Goal: Task Accomplishment & Management: Complete application form

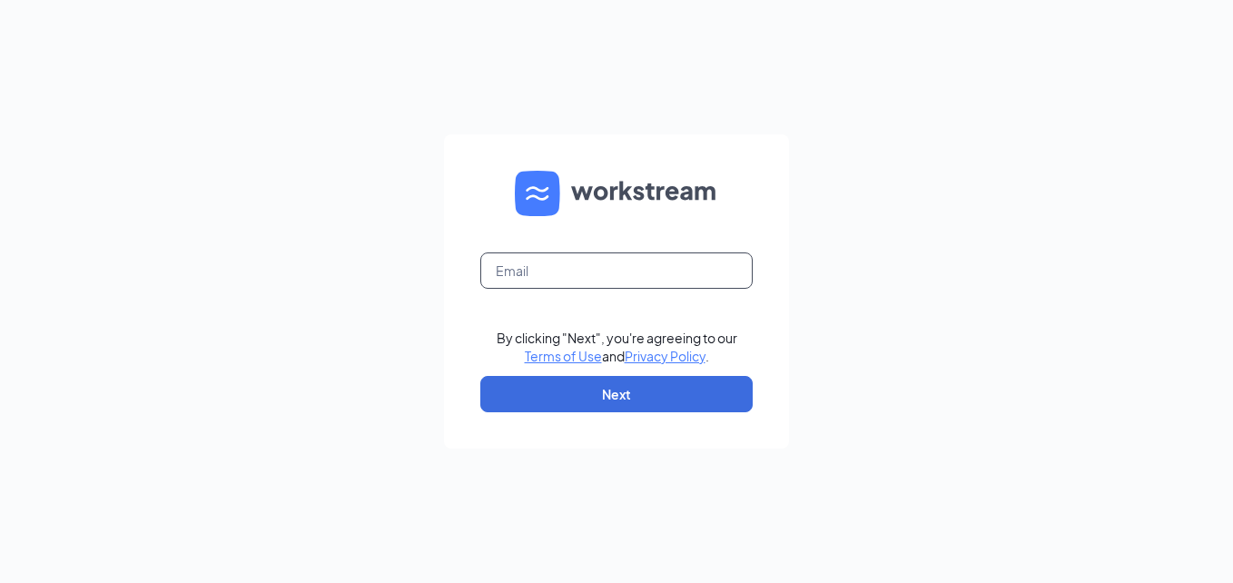
click at [523, 286] on input "text" at bounding box center [616, 270] width 272 height 36
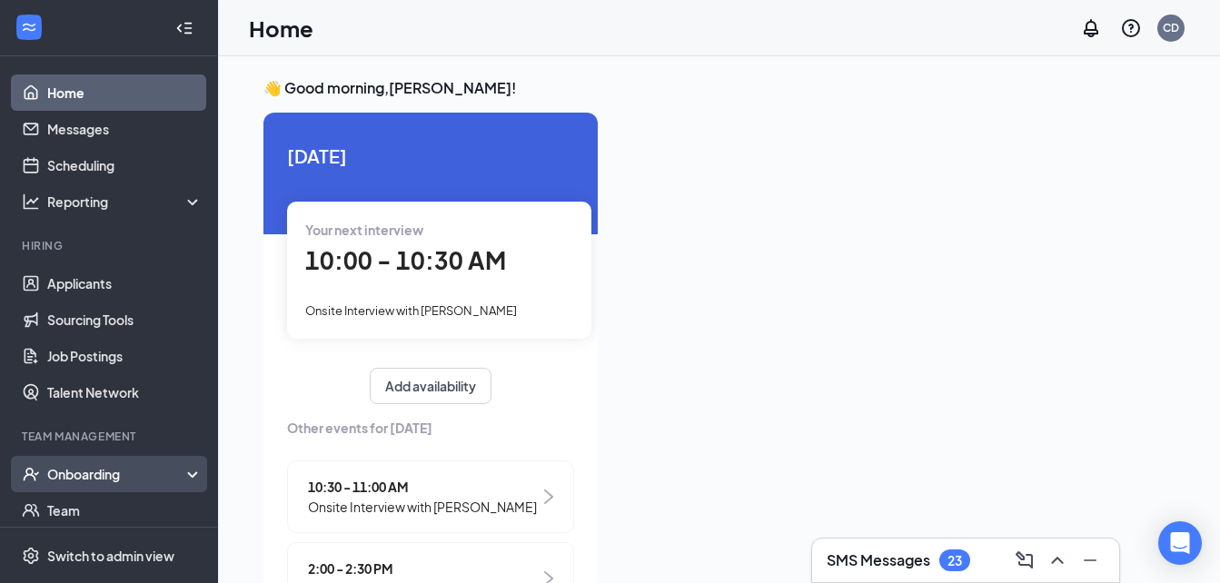
drag, startPoint x: 82, startPoint y: 476, endPoint x: 64, endPoint y: 476, distance: 18.2
click at [64, 476] on div "Onboarding" at bounding box center [117, 474] width 140 height 18
click at [90, 507] on link "Overview" at bounding box center [124, 510] width 155 height 36
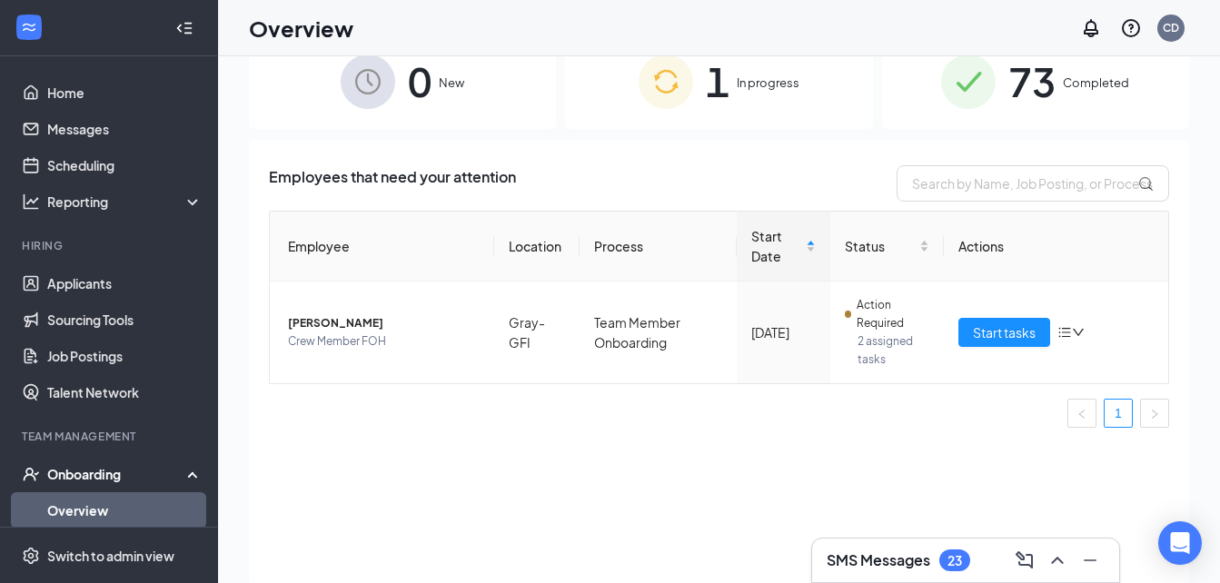
scroll to position [44, 0]
click at [1006, 177] on input "text" at bounding box center [1032, 184] width 272 height 36
type input "alandria"
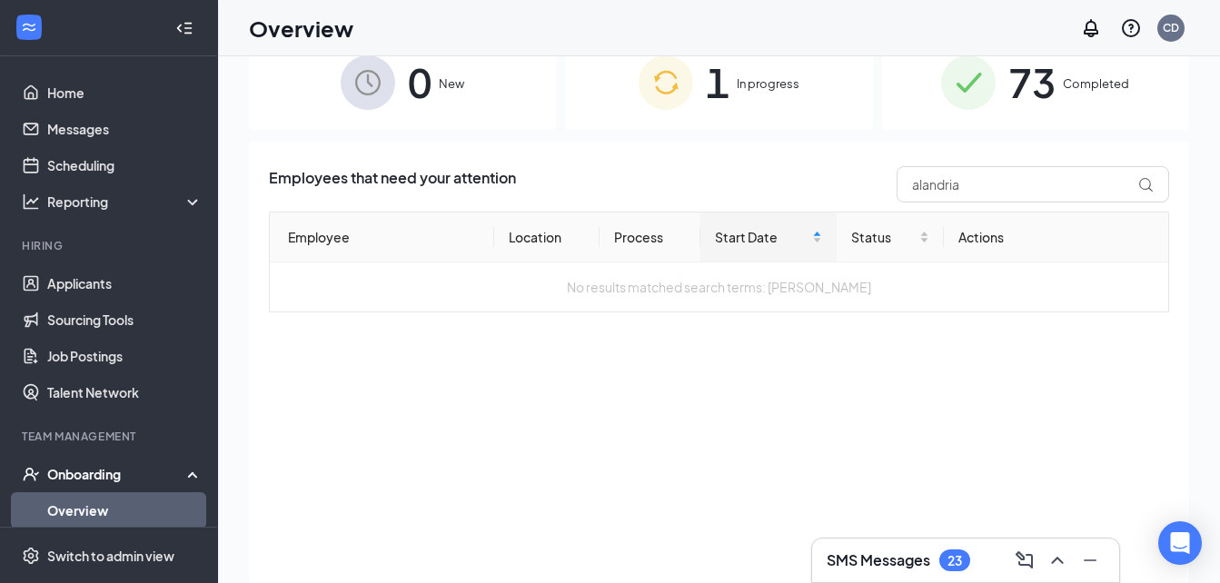
click at [146, 245] on div "Hiring" at bounding box center [110, 245] width 177 height 15
click at [94, 279] on link "Applicants" at bounding box center [124, 283] width 155 height 36
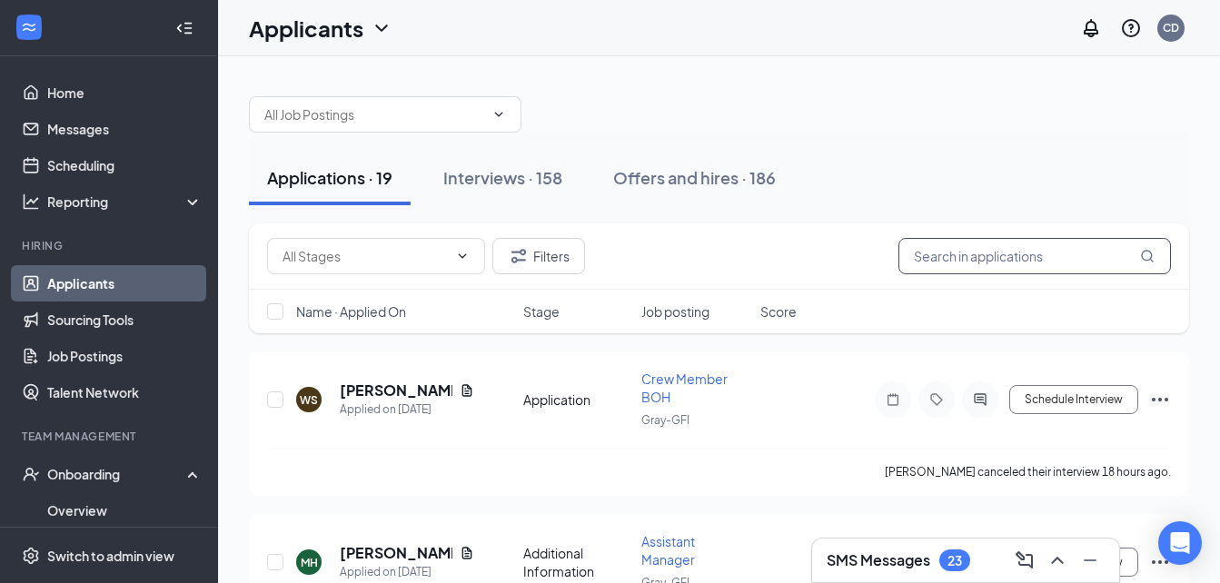
click at [1042, 250] on input "text" at bounding box center [1034, 256] width 272 height 36
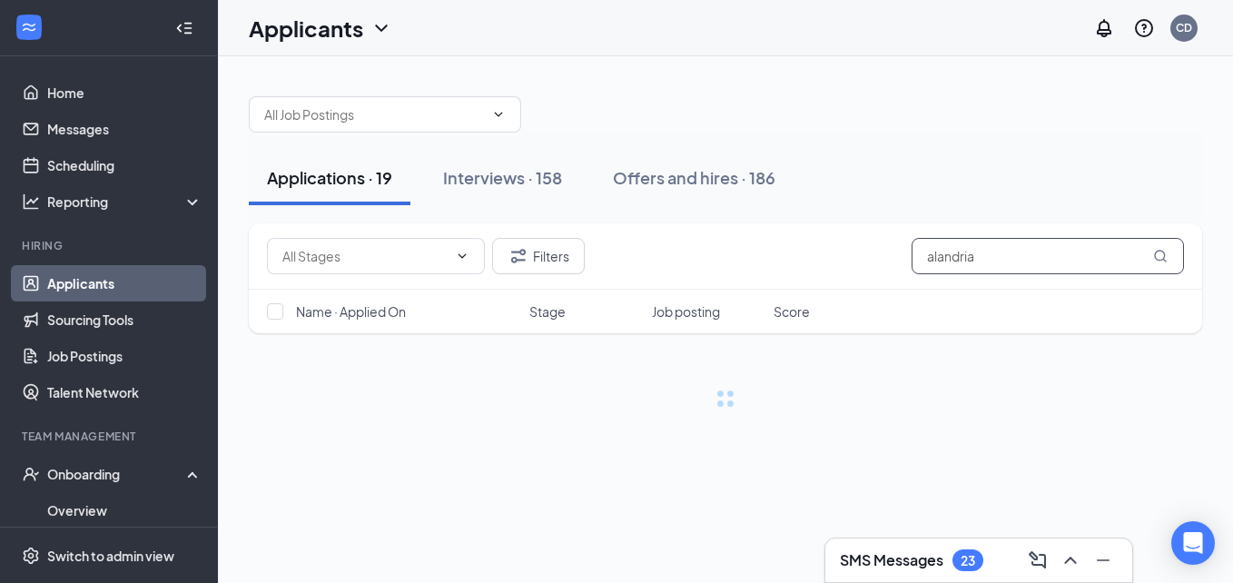
type input "alandria"
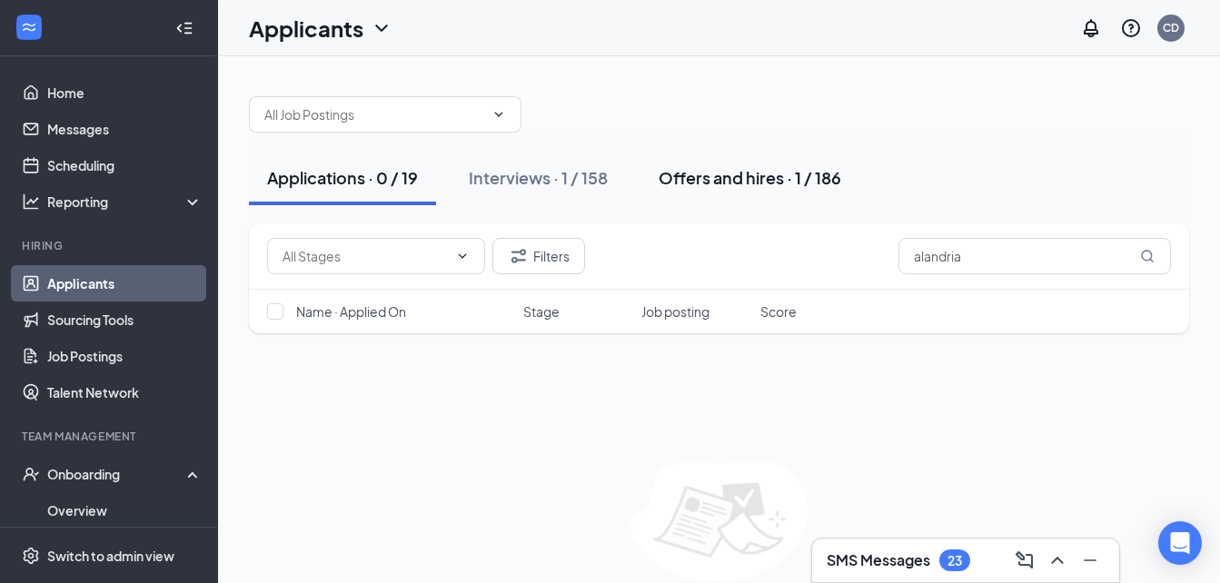
click at [657, 177] on button "Offers and hires · 1 / 186" at bounding box center [749, 178] width 219 height 54
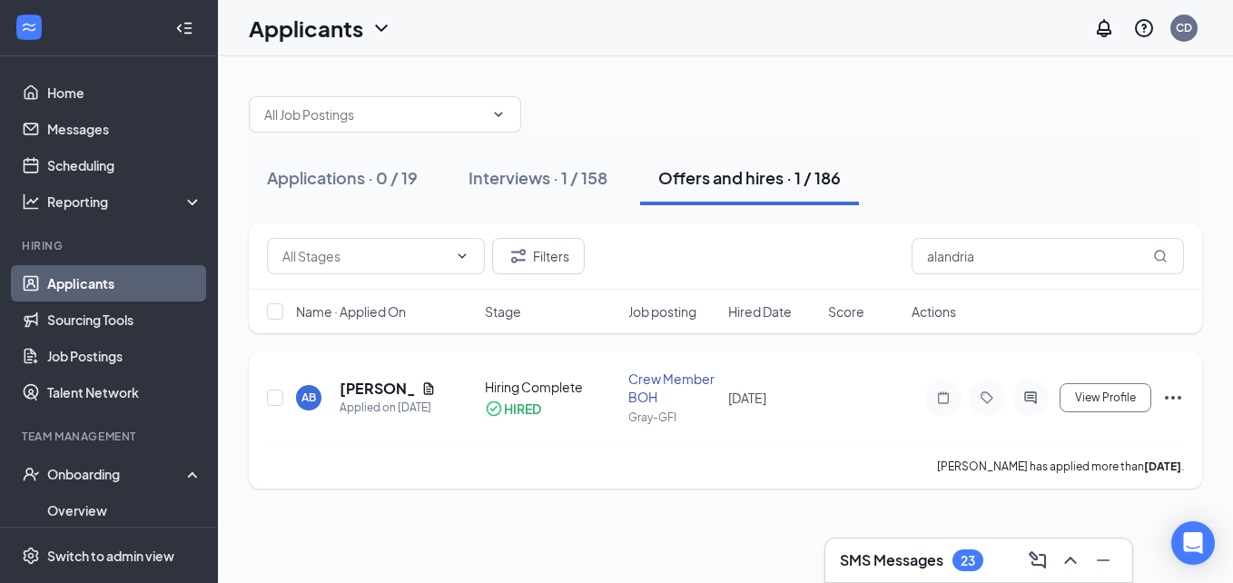
click at [1173, 396] on icon "Ellipses" at bounding box center [1173, 398] width 16 height 4
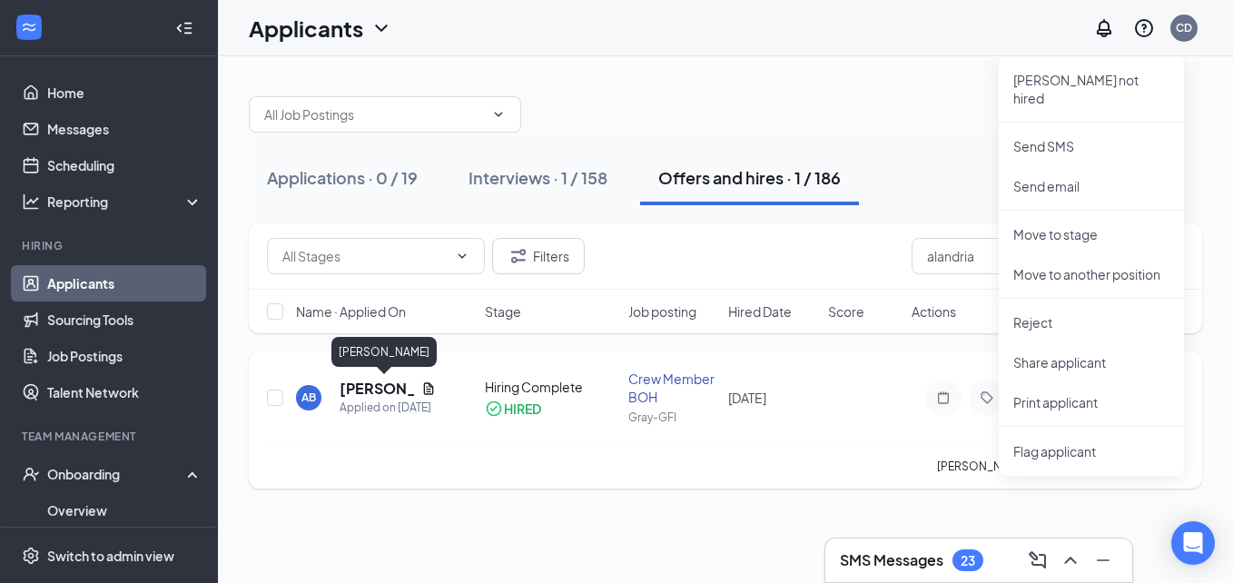
click at [400, 396] on h5 "[PERSON_NAME]" at bounding box center [377, 389] width 74 height 20
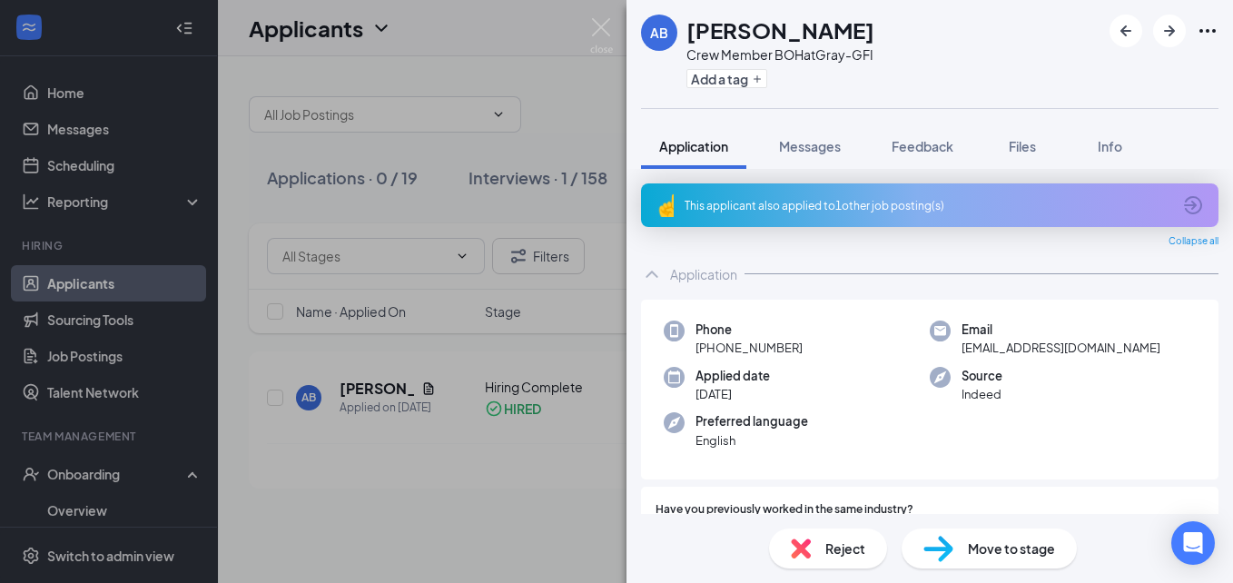
click at [971, 547] on span "Move to stage" at bounding box center [1011, 548] width 87 height 20
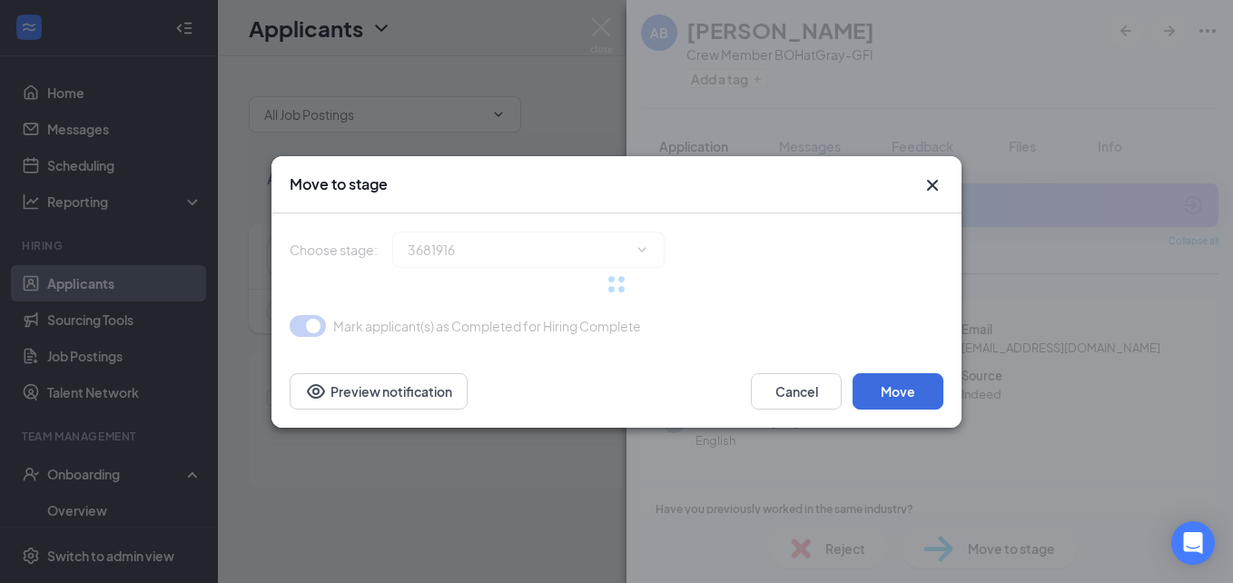
type input "Hiring Complete (current stage)"
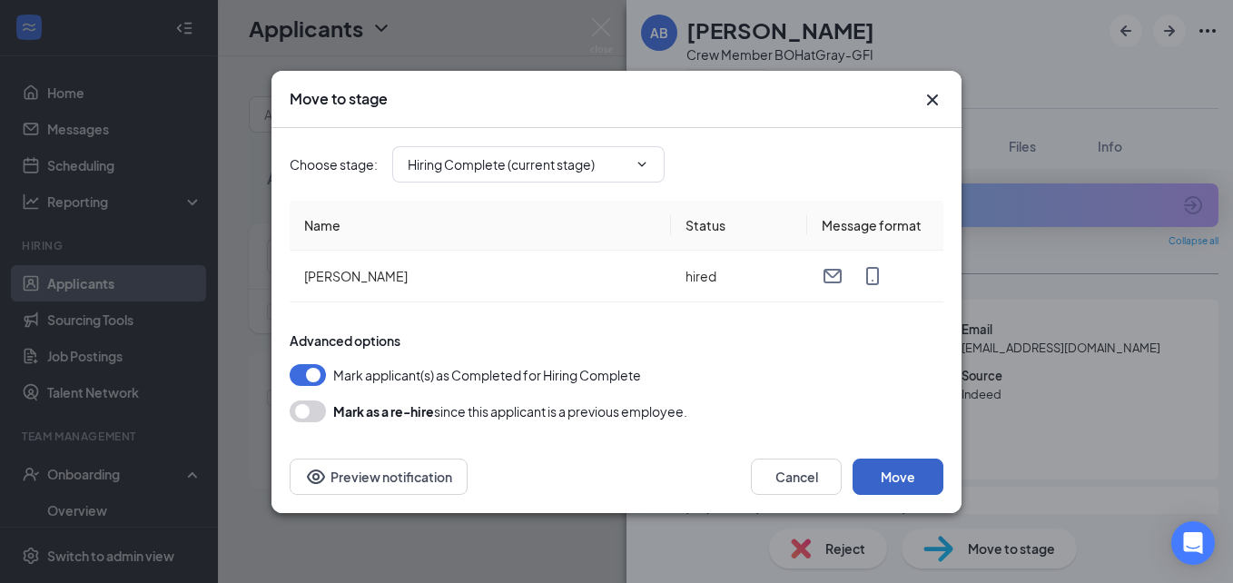
click at [877, 477] on button "Move" at bounding box center [898, 477] width 91 height 36
click at [778, 469] on button "Cancel" at bounding box center [796, 477] width 91 height 36
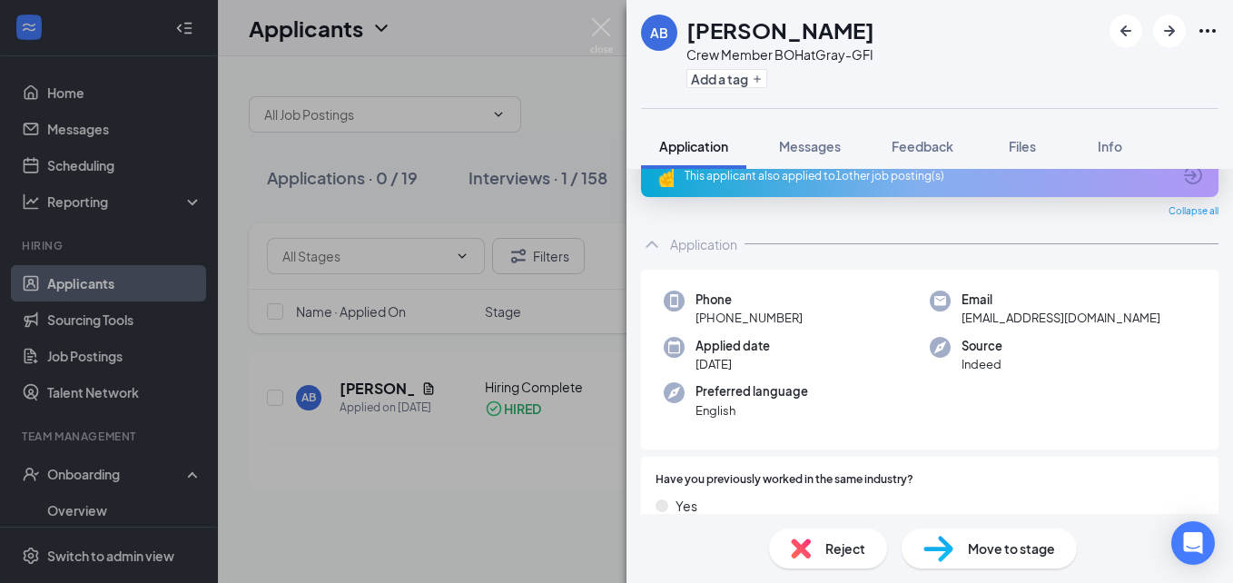
scroll to position [51, 0]
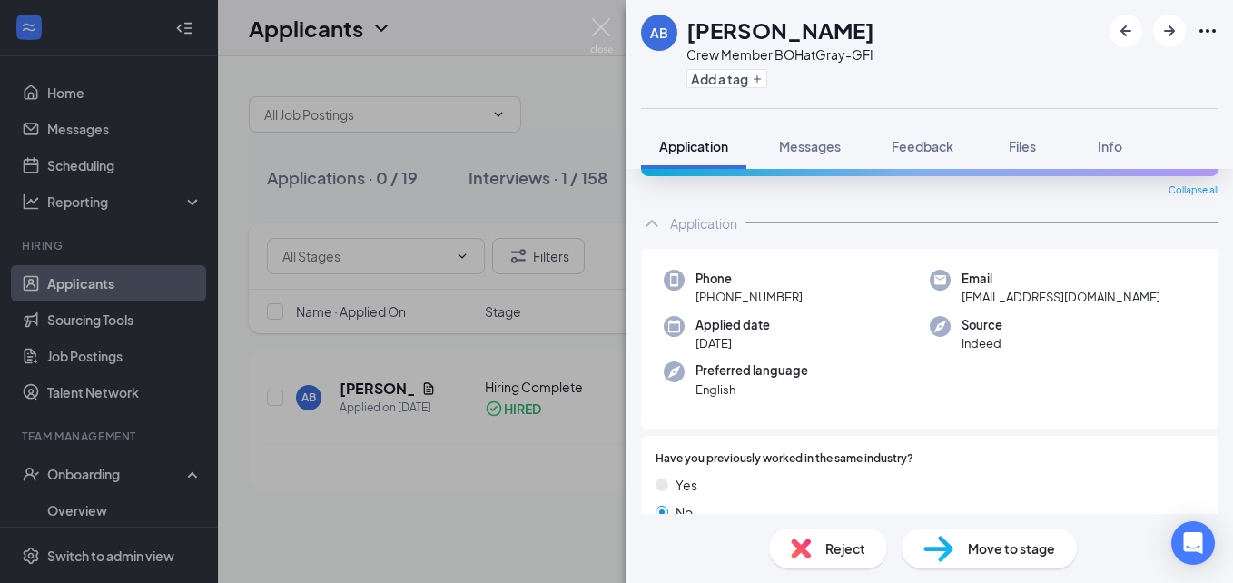
click at [613, 30] on div "AB [PERSON_NAME] Crew Member BOH at Gray-GFI Add a tag Application Messages Fee…" at bounding box center [616, 291] width 1233 height 583
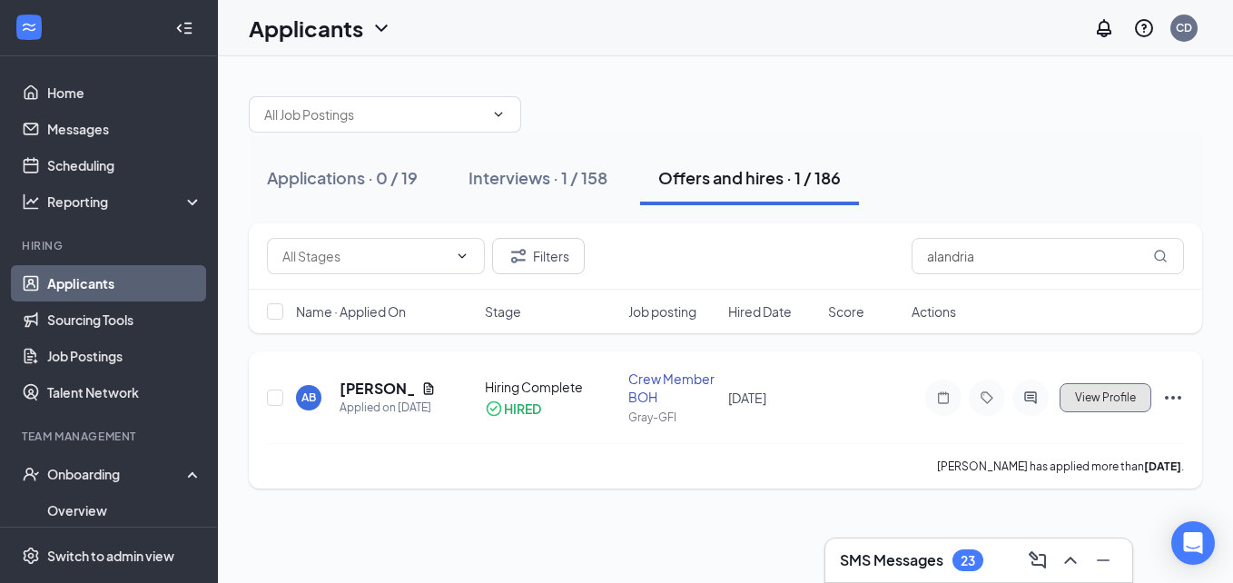
click at [1091, 407] on button "View Profile" at bounding box center [1106, 397] width 92 height 29
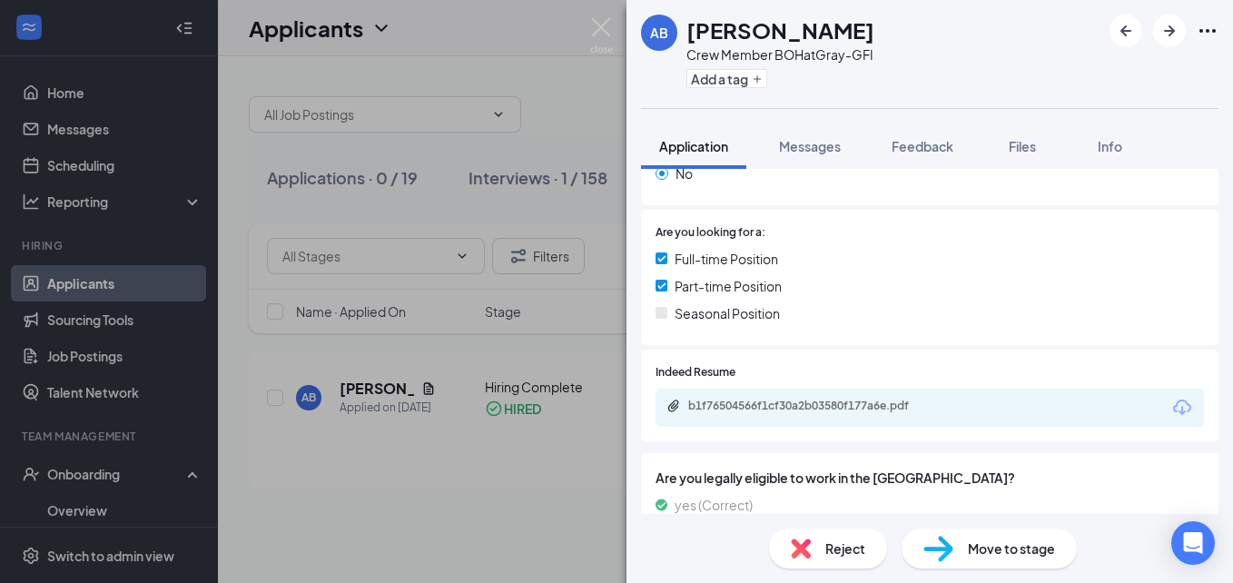
scroll to position [391, 0]
click at [658, 253] on img at bounding box center [662, 257] width 12 height 12
click at [661, 254] on img at bounding box center [662, 257] width 12 height 12
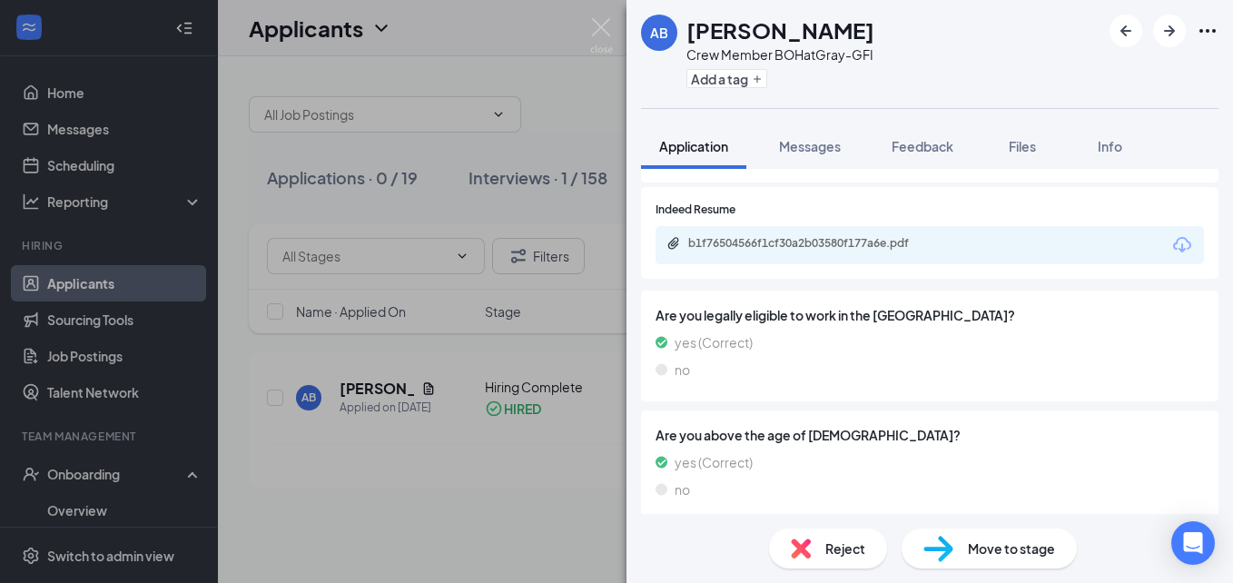
scroll to position [564, 0]
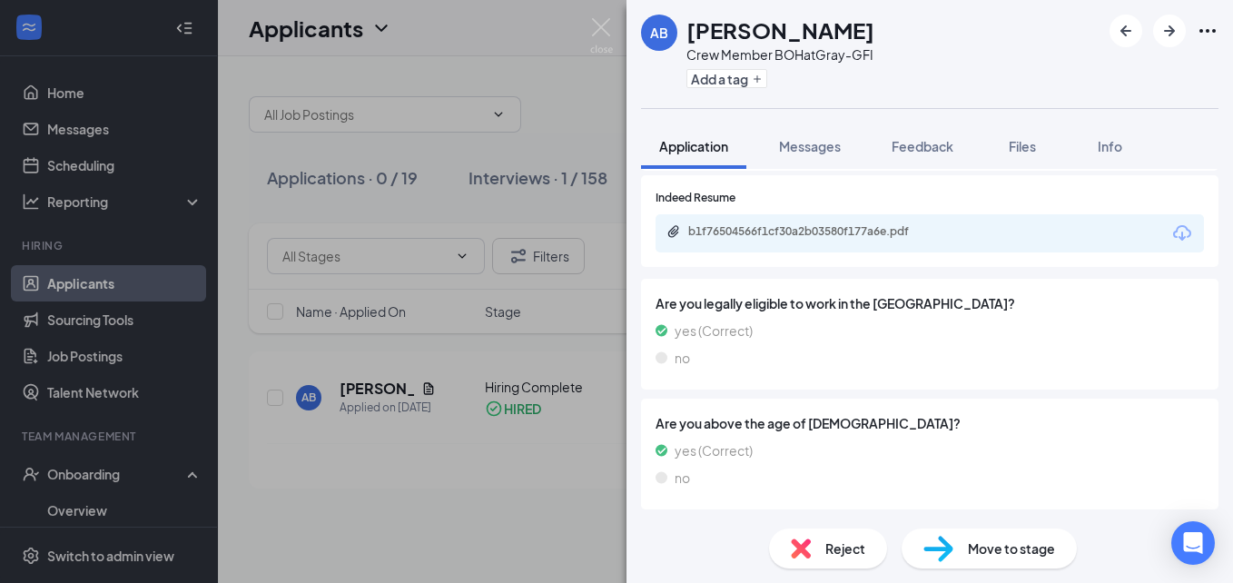
click at [1205, 43] on div at bounding box center [1164, 31] width 109 height 33
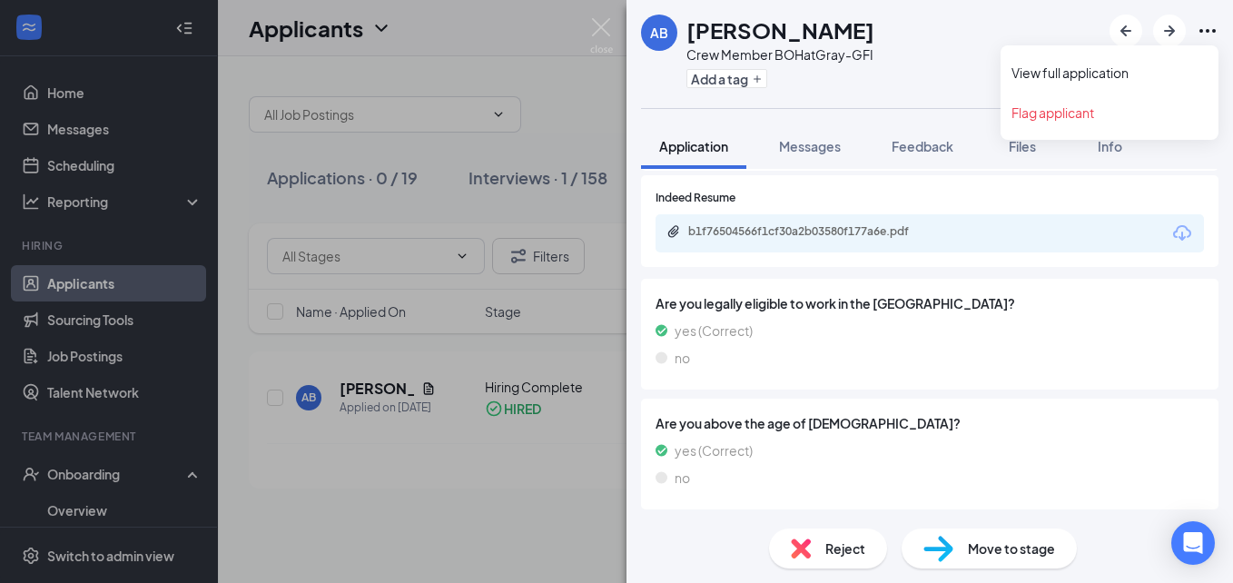
click at [1215, 22] on icon "Ellipses" at bounding box center [1208, 31] width 22 height 22
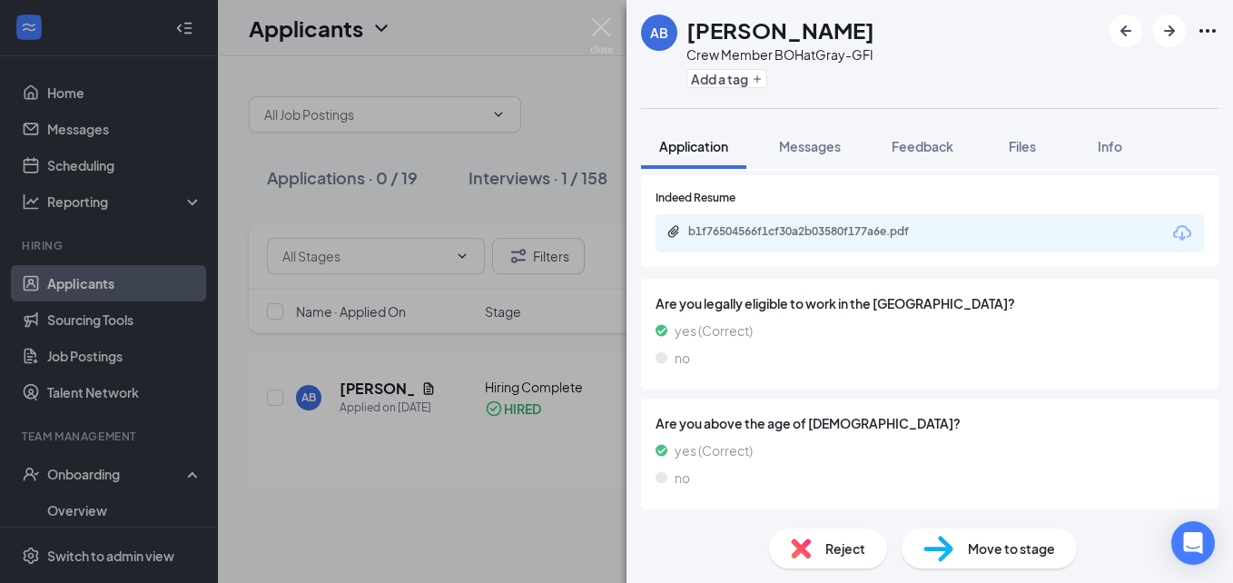
click at [953, 551] on img at bounding box center [939, 549] width 30 height 26
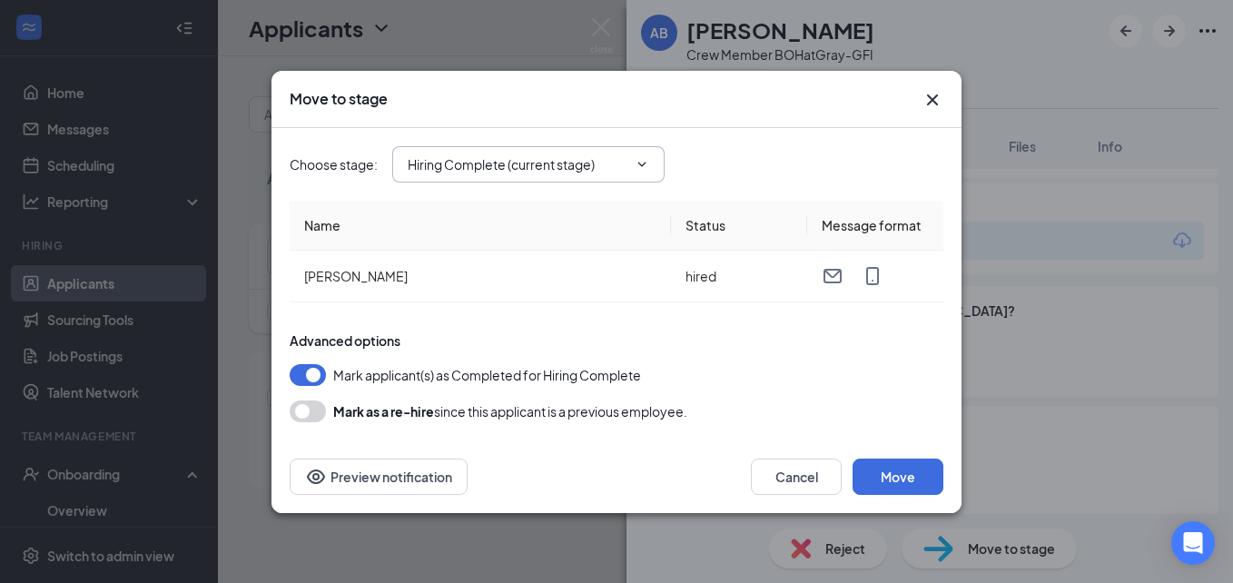
click at [643, 150] on span "Hiring Complete (current stage)" at bounding box center [528, 164] width 272 height 36
click at [637, 157] on icon "ChevronDown" at bounding box center [642, 164] width 15 height 15
click at [898, 484] on button "Move" at bounding box center [898, 477] width 91 height 36
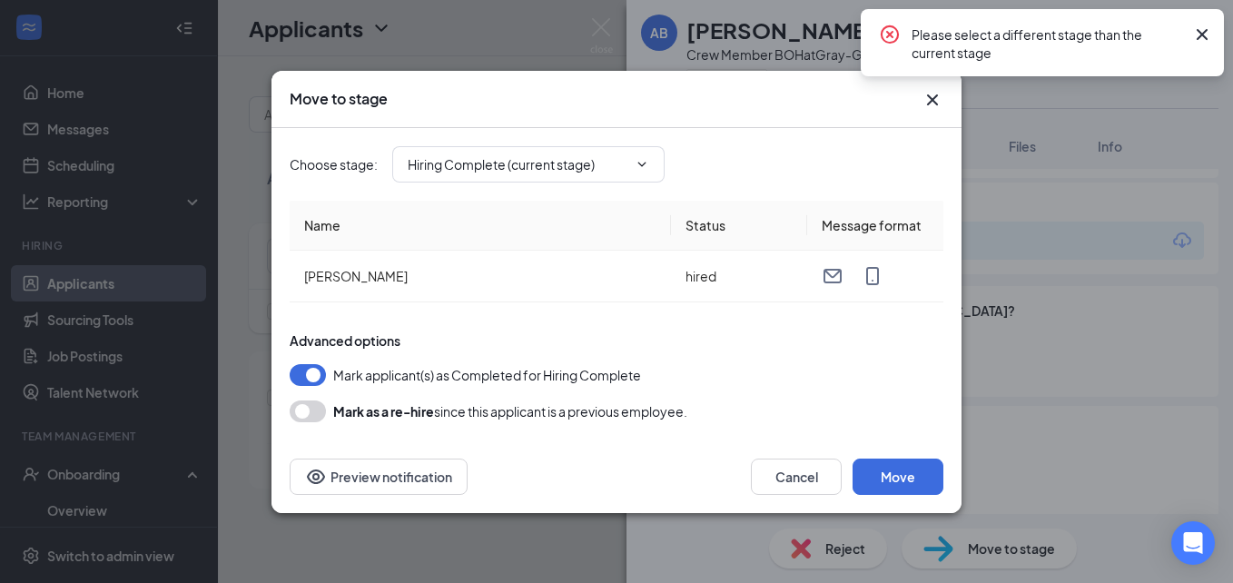
click at [1201, 33] on icon "Cross" at bounding box center [1202, 34] width 11 height 11
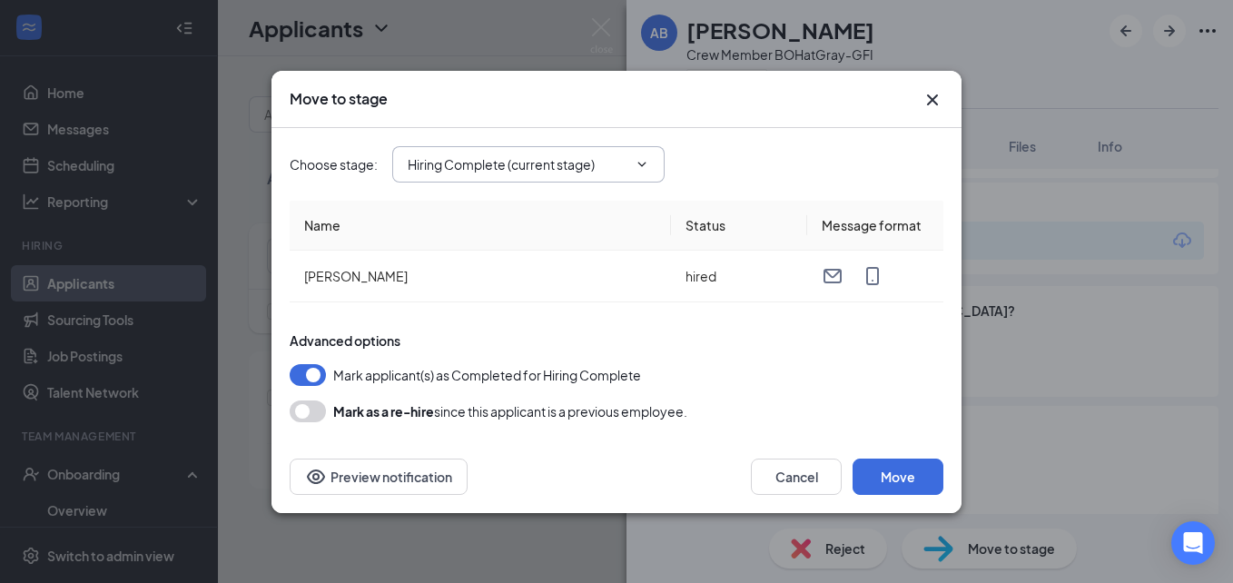
click at [550, 165] on input "Hiring Complete (current stage)" at bounding box center [518, 164] width 220 height 20
click at [505, 238] on div "Onsite Interview" at bounding box center [470, 241] width 97 height 20
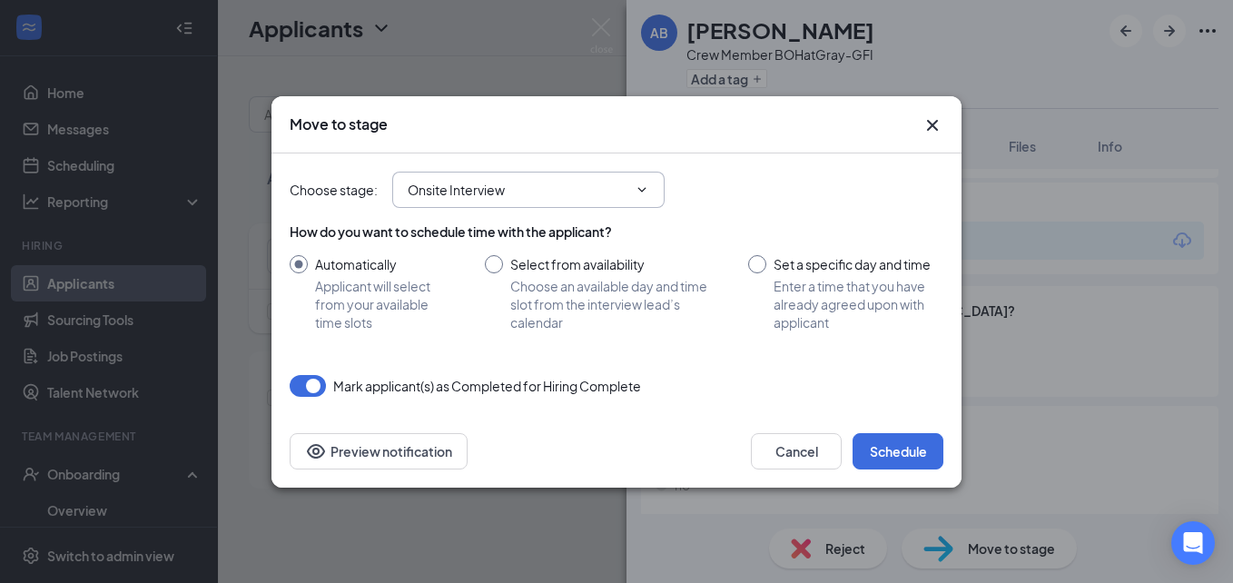
click at [620, 199] on input "Onsite Interview" at bounding box center [518, 190] width 220 height 20
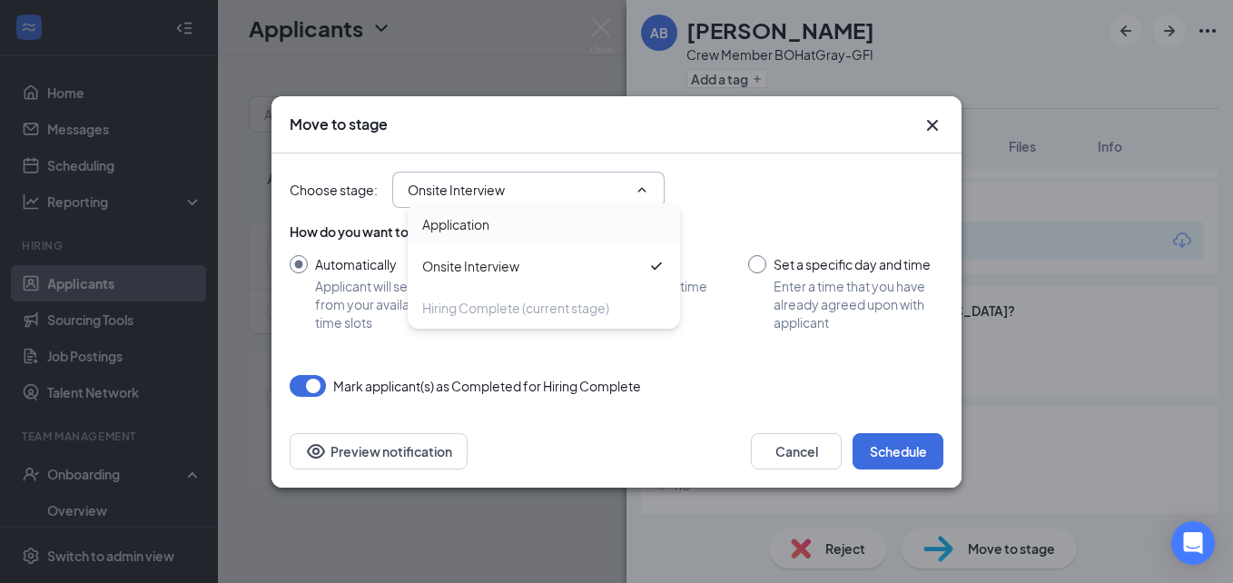
click at [498, 233] on div "Application" at bounding box center [543, 224] width 243 height 20
type input "Application"
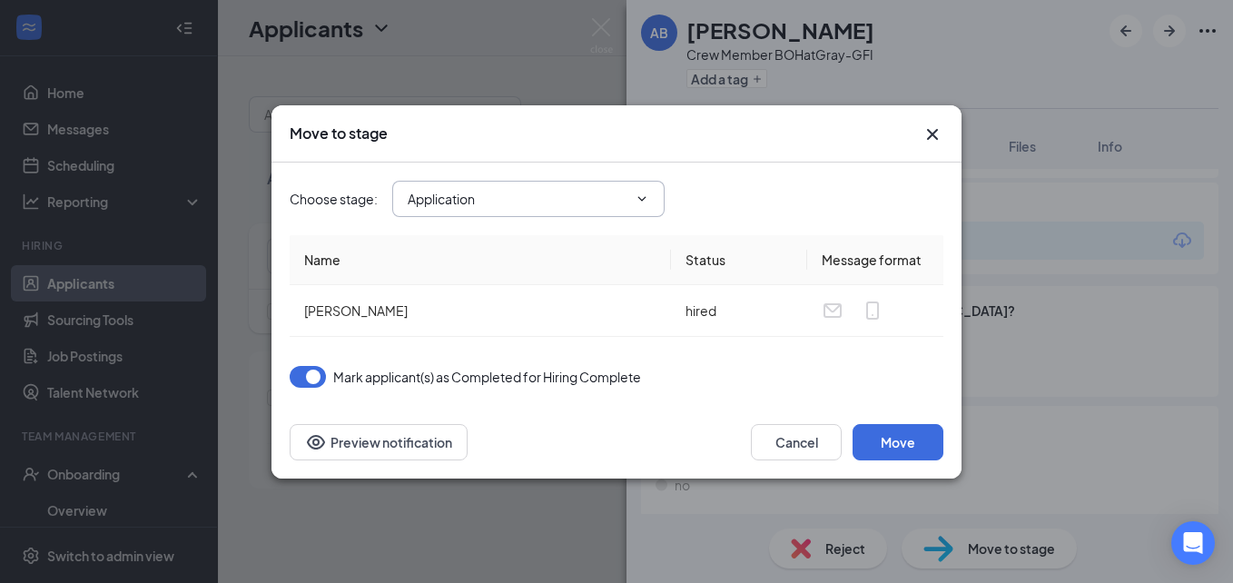
click at [551, 211] on span "Application Application Onsite Interview Hiring Complete (current stage)" at bounding box center [528, 199] width 272 height 36
click at [565, 200] on input "Application" at bounding box center [518, 199] width 220 height 20
click at [938, 133] on icon "Cross" at bounding box center [933, 134] width 22 height 22
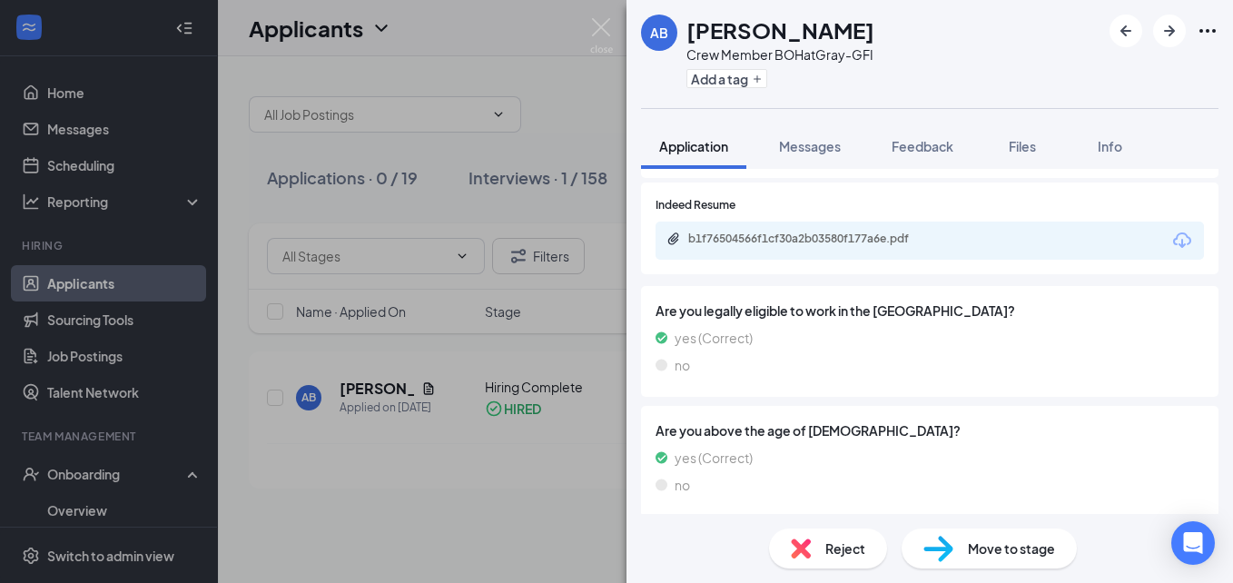
scroll to position [564, 0]
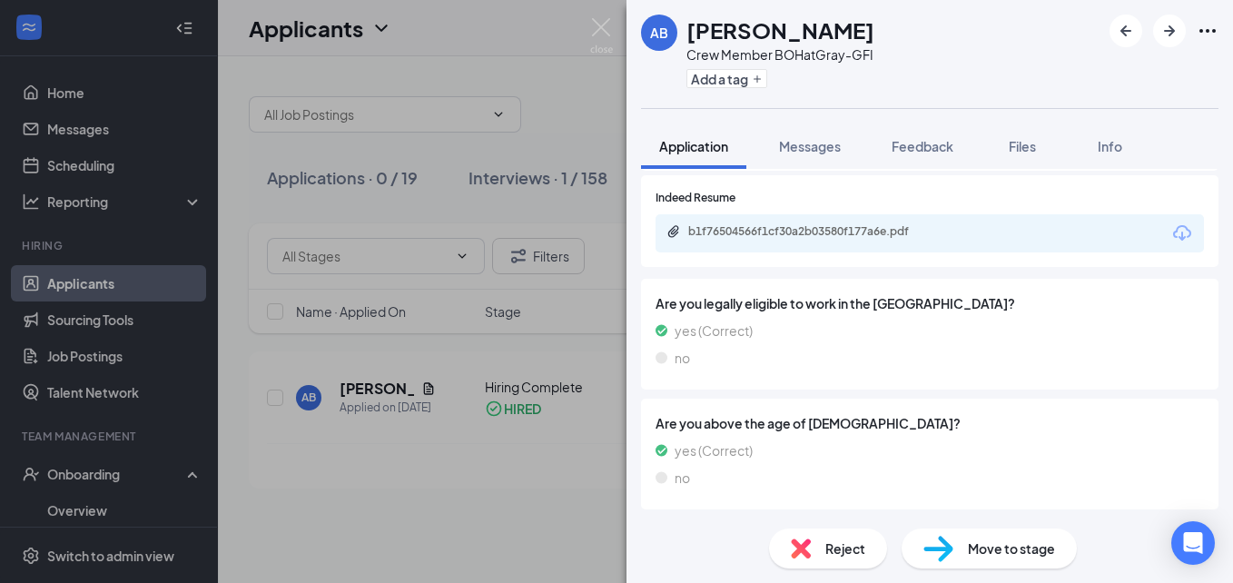
click at [616, 24] on div "AB [PERSON_NAME] Crew Member BOH at Gray-GFI Add a tag Application Messages Fee…" at bounding box center [616, 291] width 1233 height 583
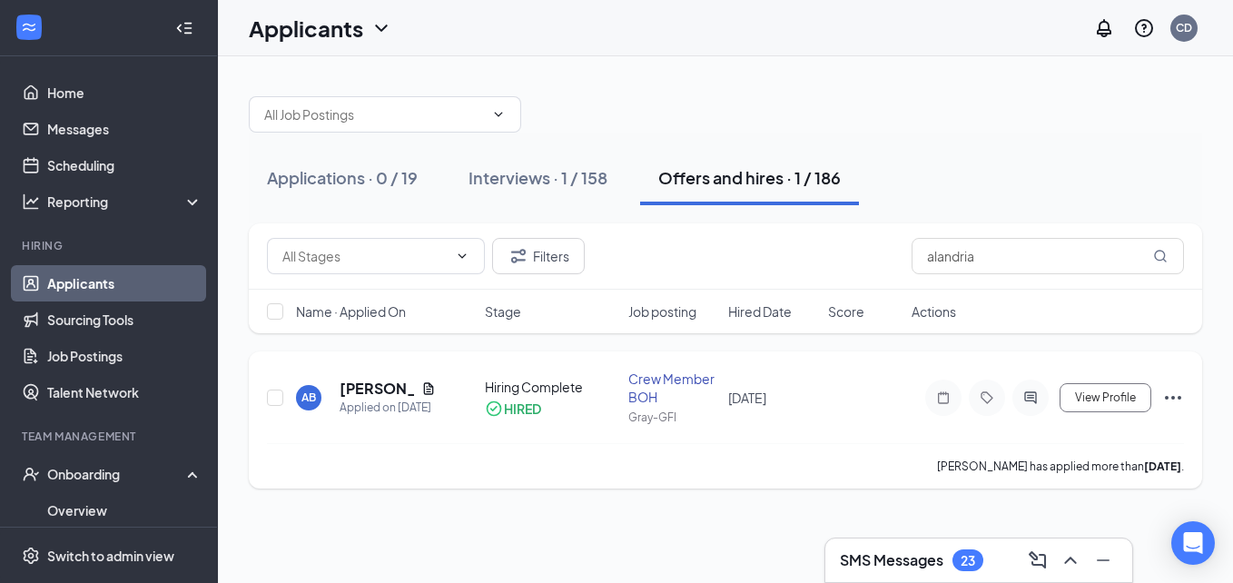
click at [1171, 402] on icon "Ellipses" at bounding box center [1173, 398] width 22 height 22
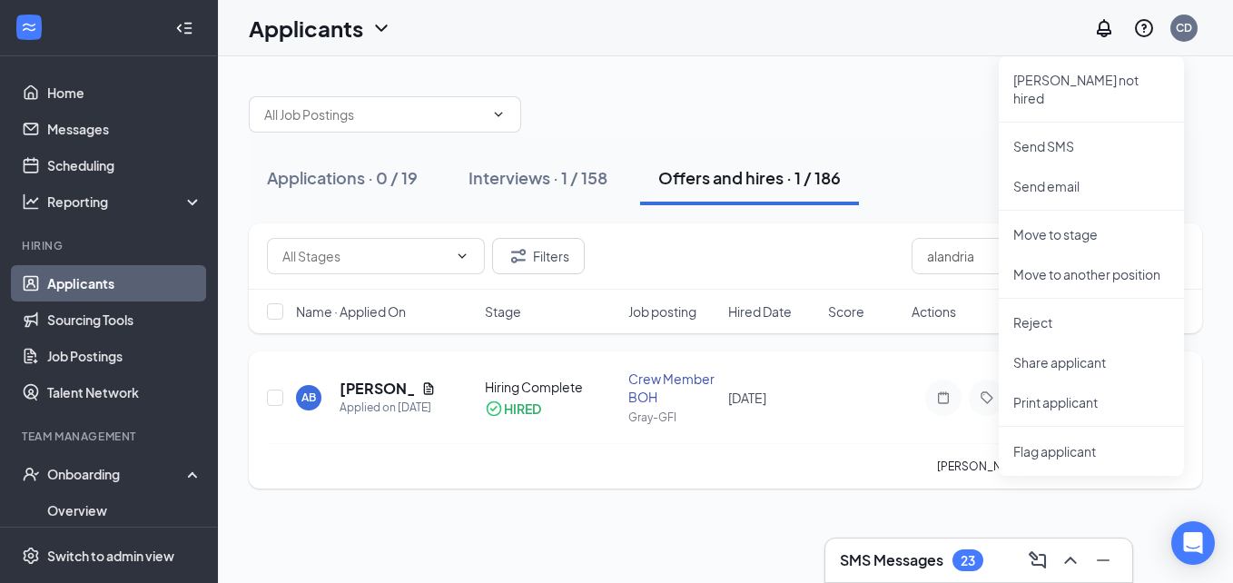
click at [617, 488] on div "[PERSON_NAME] has applied more than [DATE] ." at bounding box center [725, 465] width 917 height 45
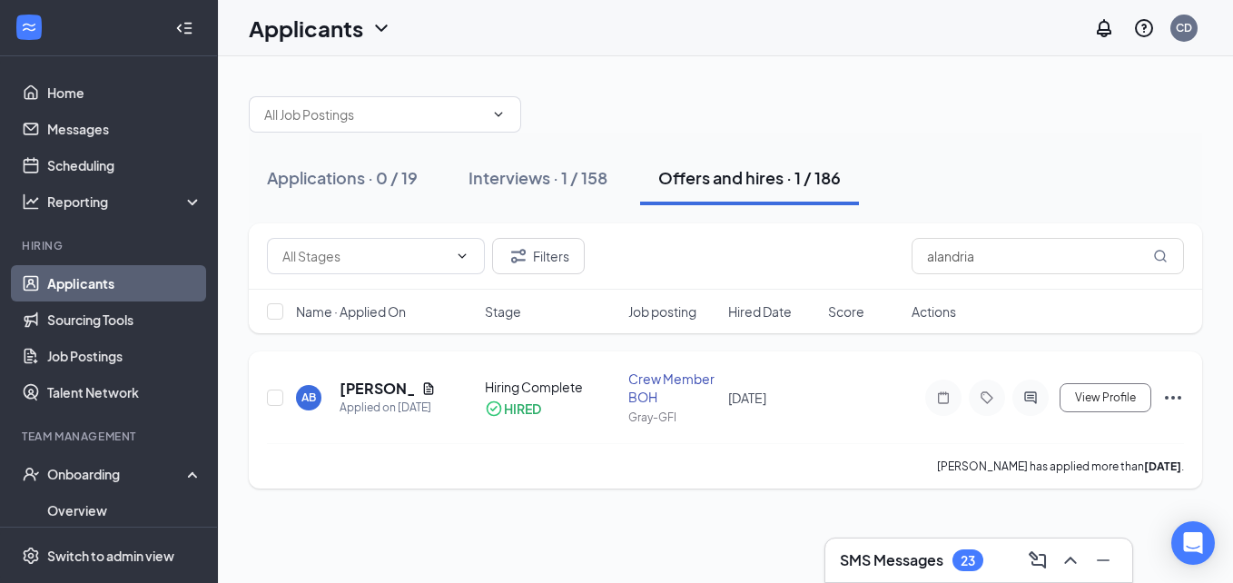
click at [1172, 399] on icon "Ellipses" at bounding box center [1173, 398] width 16 height 4
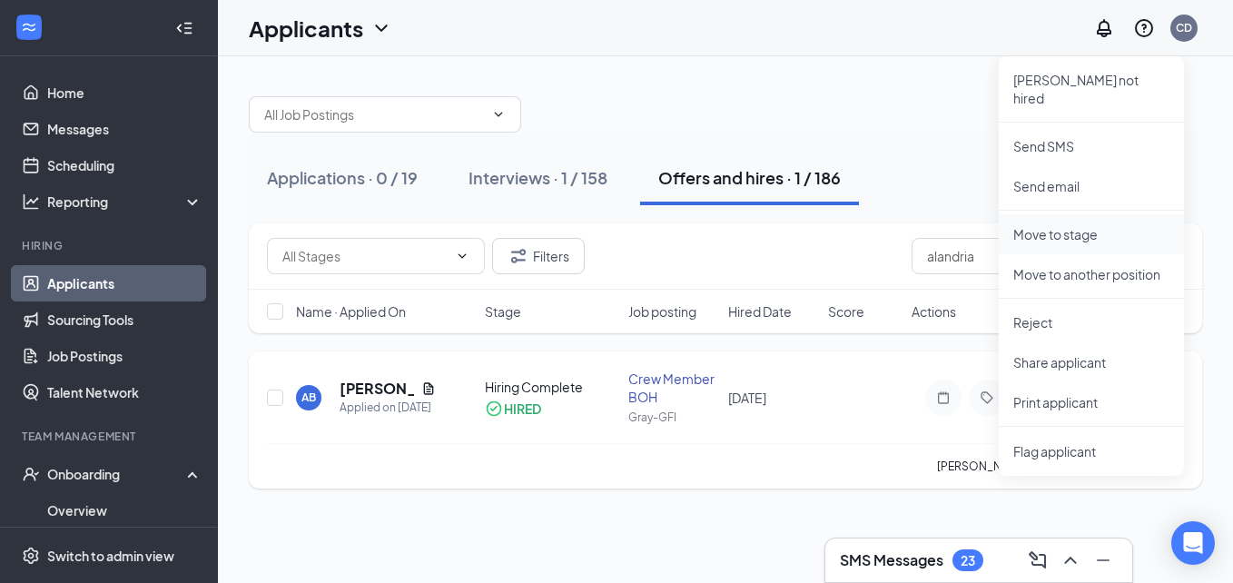
click at [1089, 225] on p "Move to stage" at bounding box center [1091, 234] width 156 height 18
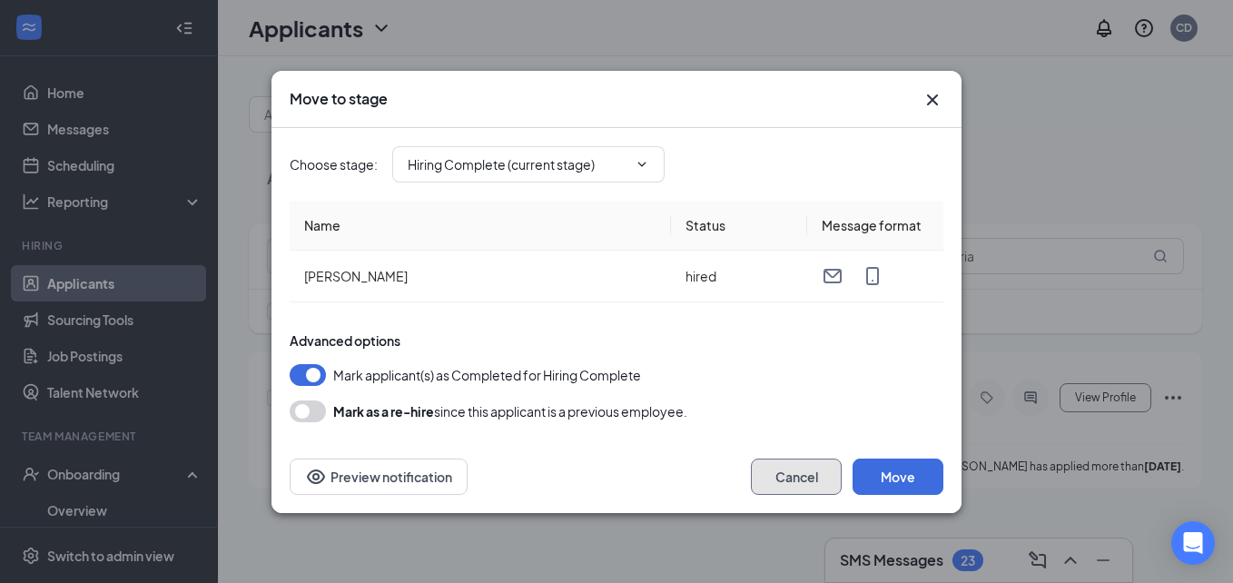
click at [812, 473] on button "Cancel" at bounding box center [796, 477] width 91 height 36
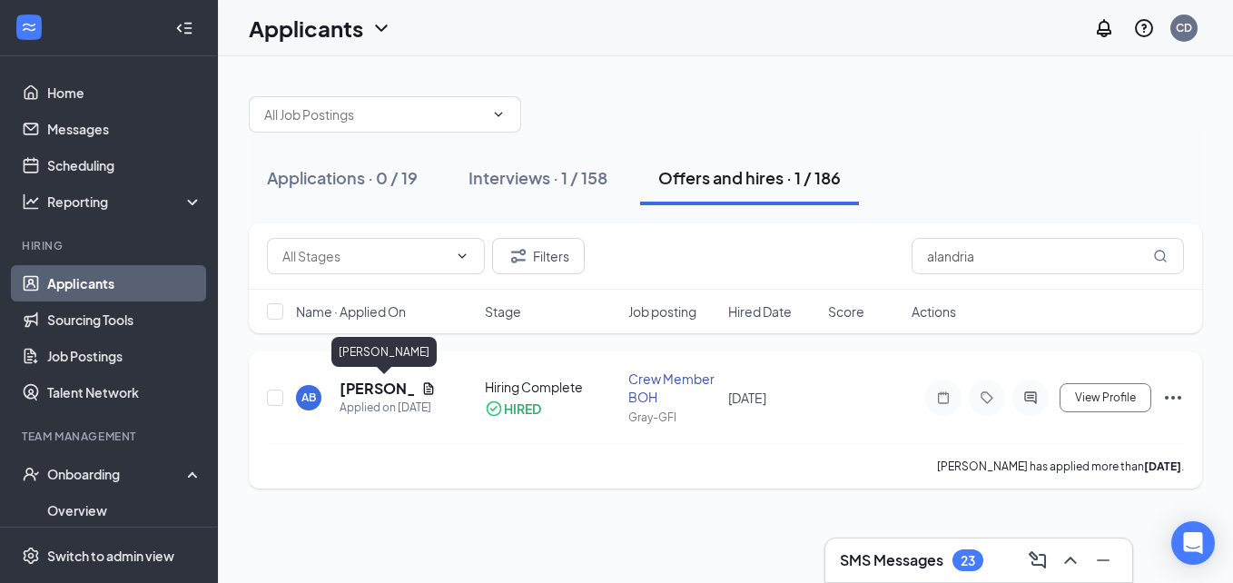
click at [360, 386] on h5 "[PERSON_NAME]" at bounding box center [377, 389] width 74 height 20
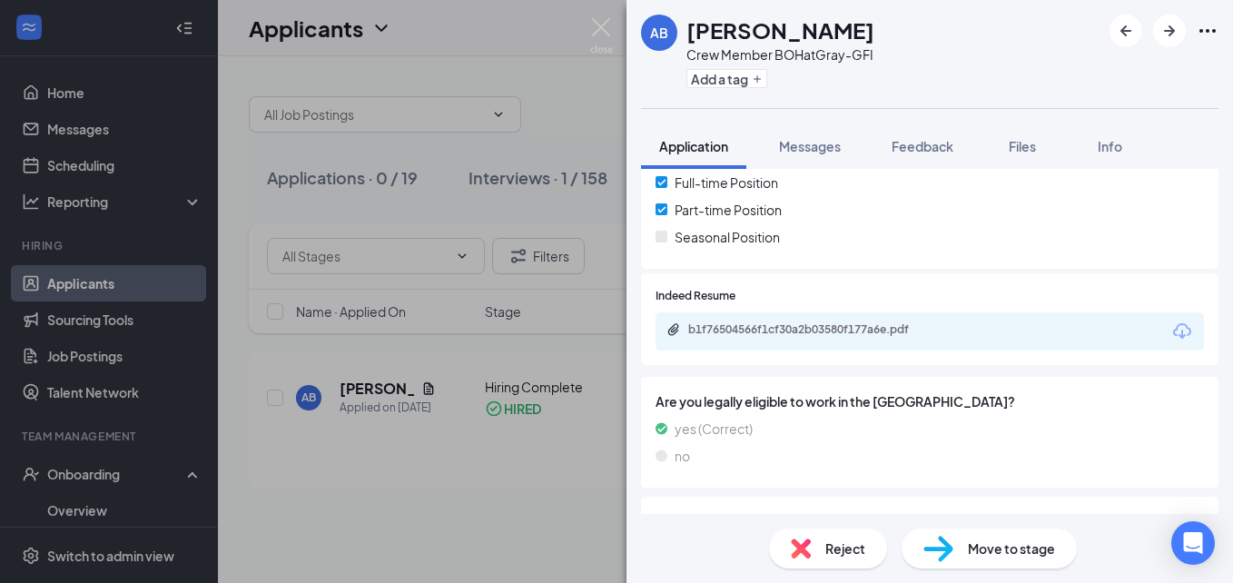
scroll to position [564, 0]
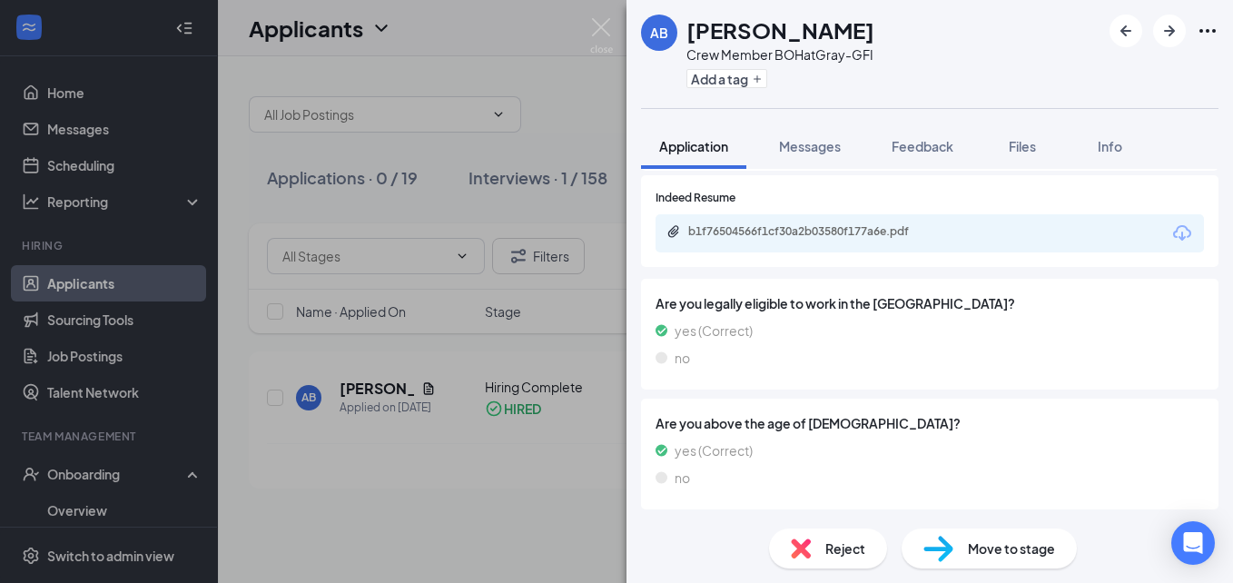
click at [959, 554] on div "Move to stage" at bounding box center [989, 548] width 175 height 40
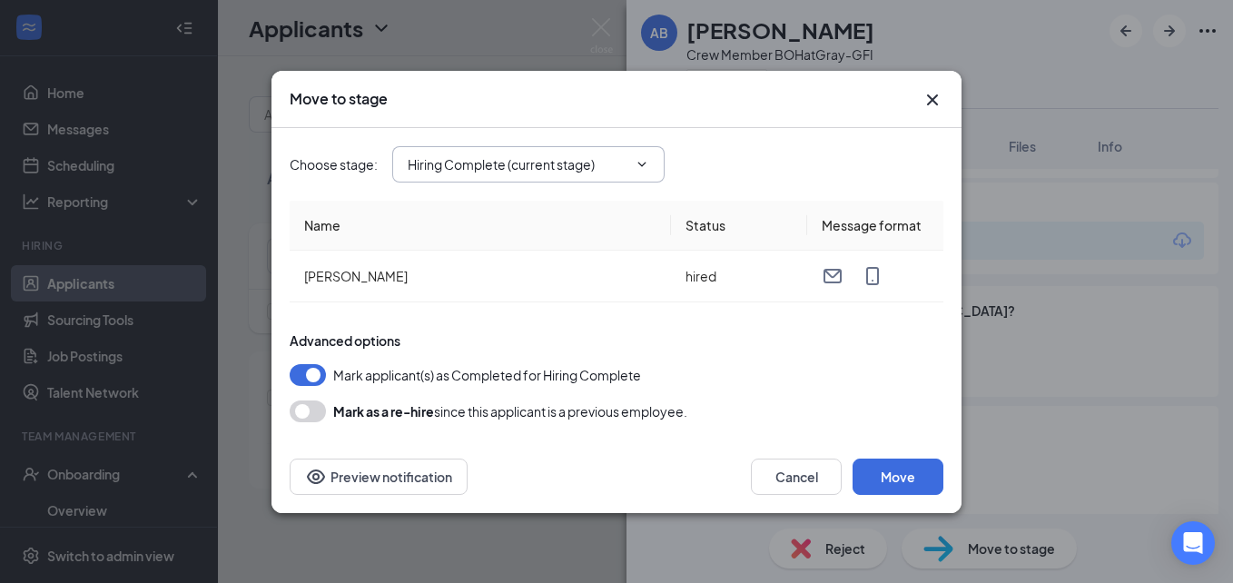
click at [647, 155] on span "Hiring Complete (current stage)" at bounding box center [528, 164] width 272 height 36
click at [795, 471] on button "Cancel" at bounding box center [796, 477] width 91 height 36
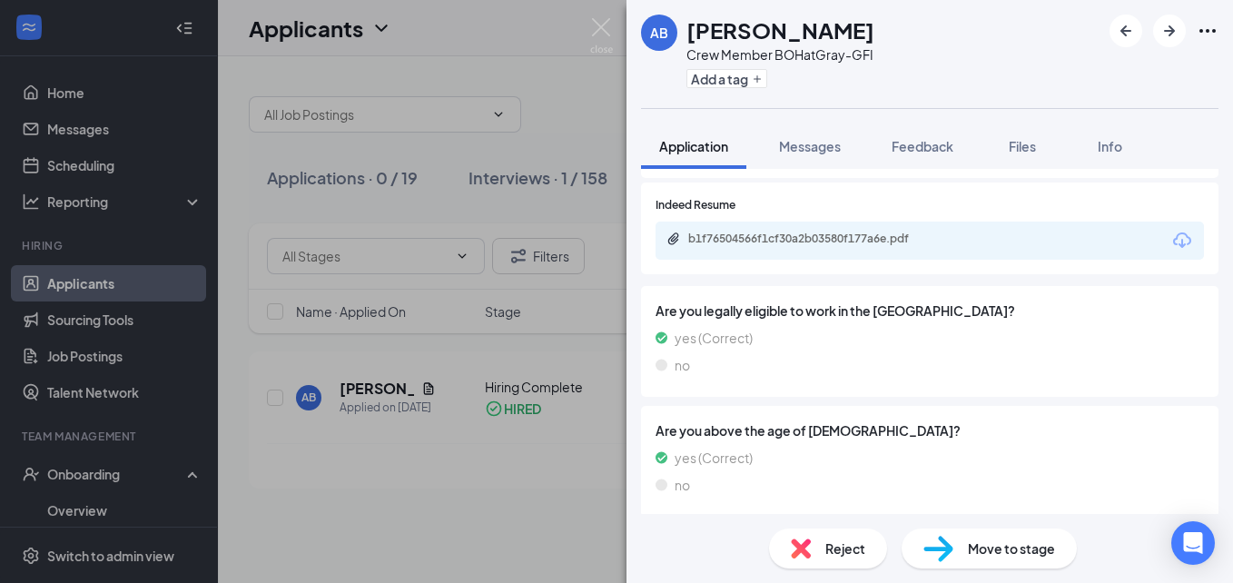
click at [360, 466] on div "AB [PERSON_NAME] Crew Member BOH at Gray-GFI Add a tag Application Messages Fee…" at bounding box center [616, 291] width 1233 height 583
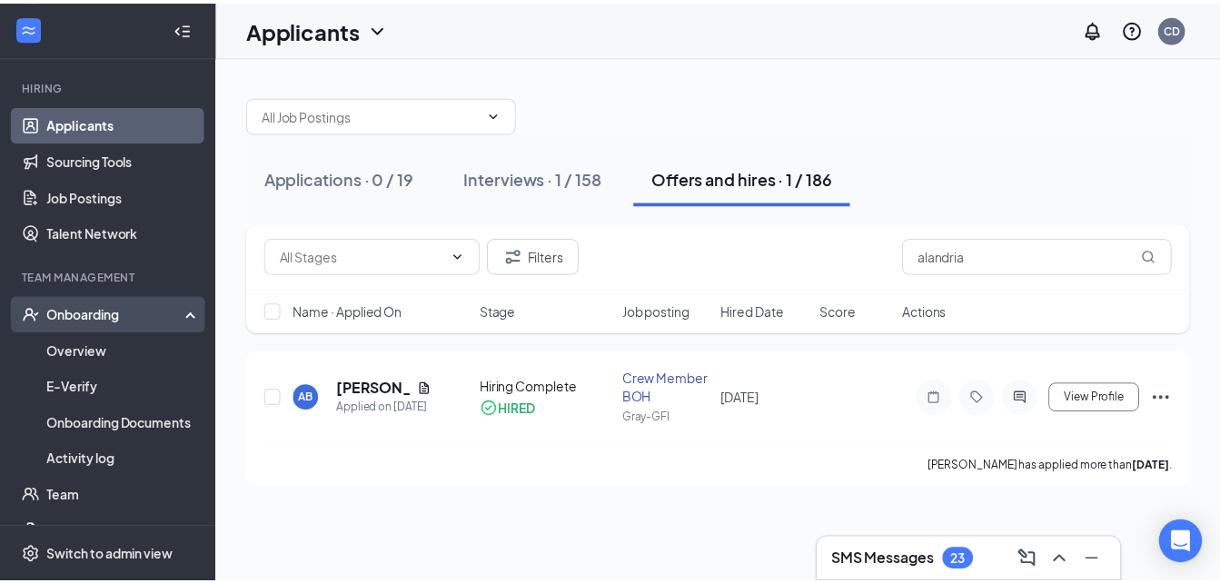
scroll to position [161, 0]
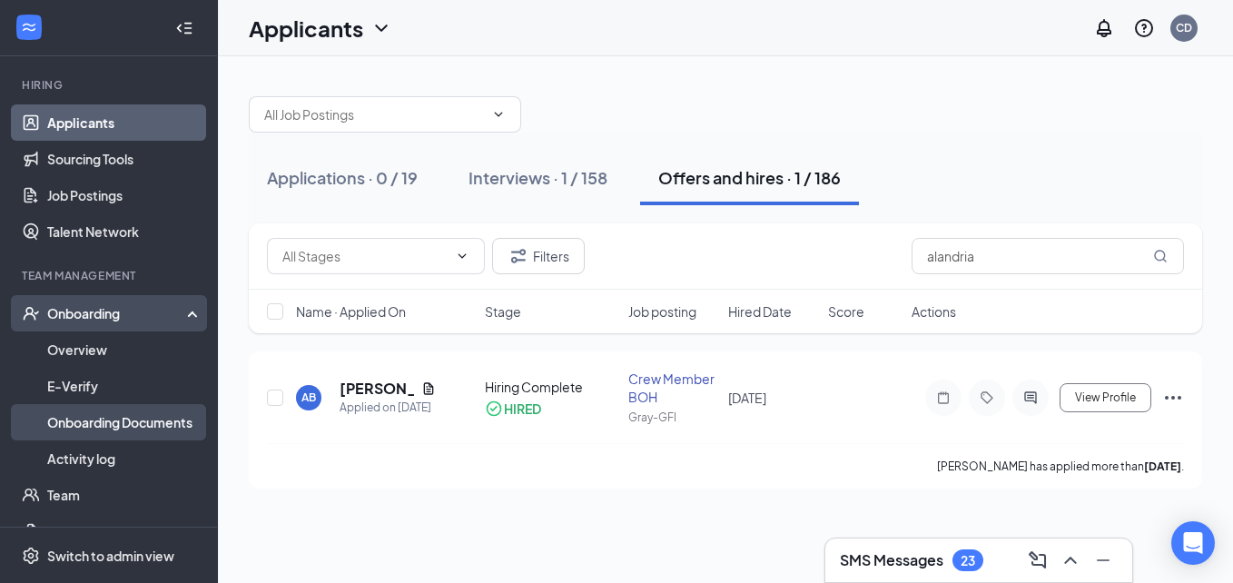
click at [115, 431] on link "Onboarding Documents" at bounding box center [124, 422] width 155 height 36
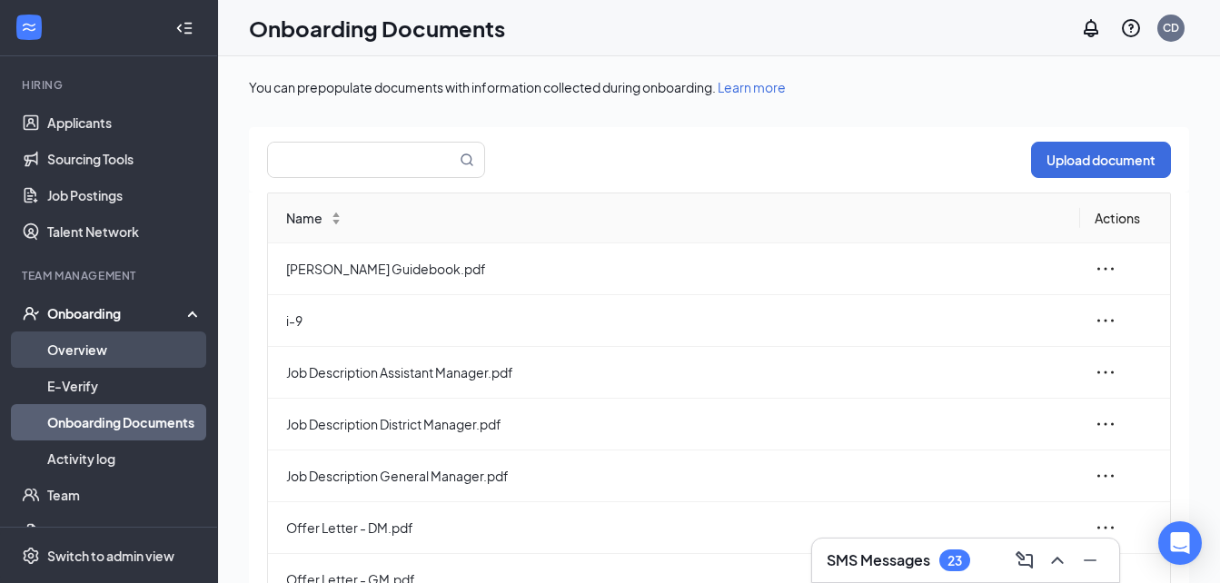
click at [127, 358] on link "Overview" at bounding box center [124, 349] width 155 height 36
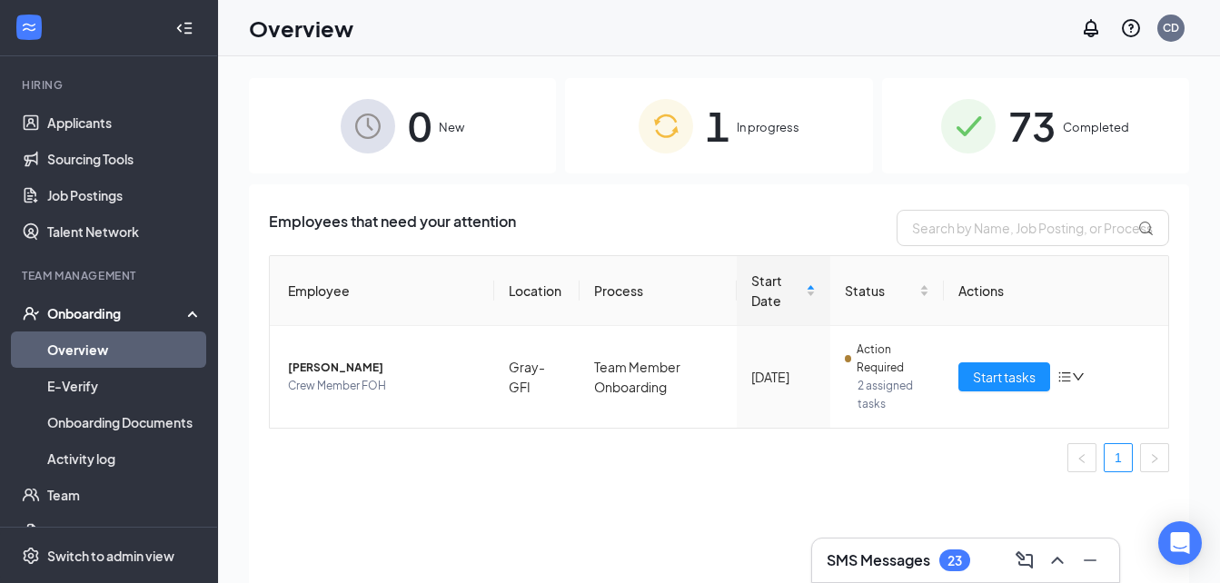
click at [965, 113] on img at bounding box center [968, 126] width 54 height 54
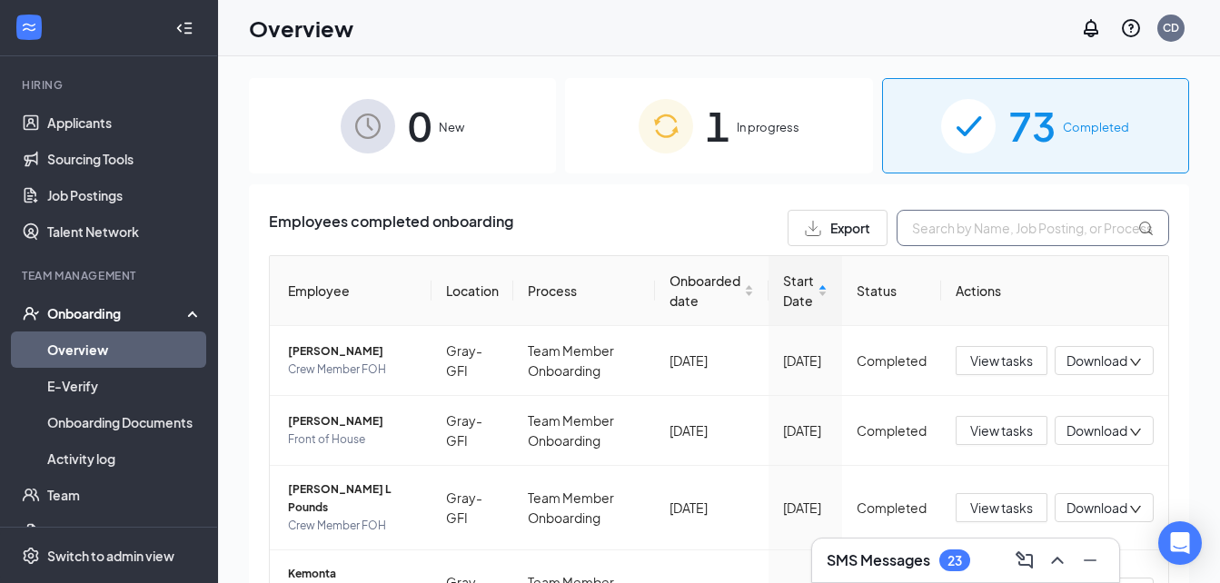
click at [933, 222] on input "text" at bounding box center [1032, 228] width 272 height 36
type input "alandria"
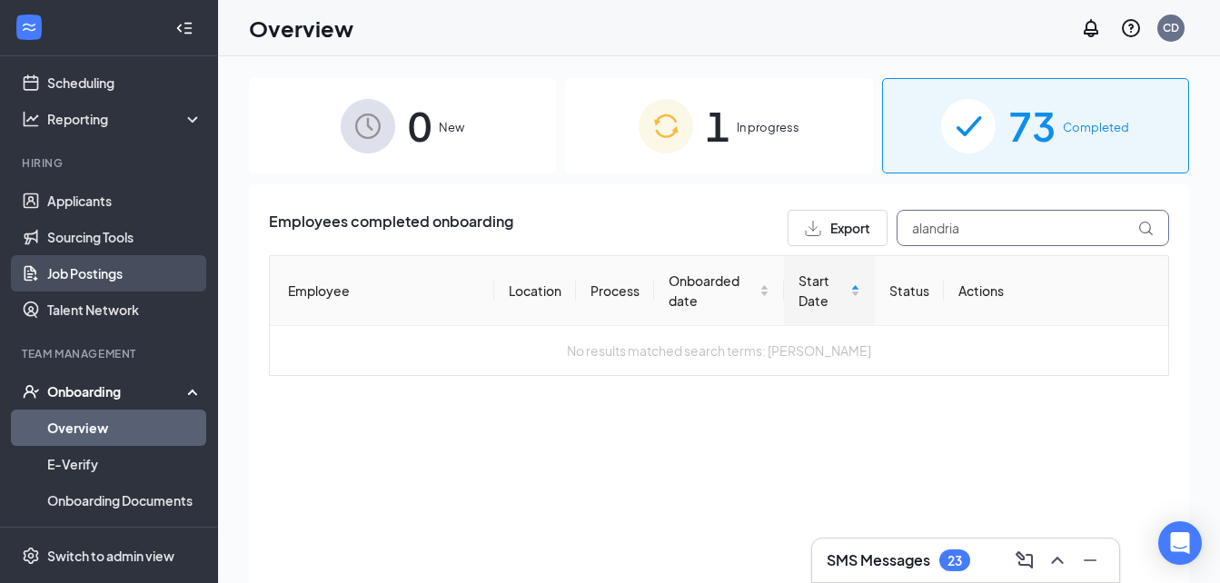
scroll to position [82, 0]
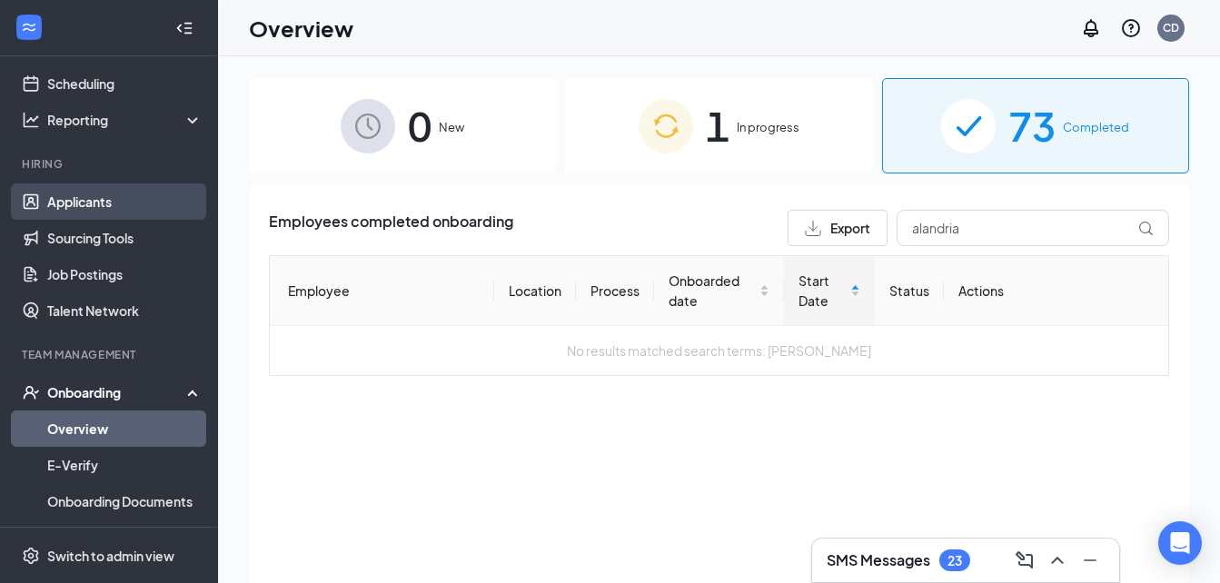
drag, startPoint x: 100, startPoint y: 192, endPoint x: 57, endPoint y: 208, distance: 45.7
click at [57, 208] on link "Applicants" at bounding box center [124, 201] width 155 height 36
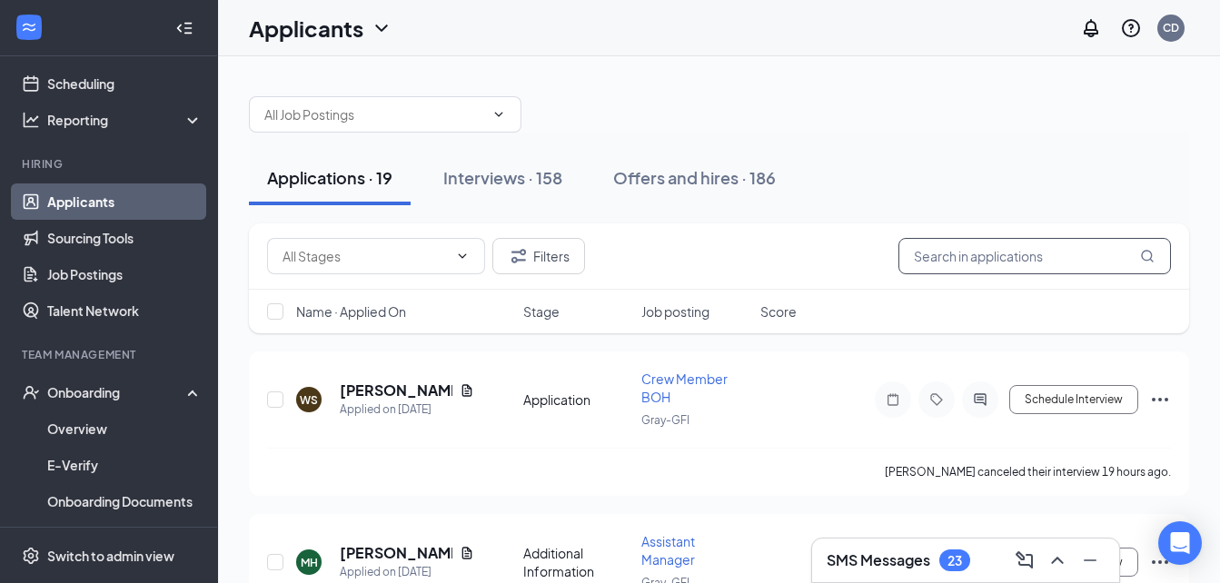
click at [921, 251] on input "text" at bounding box center [1034, 256] width 272 height 36
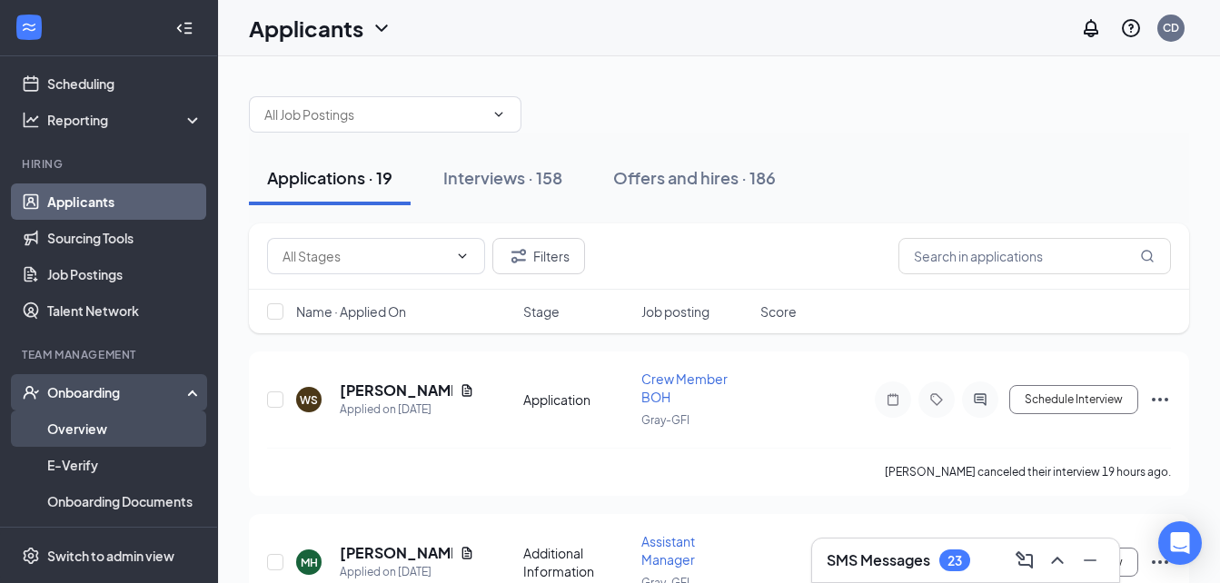
click at [70, 430] on link "Overview" at bounding box center [124, 428] width 155 height 36
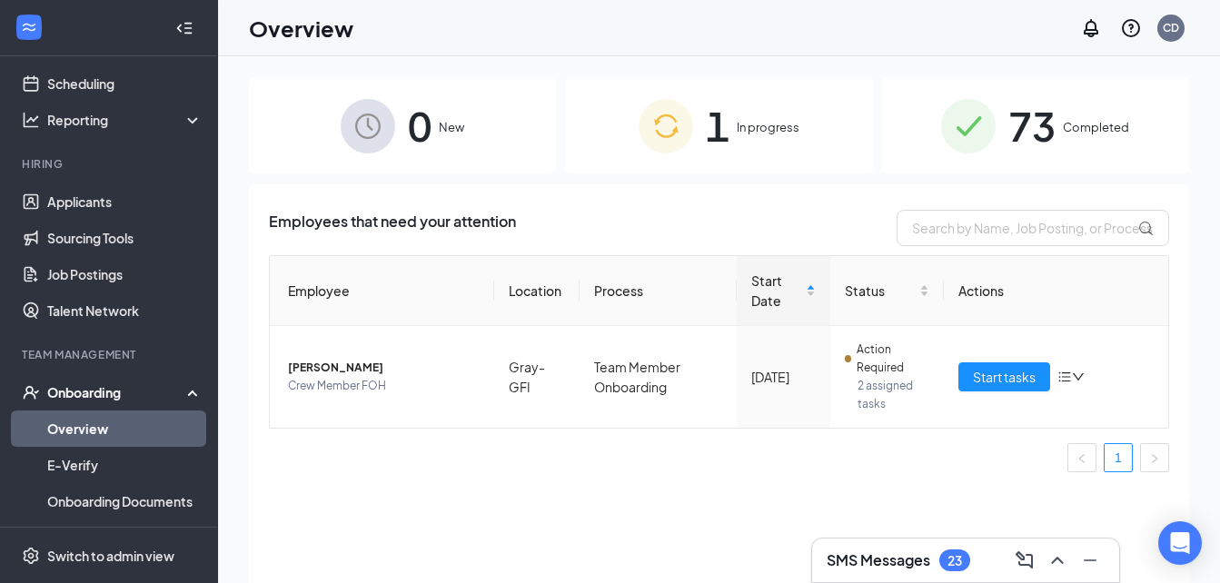
click at [746, 154] on div "1 In progress" at bounding box center [718, 125] width 307 height 95
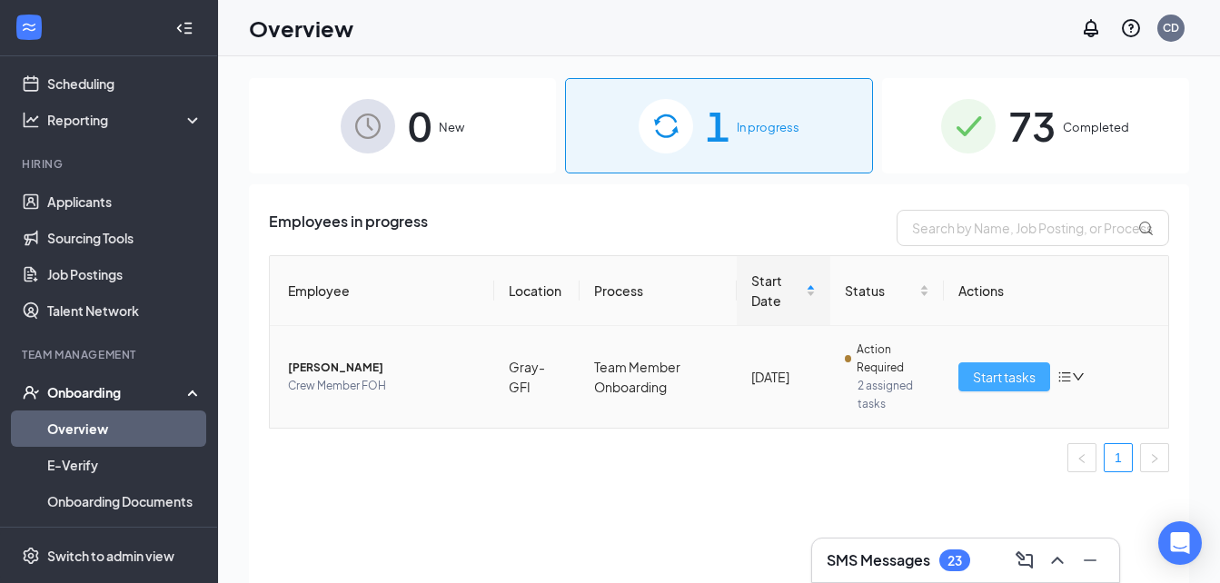
click at [999, 373] on span "Start tasks" at bounding box center [1004, 377] width 63 height 20
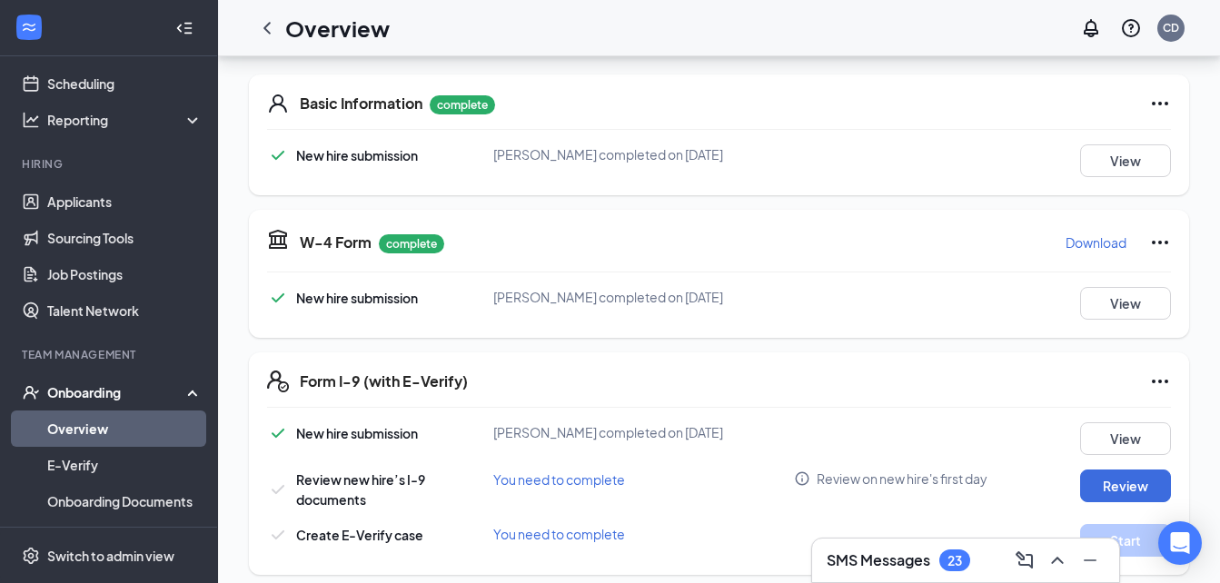
scroll to position [153, 0]
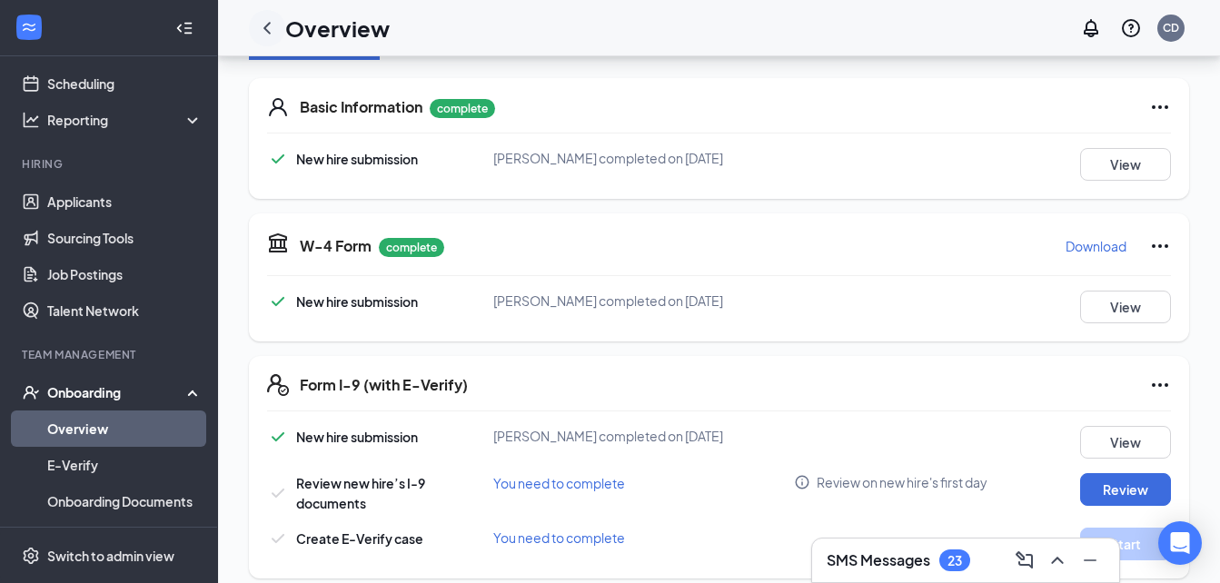
click at [265, 36] on icon "ChevronLeft" at bounding box center [267, 28] width 22 height 22
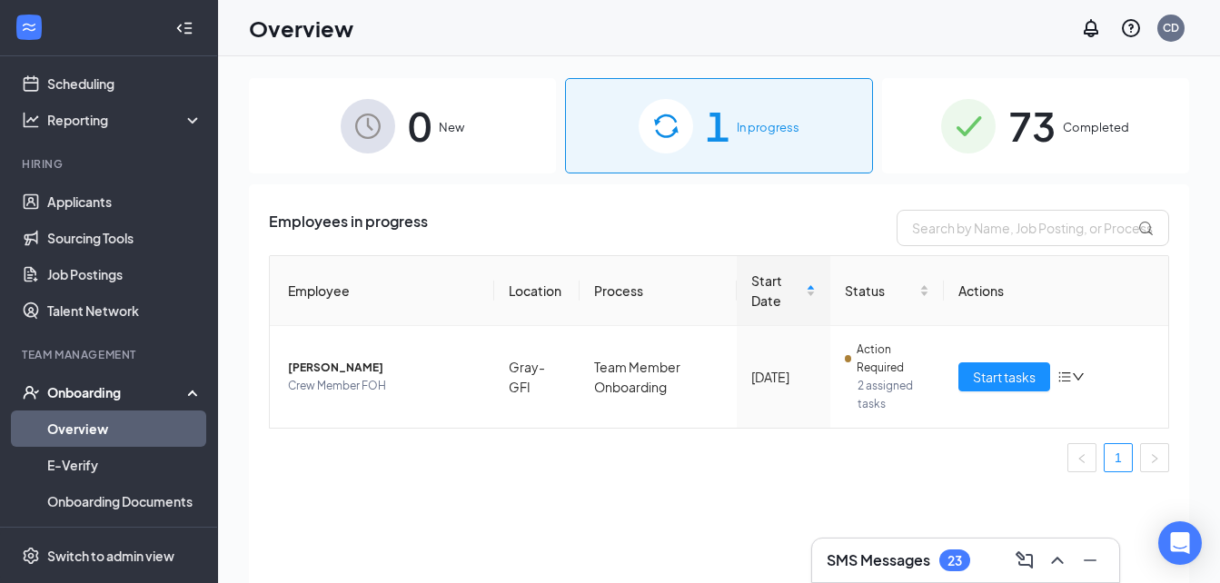
click at [1024, 135] on span "73" at bounding box center [1031, 125] width 47 height 63
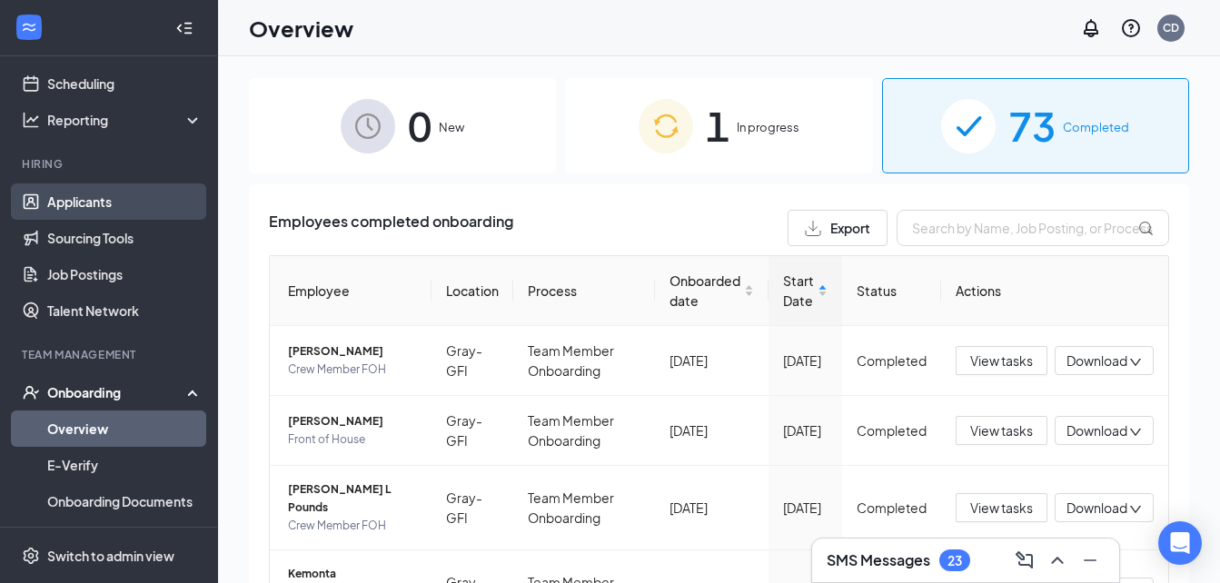
click at [48, 199] on link "Applicants" at bounding box center [124, 201] width 155 height 36
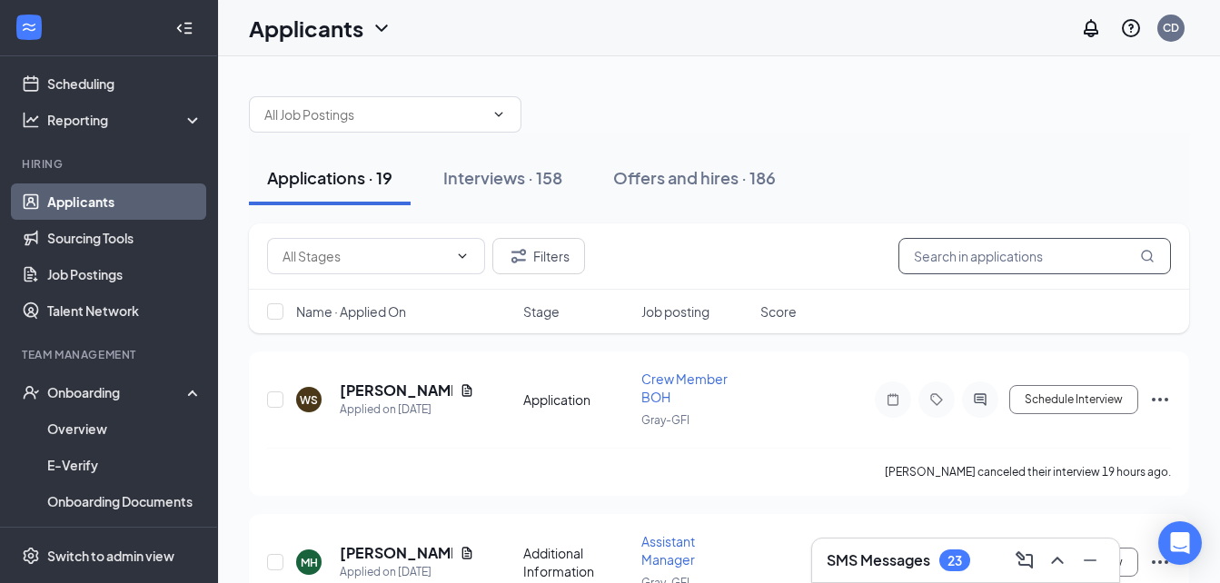
click at [965, 265] on input "text" at bounding box center [1034, 256] width 272 height 36
type input "alandria"
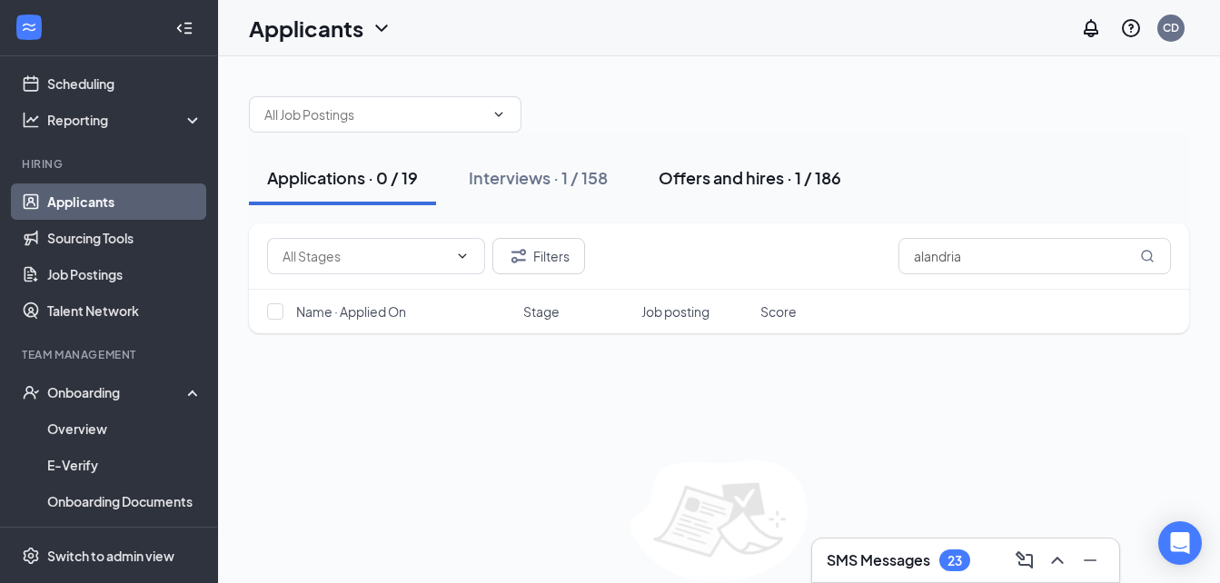
click at [695, 174] on div "Offers and hires · 1 / 186" at bounding box center [749, 177] width 183 height 23
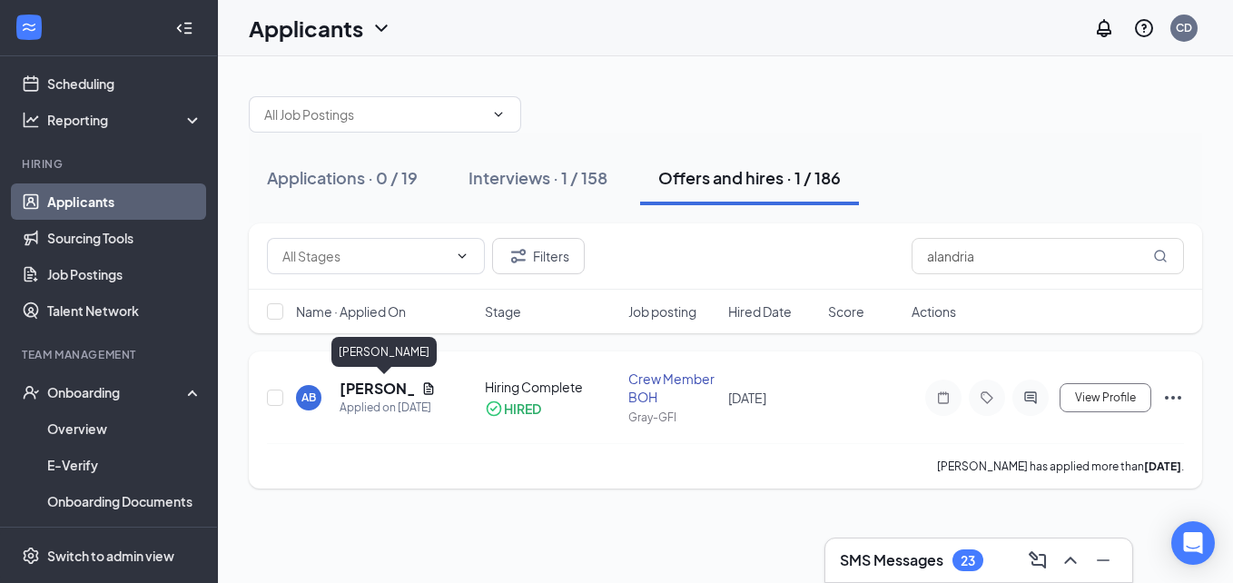
click at [382, 384] on h5 "[PERSON_NAME]" at bounding box center [377, 389] width 74 height 20
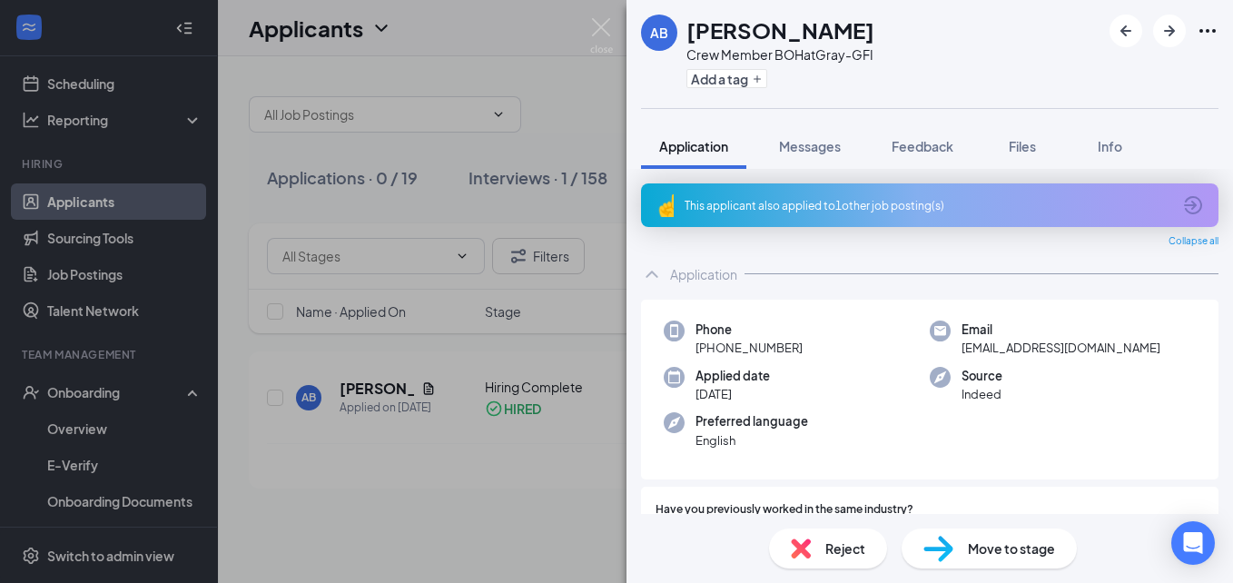
click at [983, 553] on span "Move to stage" at bounding box center [1011, 548] width 87 height 20
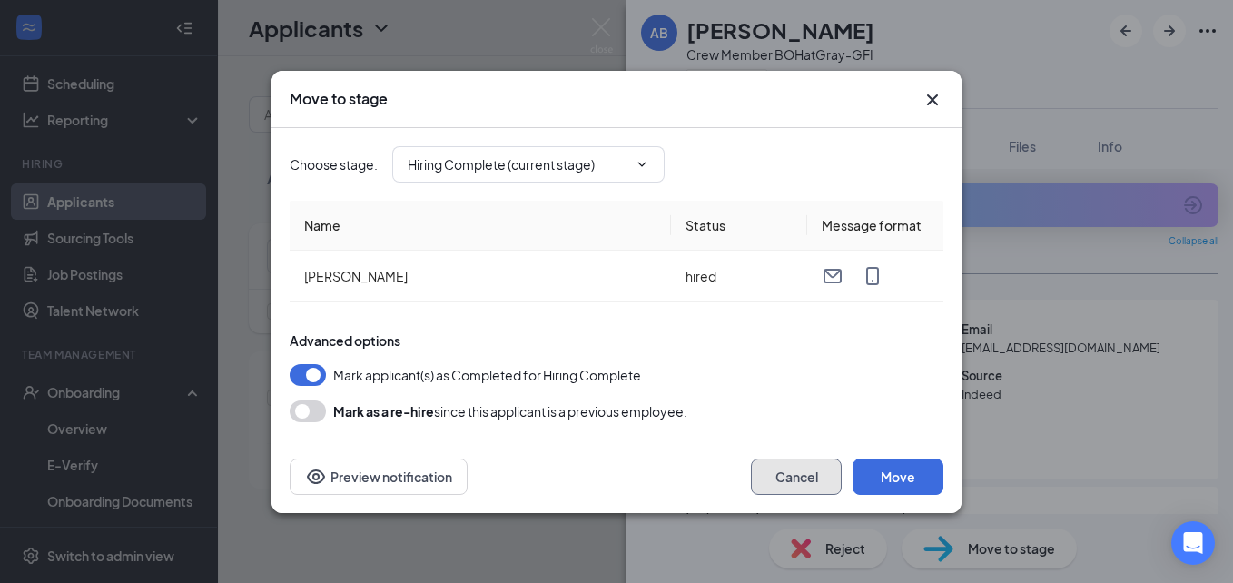
click at [775, 485] on button "Cancel" at bounding box center [796, 477] width 91 height 36
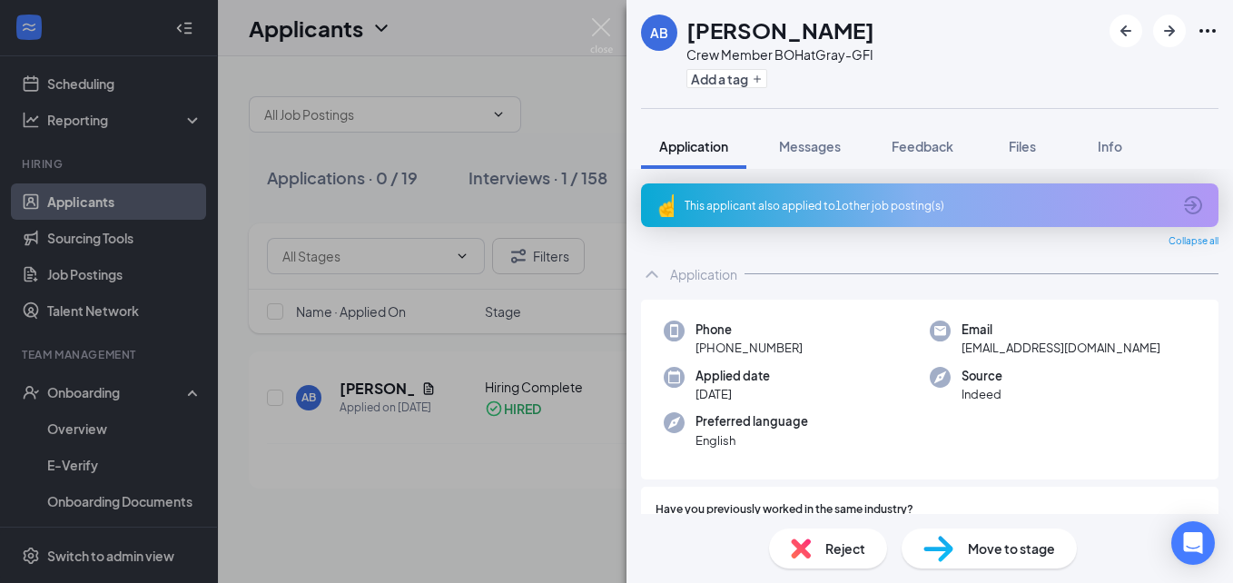
click at [354, 489] on div "AB [PERSON_NAME] Crew Member BOH at Gray-GFI Add a tag Application Messages Fee…" at bounding box center [616, 291] width 1233 height 583
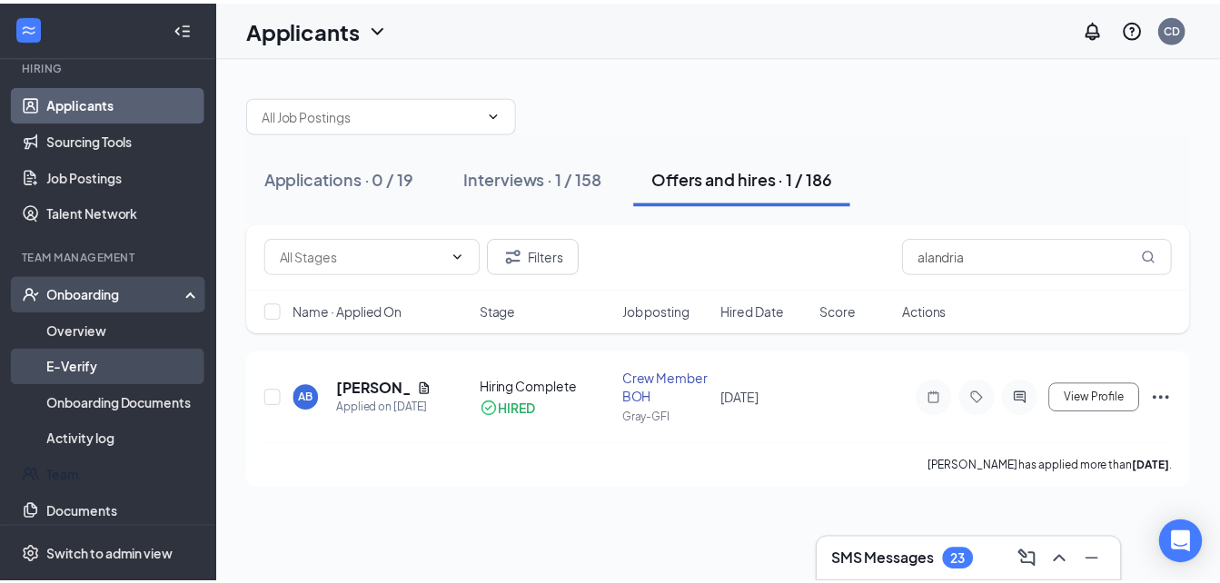
scroll to position [181, 0]
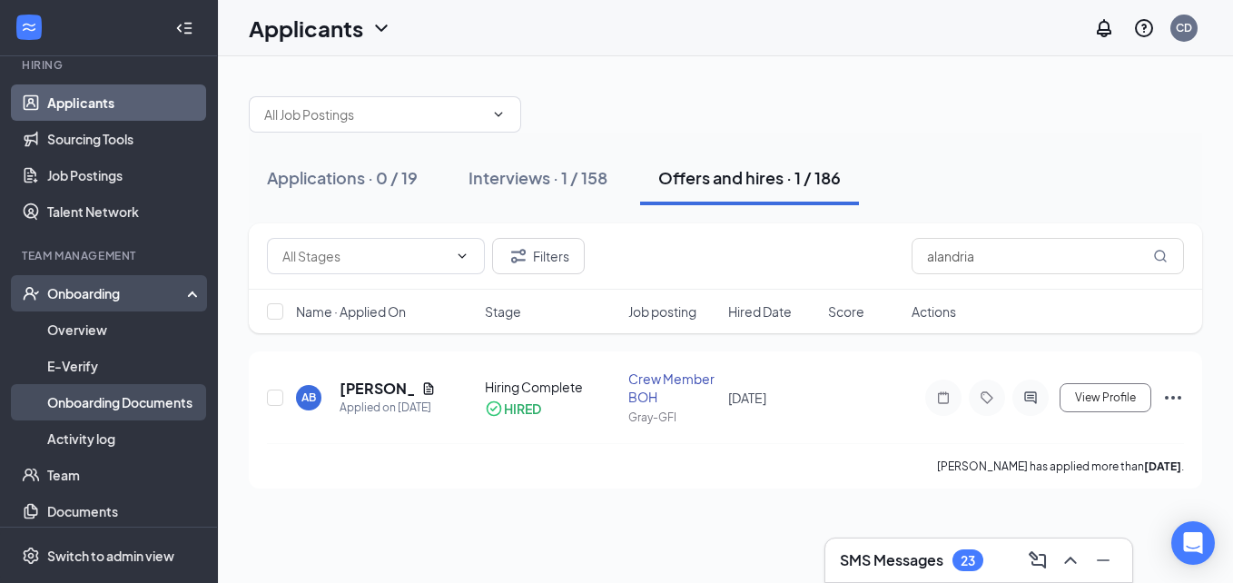
click at [96, 397] on link "Onboarding Documents" at bounding box center [124, 402] width 155 height 36
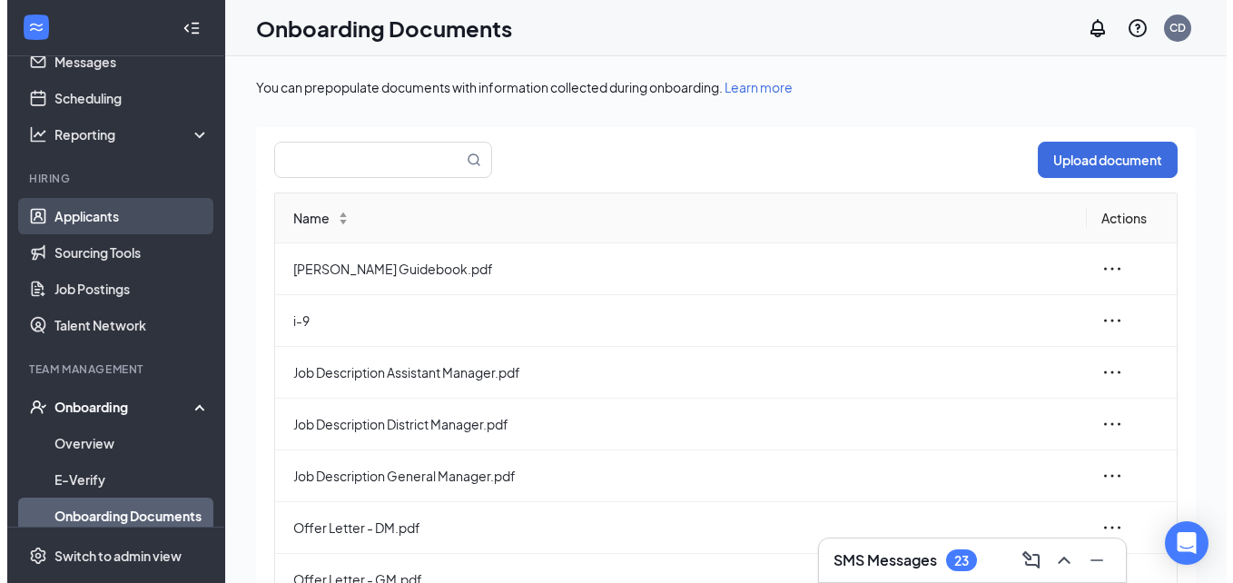
scroll to position [58, 0]
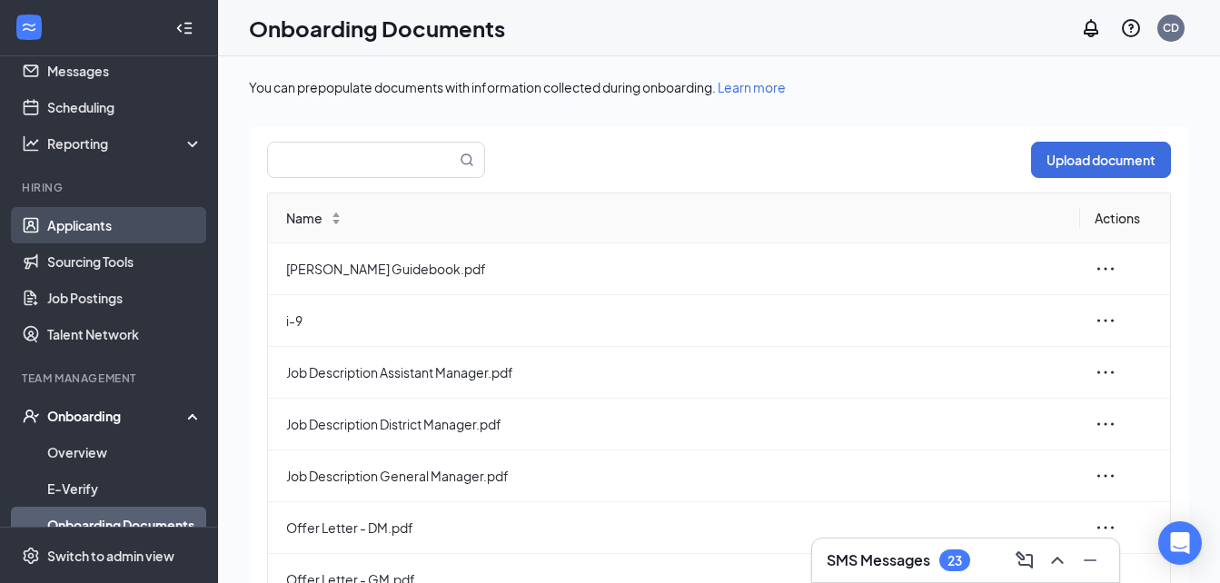
click at [99, 237] on link "Applicants" at bounding box center [124, 225] width 155 height 36
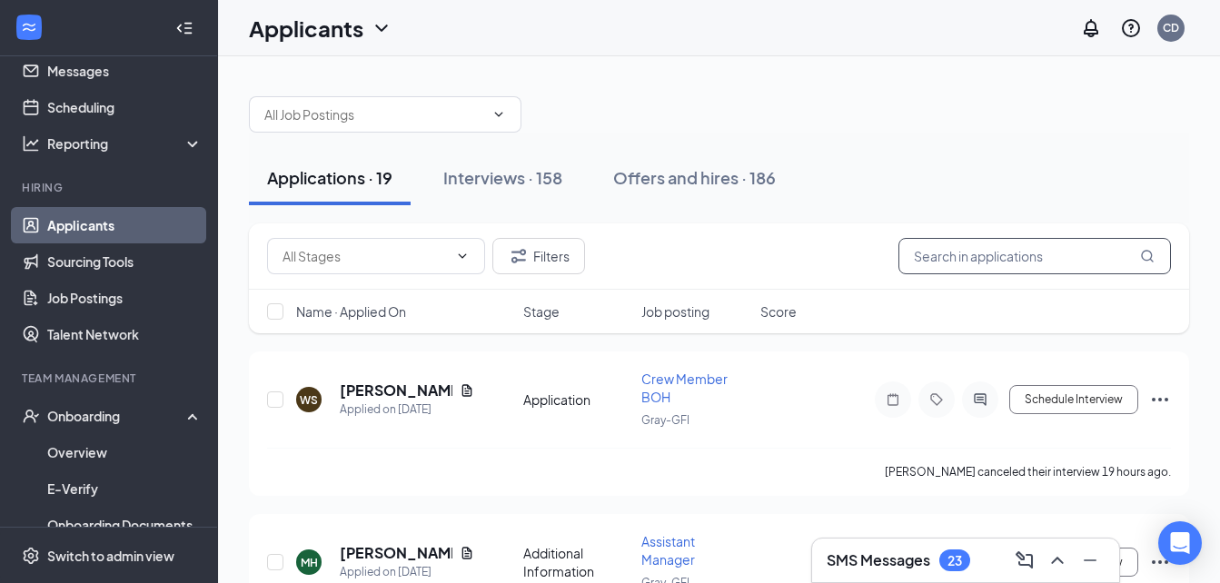
click at [960, 268] on input "text" at bounding box center [1034, 256] width 272 height 36
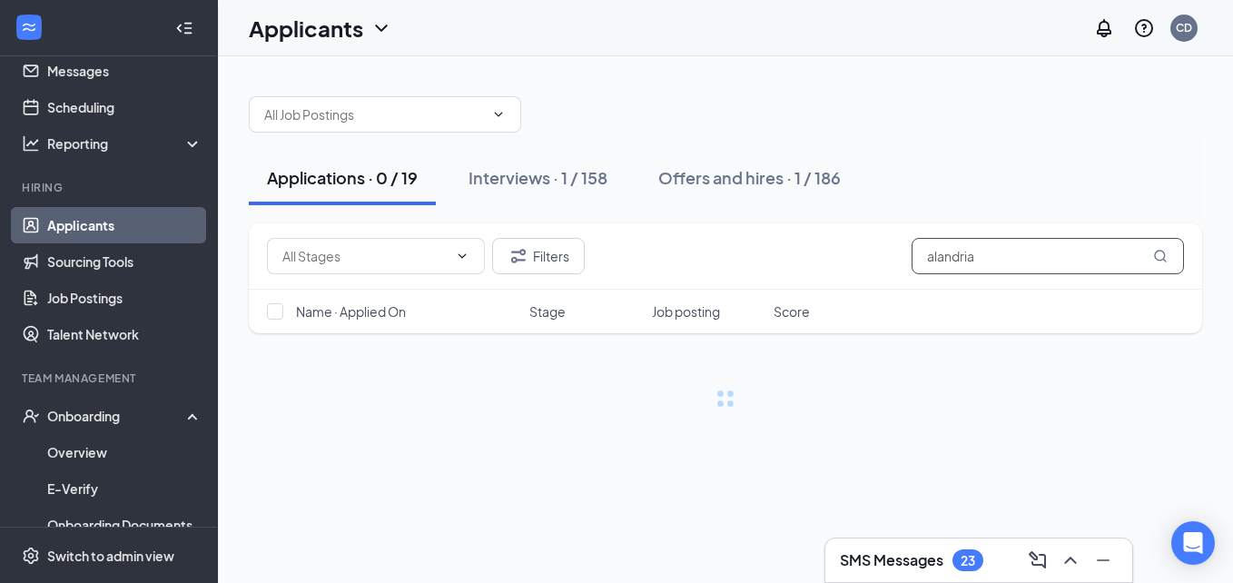
type input "alandria"
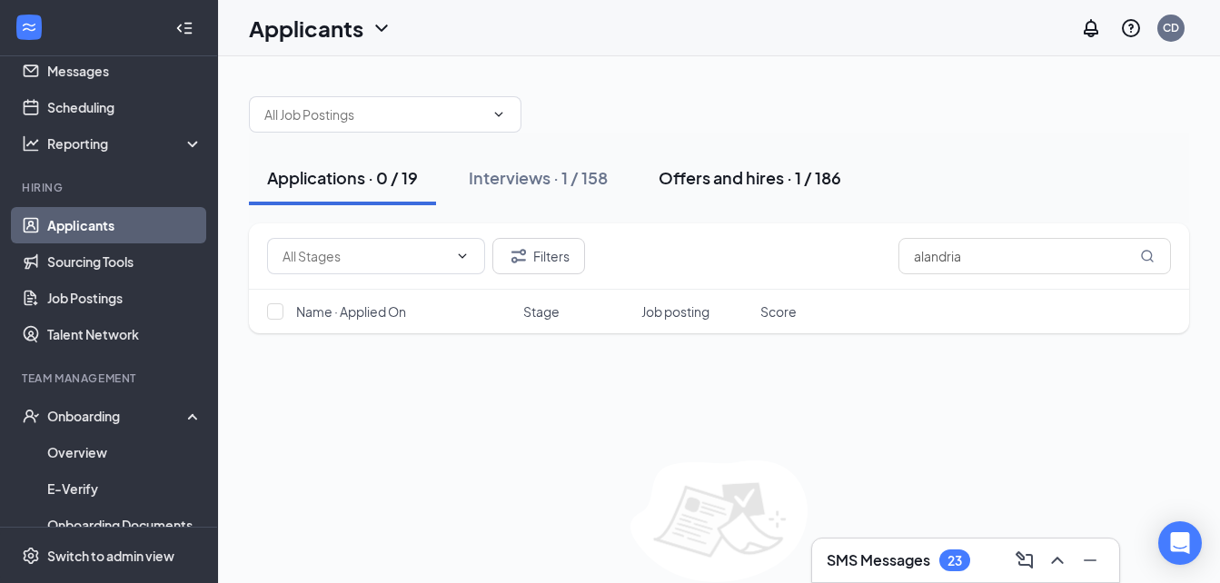
click at [701, 177] on div "Offers and hires · 1 / 186" at bounding box center [749, 177] width 183 height 23
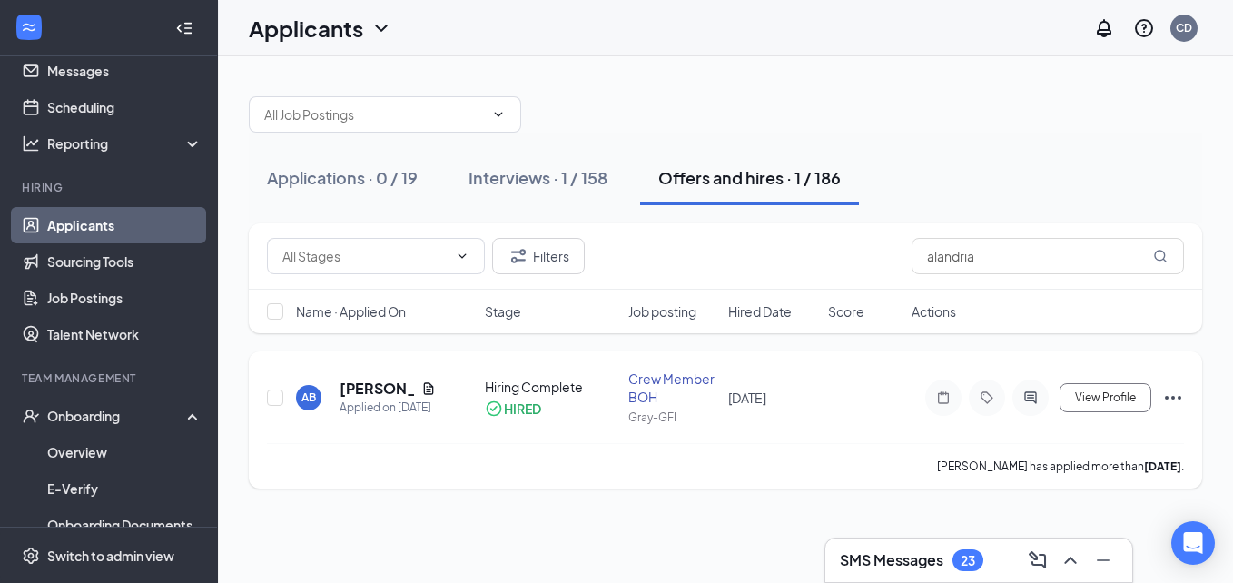
click at [1166, 397] on icon "Ellipses" at bounding box center [1173, 398] width 16 height 4
click at [736, 504] on div "Applications · 0 / 19 Interviews · 1 / 158 Offers and hires · 1 / 186 Filters a…" at bounding box center [725, 283] width 1015 height 454
click at [384, 381] on h5 "[PERSON_NAME]" at bounding box center [377, 389] width 74 height 20
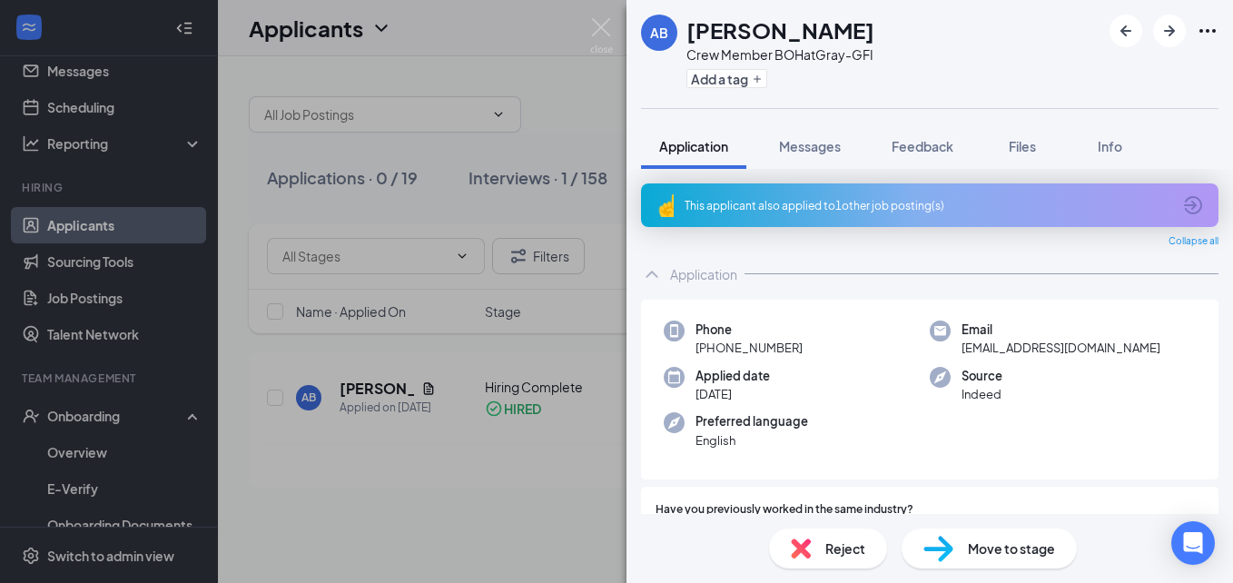
click at [1024, 539] on span "Move to stage" at bounding box center [1011, 548] width 87 height 20
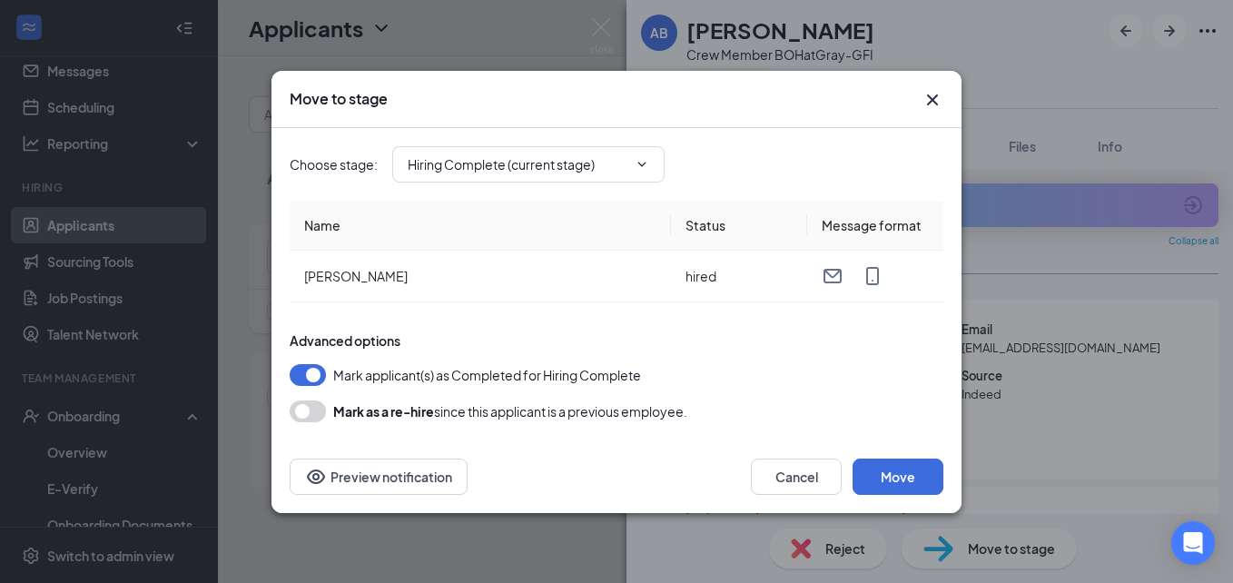
click at [304, 410] on button "button" at bounding box center [308, 411] width 36 height 22
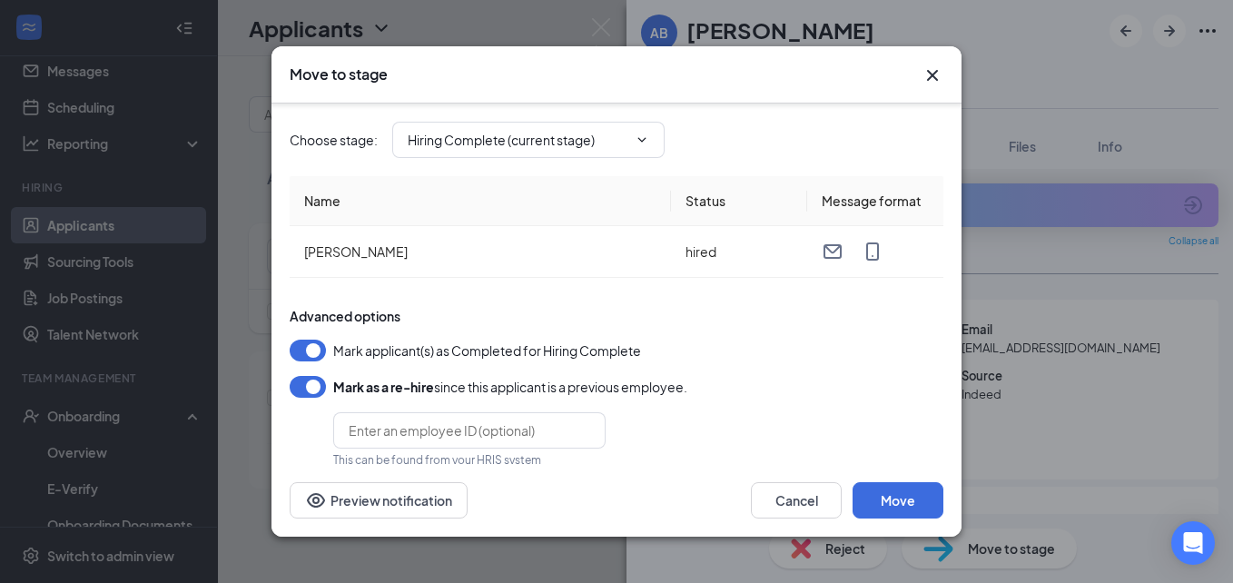
scroll to position [22, 0]
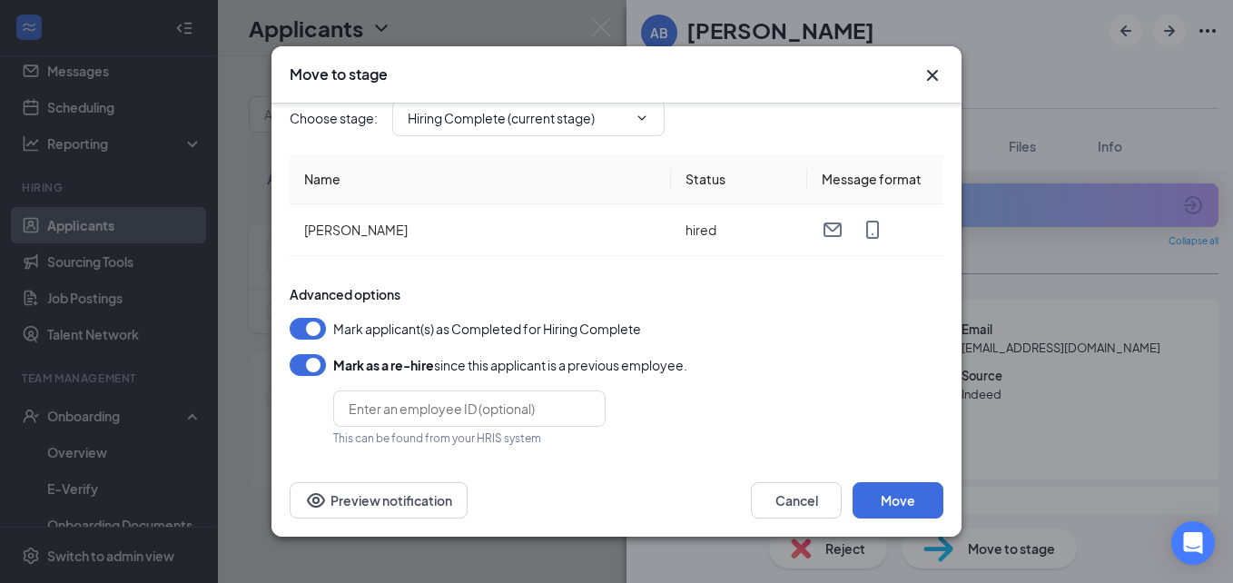
click at [319, 331] on button "button" at bounding box center [308, 329] width 36 height 22
click at [917, 515] on button "Move" at bounding box center [898, 500] width 91 height 36
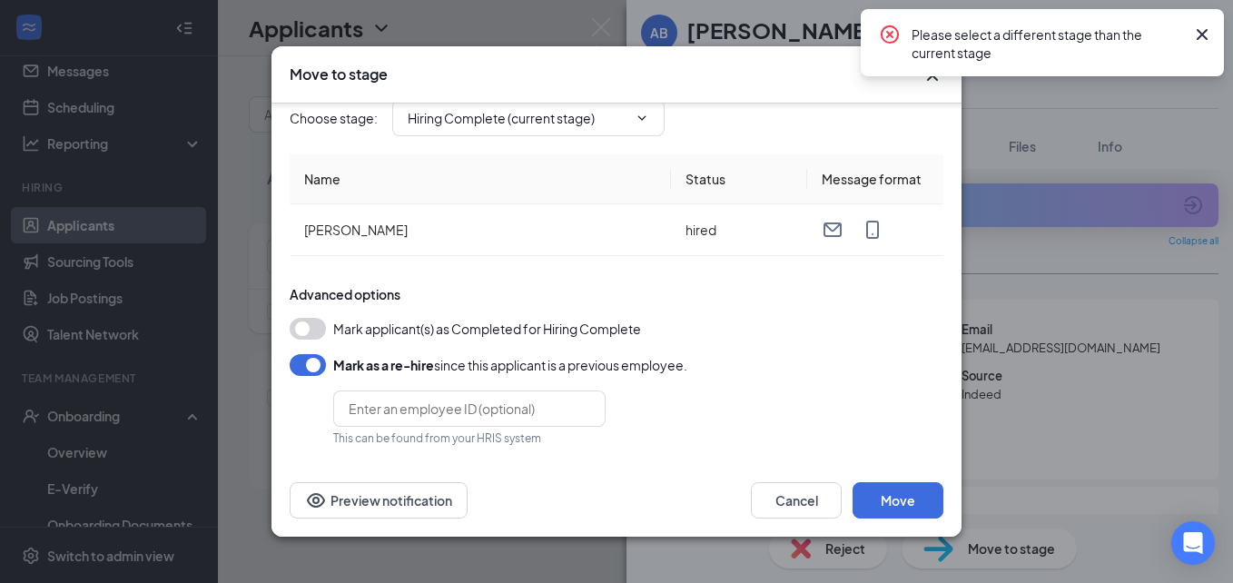
click at [890, 33] on icon "CrossCircle" at bounding box center [890, 35] width 22 height 22
click at [1199, 40] on icon "Cross" at bounding box center [1202, 35] width 22 height 22
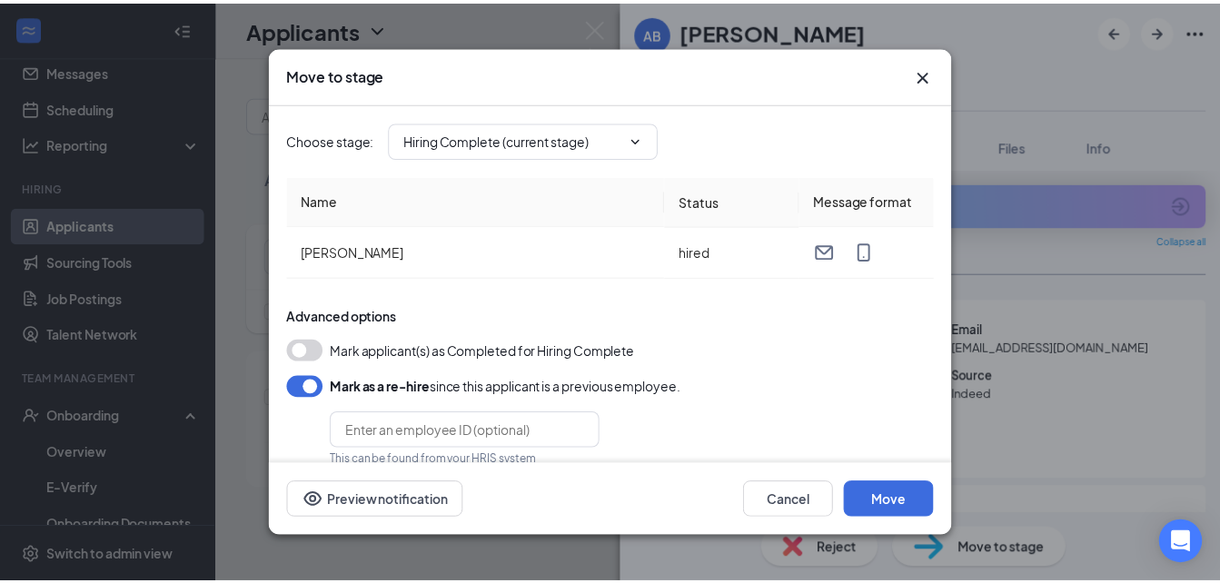
scroll to position [0, 0]
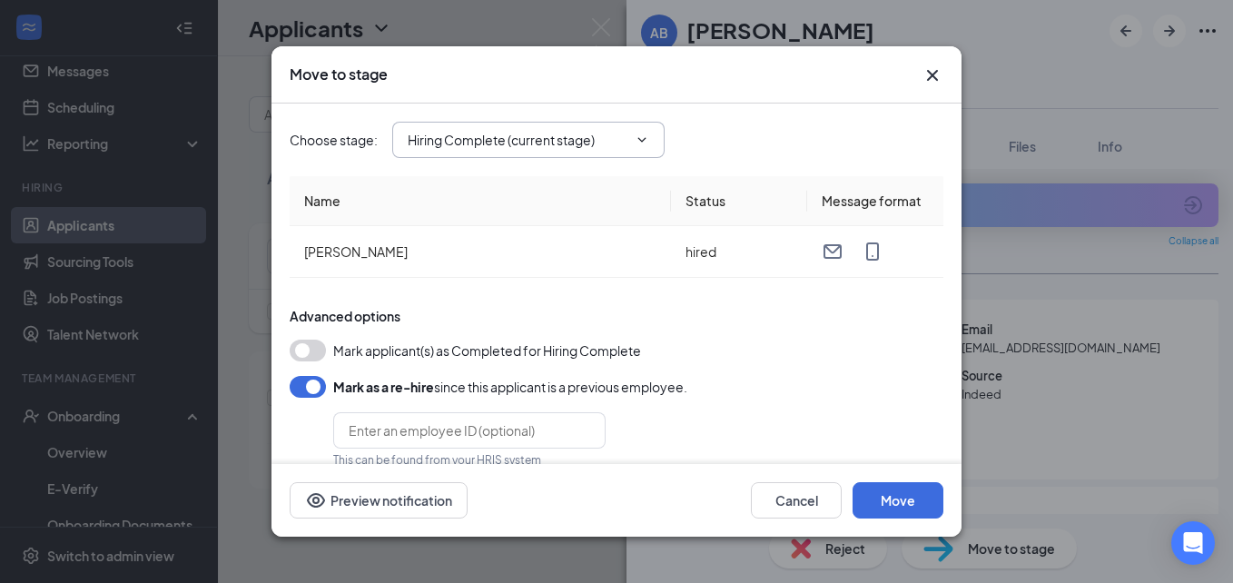
click at [551, 148] on input "Hiring Complete (current stage)" at bounding box center [518, 140] width 220 height 20
click at [491, 229] on div "Onsite Interview" at bounding box center [544, 216] width 272 height 42
type input "Onsite Interview"
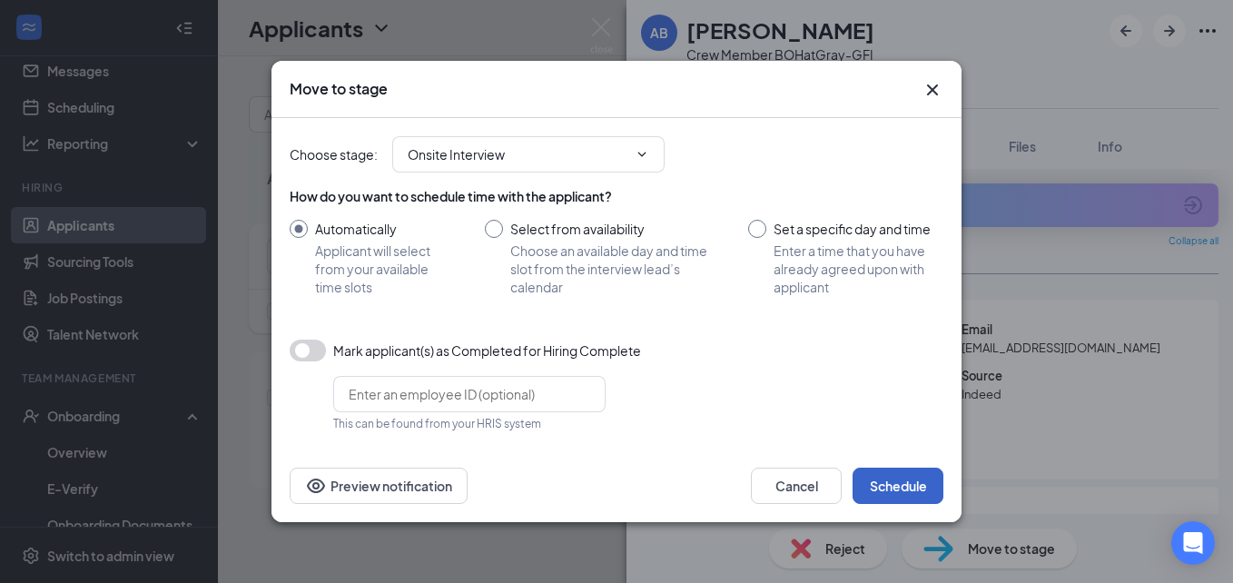
click at [865, 489] on button "Schedule" at bounding box center [898, 486] width 91 height 36
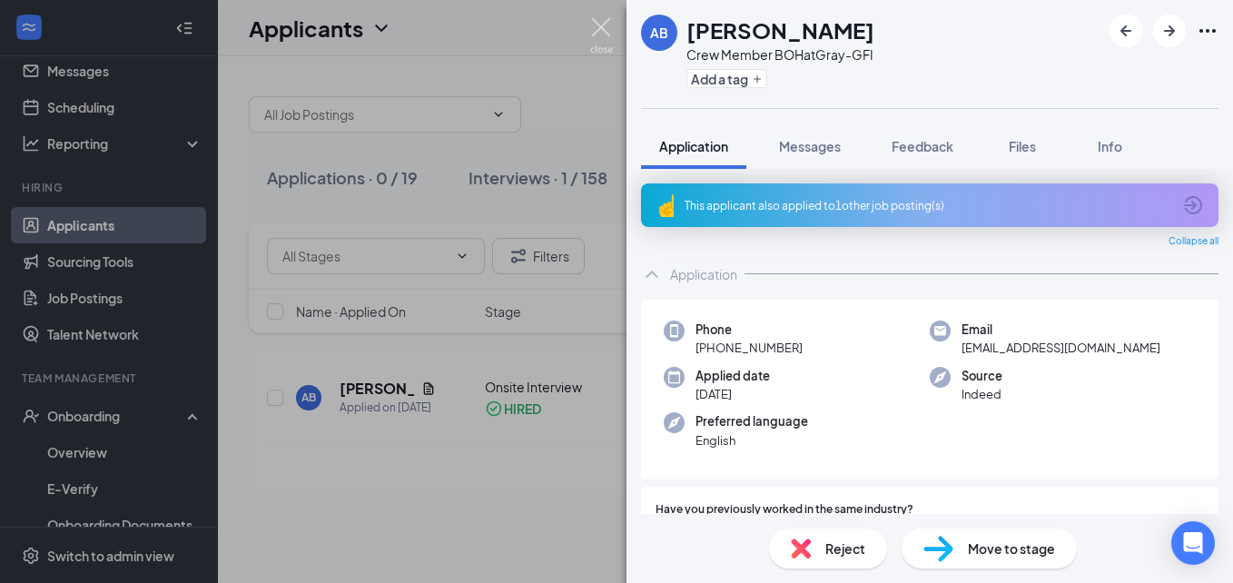
click at [600, 25] on img at bounding box center [601, 35] width 23 height 35
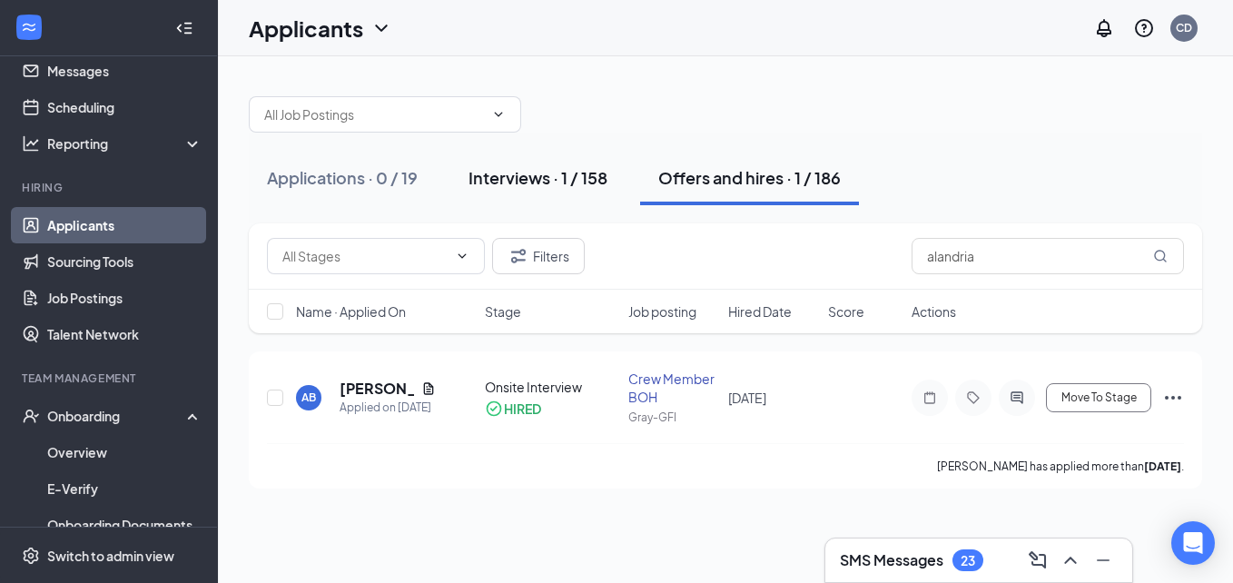
click at [494, 183] on div "Interviews · 1 / 158" at bounding box center [538, 177] width 139 height 23
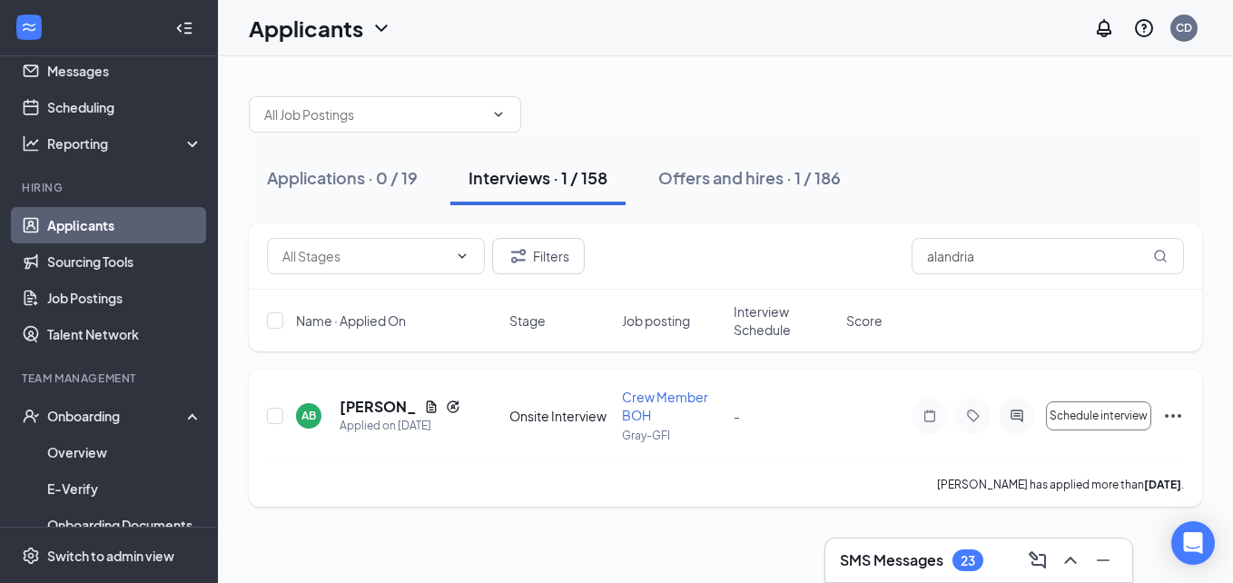
click at [1182, 413] on icon "Ellipses" at bounding box center [1173, 416] width 22 height 22
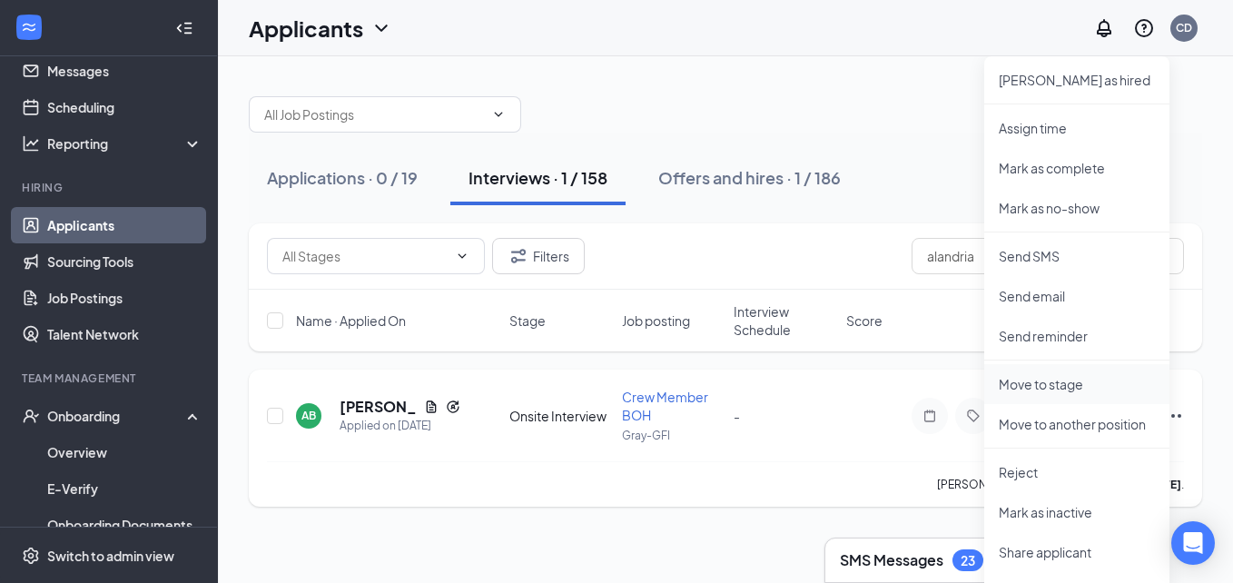
click at [1062, 389] on p "Move to stage" at bounding box center [1077, 384] width 156 height 18
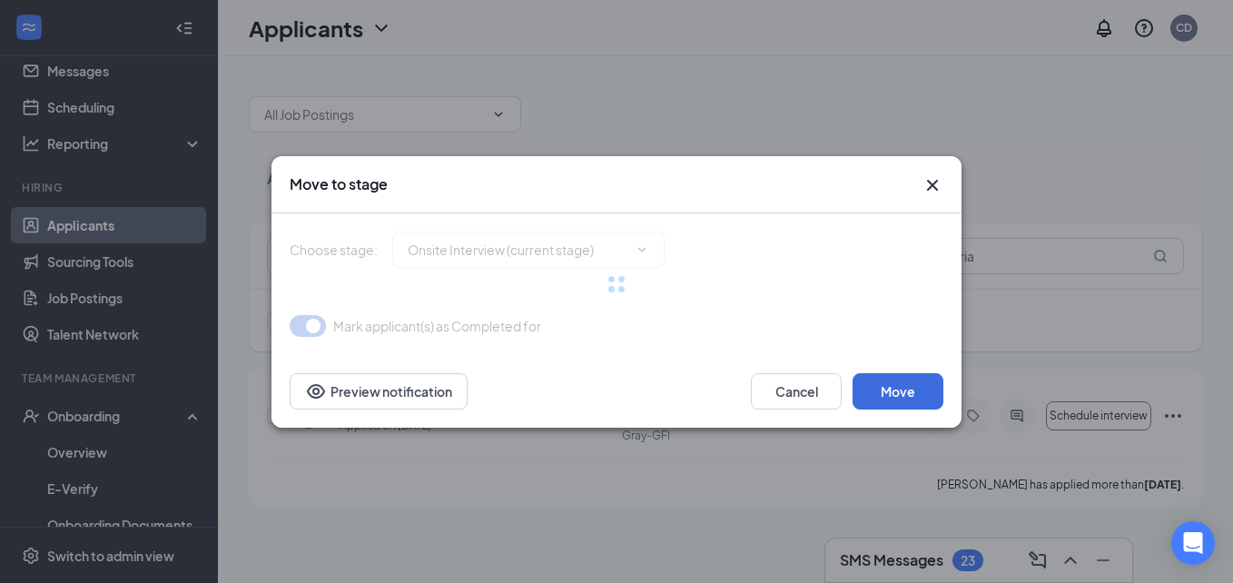
type input "Hiring Complete (final stage)"
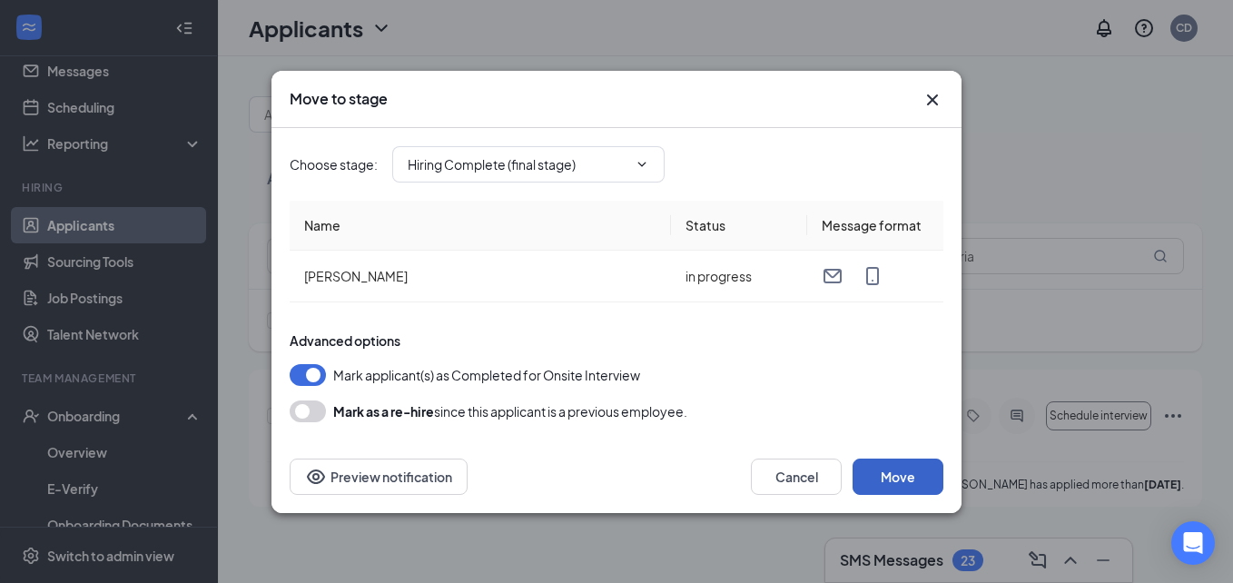
click at [900, 477] on button "Move" at bounding box center [898, 477] width 91 height 36
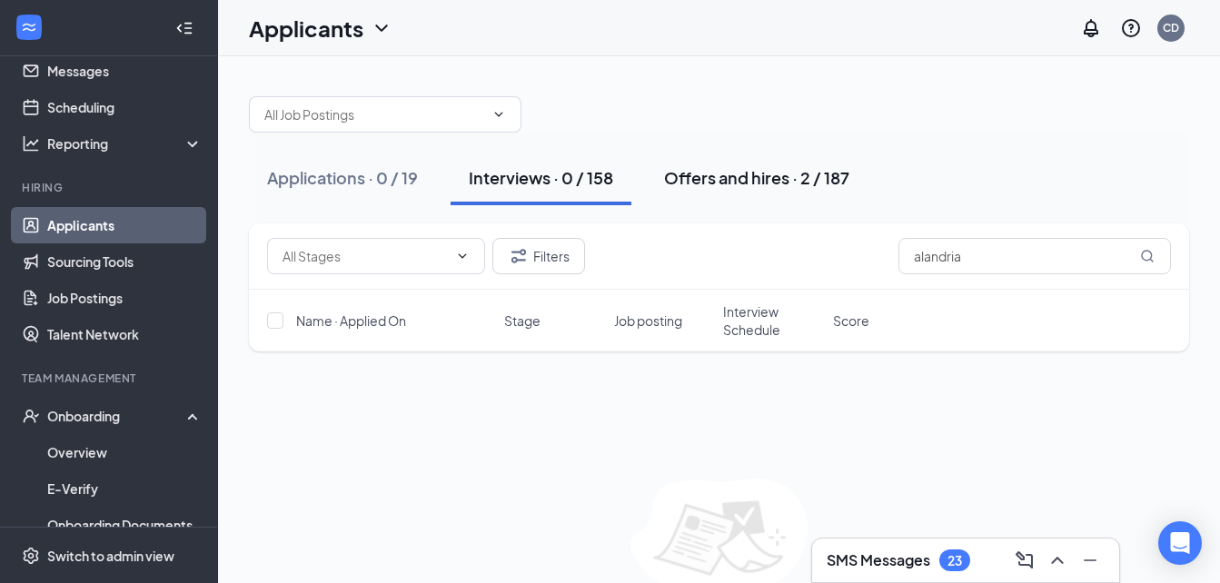
click at [786, 176] on div "Offers and hires · 2 / 187" at bounding box center [756, 177] width 185 height 23
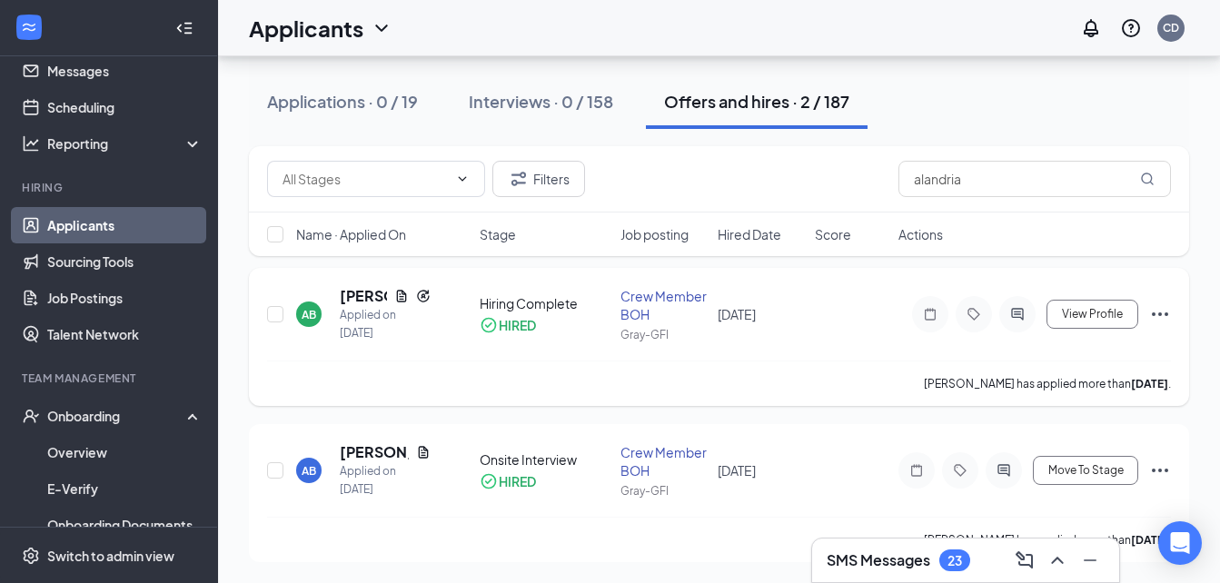
scroll to position [84, 0]
click at [375, 446] on h5 "[PERSON_NAME]" at bounding box center [374, 451] width 69 height 20
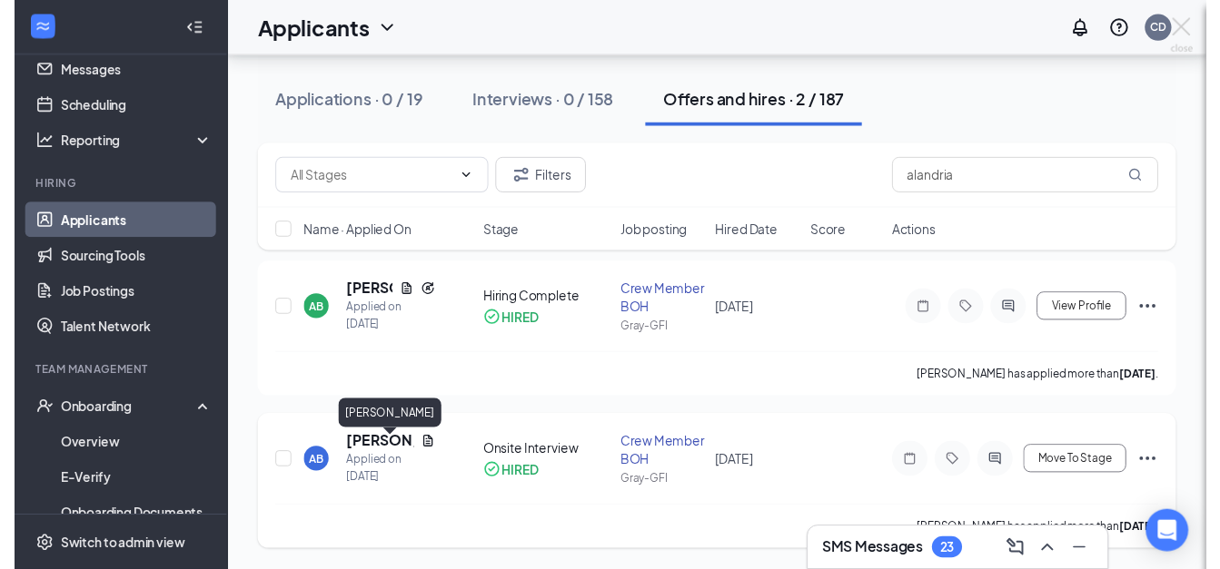
scroll to position [83, 0]
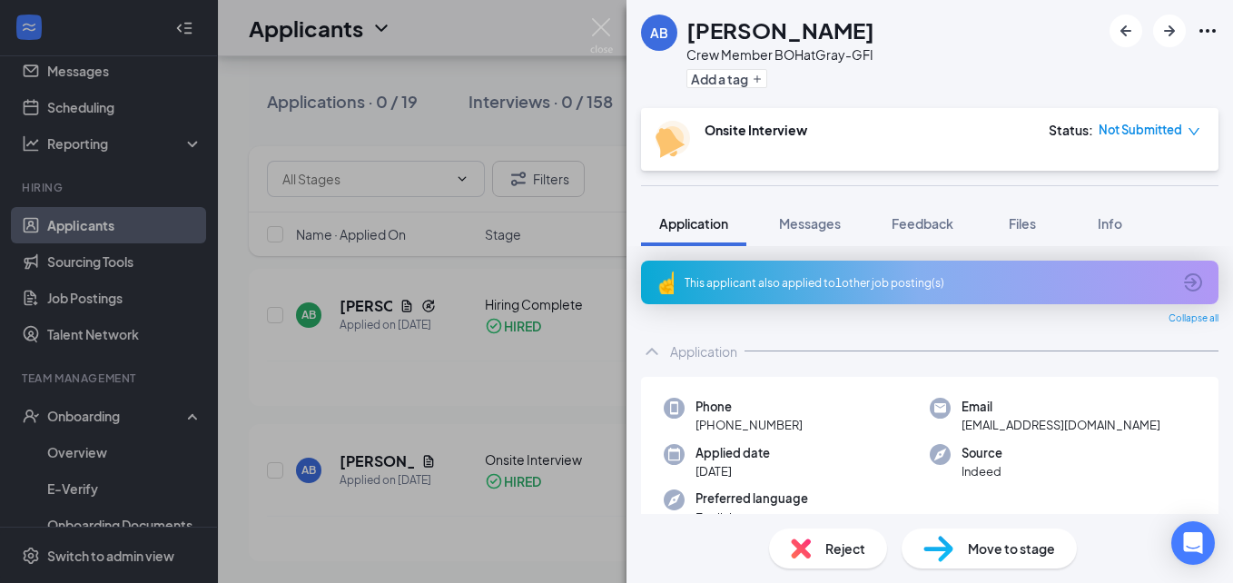
click at [1013, 540] on span "Move to stage" at bounding box center [1011, 548] width 87 height 20
type input "Hiring Complete (final stage)"
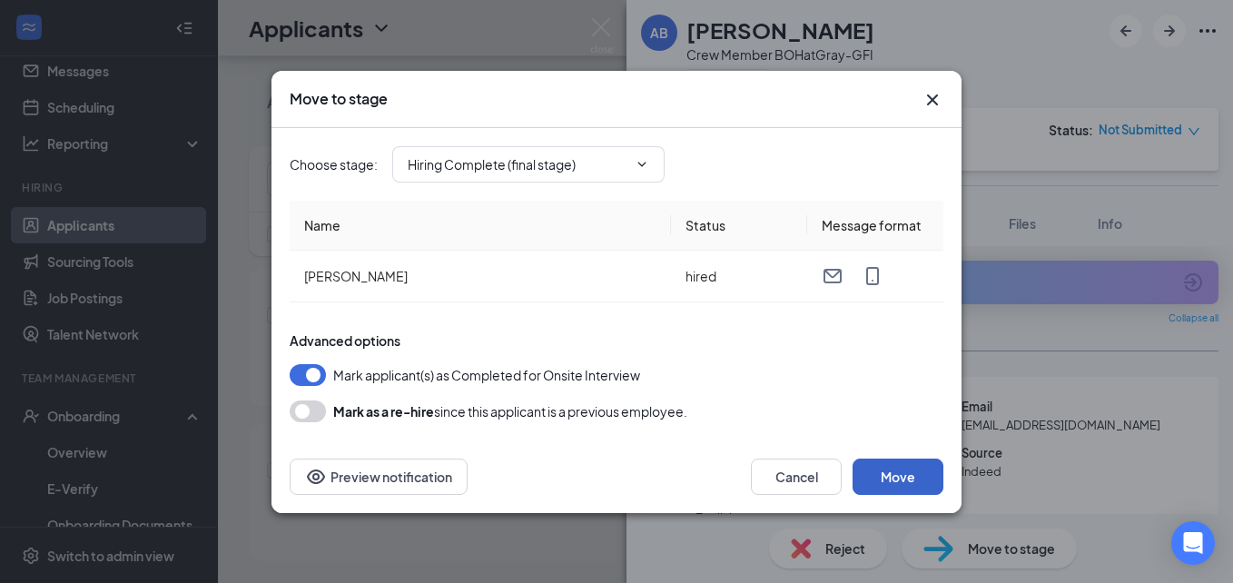
click at [883, 473] on button "Move" at bounding box center [898, 477] width 91 height 36
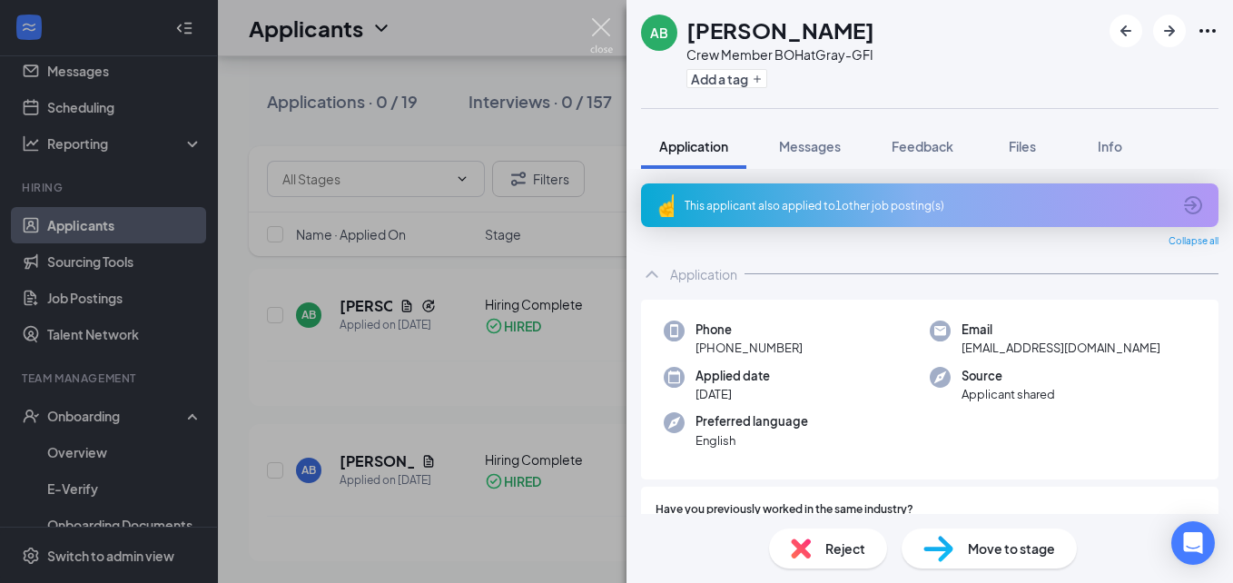
click at [598, 34] on img at bounding box center [601, 35] width 23 height 35
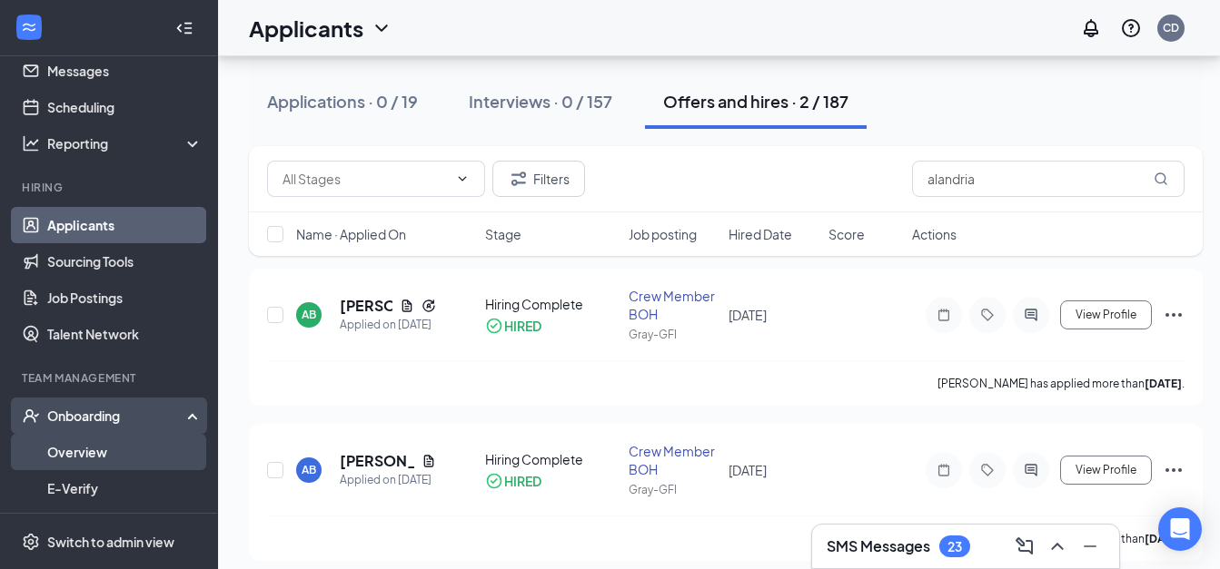
click at [142, 448] on link "Overview" at bounding box center [124, 452] width 155 height 36
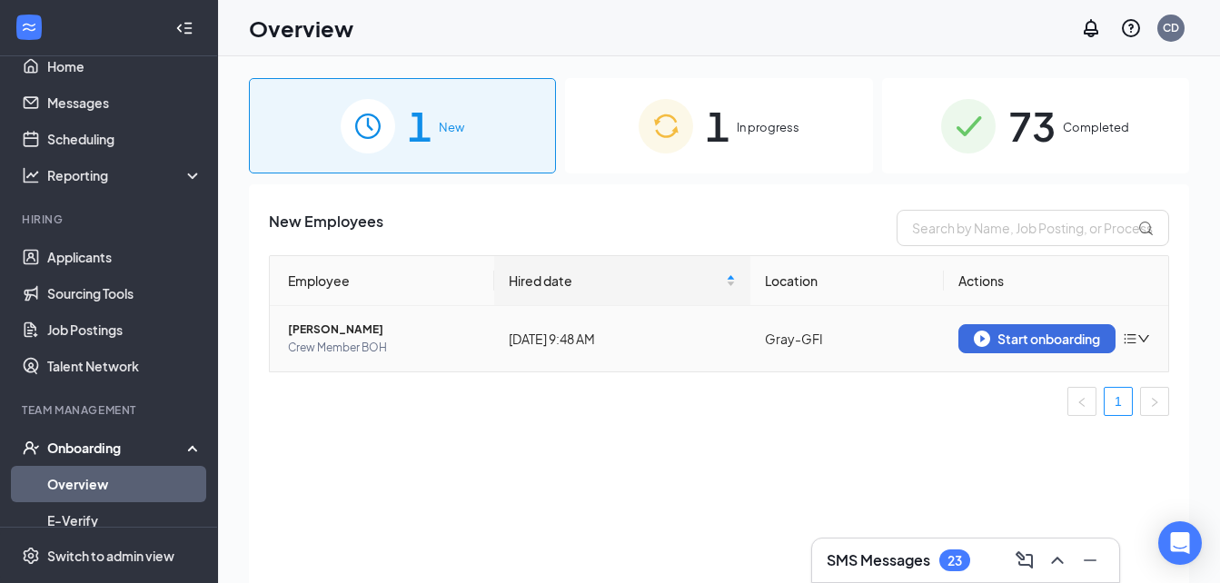
click at [1032, 311] on td "Start onboarding" at bounding box center [1055, 338] width 224 height 65
click at [1020, 347] on button "Start onboarding" at bounding box center [1036, 338] width 157 height 29
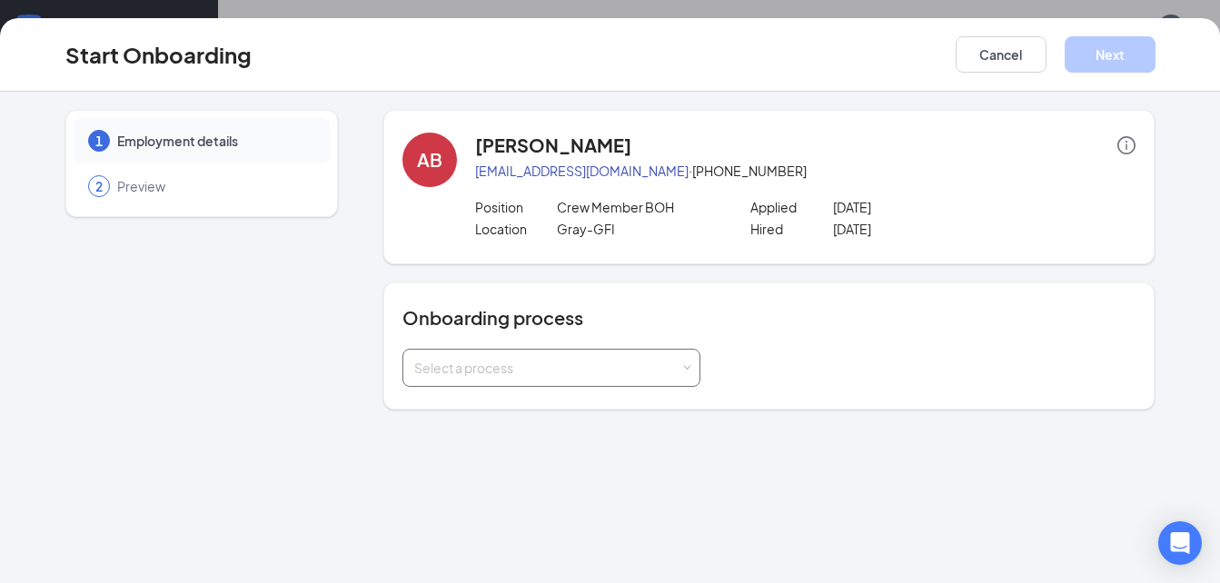
click at [431, 370] on div "Select a process" at bounding box center [547, 368] width 266 height 18
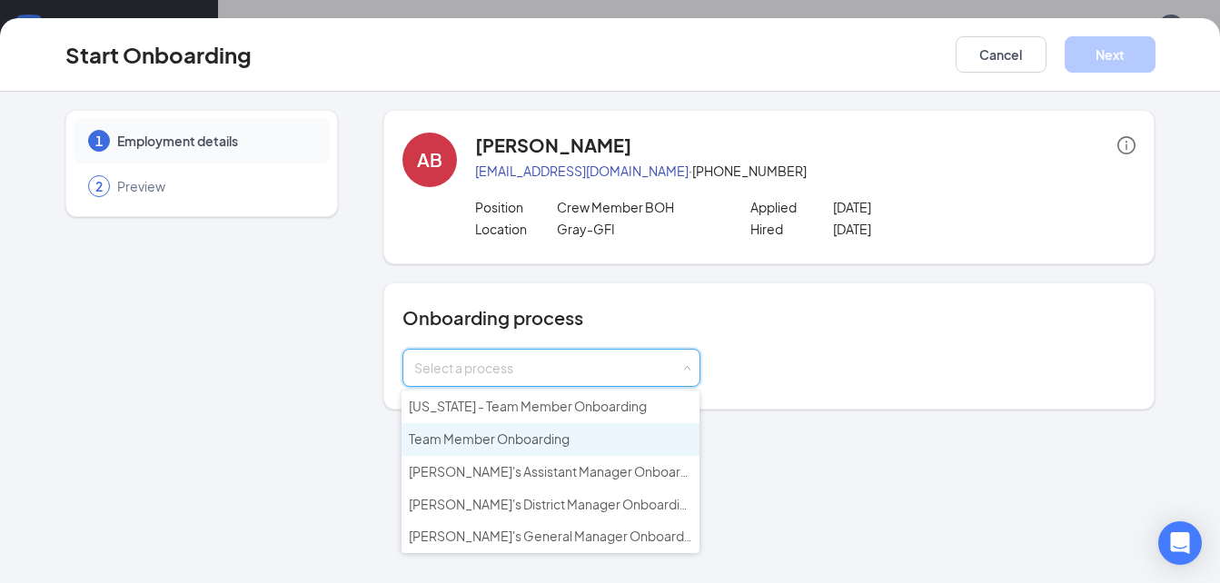
click at [439, 438] on span "Team Member Onboarding" at bounding box center [489, 438] width 161 height 16
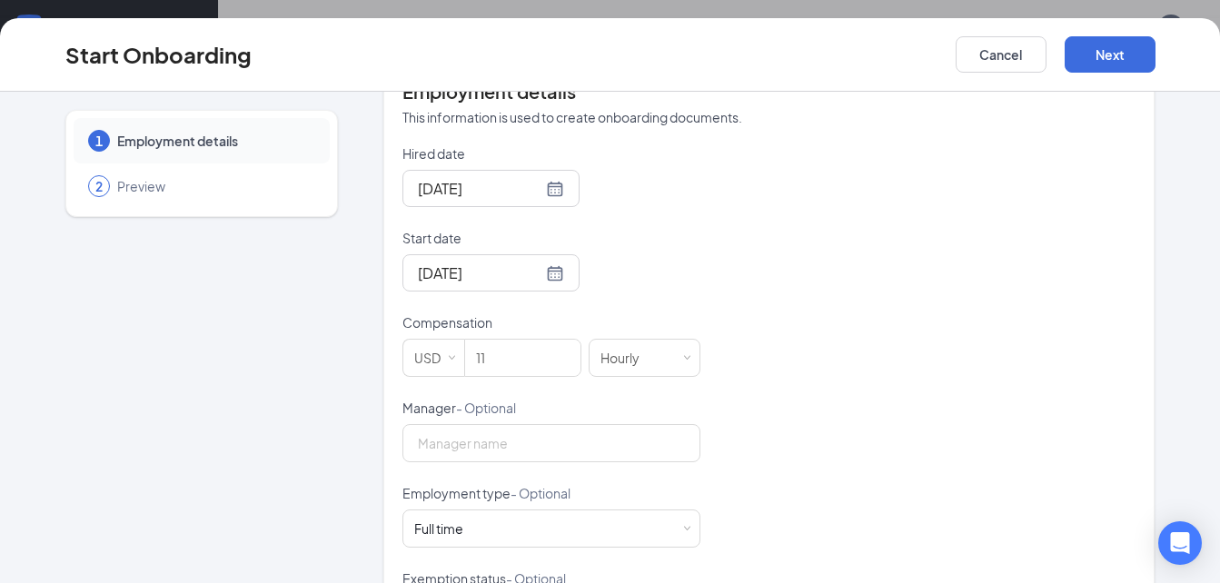
scroll to position [373, 0]
click at [534, 192] on div at bounding box center [491, 186] width 146 height 23
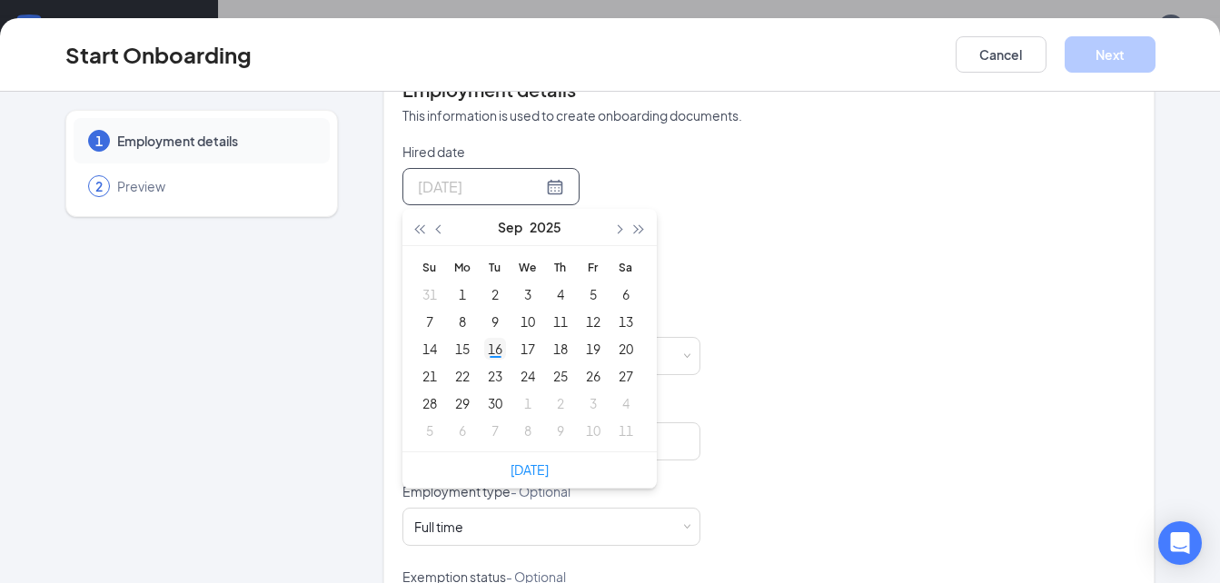
type input "[DATE]"
click at [479, 351] on td "16" at bounding box center [495, 348] width 33 height 27
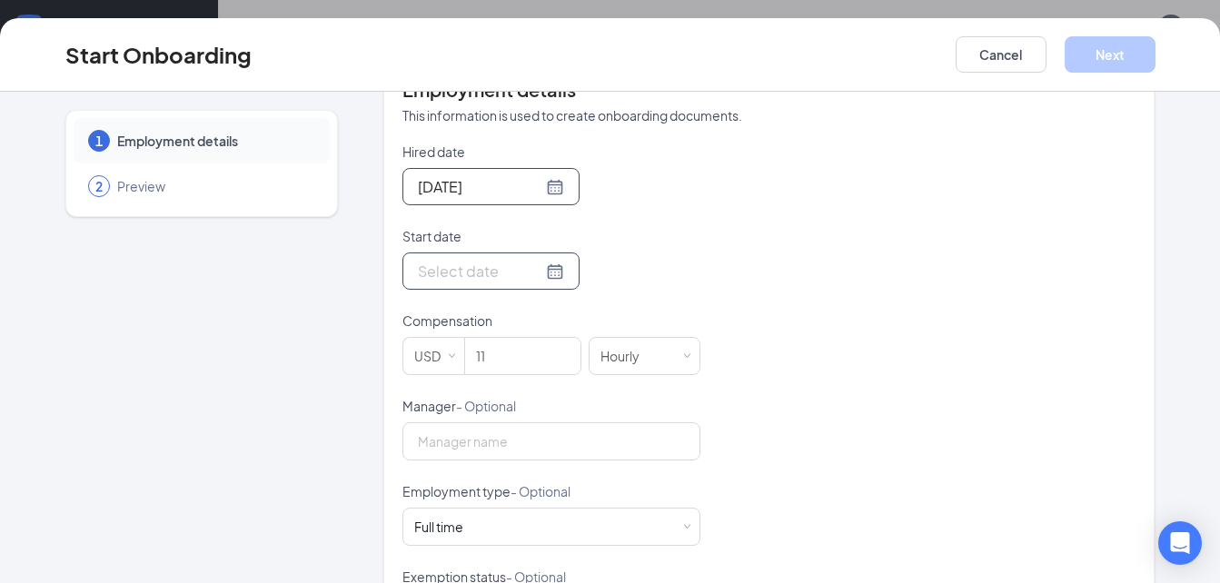
click at [532, 274] on div at bounding box center [491, 271] width 146 height 23
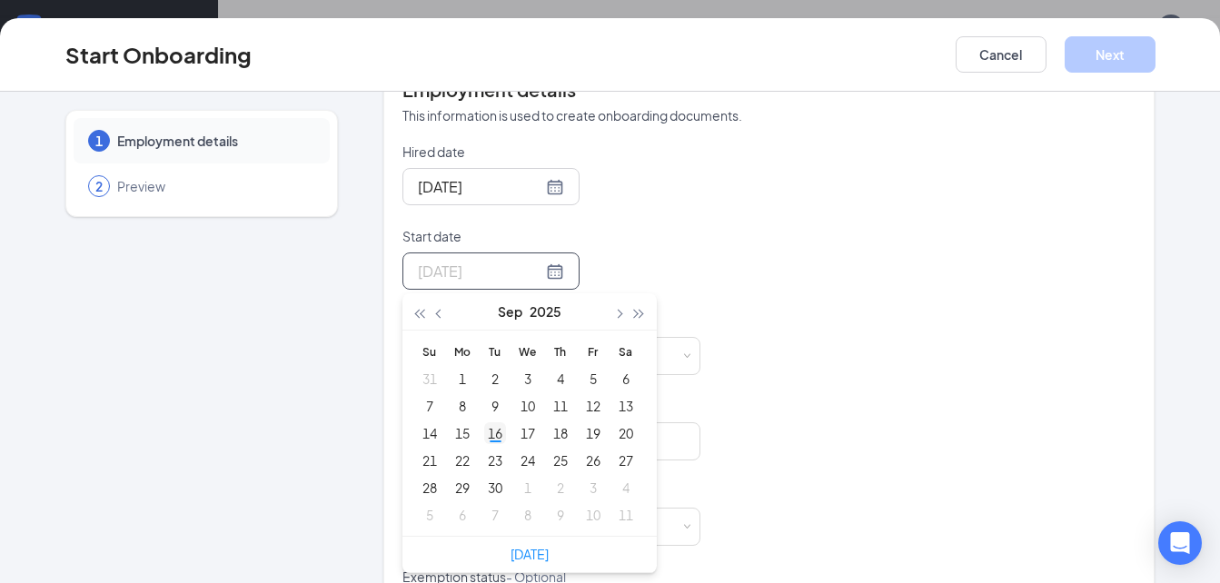
type input "[DATE]"
click at [484, 429] on div "16" at bounding box center [495, 433] width 22 height 22
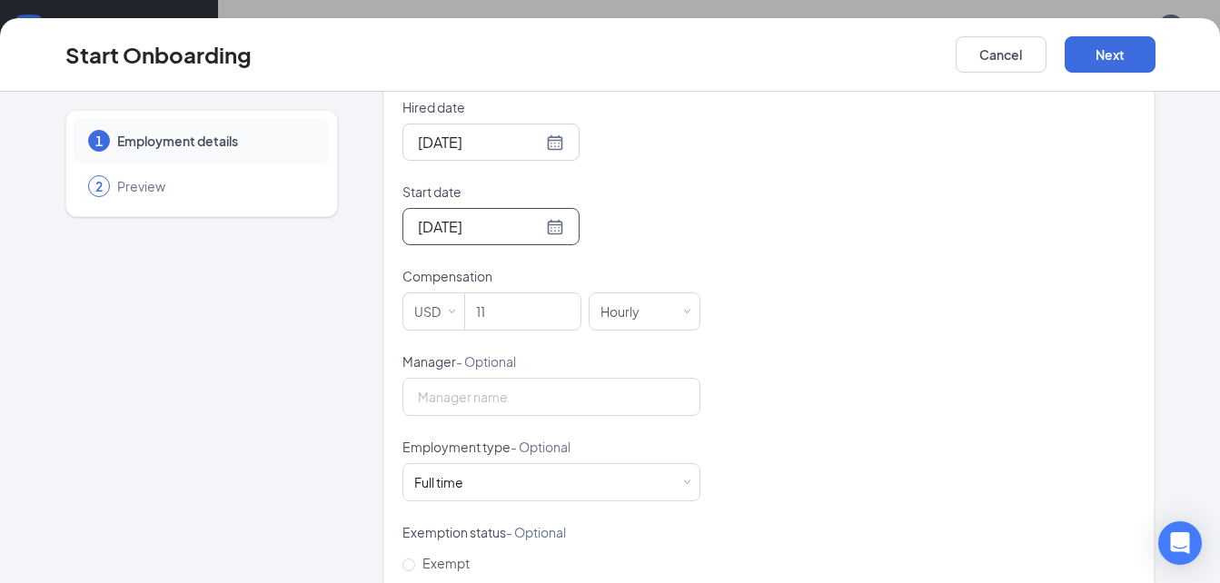
scroll to position [420, 0]
click at [491, 499] on div "Full time Works 30+ hours per week and is reasonably expected to work" at bounding box center [551, 480] width 274 height 36
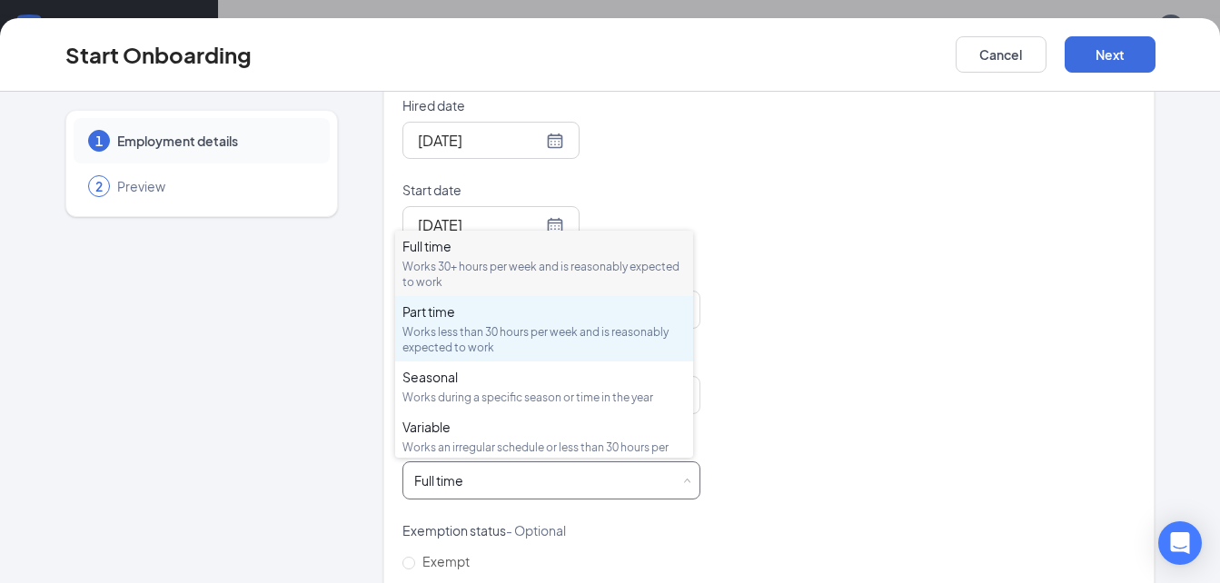
click at [494, 325] on div "Works less than 30 hours per week and is reasonably expected to work" at bounding box center [543, 339] width 283 height 31
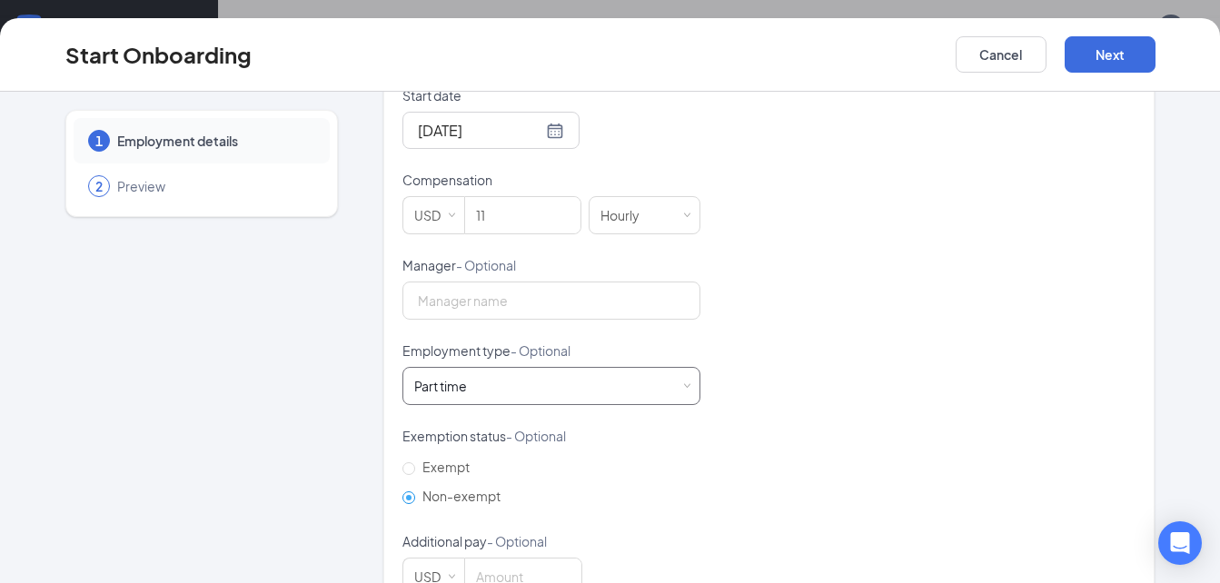
scroll to position [568, 0]
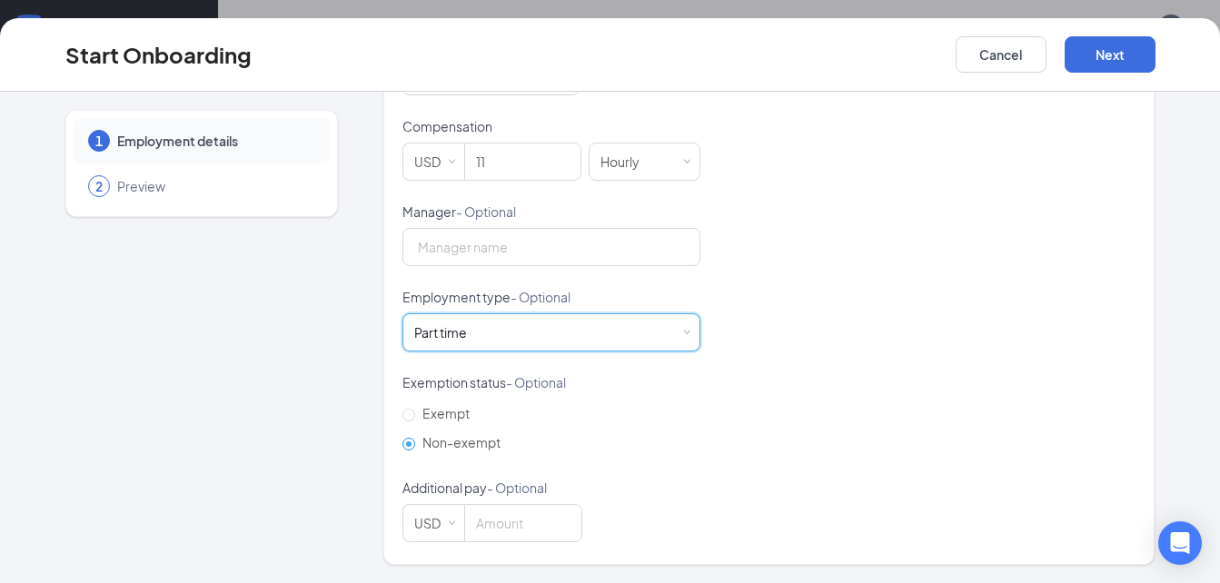
click at [1084, 74] on div "Start Onboarding Cancel Next" at bounding box center [610, 55] width 1220 height 74
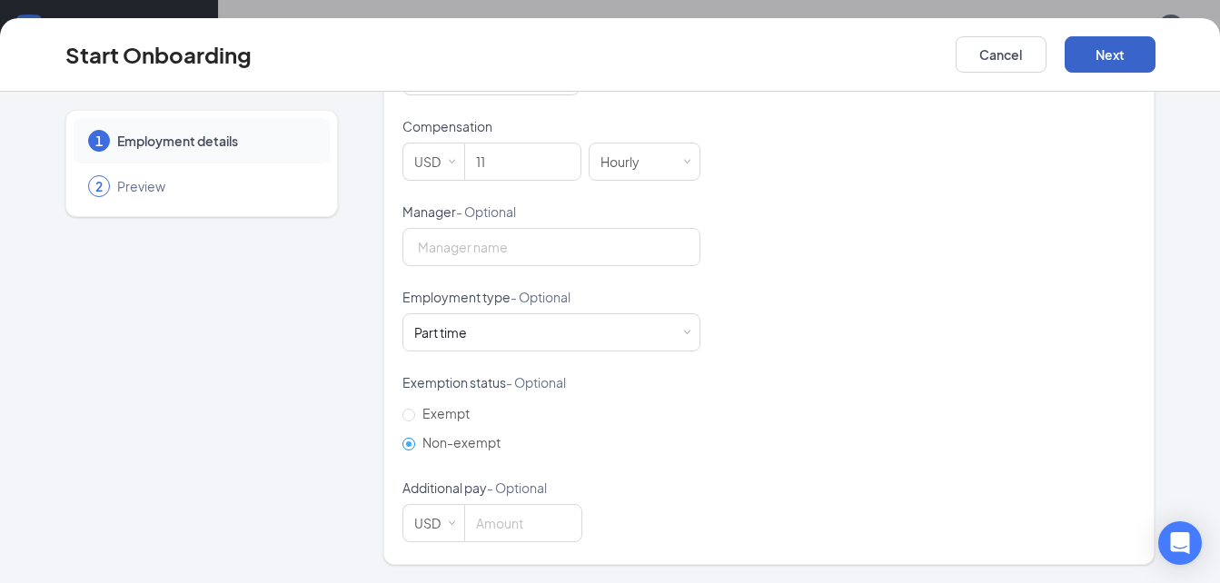
click at [1093, 62] on button "Next" at bounding box center [1109, 54] width 91 height 36
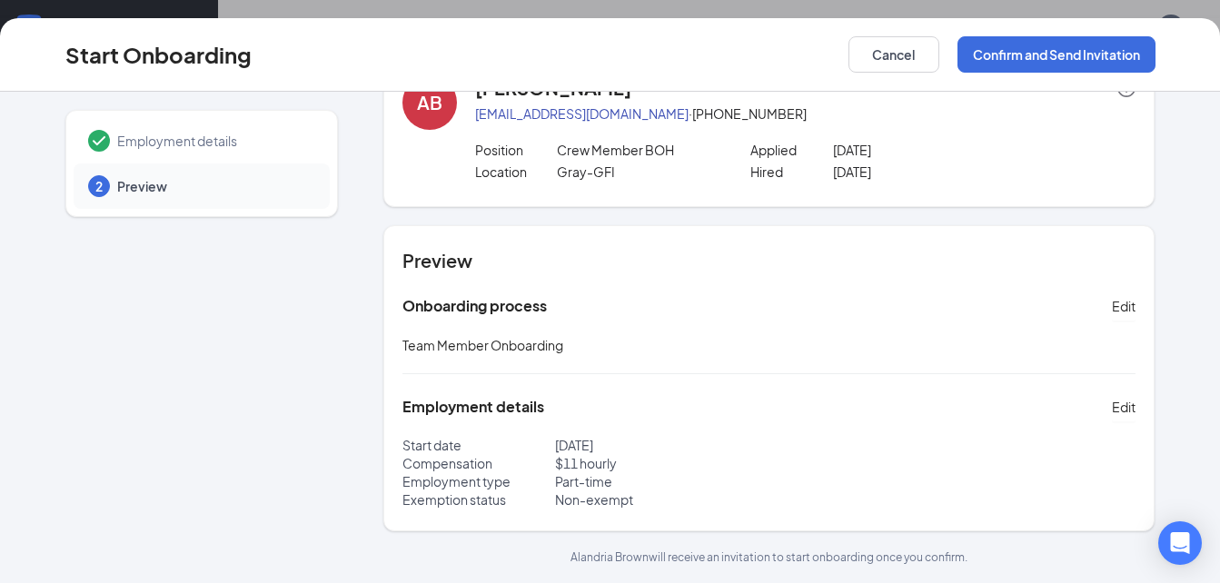
scroll to position [82, 0]
click at [1057, 50] on button "Confirm and Send Invitation" at bounding box center [1056, 54] width 198 height 36
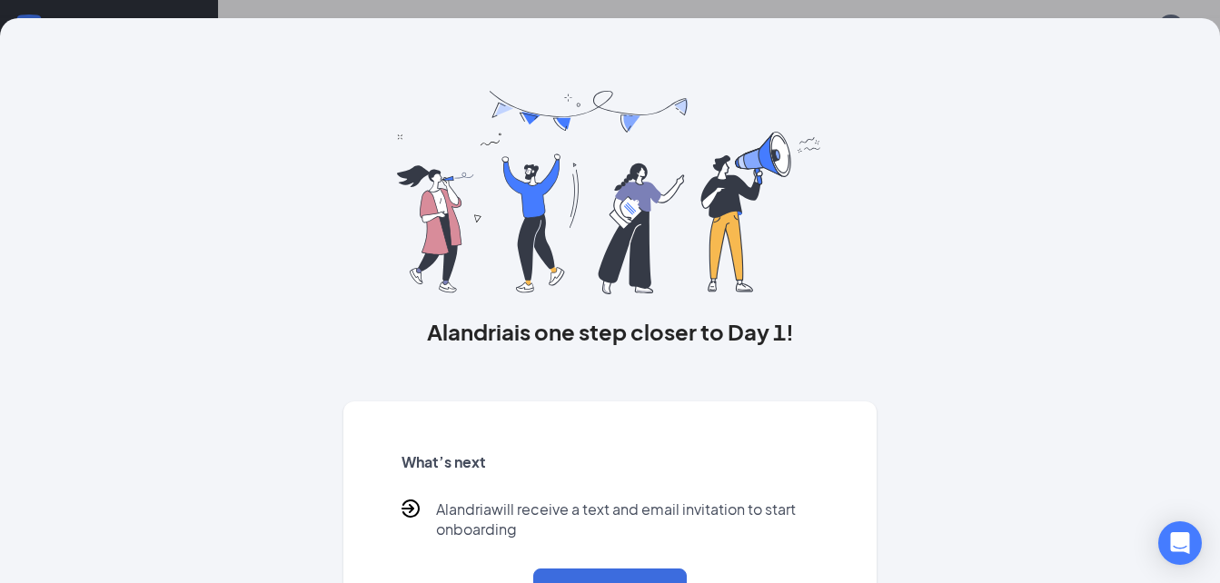
scroll to position [76, 0]
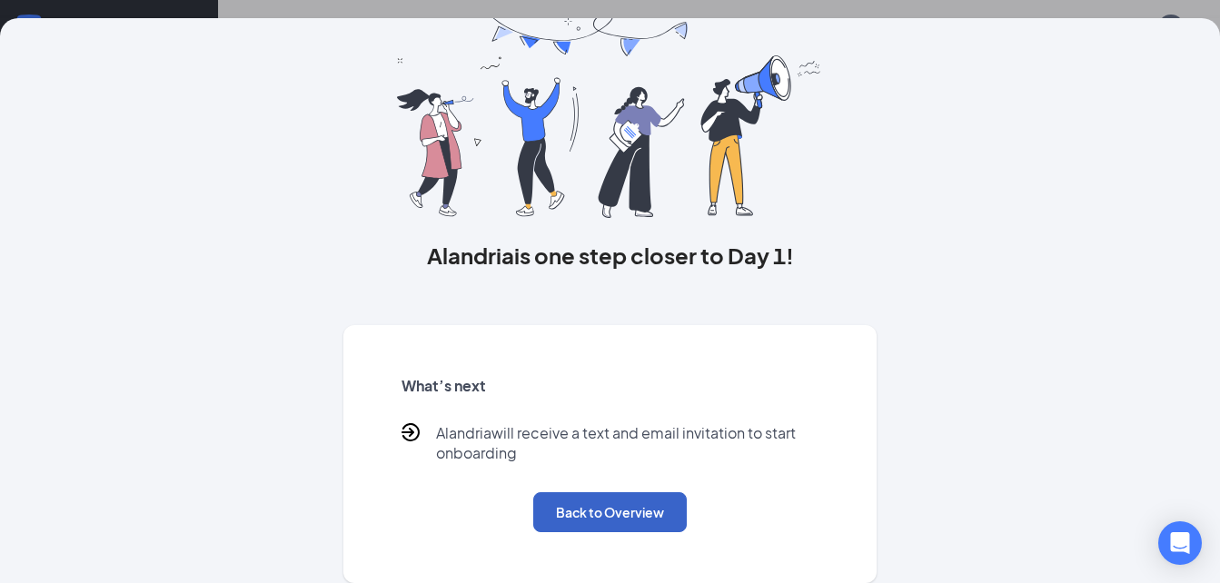
click at [582, 510] on button "Back to Overview" at bounding box center [609, 512] width 153 height 40
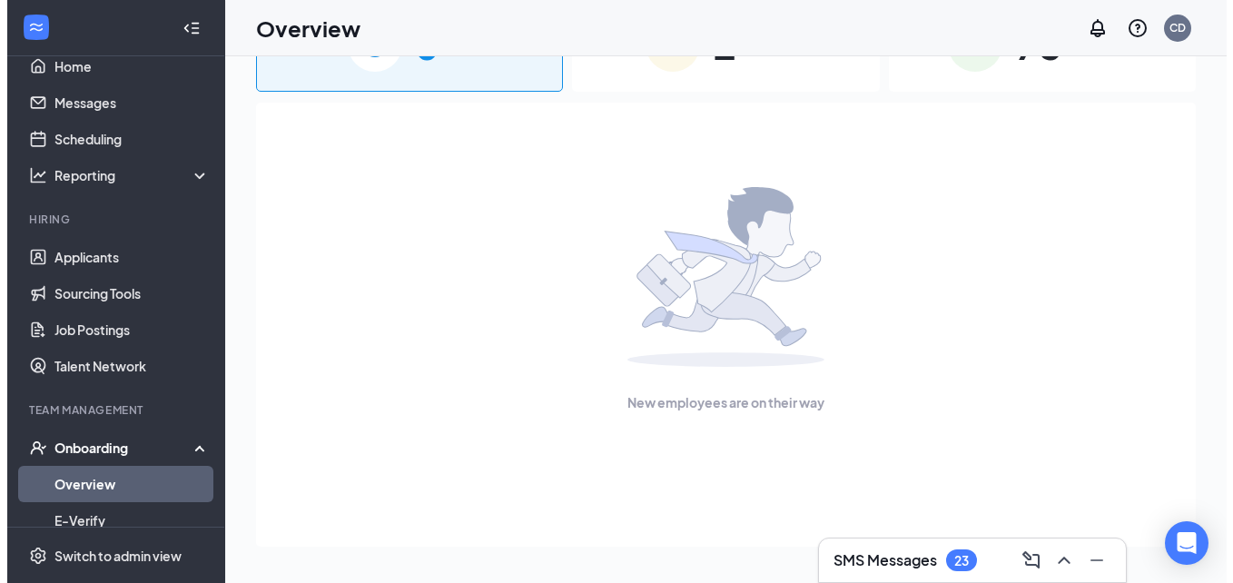
scroll to position [0, 0]
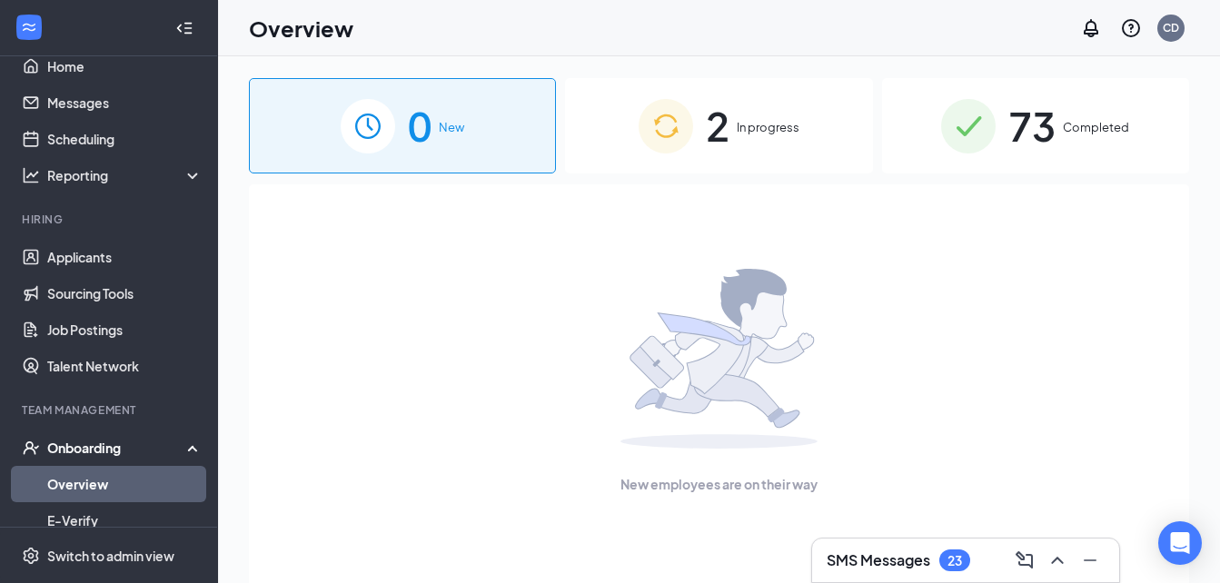
click at [762, 115] on div "2 In progress" at bounding box center [718, 125] width 307 height 95
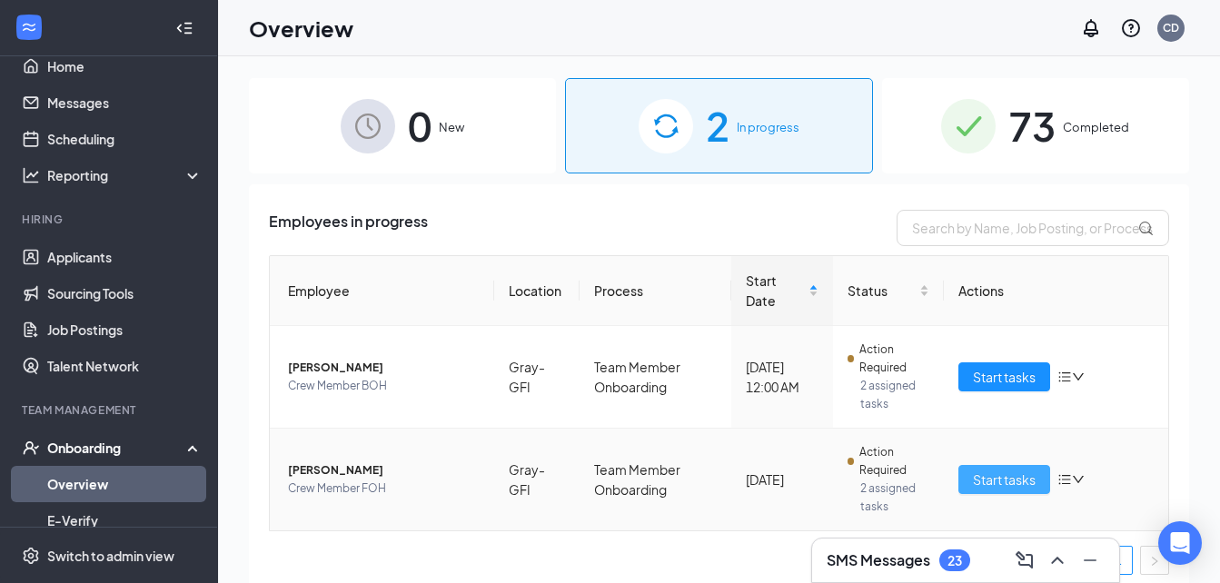
click at [959, 469] on button "Start tasks" at bounding box center [1004, 479] width 92 height 29
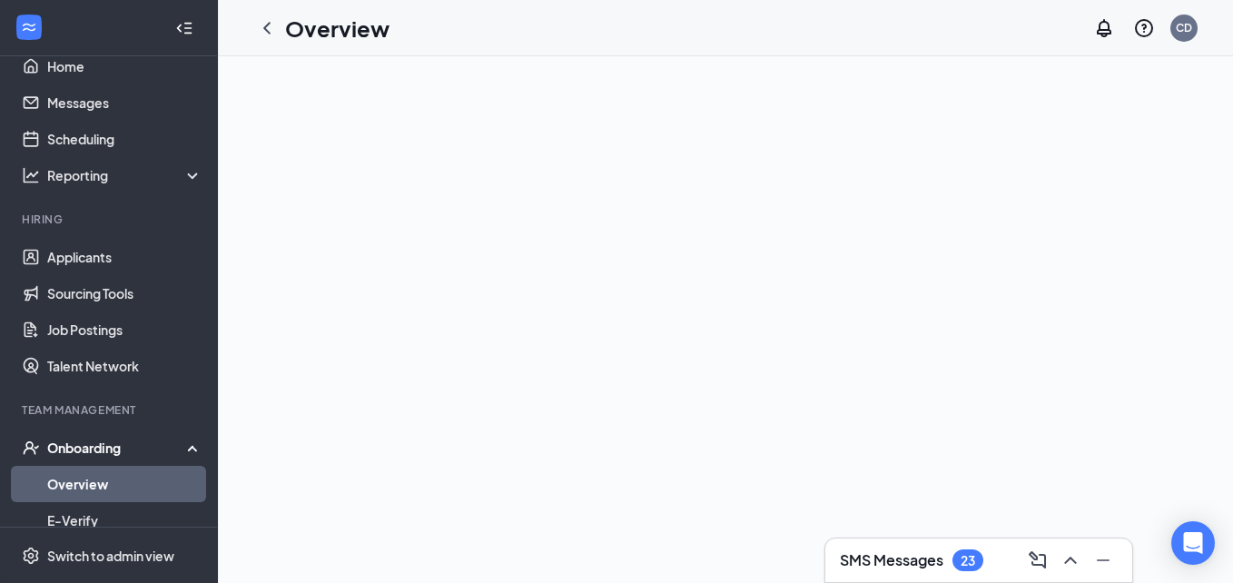
click at [287, 30] on h1 "Overview" at bounding box center [337, 28] width 104 height 31
click at [261, 28] on icon "ChevronLeft" at bounding box center [267, 28] width 22 height 22
click at [91, 477] on link "Overview" at bounding box center [124, 484] width 155 height 36
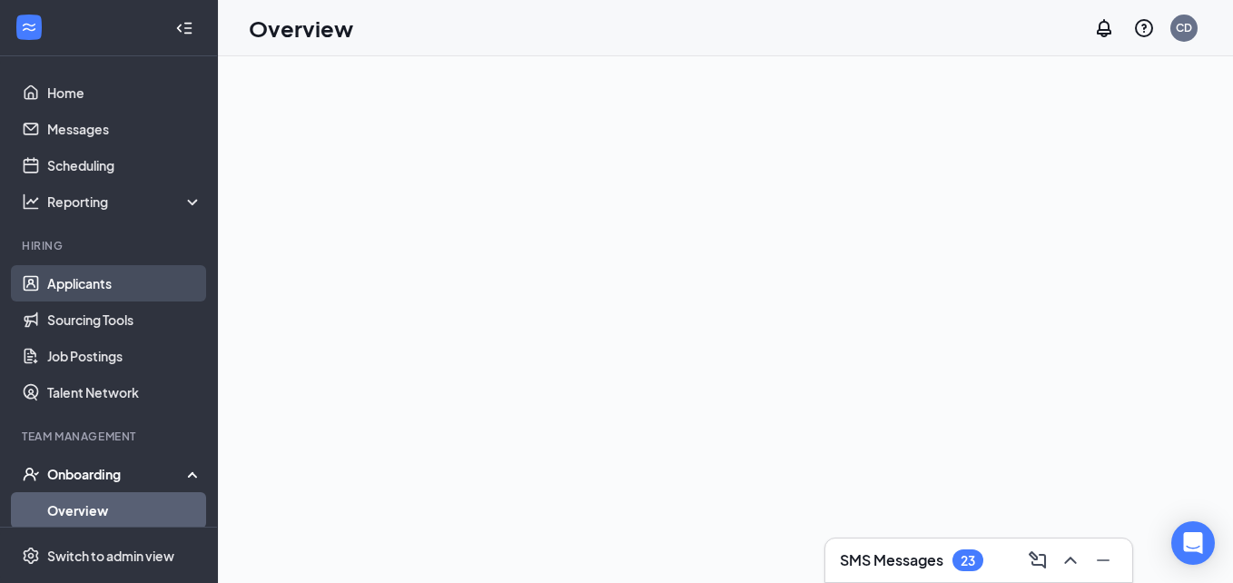
click at [91, 286] on link "Applicants" at bounding box center [124, 283] width 155 height 36
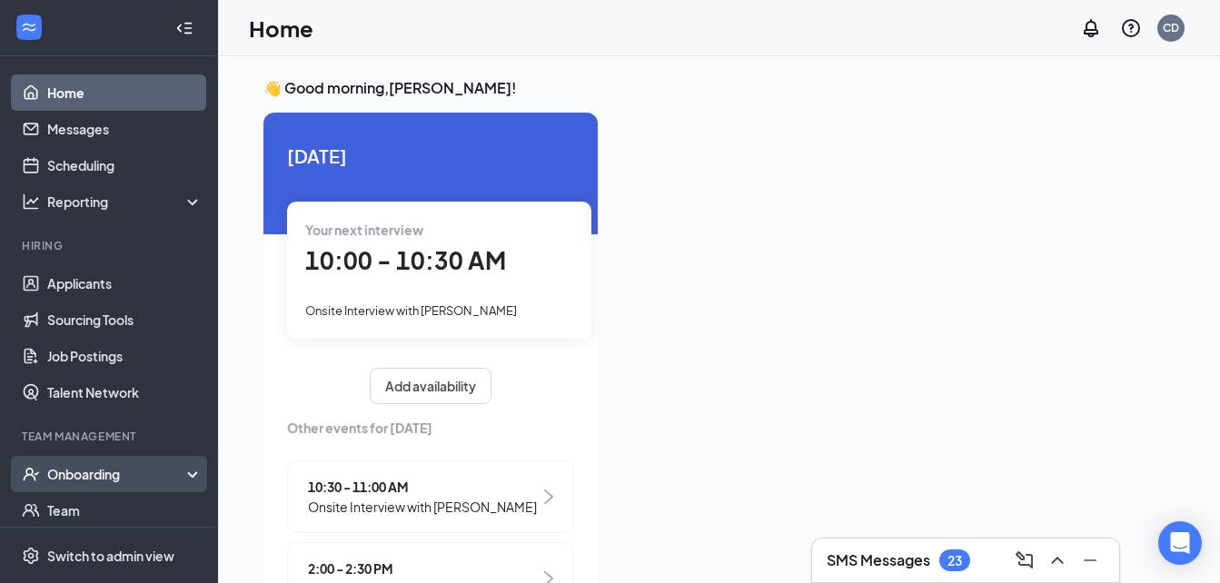
click at [127, 476] on div "Onboarding" at bounding box center [117, 474] width 140 height 18
click at [109, 499] on link "Overview" at bounding box center [124, 510] width 155 height 36
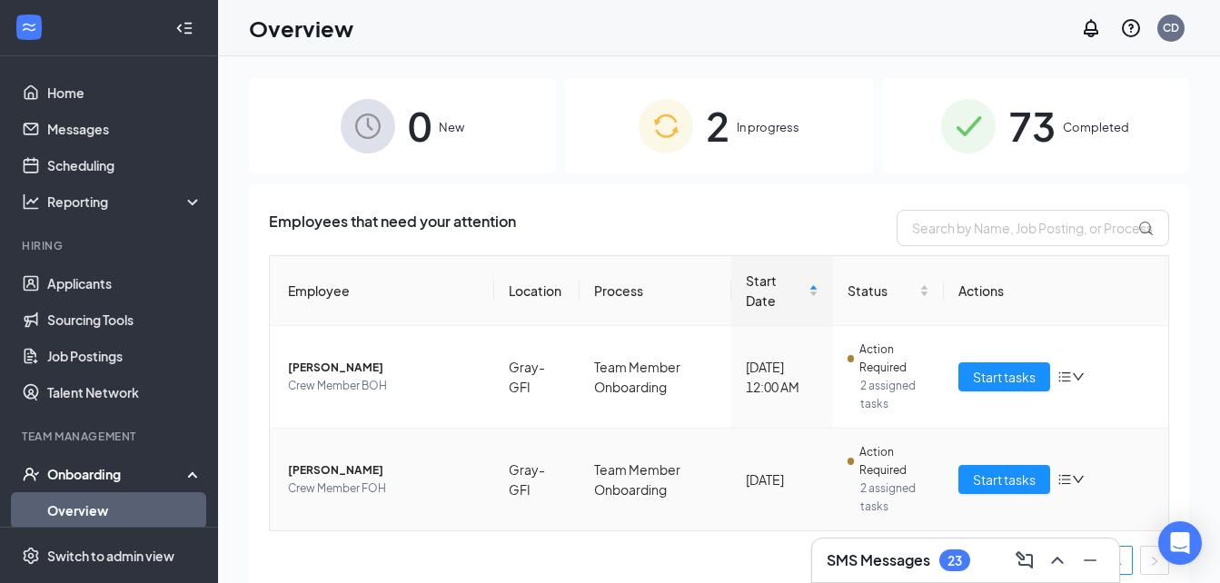
drag, startPoint x: 973, startPoint y: 479, endPoint x: 772, endPoint y: 518, distance: 205.2
click at [772, 518] on td "[DATE]" at bounding box center [782, 480] width 102 height 102
click at [973, 485] on span "Start tasks" at bounding box center [1004, 479] width 63 height 20
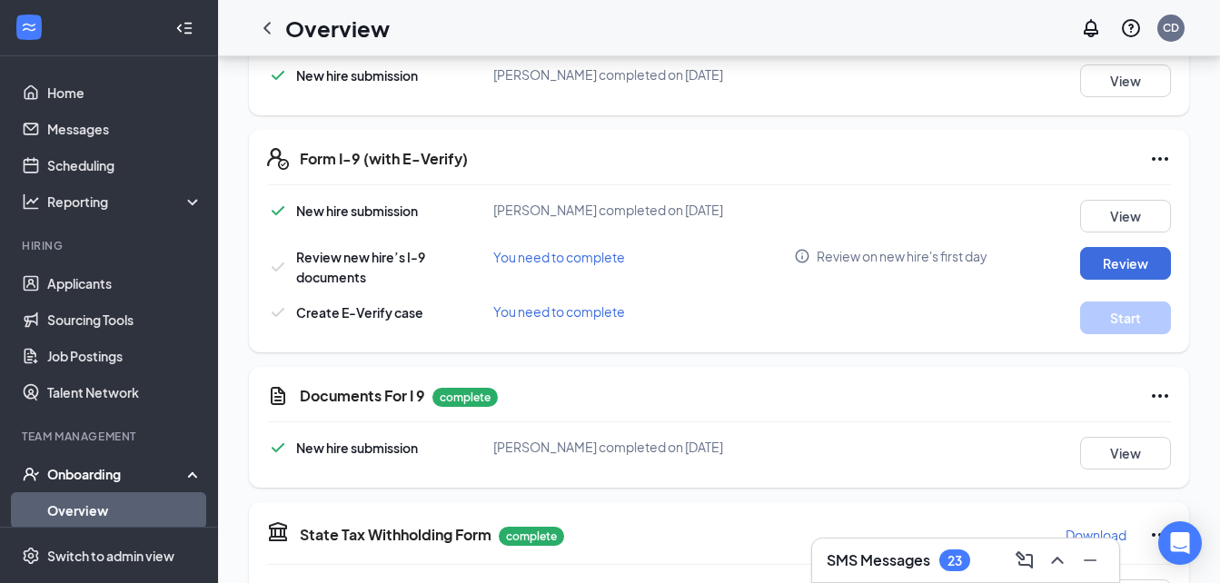
scroll to position [380, 0]
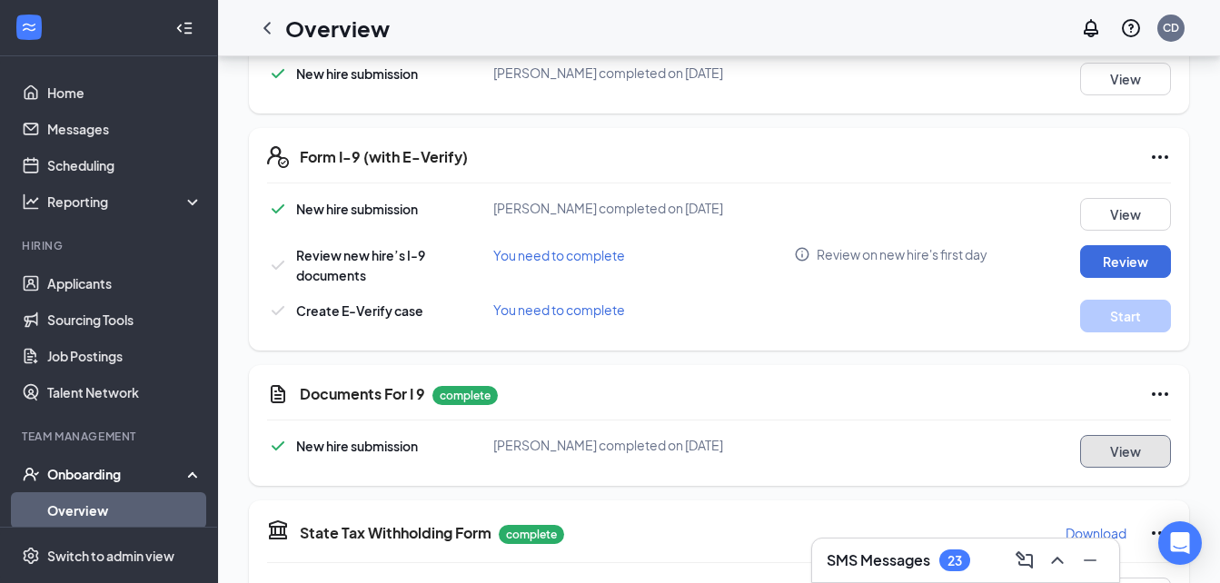
click at [1101, 442] on button "View" at bounding box center [1125, 451] width 91 height 33
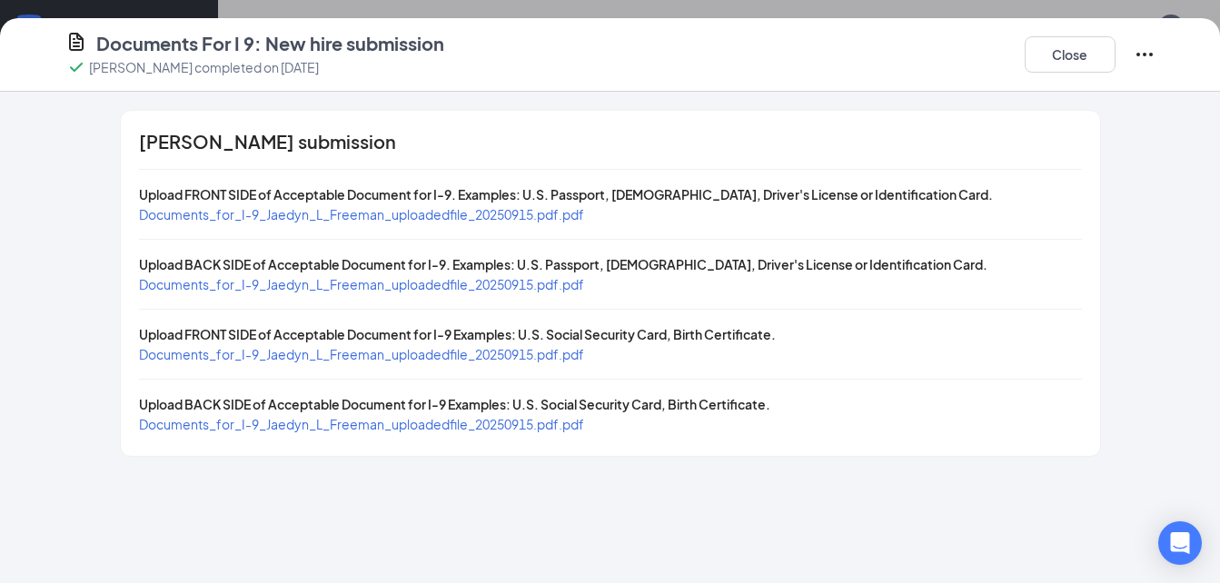
click at [502, 217] on span "Documents_for_I-9_Jaedyn_L_Freeman_uploadedfile_20250915.pdf.pdf" at bounding box center [361, 214] width 445 height 16
click at [458, 283] on span "Documents_for_I-9_Jaedyn_L_Freeman_uploadedfile_20250915.pdf.pdf" at bounding box center [361, 284] width 445 height 16
click at [476, 359] on span "Documents_for_I-9_Jaedyn_L_Freeman_uploadedfile_20250915.pdf.pdf" at bounding box center [361, 354] width 445 height 16
click at [395, 429] on span "Documents_for_I-9_Jaedyn_L_Freeman_uploadedfile_20250915.pdf.pdf" at bounding box center [361, 424] width 445 height 16
click at [1060, 46] on button "Close" at bounding box center [1069, 54] width 91 height 36
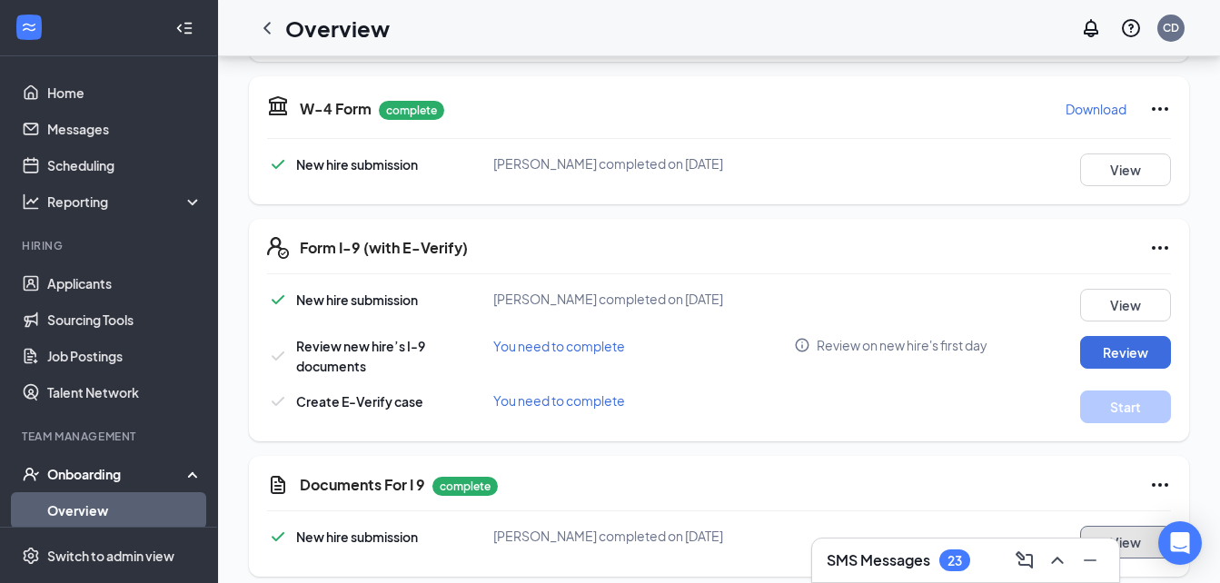
scroll to position [0, 0]
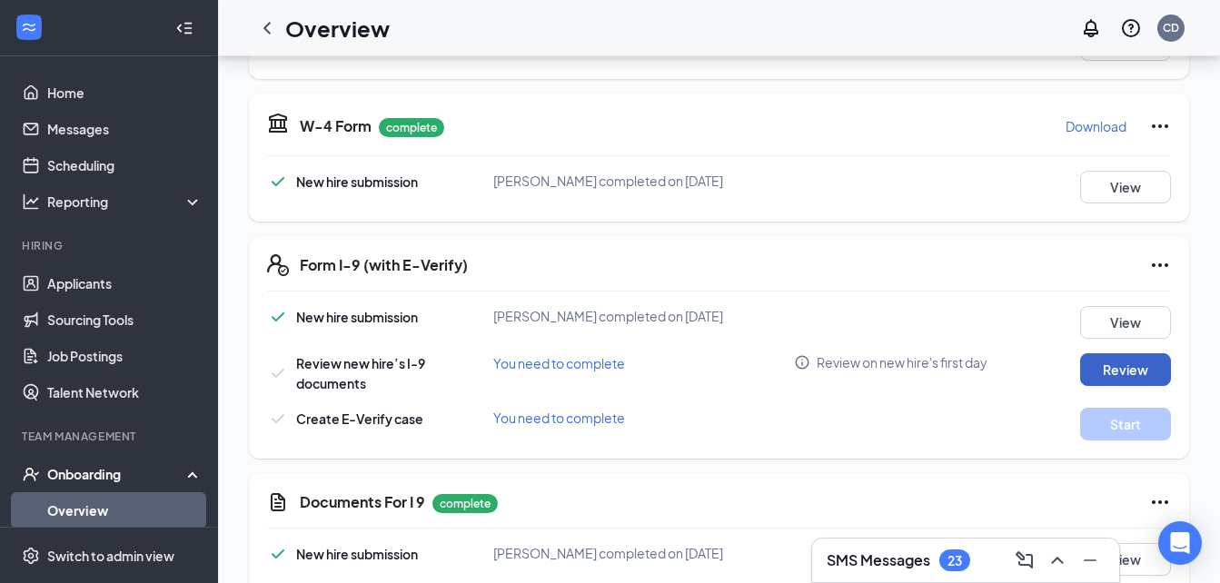
click at [1080, 361] on button "Review" at bounding box center [1125, 369] width 91 height 33
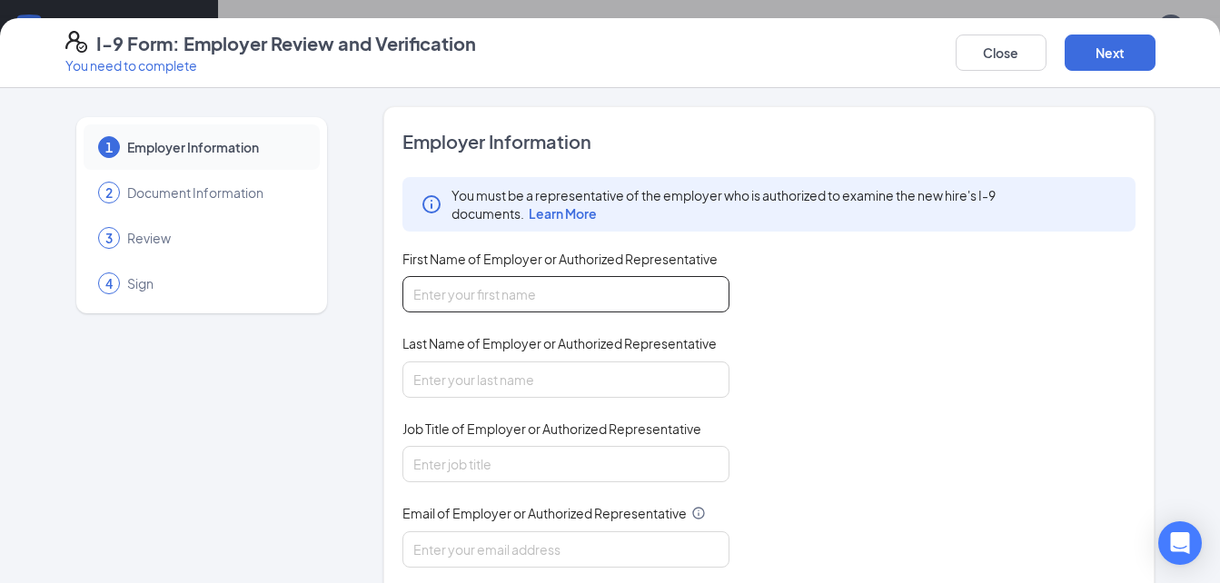
click at [602, 312] on input "First Name of Employer or Authorized Representative" at bounding box center [565, 294] width 327 height 36
type input "Cari"
type input "Dothard"
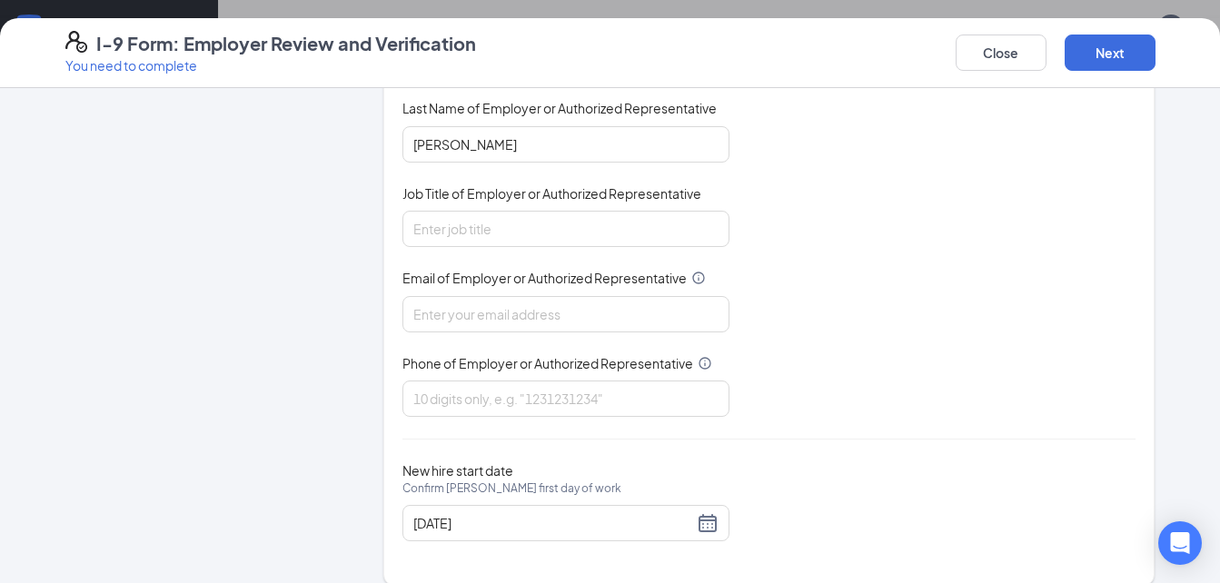
scroll to position [236, 0]
click at [538, 231] on input "Job Title of Employer or Authorized Representative" at bounding box center [565, 228] width 327 height 36
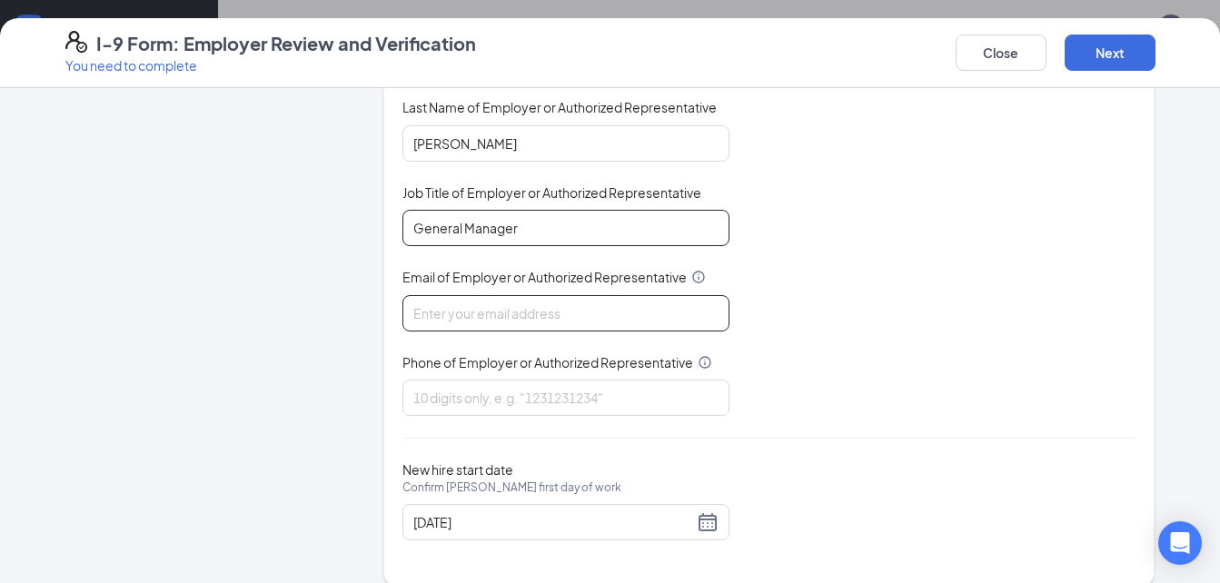
type input "General Manager"
click at [512, 324] on input "Email of Employer or Authorized Representative" at bounding box center [565, 313] width 327 height 36
type input "gfi@avantsmgmt.com"
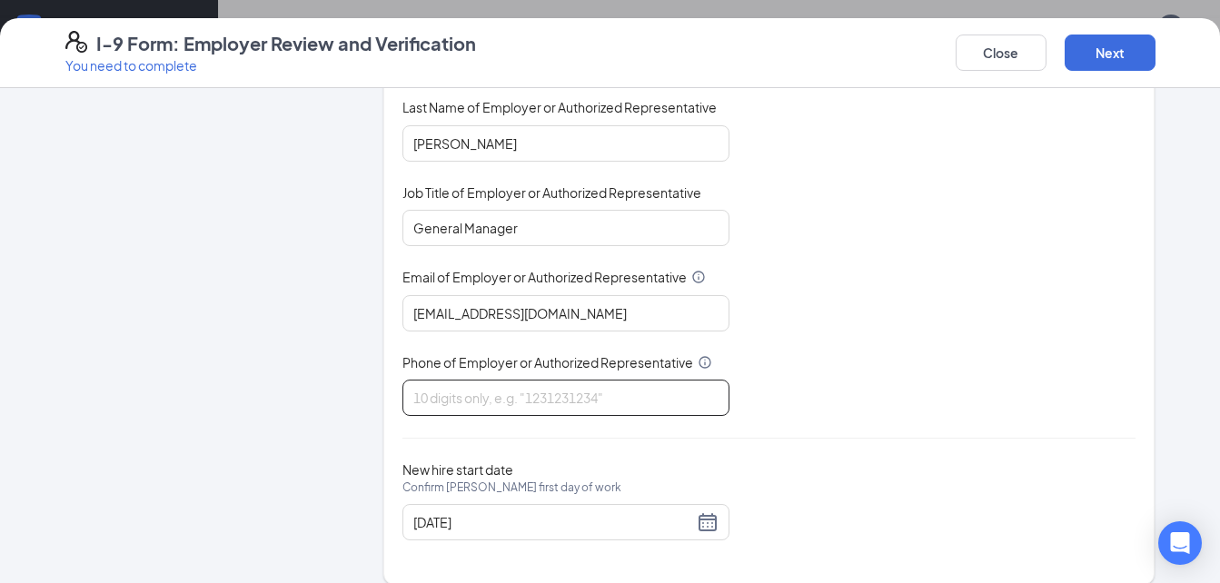
click at [487, 385] on input "Phone of Employer or Authorized Representative" at bounding box center [565, 398] width 327 height 36
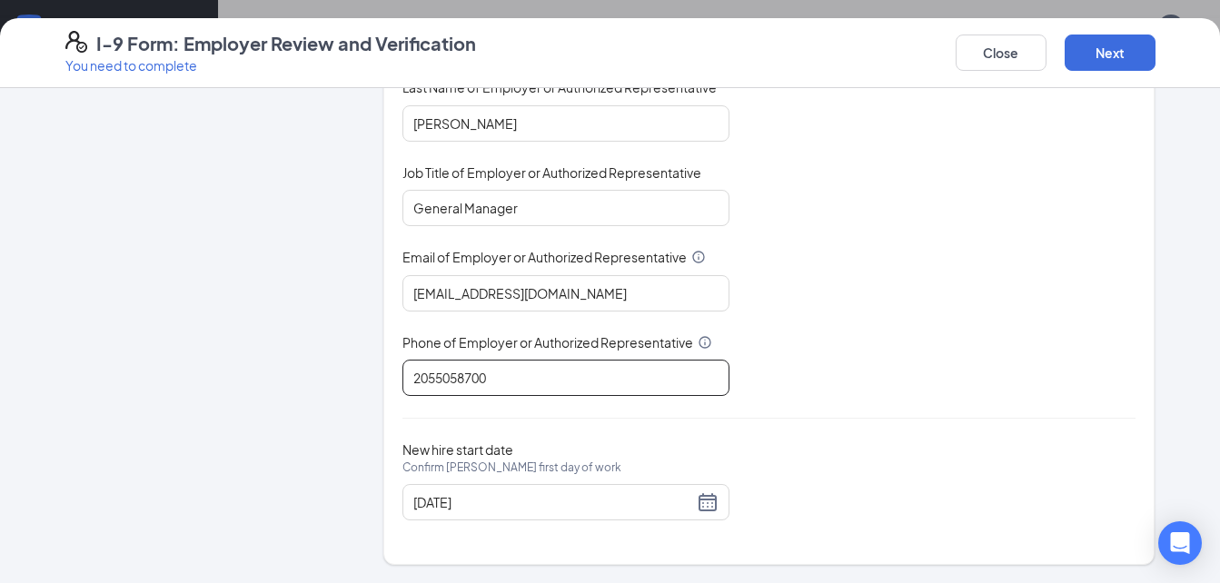
scroll to position [539, 0]
type input "2055058700"
click at [1131, 52] on button "Next" at bounding box center [1109, 53] width 91 height 36
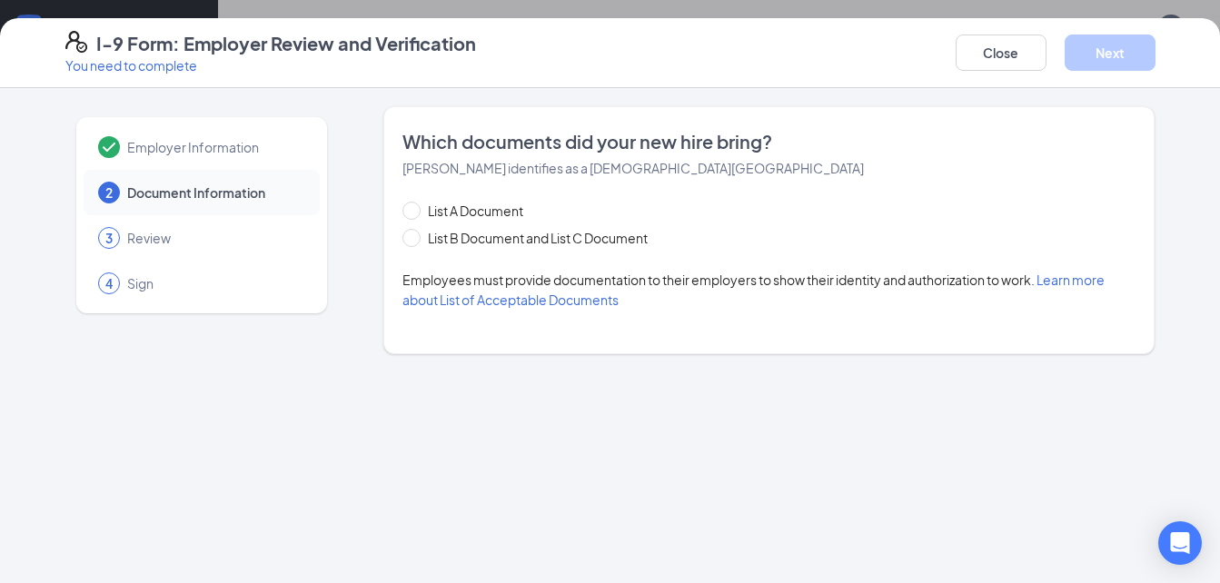
scroll to position [0, 0]
click at [626, 235] on span "List B Document and List C Document" at bounding box center [537, 238] width 234 height 20
click at [415, 235] on input "List B Document and List C Document" at bounding box center [408, 235] width 13 height 13
radio input "true"
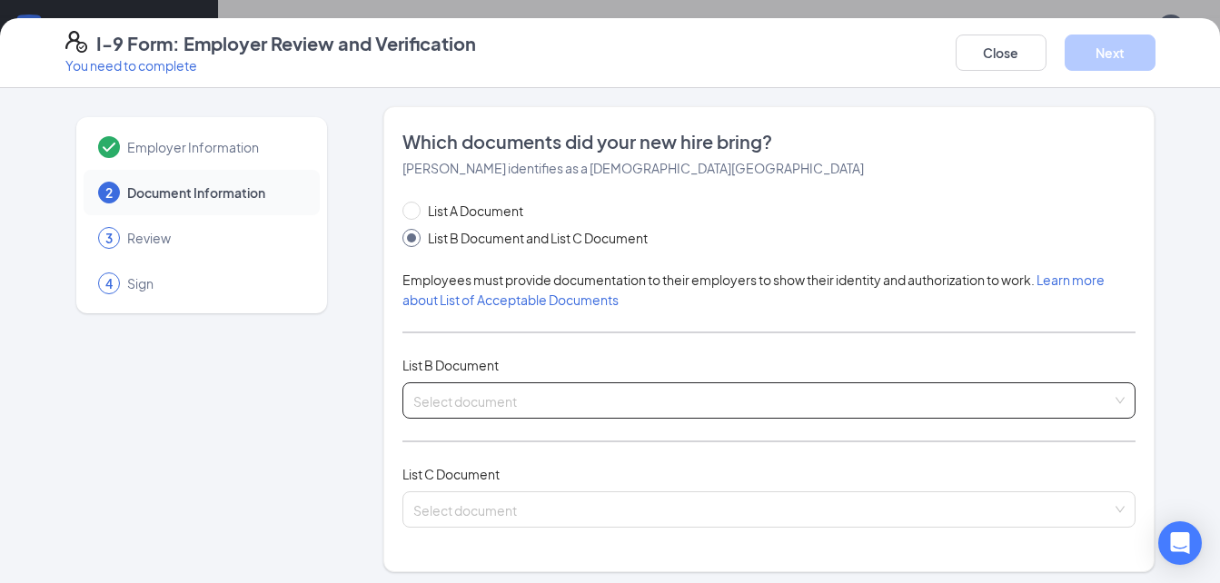
click at [475, 392] on input "search" at bounding box center [762, 396] width 699 height 27
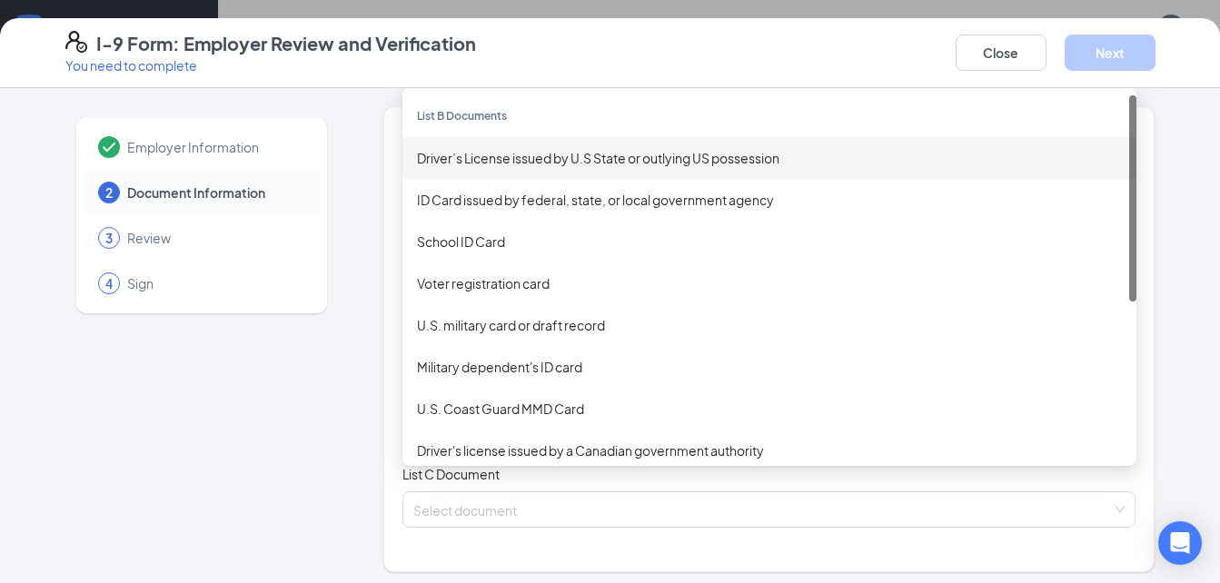
click at [519, 153] on div "Driver’s License issued by U.S State or outlying US possession" at bounding box center [769, 158] width 705 height 20
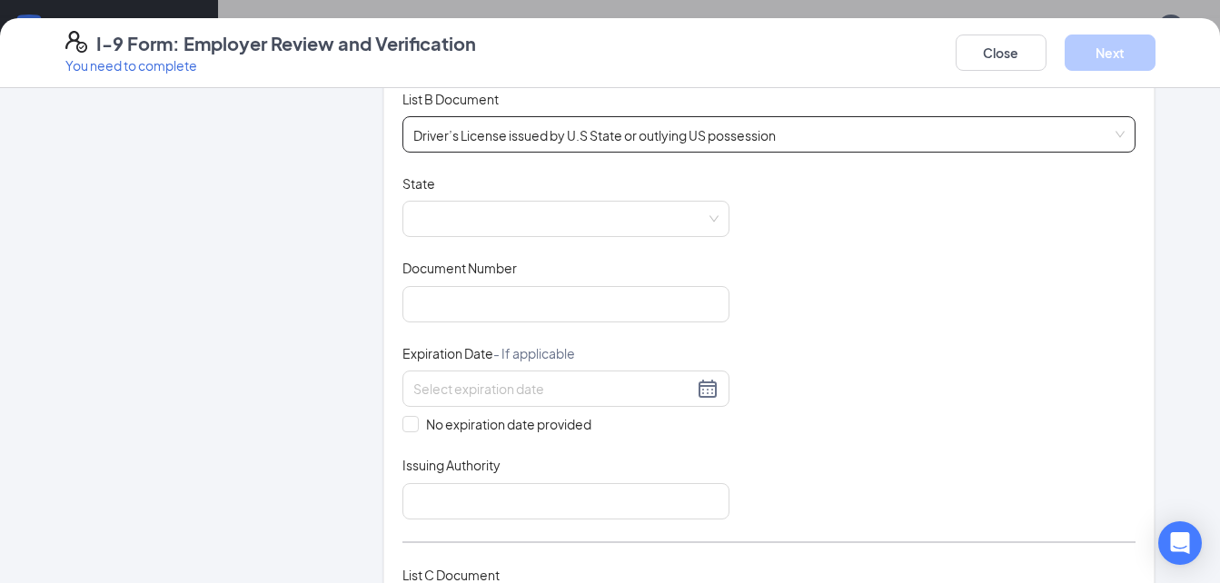
scroll to position [269, 0]
click at [499, 202] on span at bounding box center [565, 216] width 305 height 35
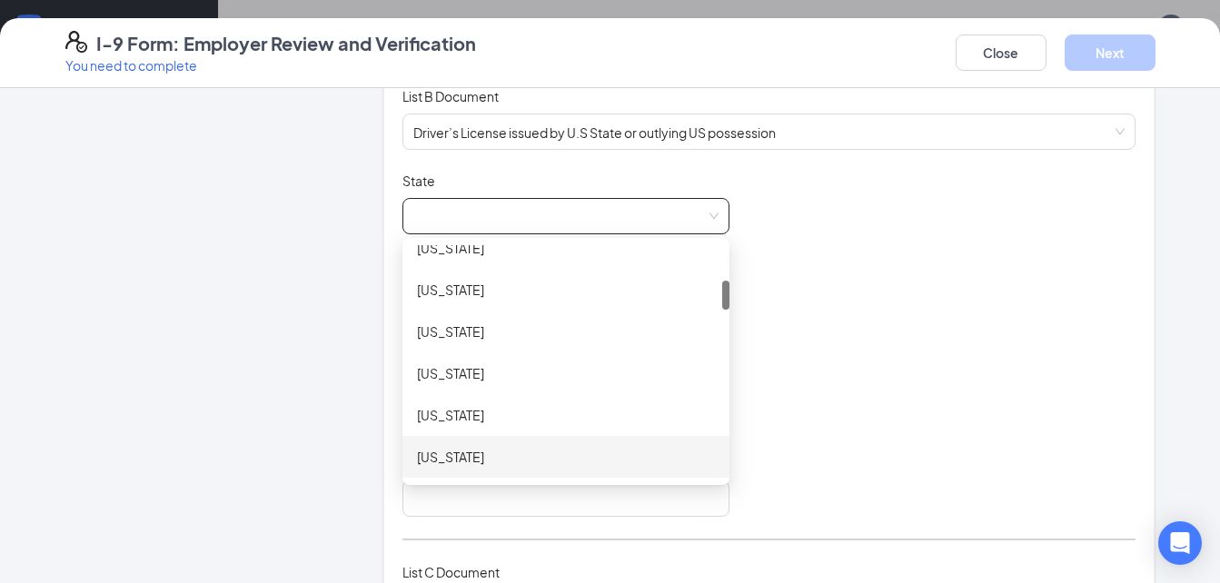
click at [481, 456] on div "Georgia" at bounding box center [566, 457] width 298 height 20
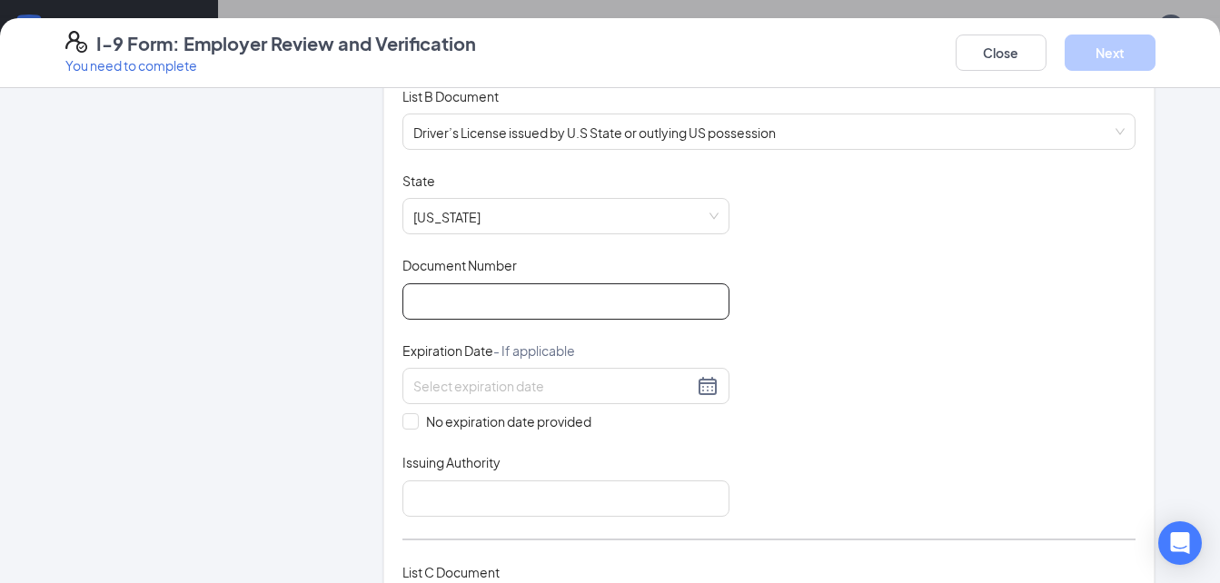
click at [468, 288] on input "Document Number" at bounding box center [565, 301] width 327 height 36
type input "071533384"
click at [699, 386] on div at bounding box center [565, 386] width 305 height 22
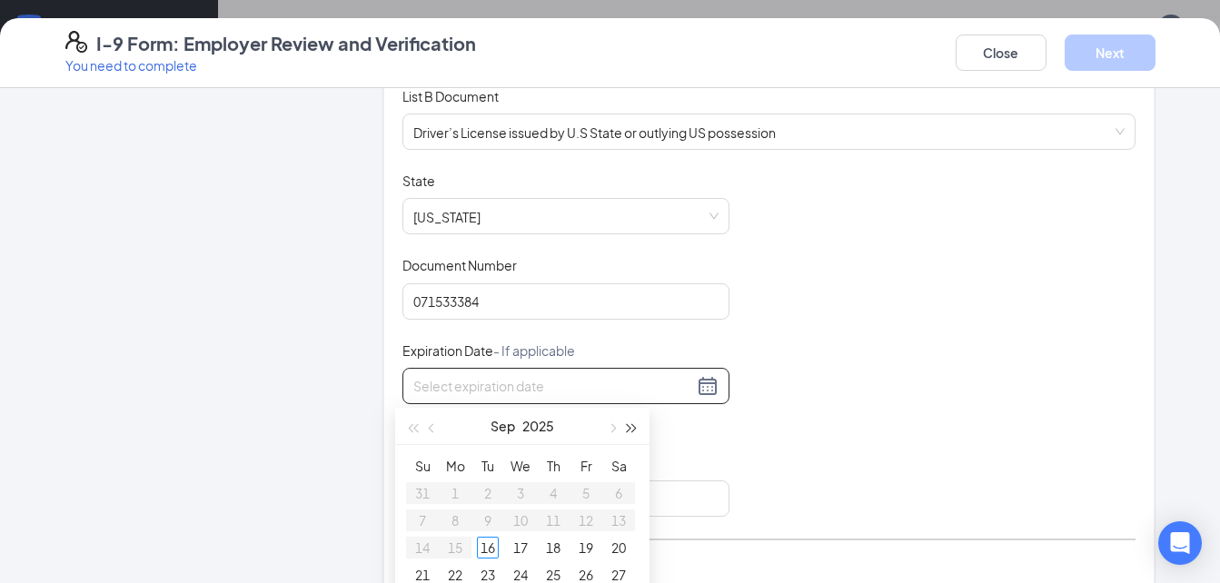
click at [633, 429] on span "button" at bounding box center [631, 428] width 9 height 9
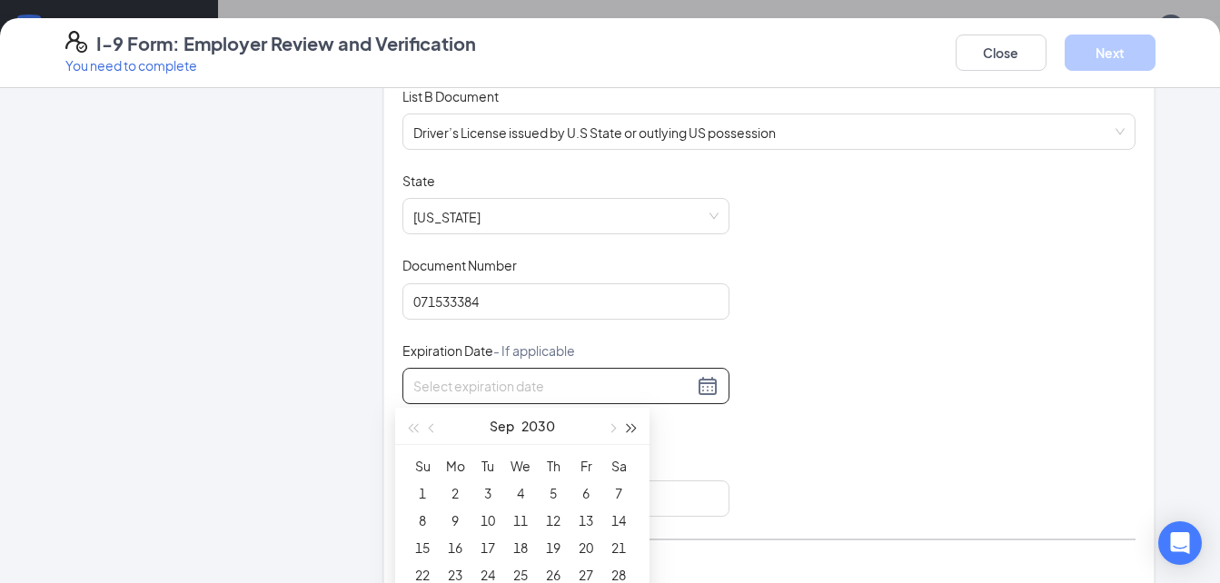
click at [627, 430] on span "button" at bounding box center [631, 428] width 9 height 9
click at [615, 424] on button "button" at bounding box center [611, 426] width 20 height 36
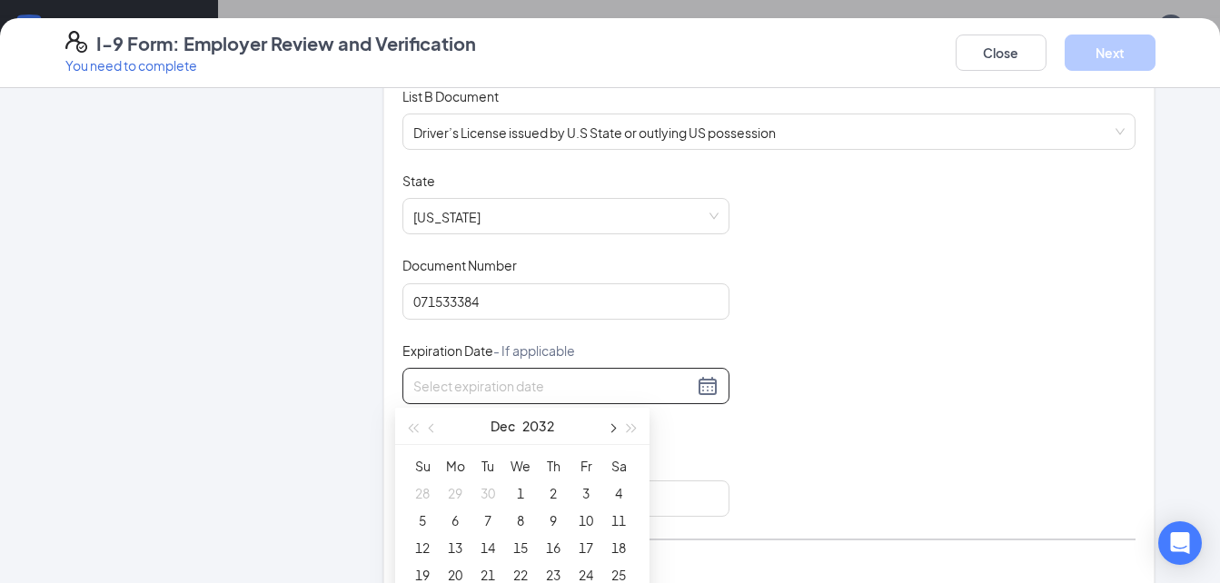
click at [615, 424] on button "button" at bounding box center [611, 426] width 20 height 36
type input "03/21/2033"
type input "03/20/2033"
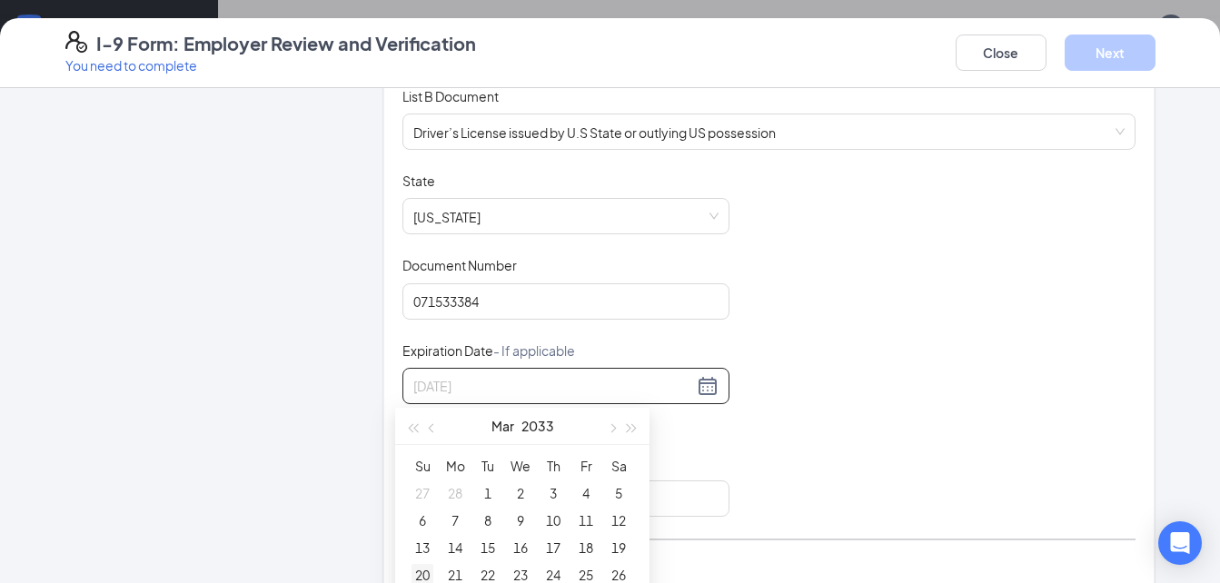
click at [420, 576] on div "20" at bounding box center [422, 575] width 22 height 22
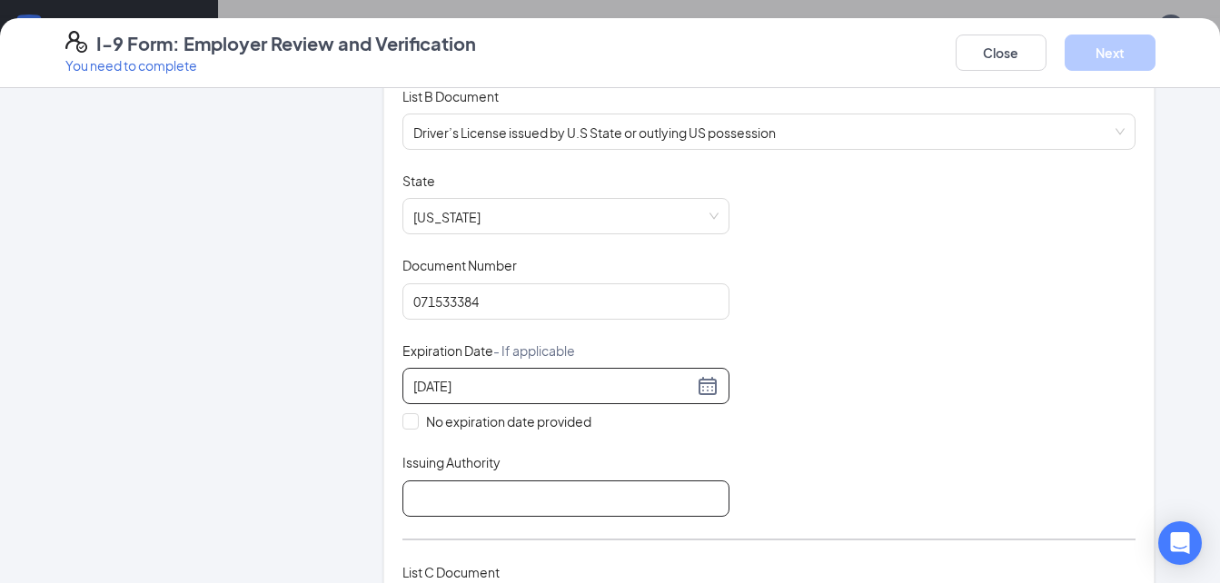
click at [480, 488] on input "Issuing Authority" at bounding box center [565, 498] width 327 height 36
type input "GA"
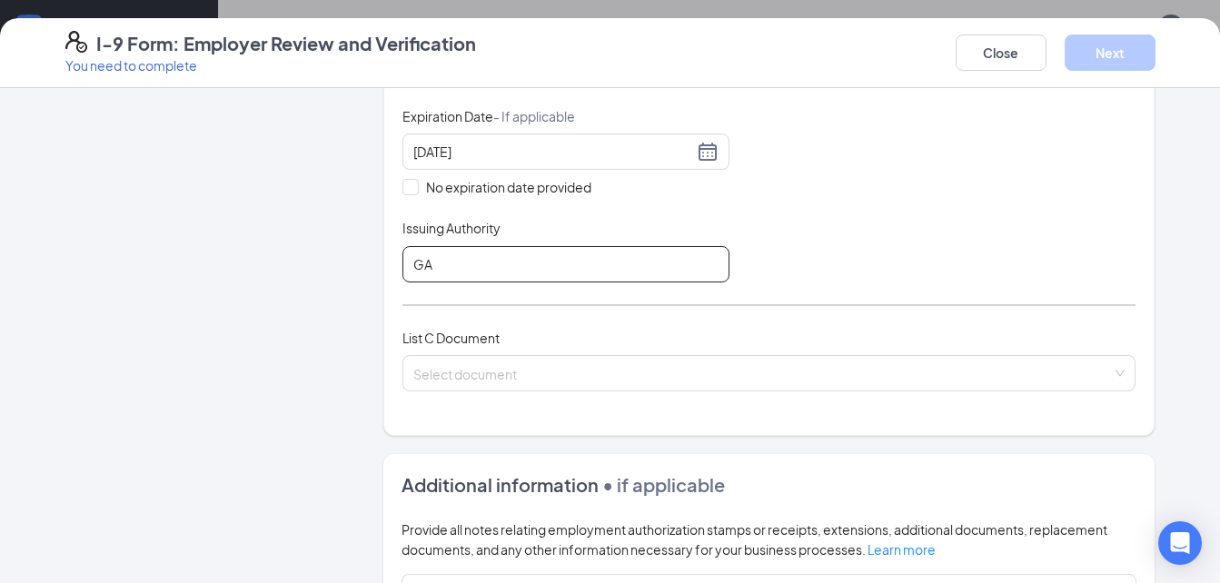
scroll to position [507, 0]
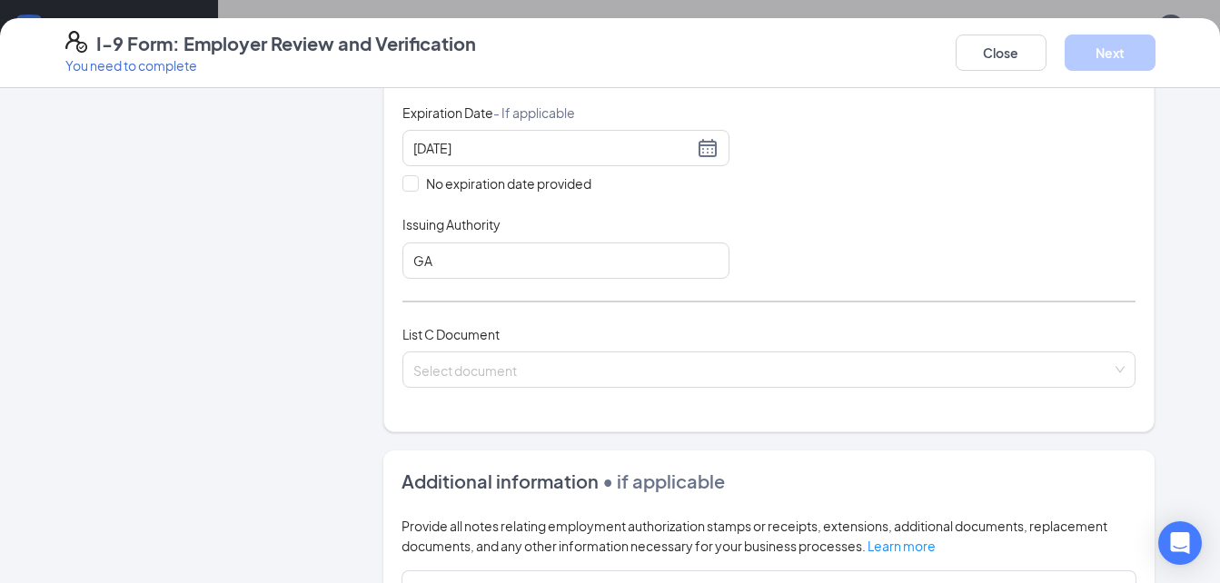
click at [447, 362] on input "search" at bounding box center [762, 365] width 699 height 27
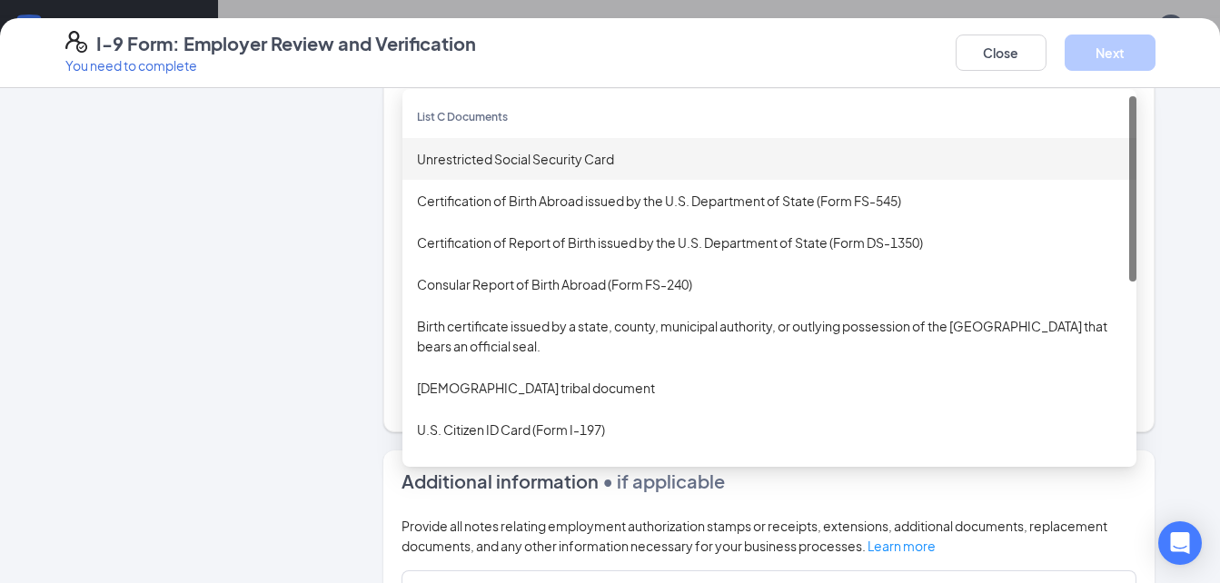
click at [486, 159] on div "Unrestricted Social Security Card" at bounding box center [769, 159] width 705 height 20
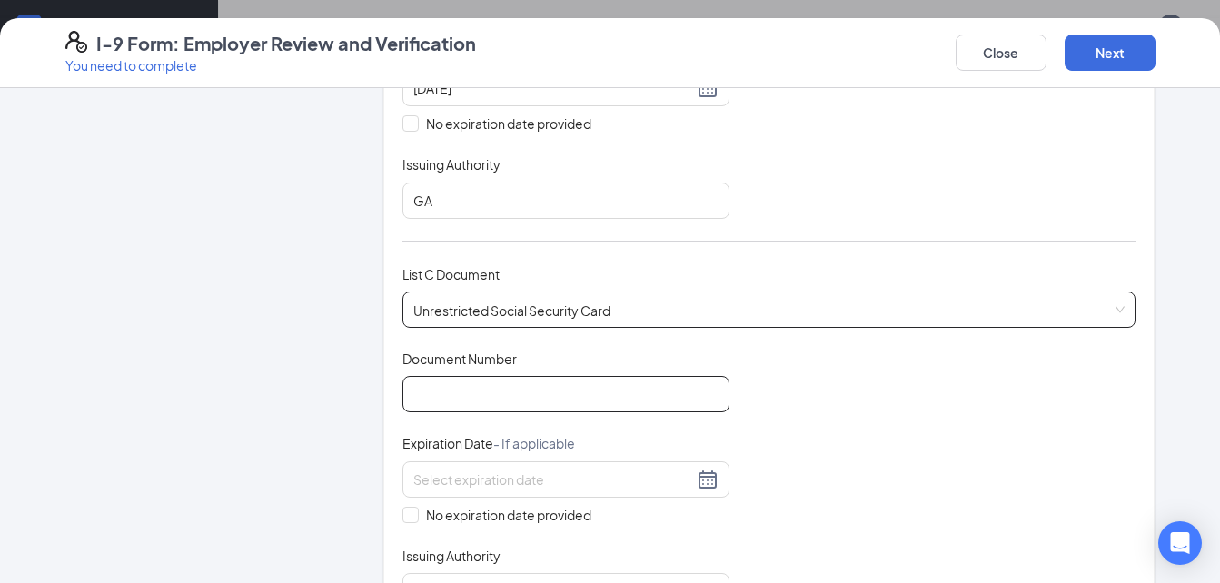
scroll to position [568, 0]
click at [534, 402] on input "Document Number" at bounding box center [565, 393] width 327 height 36
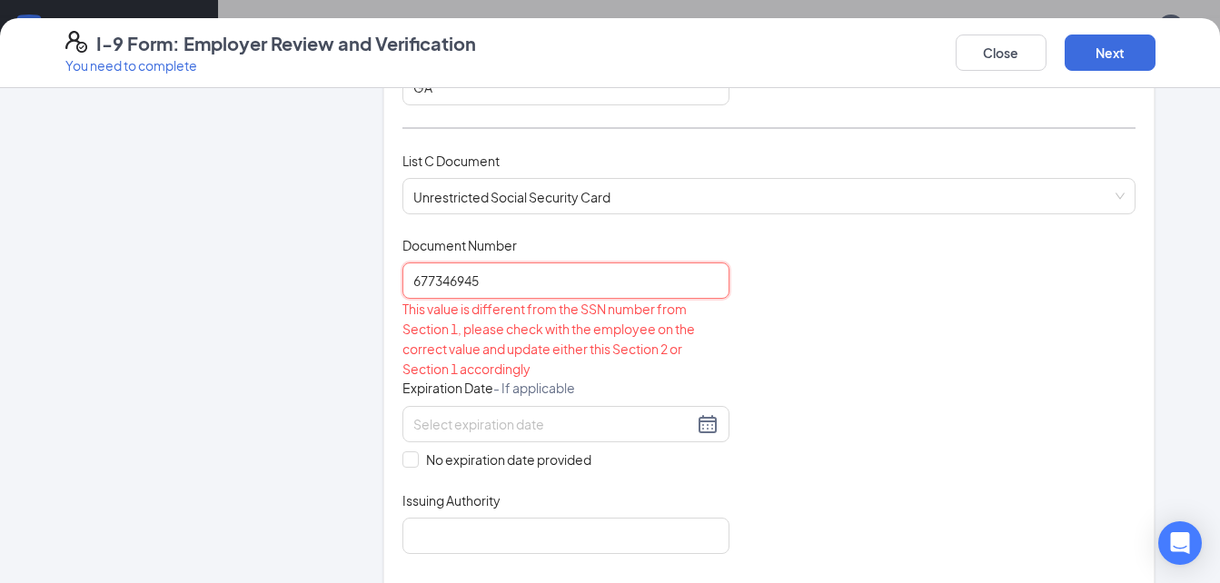
scroll to position [681, 0]
type input "677346945"
click at [419, 456] on span "No expiration date provided" at bounding box center [509, 459] width 180 height 20
click at [413, 456] on input "No expiration date provided" at bounding box center [408, 456] width 13 height 13
checkbox input "true"
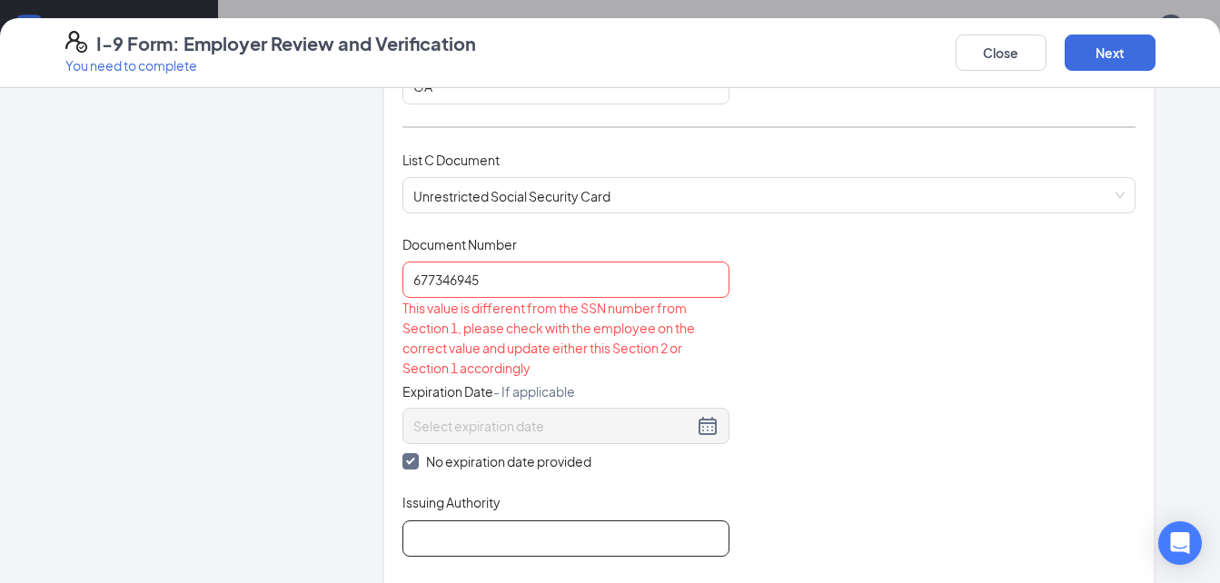
click at [434, 520] on input "Issuing Authority" at bounding box center [565, 538] width 327 height 36
type input "United States"
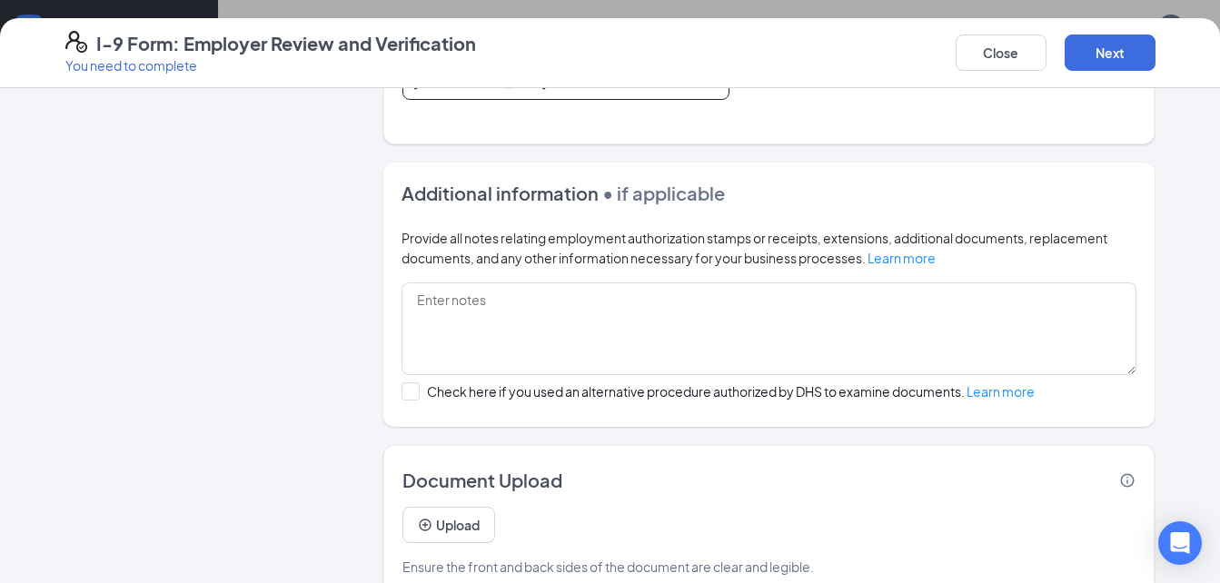
scroll to position [1172, 0]
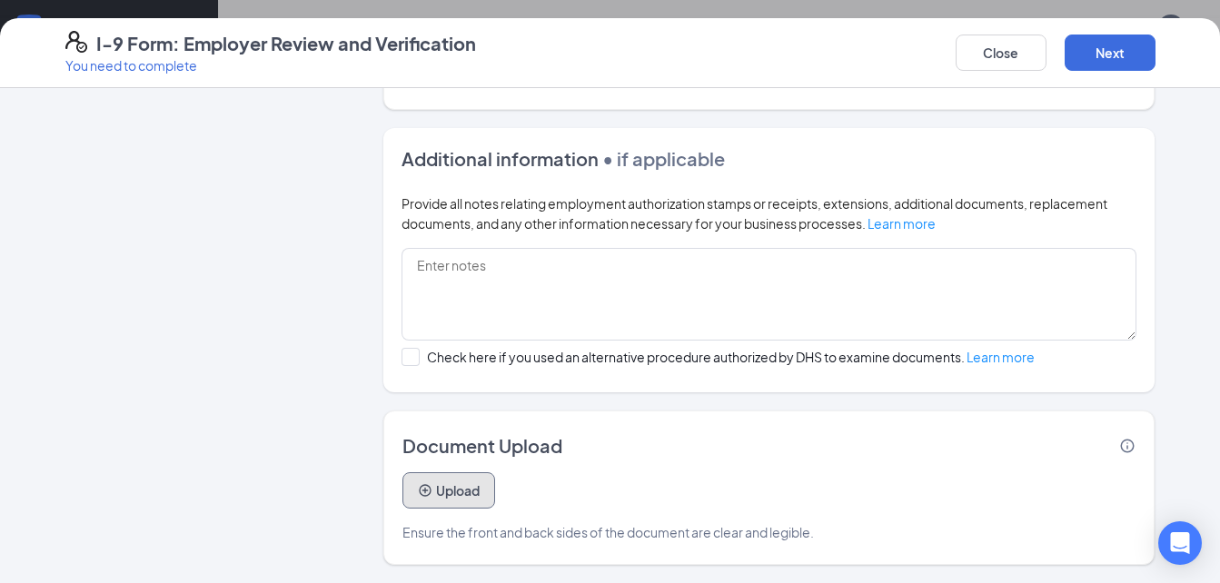
click at [441, 484] on button "Upload" at bounding box center [448, 490] width 93 height 36
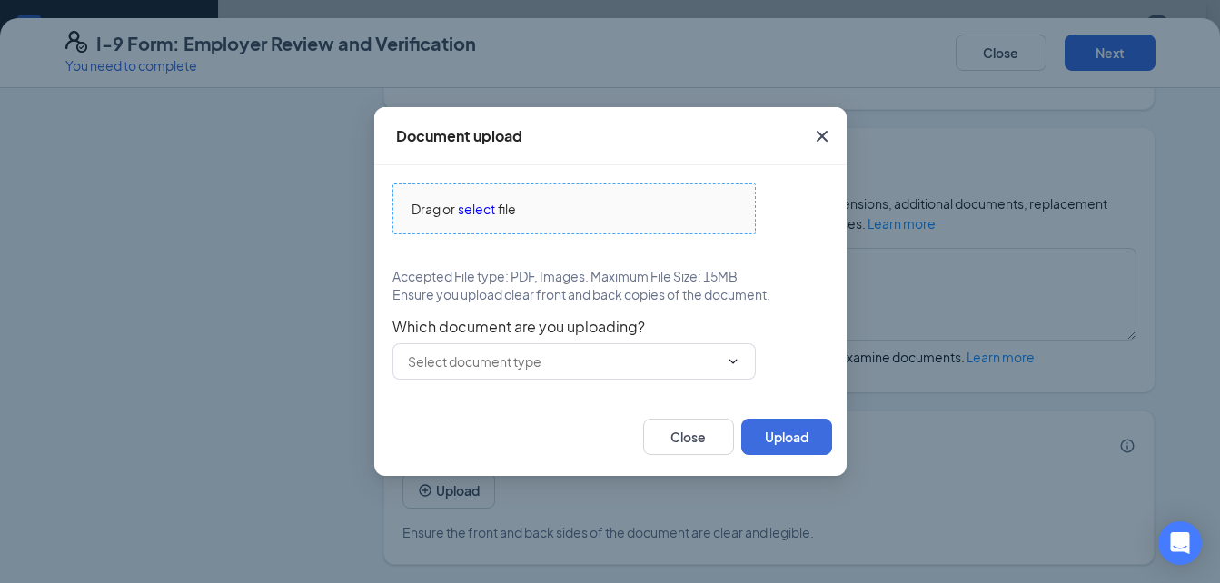
click at [476, 207] on span "select" at bounding box center [476, 209] width 37 height 20
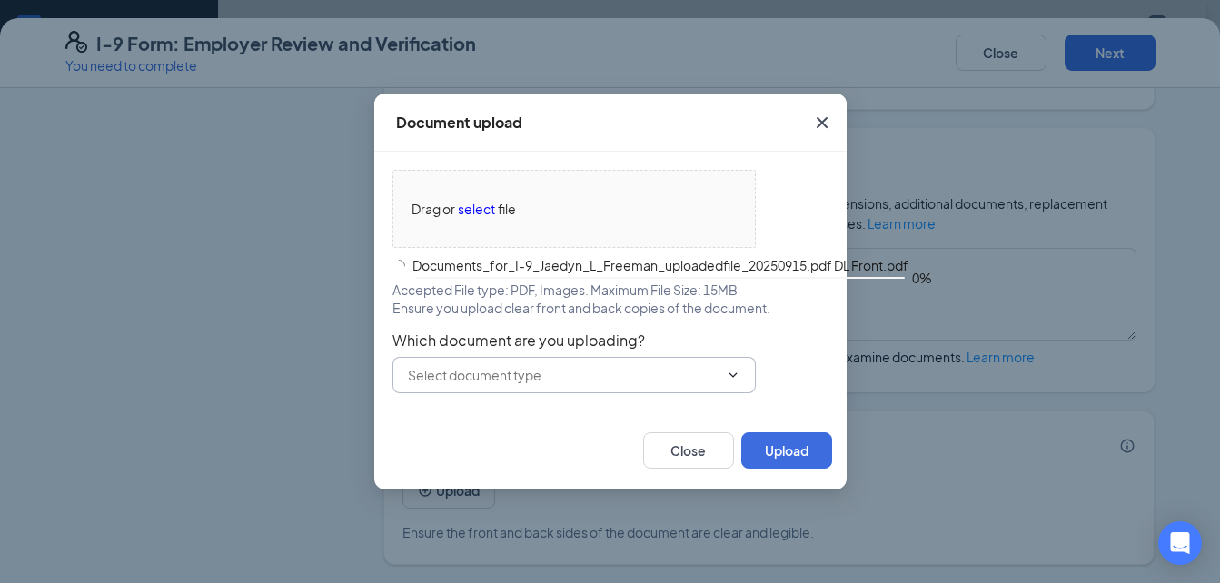
click at [490, 364] on span at bounding box center [573, 375] width 363 height 36
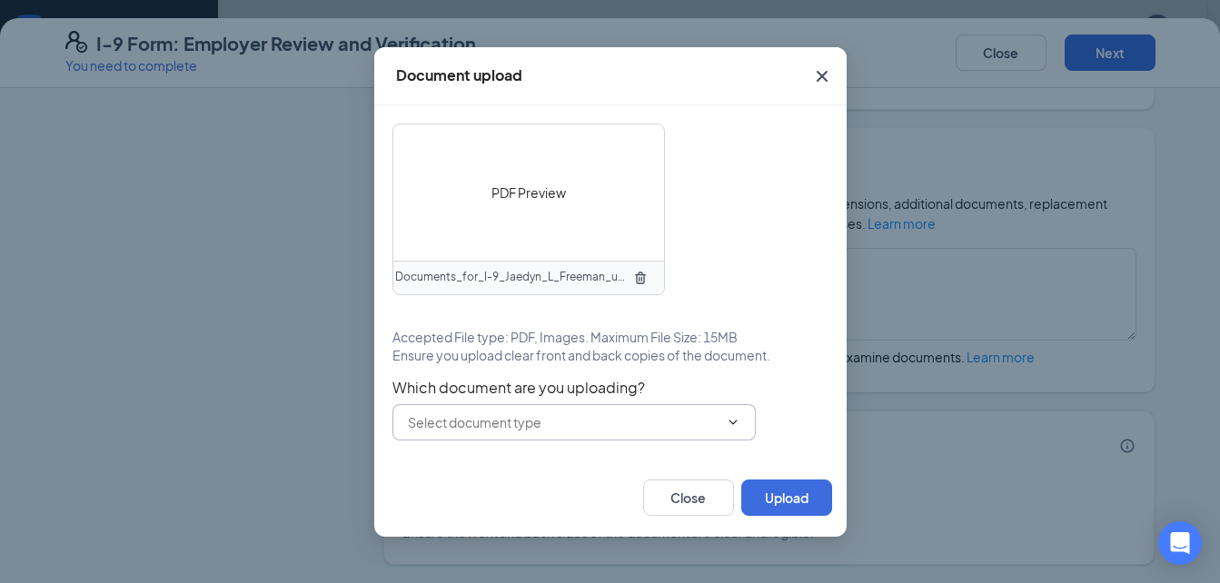
click at [695, 413] on input "text" at bounding box center [563, 422] width 311 height 20
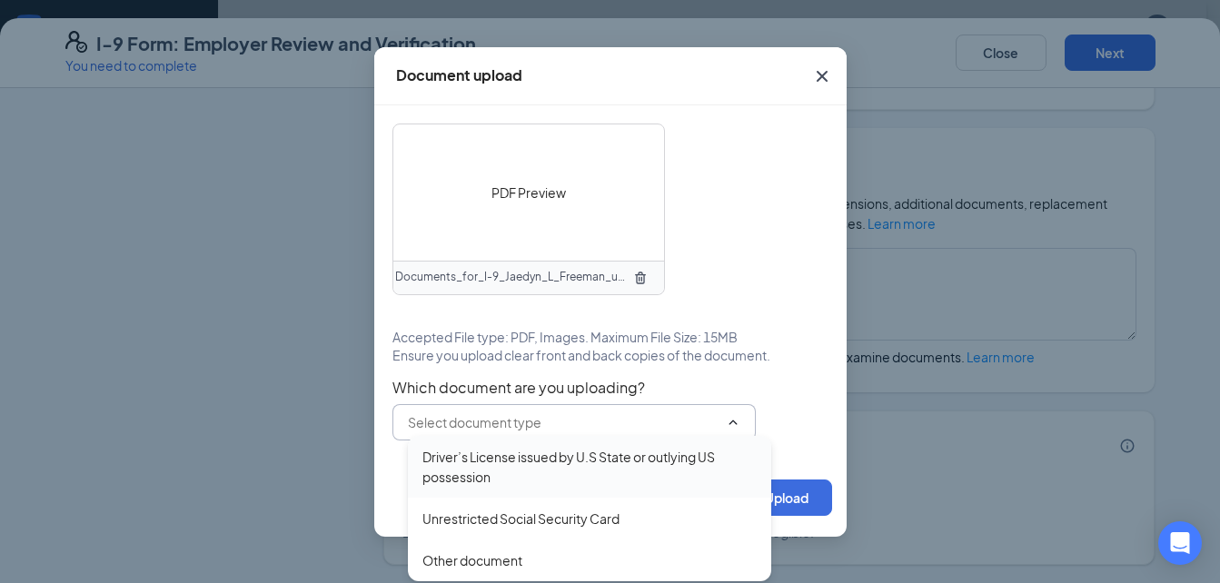
click at [625, 454] on div "Driver’s License issued by U.S State or outlying US possession" at bounding box center [589, 467] width 334 height 40
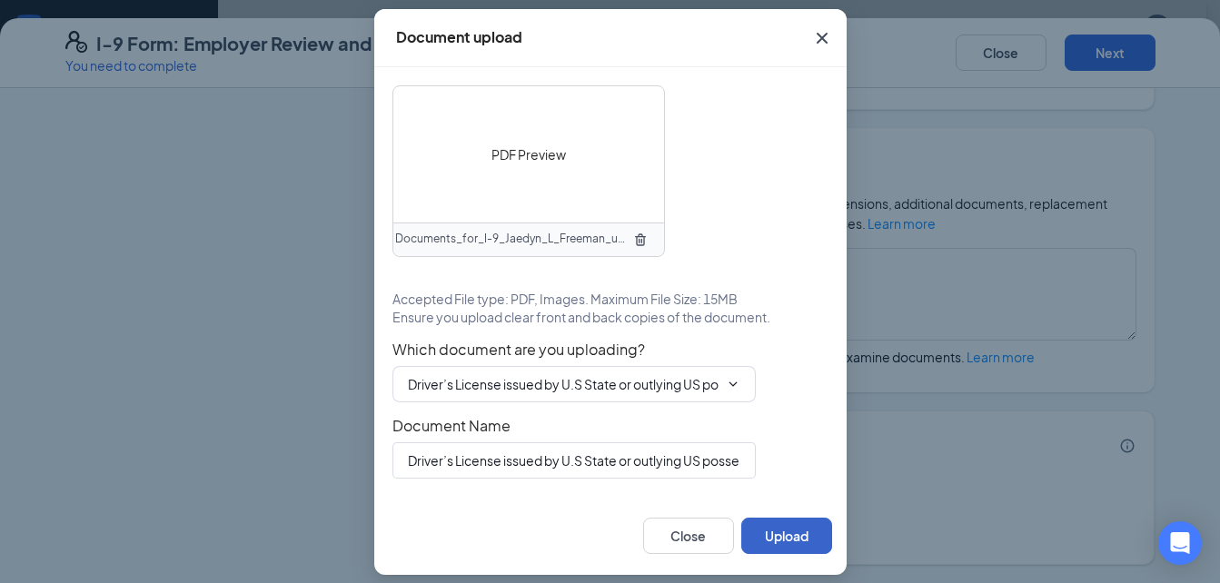
click at [762, 524] on button "Upload" at bounding box center [786, 536] width 91 height 36
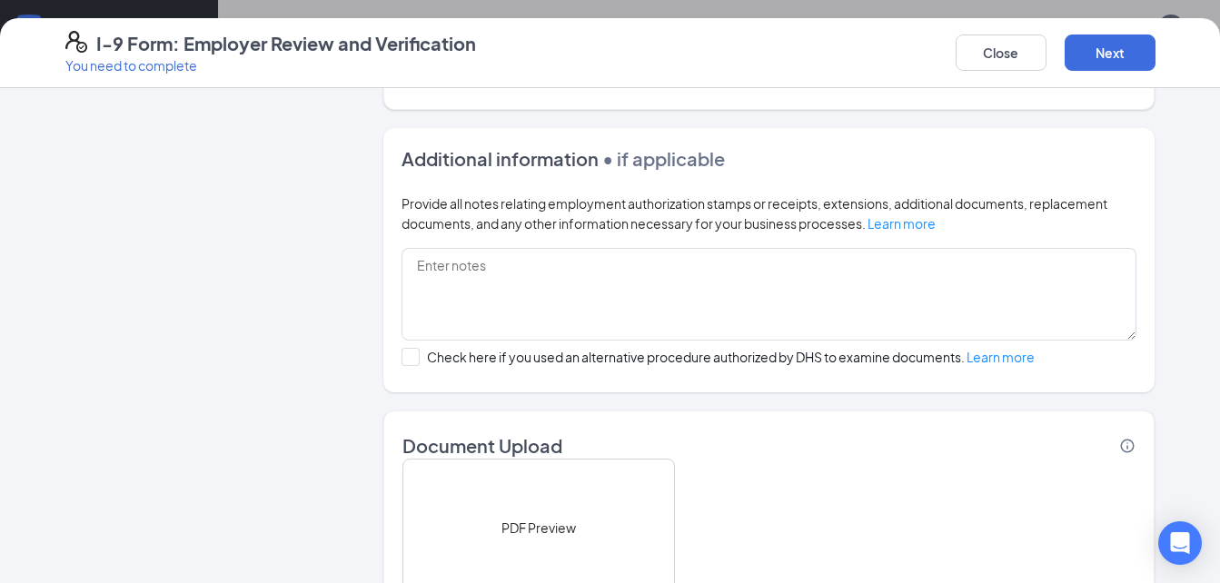
scroll to position [1344, 0]
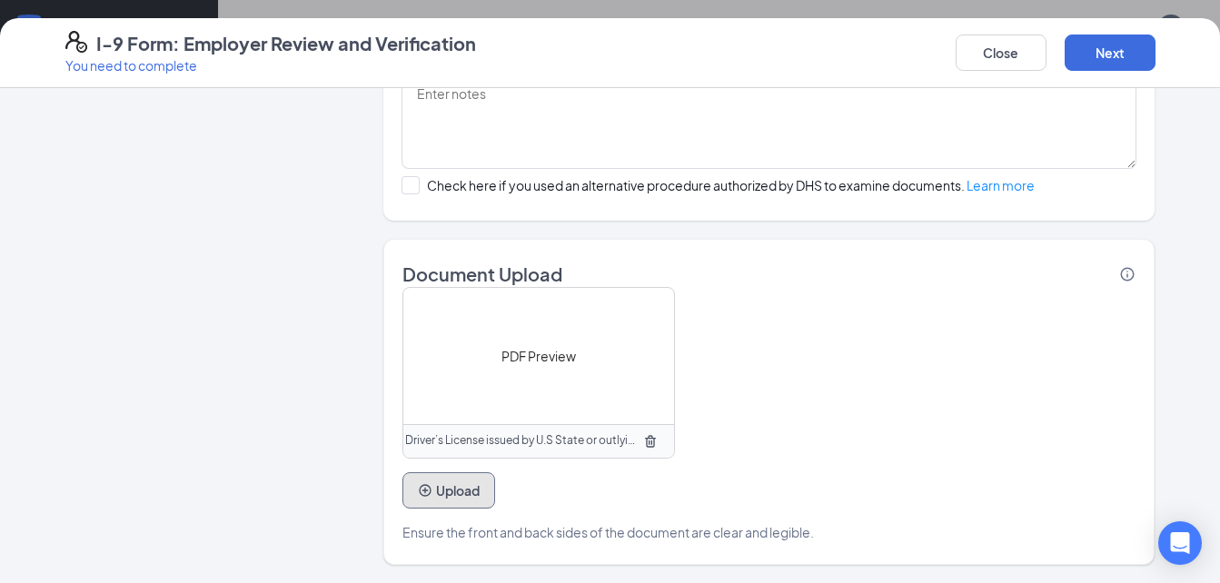
click at [449, 486] on button "Upload" at bounding box center [448, 490] width 93 height 36
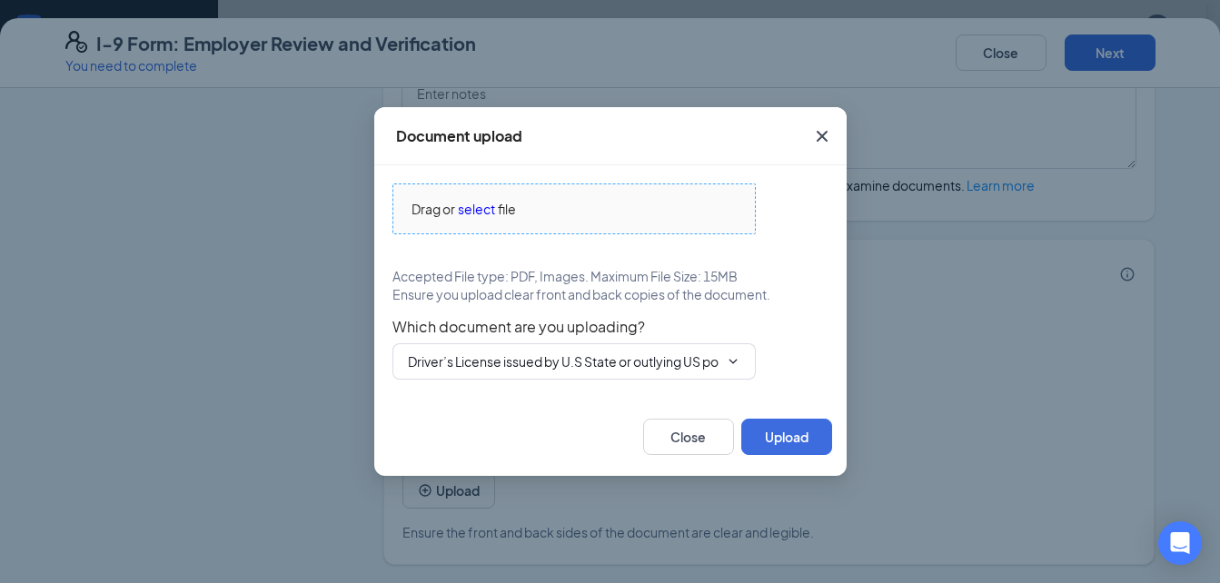
click at [475, 212] on span "select" at bounding box center [476, 209] width 37 height 20
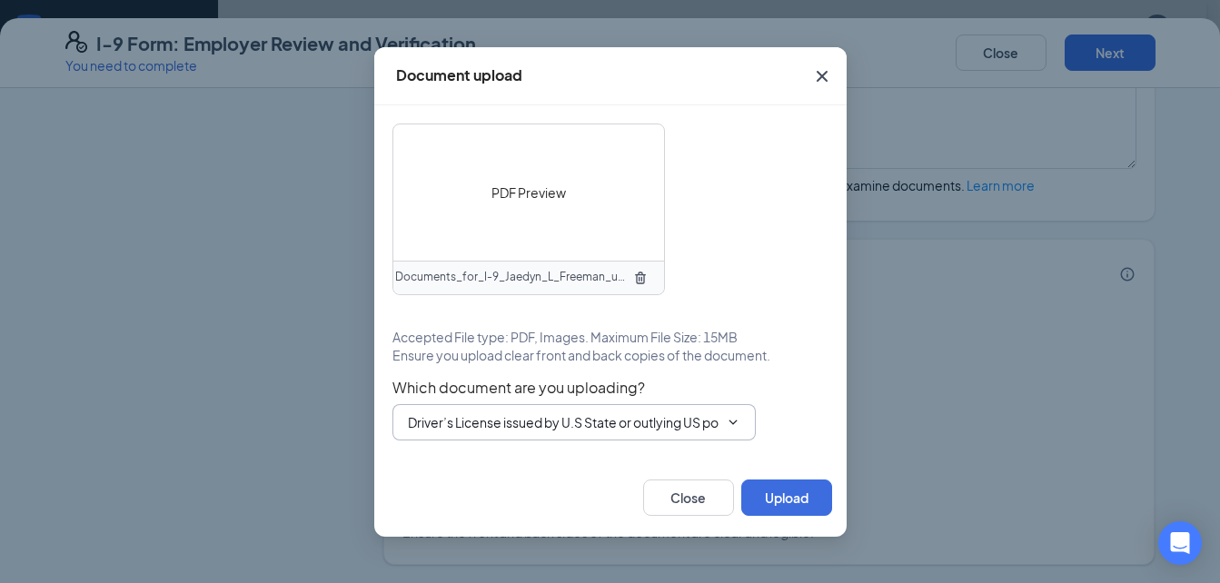
click at [509, 419] on input "Driver’s License issued by U.S State or outlying US possession" at bounding box center [563, 422] width 311 height 20
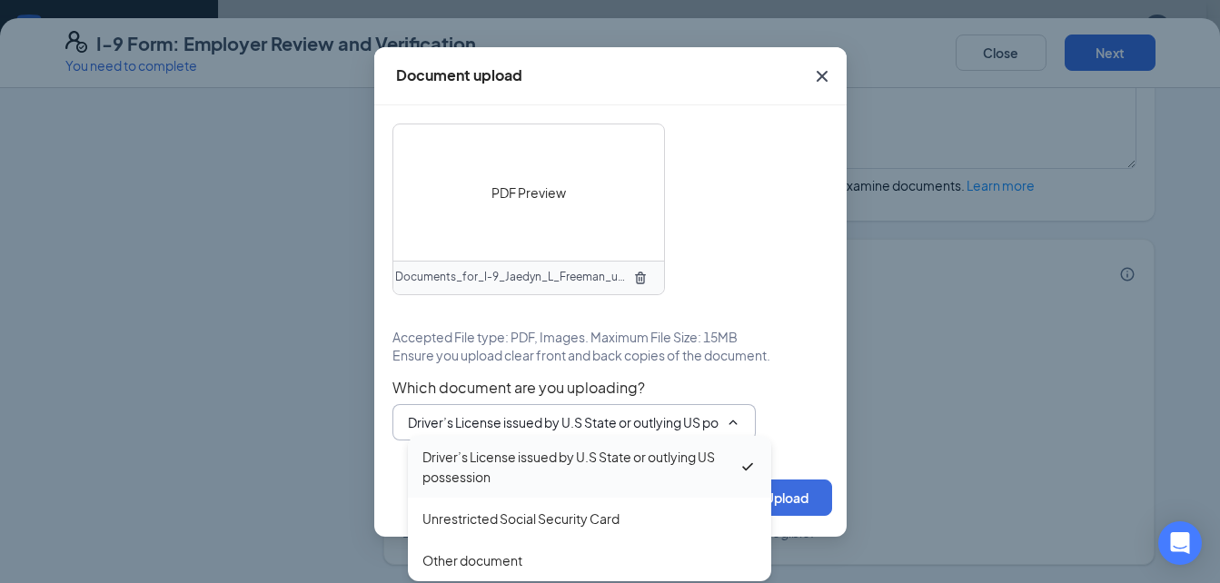
click at [517, 465] on div "Driver’s License issued by U.S State or outlying US possession" at bounding box center [580, 467] width 316 height 40
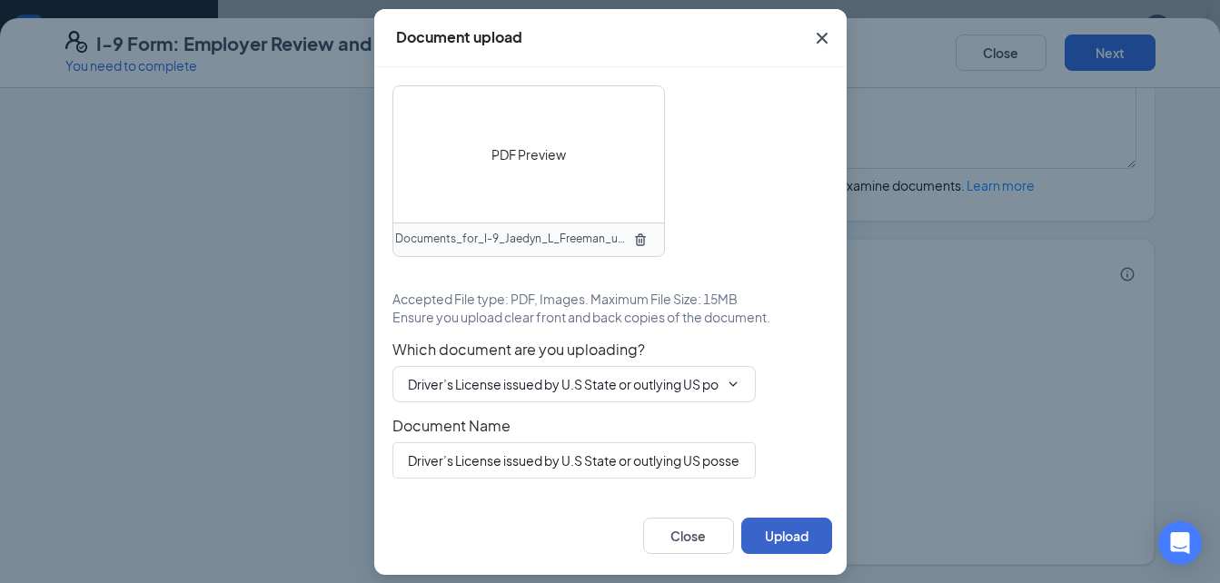
click at [778, 538] on button "Upload" at bounding box center [786, 536] width 91 height 36
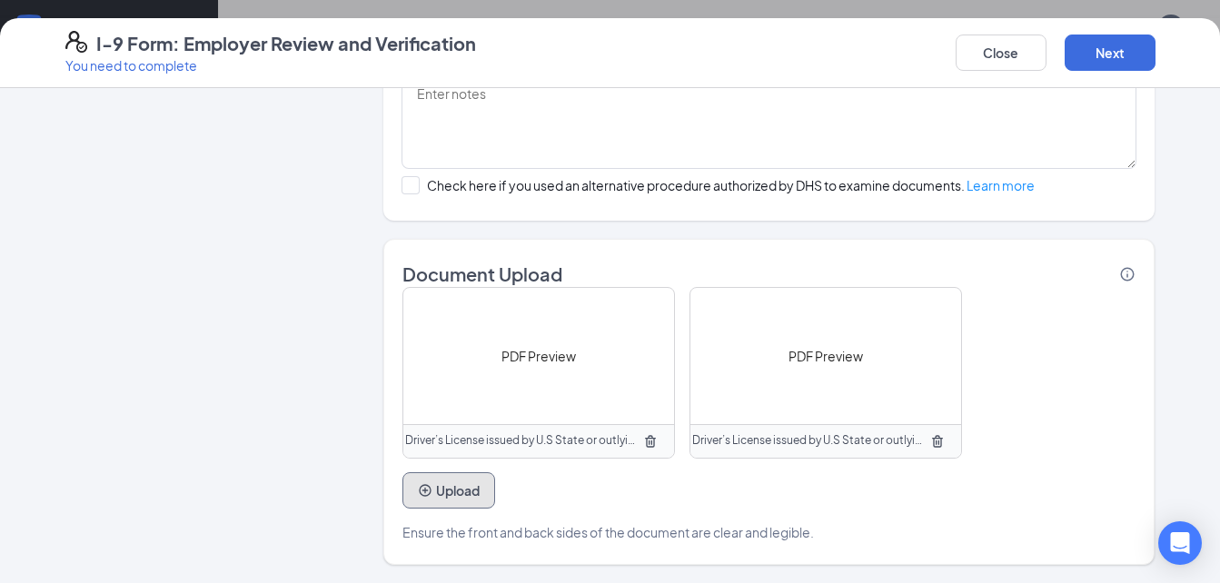
click at [457, 488] on button "Upload" at bounding box center [448, 490] width 93 height 36
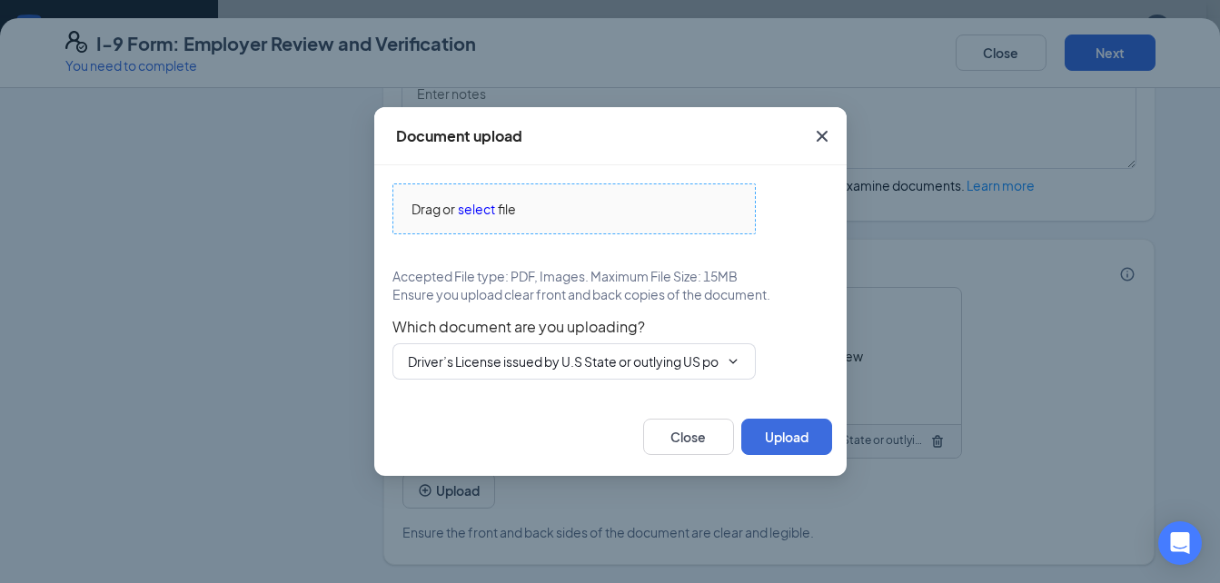
click at [488, 209] on span "select" at bounding box center [476, 209] width 37 height 20
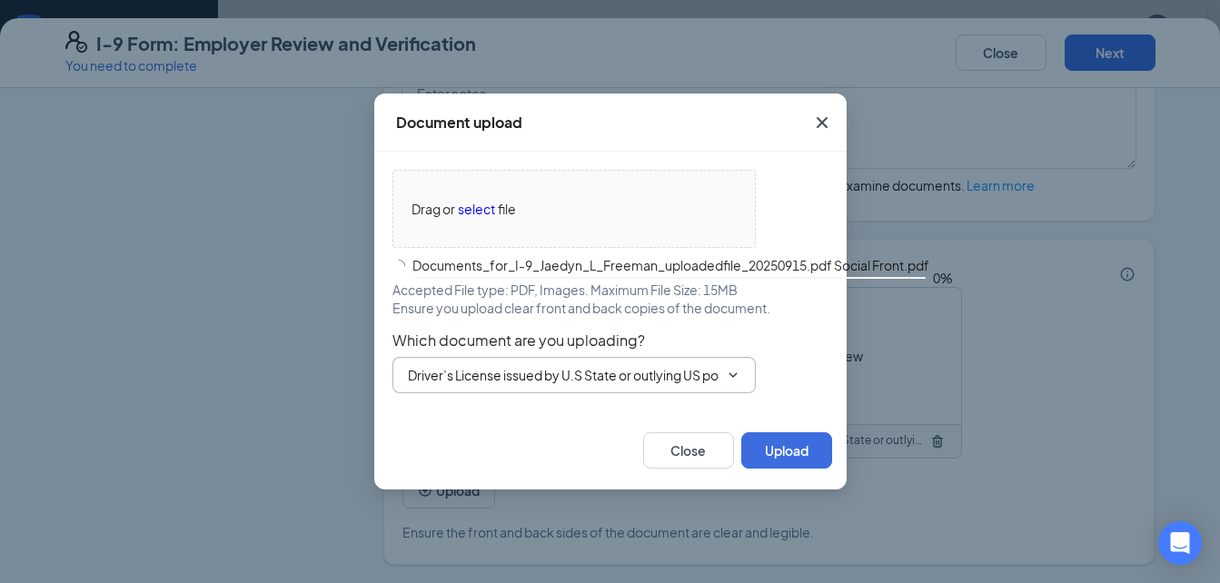
click at [589, 380] on input "Driver’s License issued by U.S State or outlying US possession" at bounding box center [563, 375] width 311 height 20
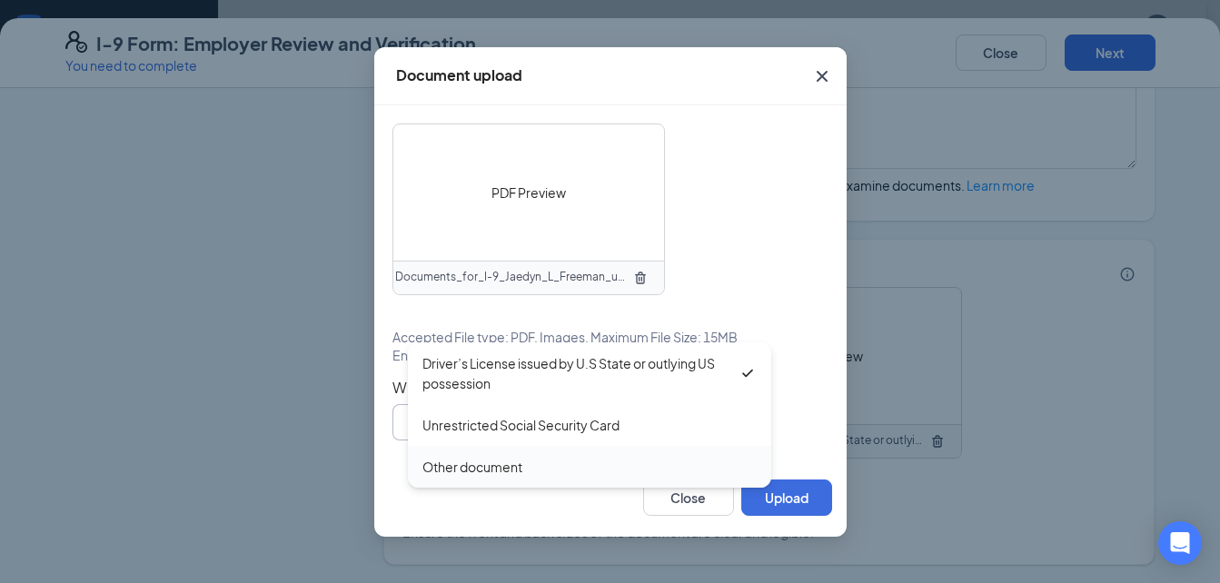
click at [572, 469] on div "Other document" at bounding box center [589, 467] width 334 height 20
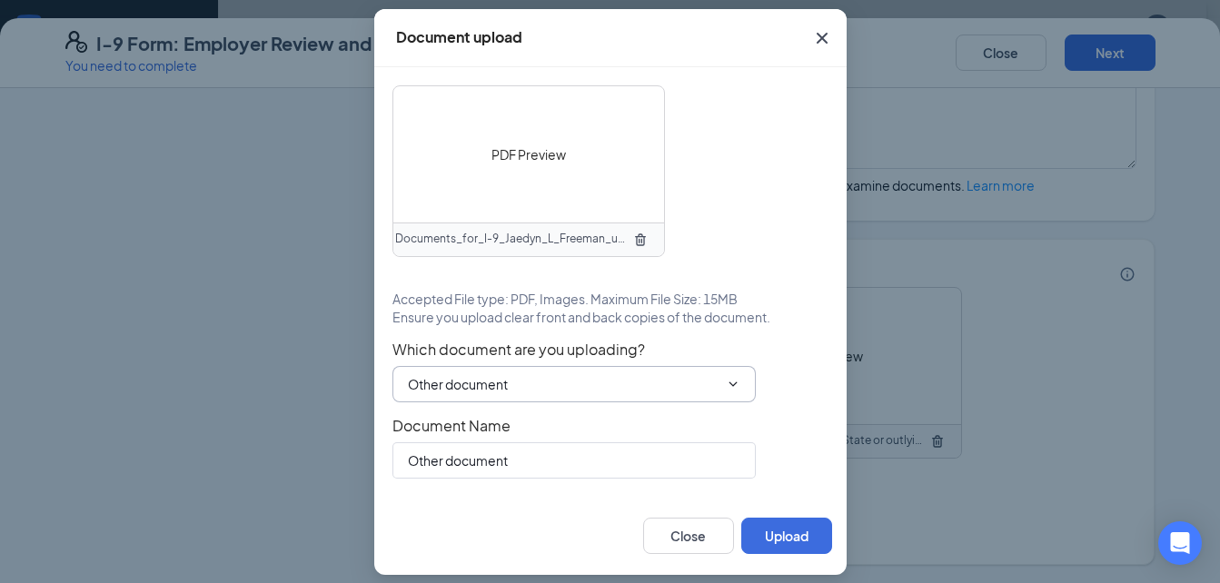
click at [588, 372] on span "Other document Driver’s License issued by U.S State or outlying US possession U…" at bounding box center [573, 384] width 363 height 36
click at [582, 387] on input "Other document" at bounding box center [563, 384] width 311 height 20
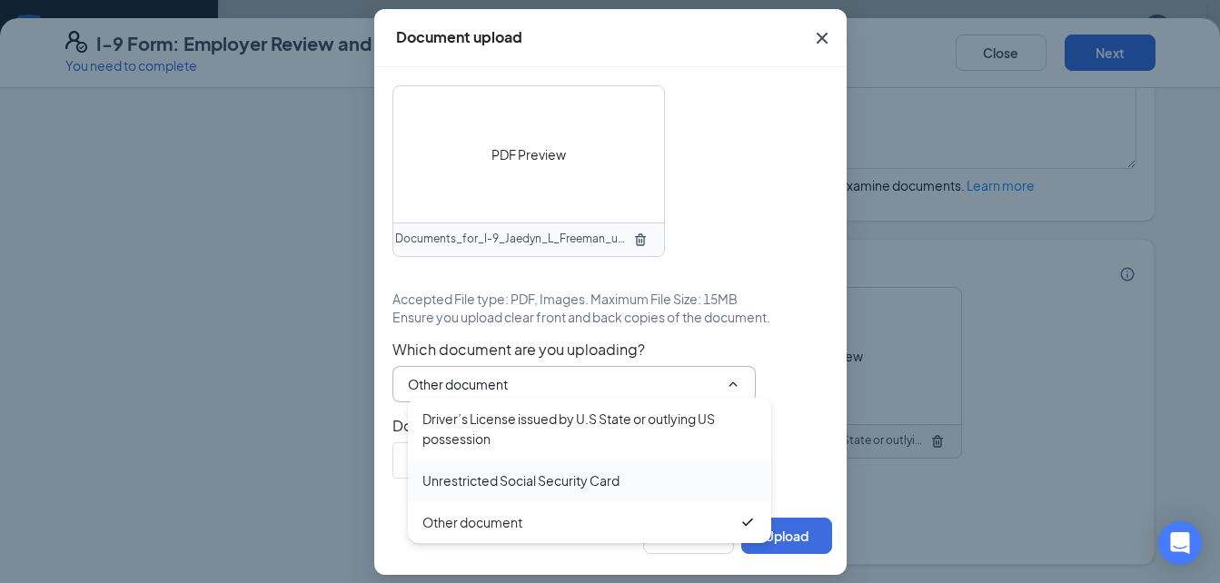
click at [560, 482] on div "Unrestricted Social Security Card" at bounding box center [520, 480] width 197 height 20
type input "Unrestricted Social Security Card"
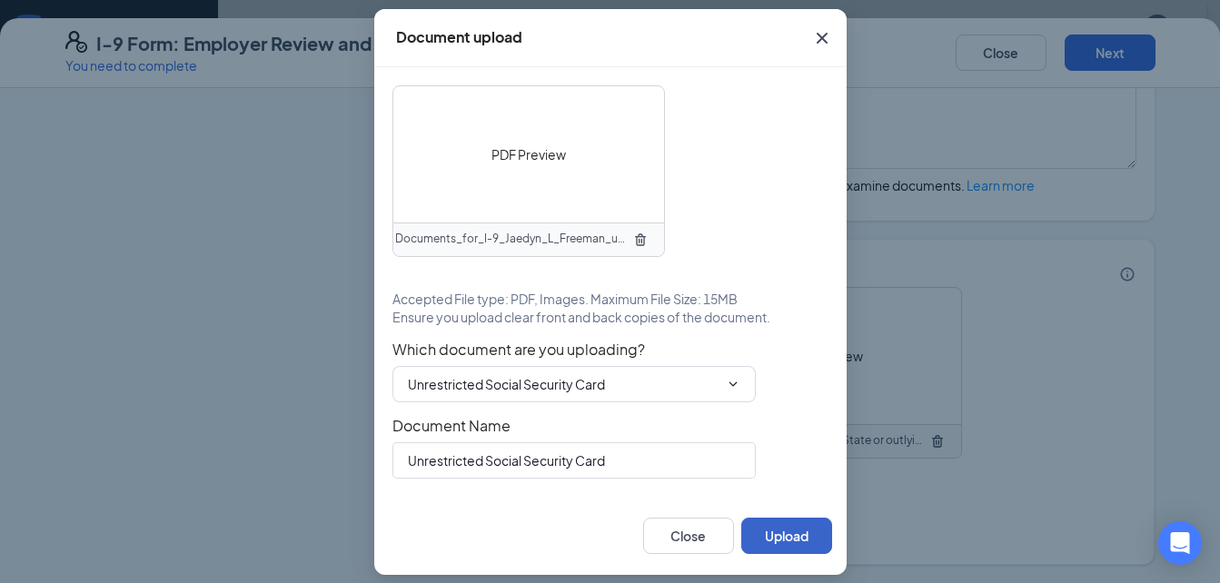
click at [774, 546] on button "Upload" at bounding box center [786, 536] width 91 height 36
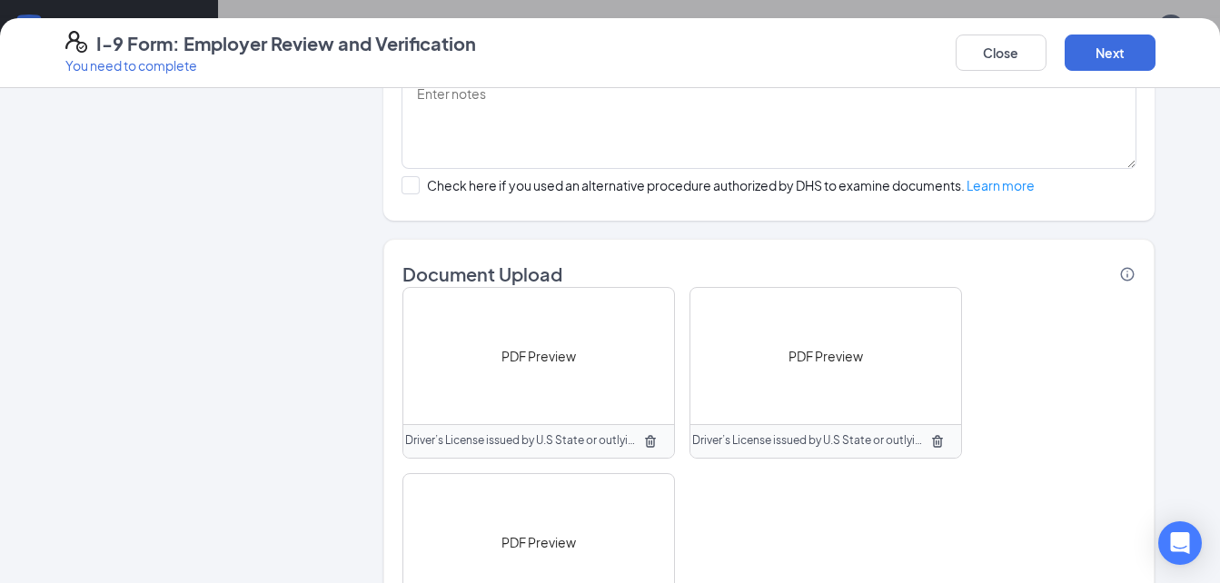
scroll to position [1530, 0]
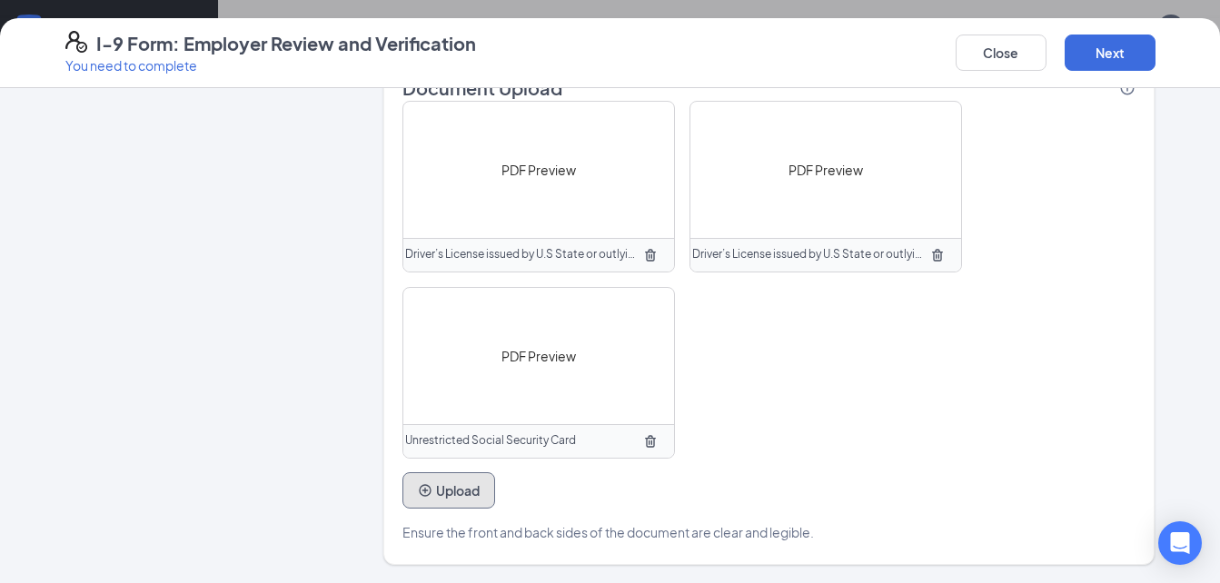
click at [449, 501] on button "Upload" at bounding box center [448, 490] width 93 height 36
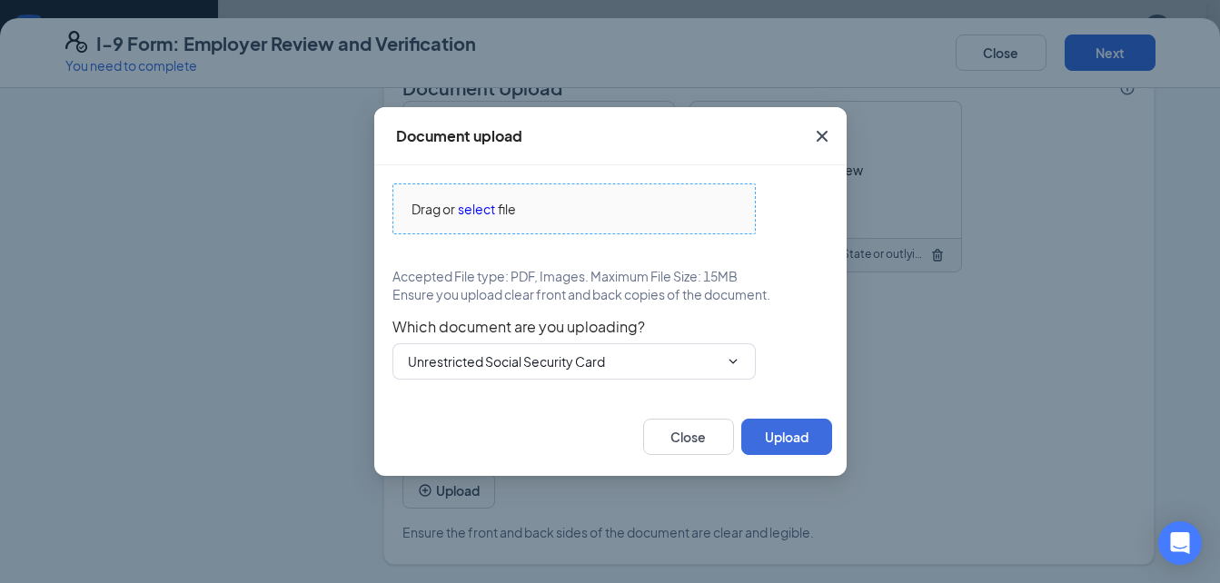
click at [479, 210] on span "select" at bounding box center [476, 209] width 37 height 20
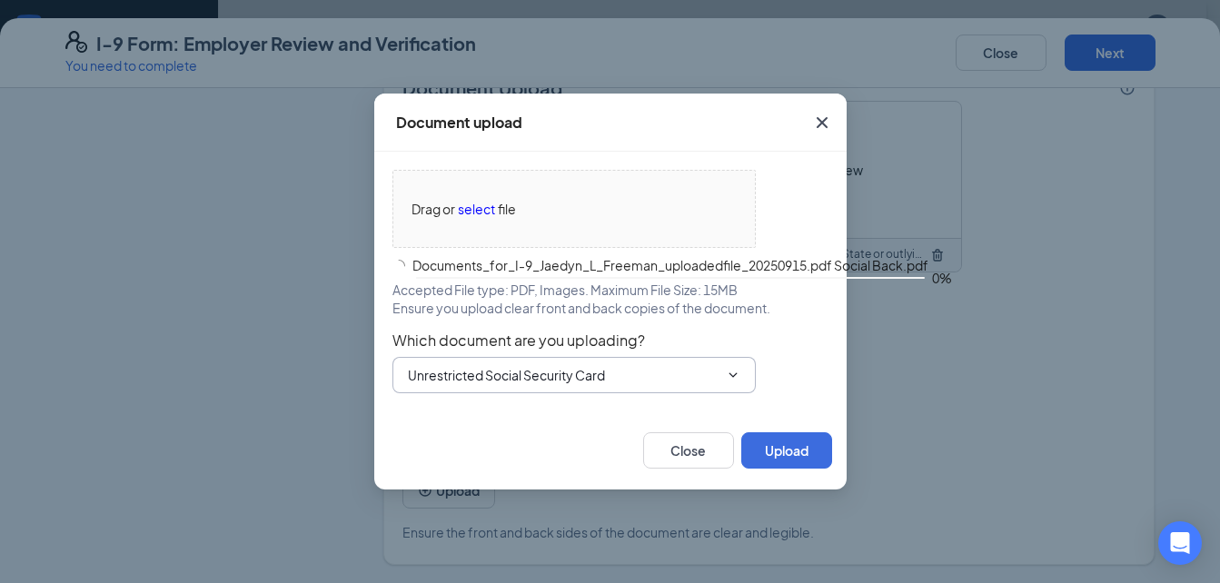
click at [599, 381] on input "Unrestricted Social Security Card" at bounding box center [563, 375] width 311 height 20
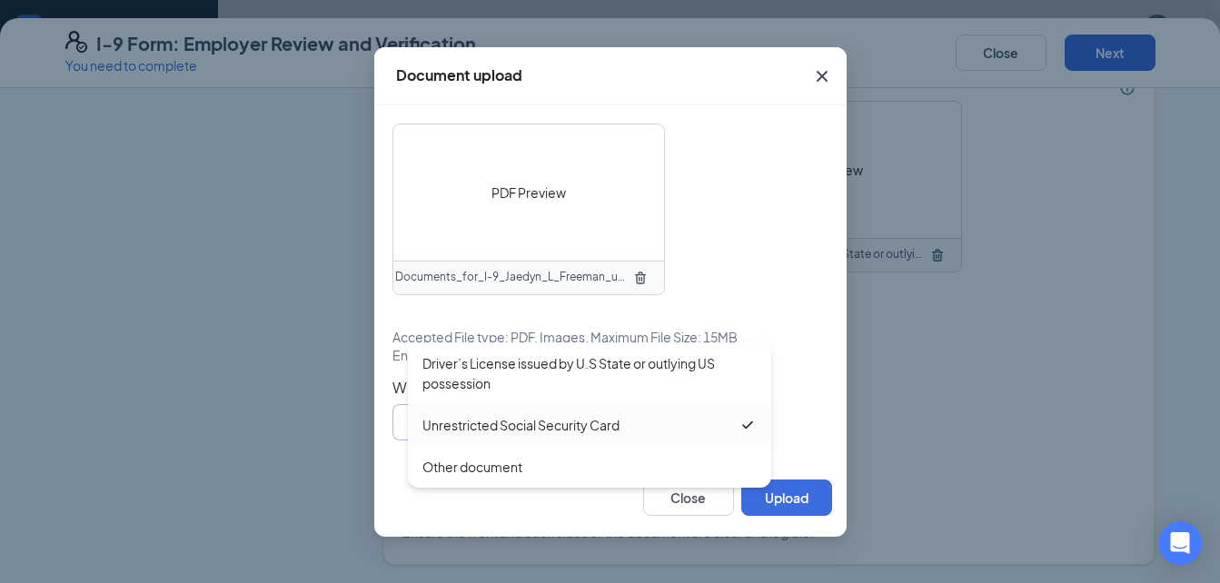
click at [586, 421] on div "Unrestricted Social Security Card" at bounding box center [520, 425] width 197 height 20
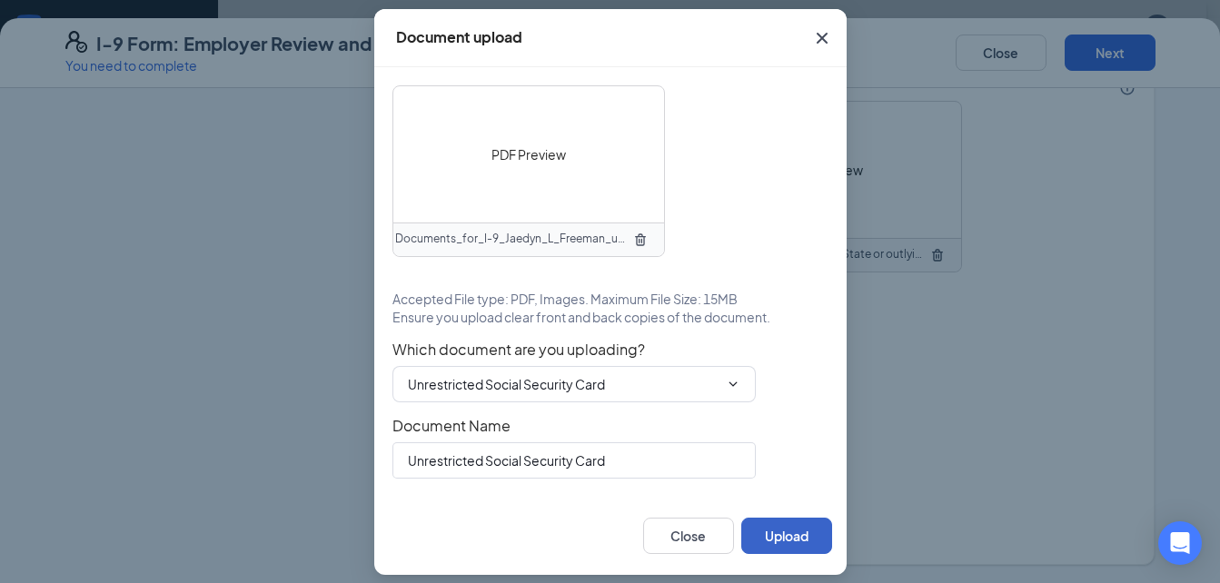
click at [782, 536] on button "Upload" at bounding box center [786, 536] width 91 height 36
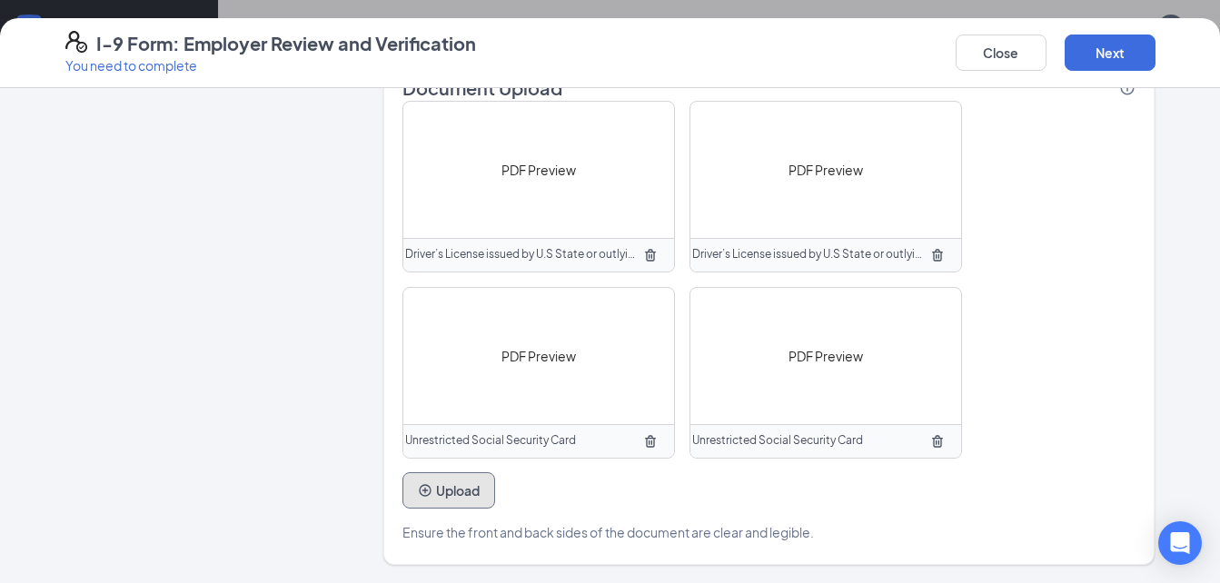
scroll to position [671, 0]
click at [1108, 36] on button "Next" at bounding box center [1109, 53] width 91 height 36
click at [1130, 44] on button "Next" at bounding box center [1109, 53] width 91 height 36
click at [1101, 54] on button "Next" at bounding box center [1109, 53] width 91 height 36
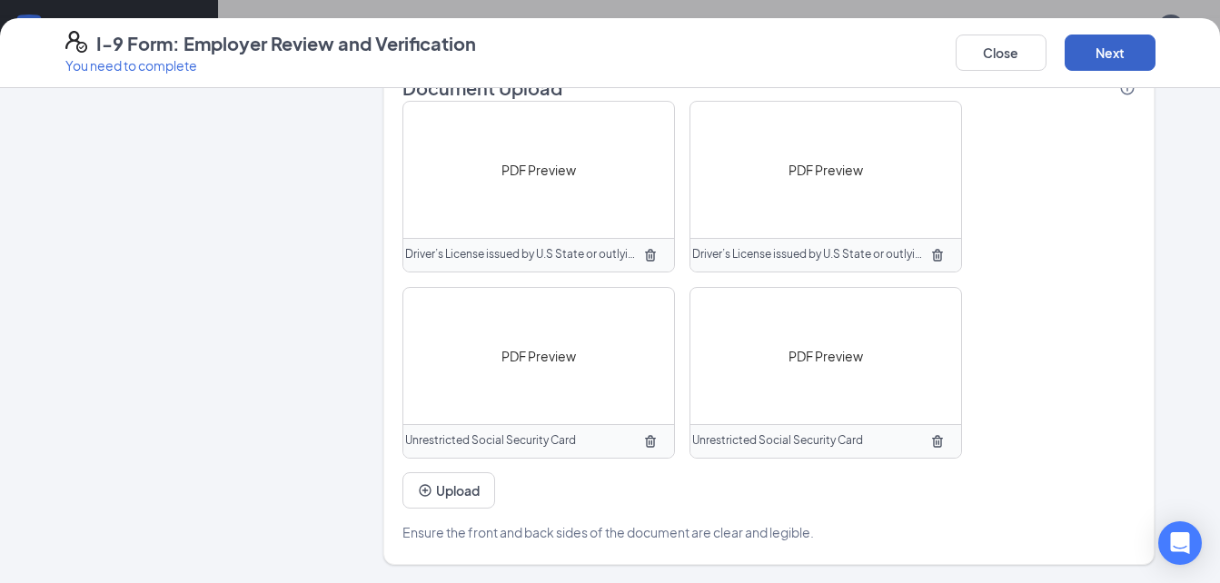
click at [1087, 55] on button "Next" at bounding box center [1109, 53] width 91 height 36
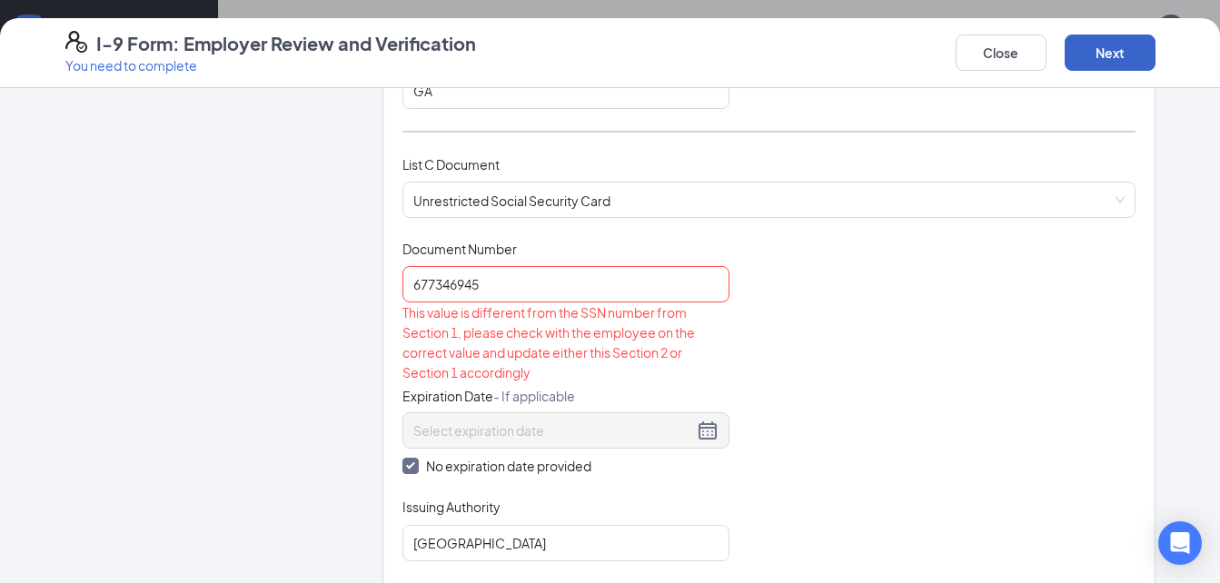
scroll to position [675, 0]
click at [420, 284] on input "677346945" at bounding box center [565, 286] width 327 height 36
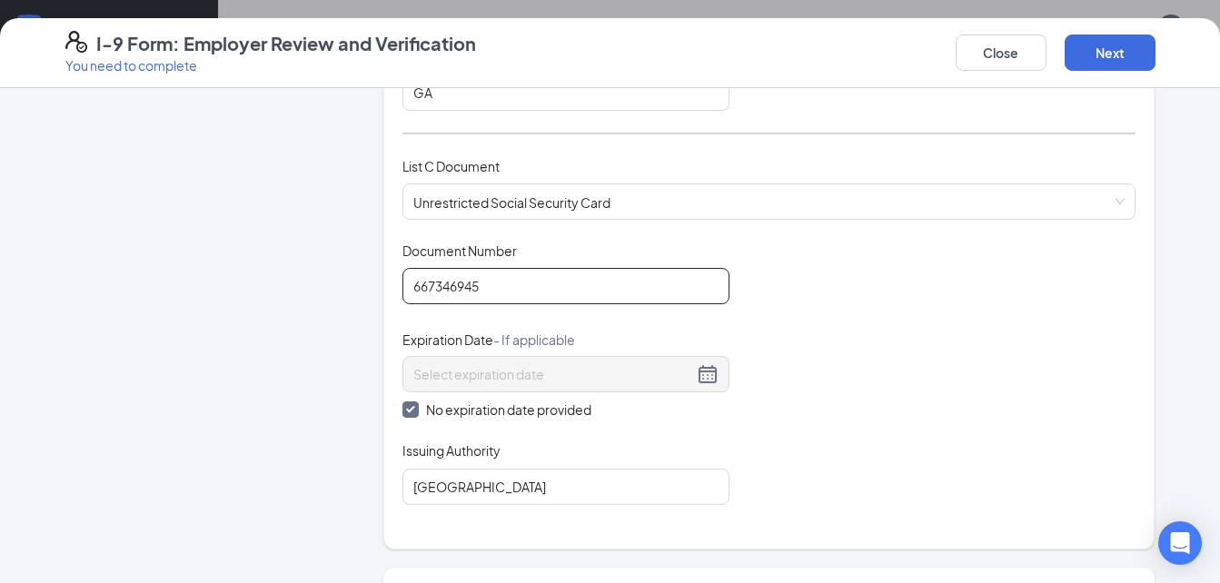
type input "667346945"
click at [1077, 40] on button "Next" at bounding box center [1109, 53] width 91 height 36
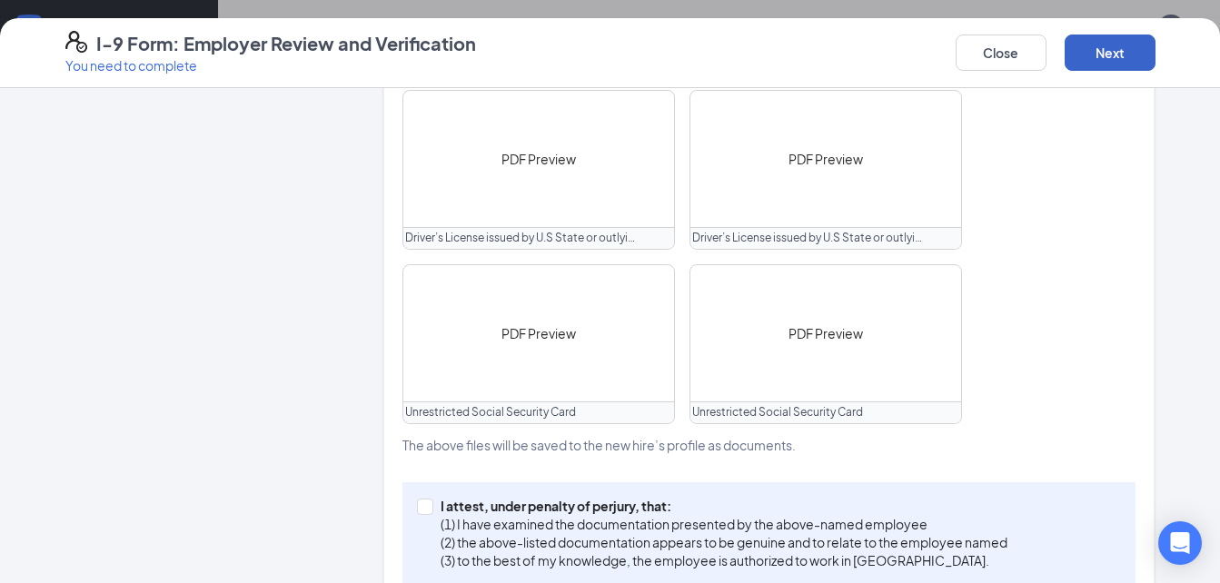
scroll to position [914, 0]
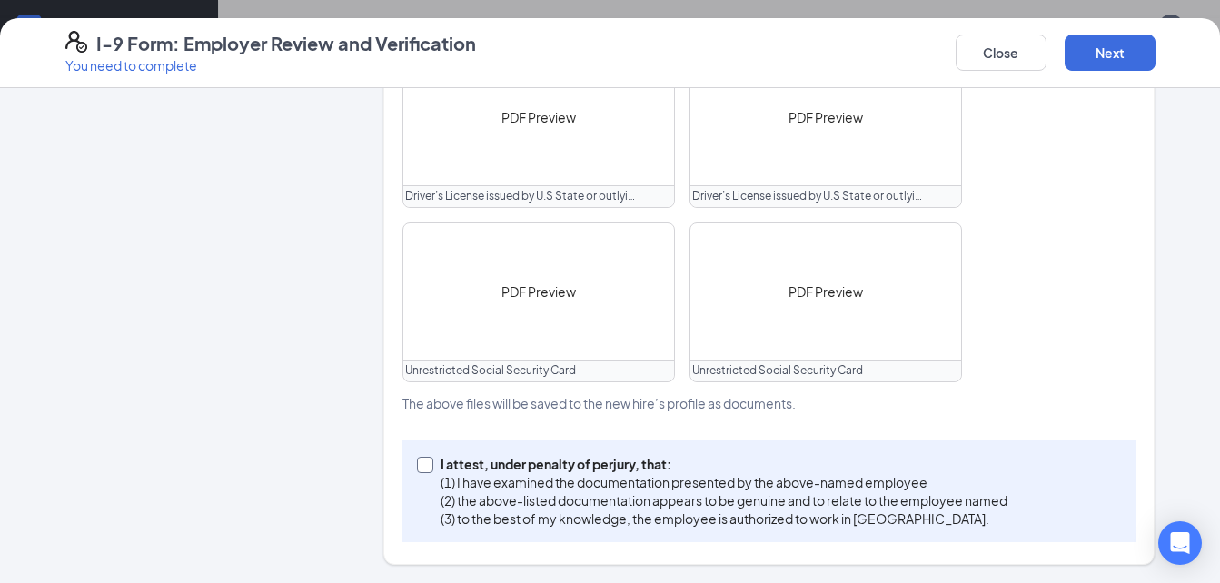
click at [419, 465] on input "I attest, under penalty of perjury, that: (1) I have examined the documentation…" at bounding box center [423, 463] width 13 height 13
checkbox input "true"
click at [1104, 59] on button "Next" at bounding box center [1109, 53] width 91 height 36
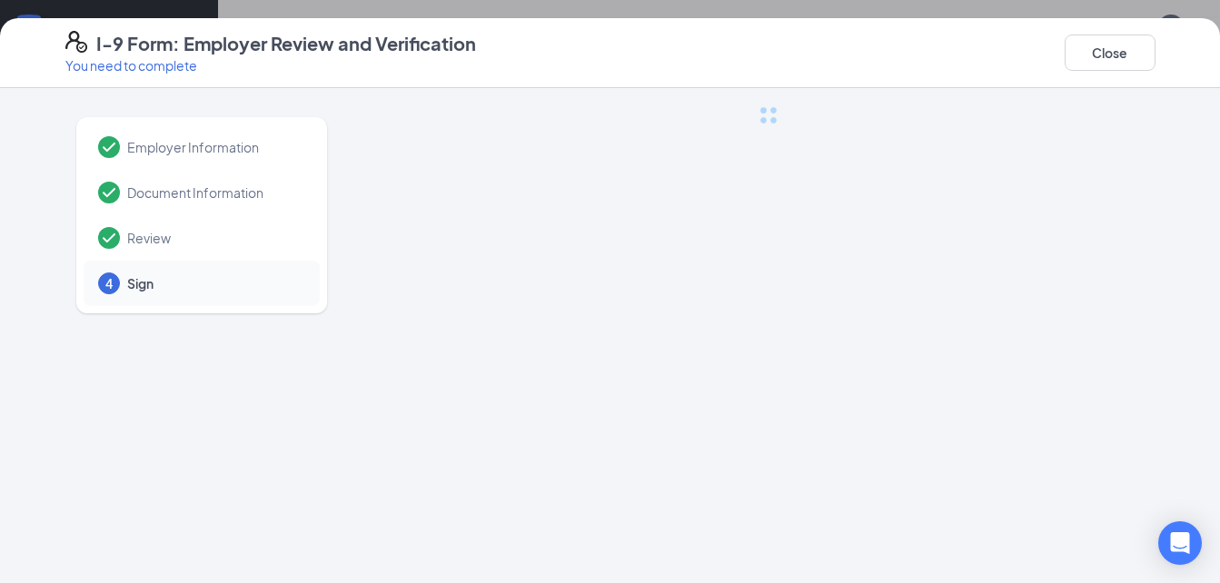
scroll to position [0, 0]
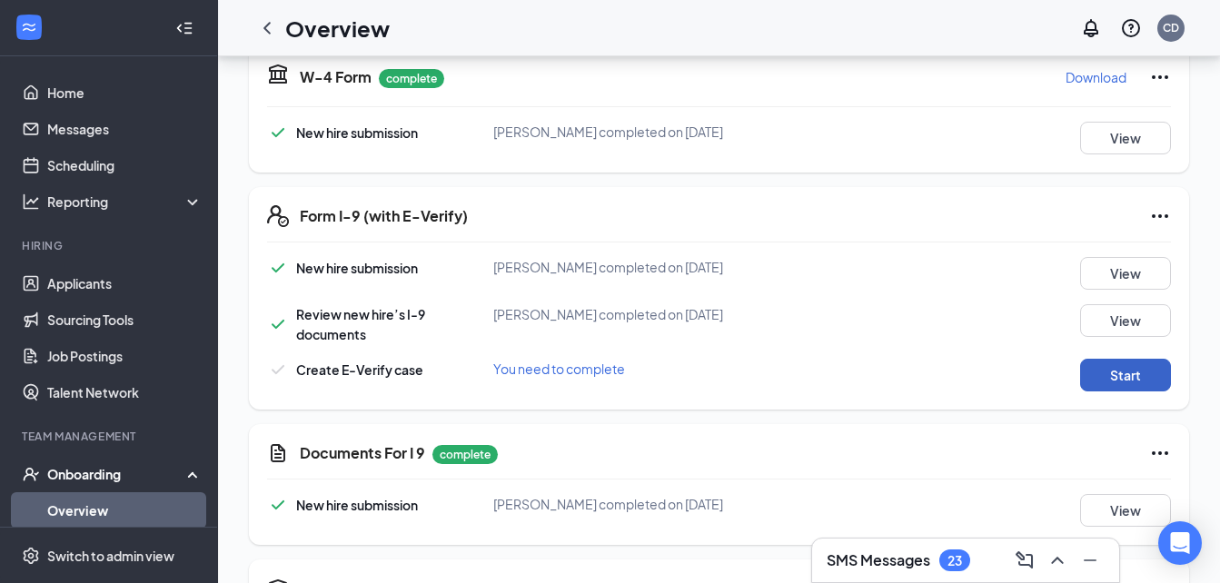
click at [1126, 360] on button "Start" at bounding box center [1125, 375] width 91 height 33
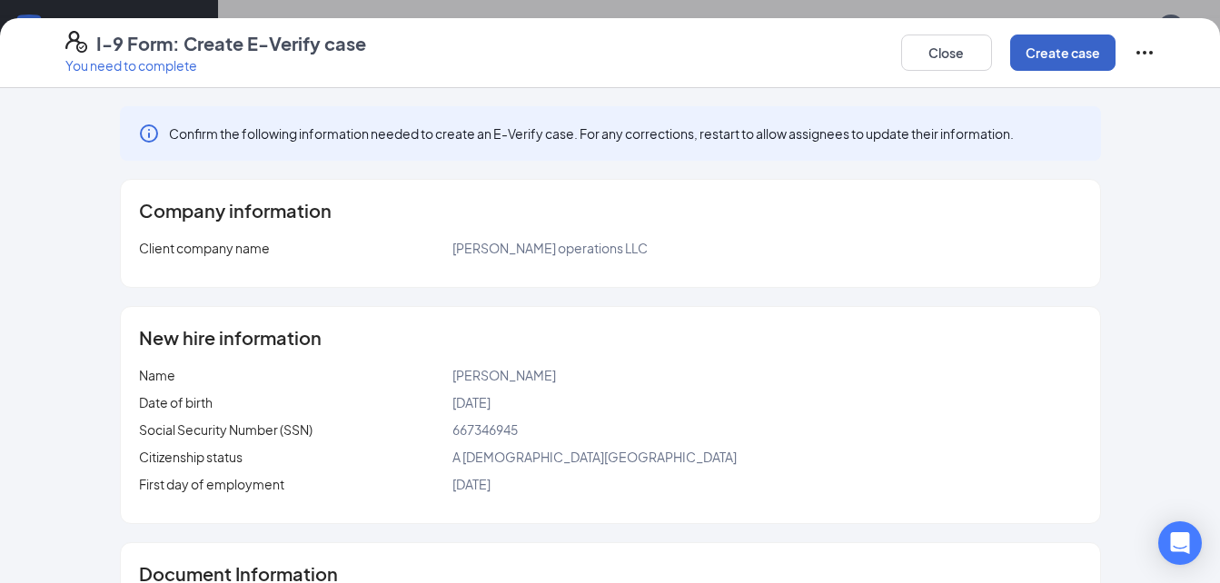
click at [1062, 41] on button "Create case" at bounding box center [1062, 53] width 105 height 36
click at [847, 361] on div "New hire information Name Jaedyn L Freeman Date of birth 03/20/2007 Social Secu…" at bounding box center [610, 415] width 979 height 216
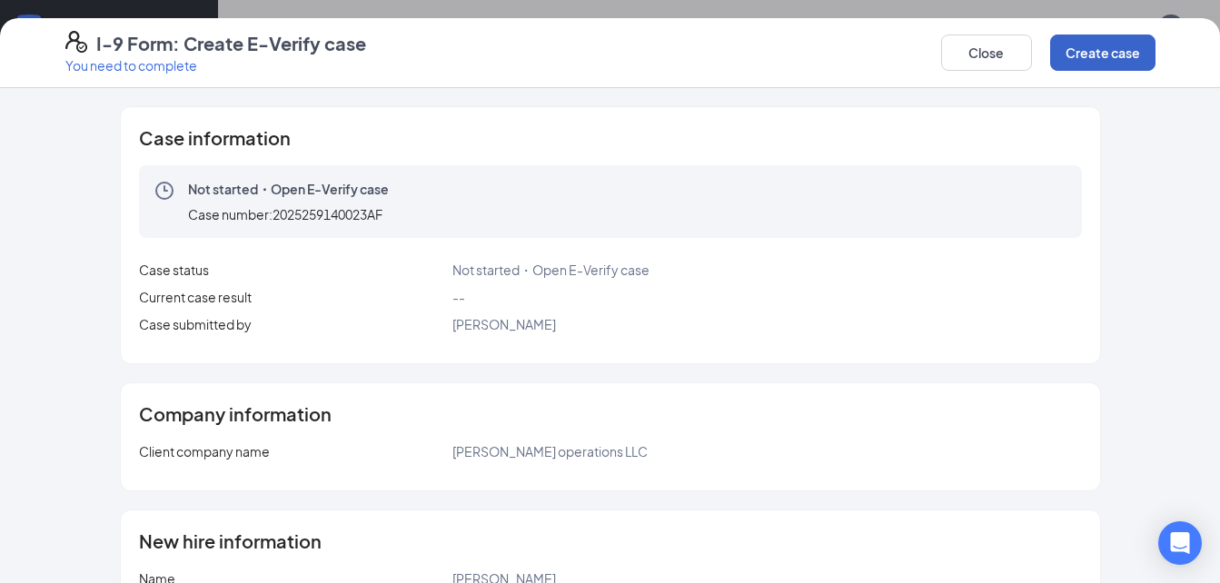
click at [1066, 43] on button "Create case" at bounding box center [1102, 53] width 105 height 36
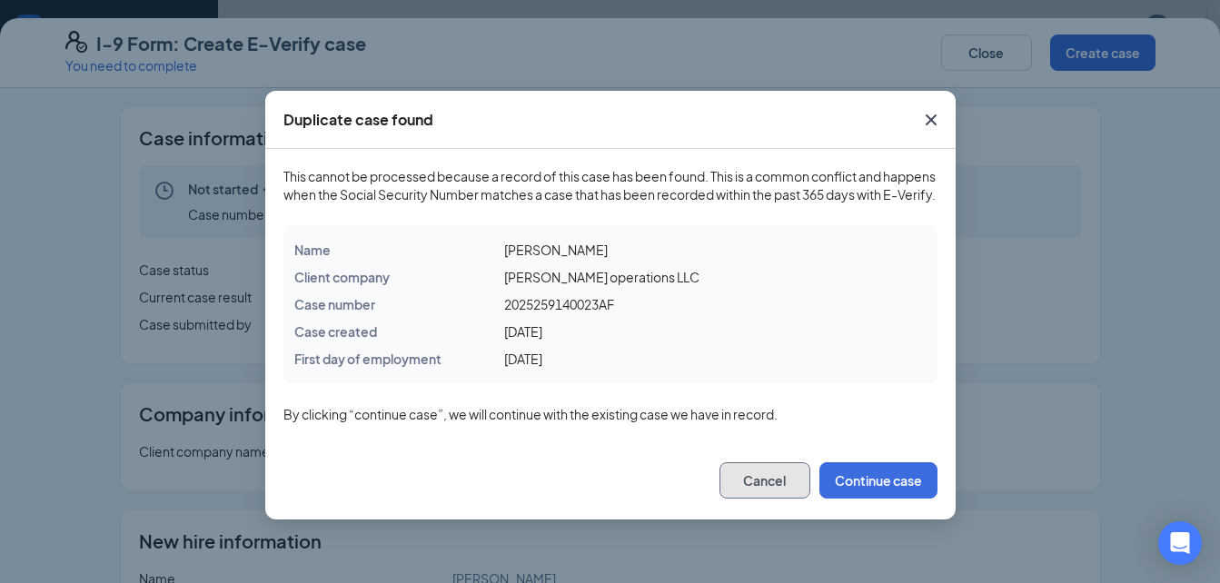
click at [776, 499] on button "Cancel" at bounding box center [764, 480] width 91 height 36
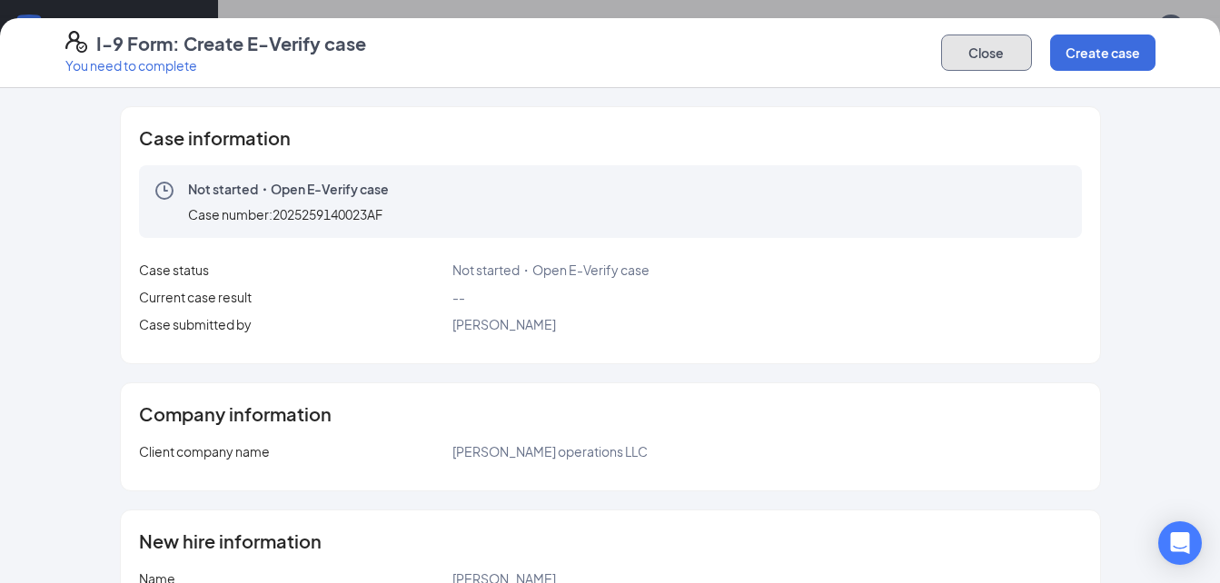
click at [979, 50] on button "Close" at bounding box center [986, 53] width 91 height 36
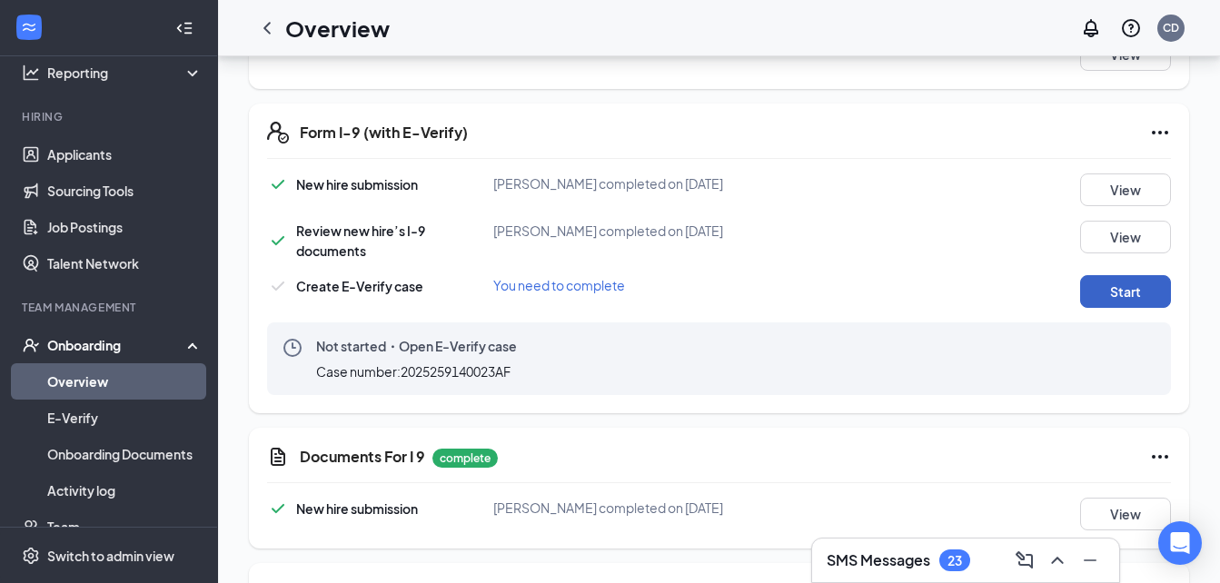
scroll to position [133, 0]
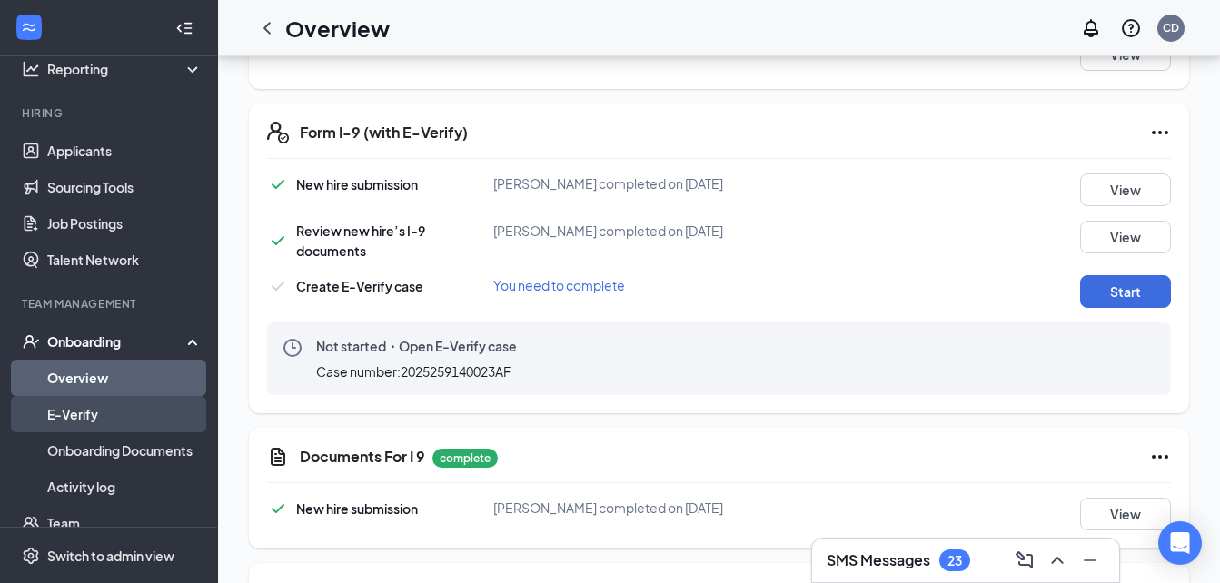
click at [92, 417] on link "E-Verify" at bounding box center [124, 414] width 155 height 36
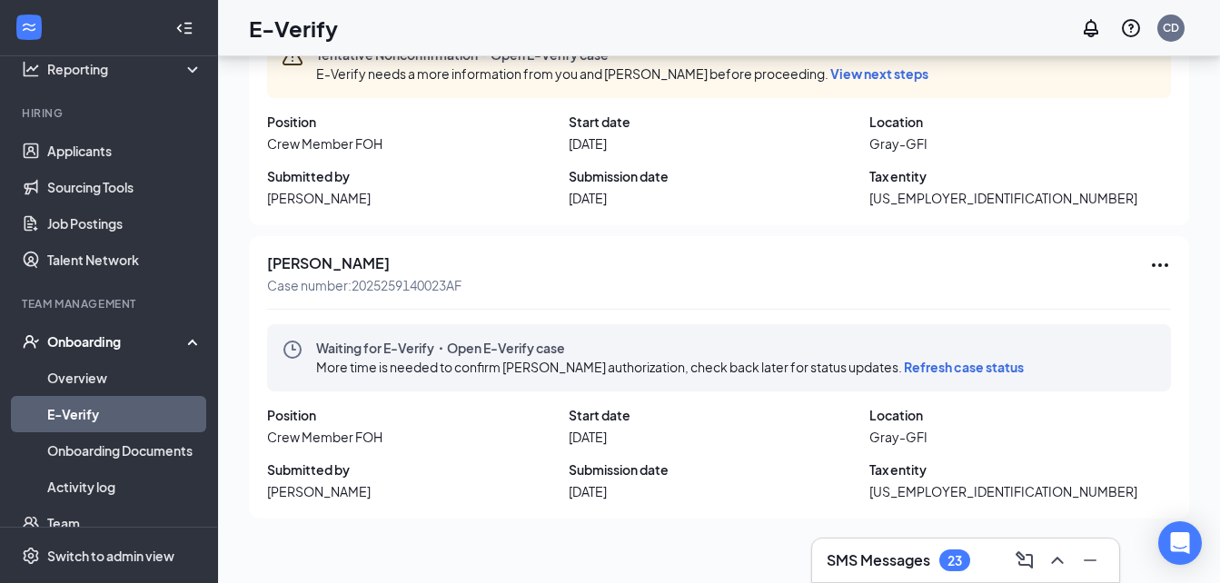
scroll to position [198, 0]
click at [973, 362] on span "Refresh case status" at bounding box center [964, 366] width 120 height 16
click at [1149, 257] on icon "Ellipses" at bounding box center [1160, 264] width 22 height 22
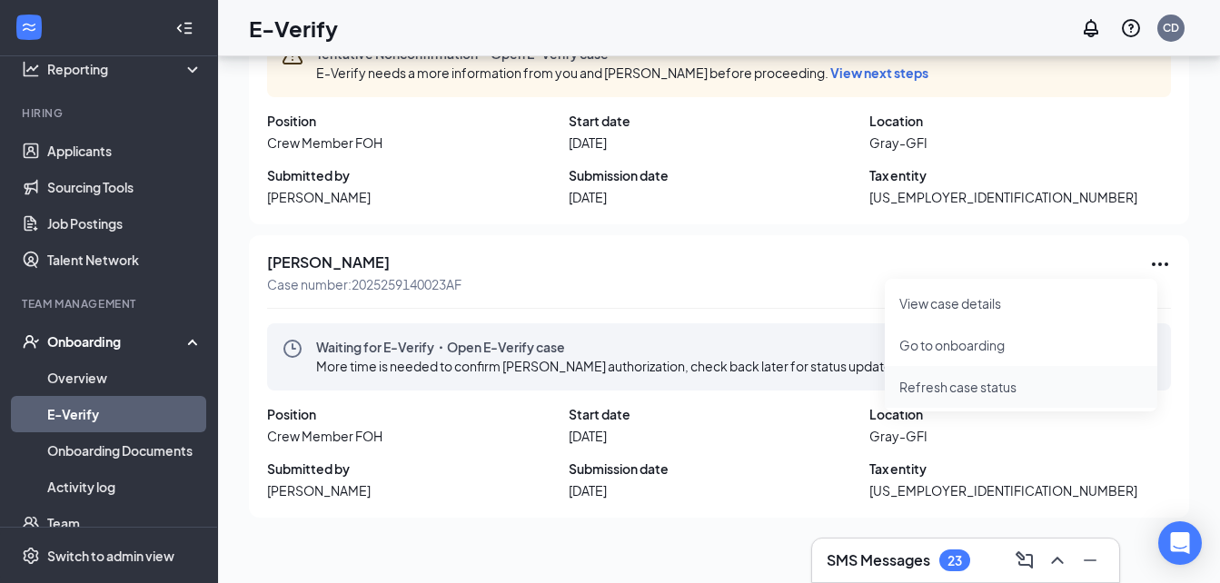
click at [954, 391] on span "Refresh case status" at bounding box center [1020, 387] width 243 height 20
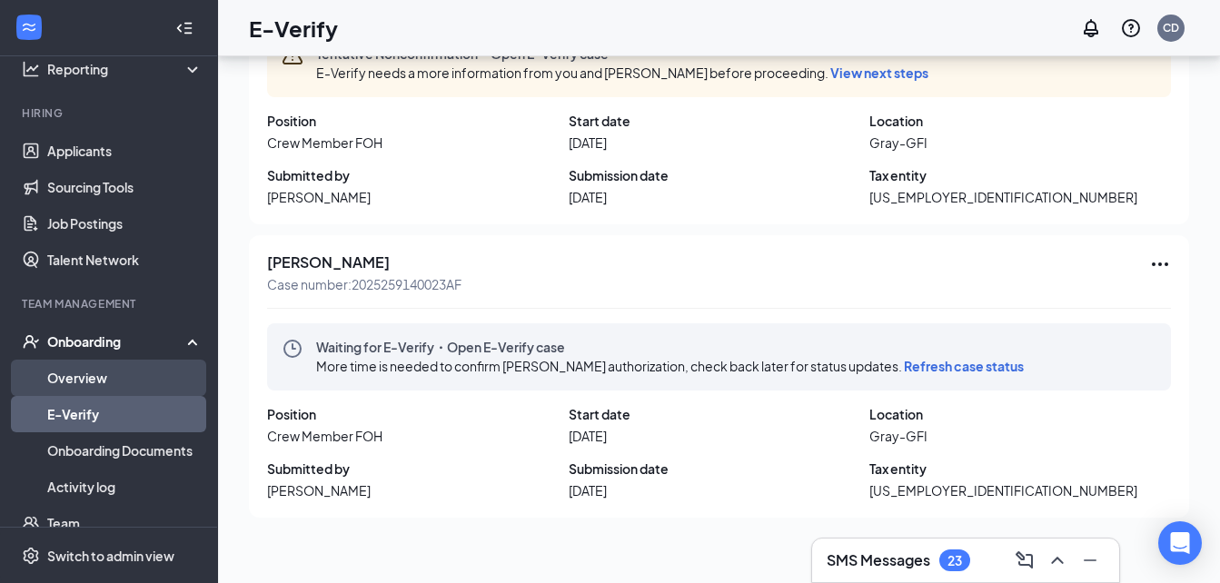
click at [83, 379] on link "Overview" at bounding box center [124, 378] width 155 height 36
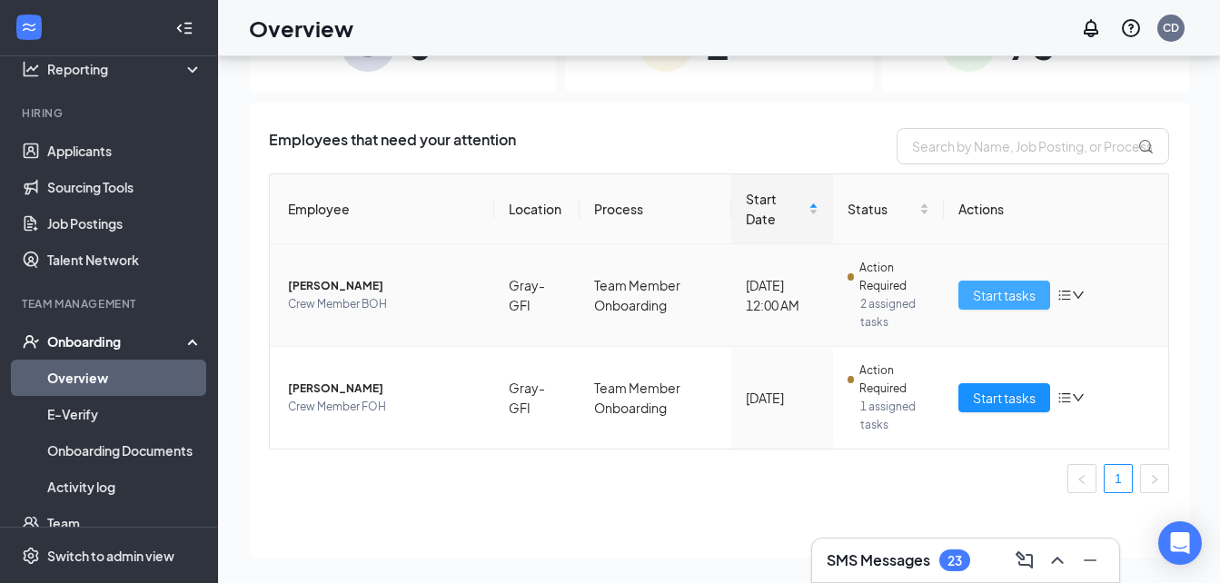
click at [973, 291] on span "Start tasks" at bounding box center [1004, 295] width 63 height 20
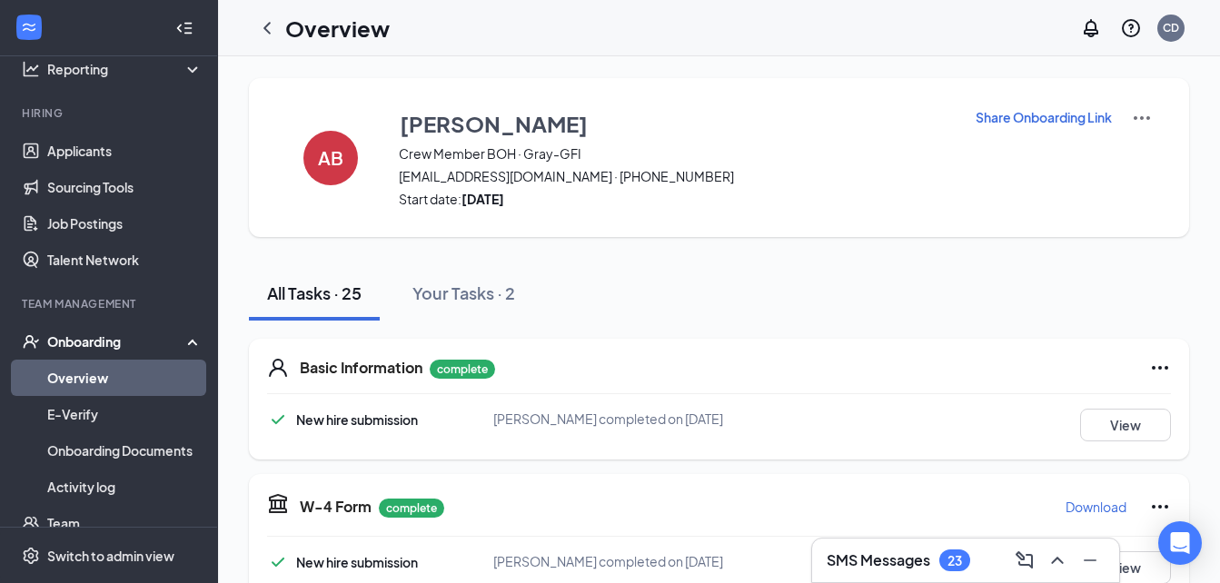
click at [519, 168] on span "alandriabrown56@gmail.com · (478) 538-5233" at bounding box center [675, 176] width 553 height 18
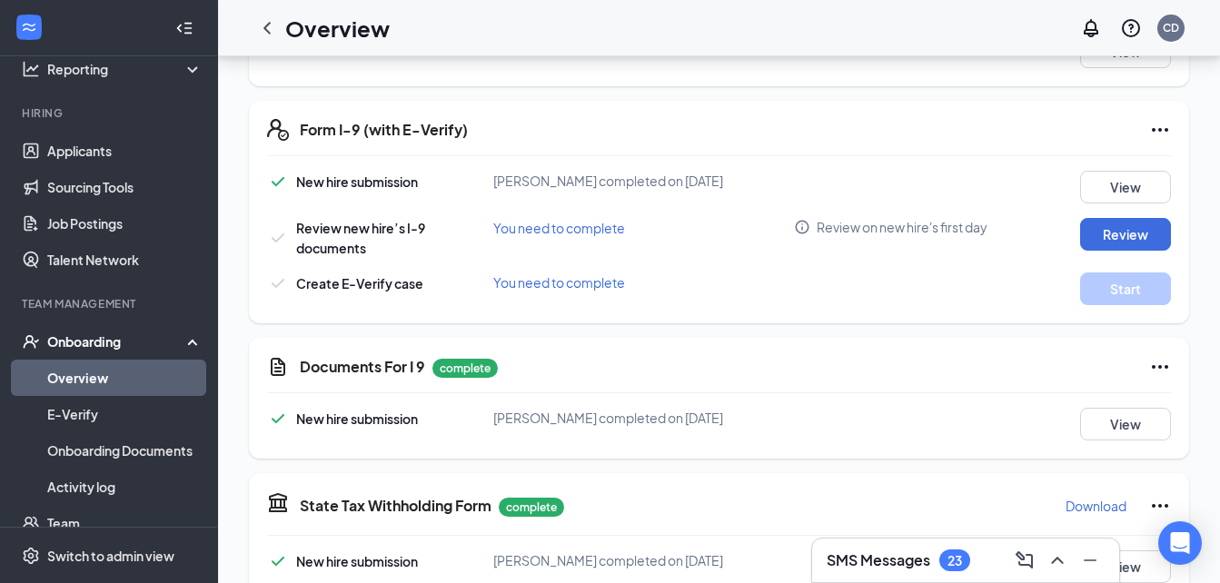
scroll to position [401, 0]
click at [1103, 422] on button "View" at bounding box center [1125, 423] width 91 height 33
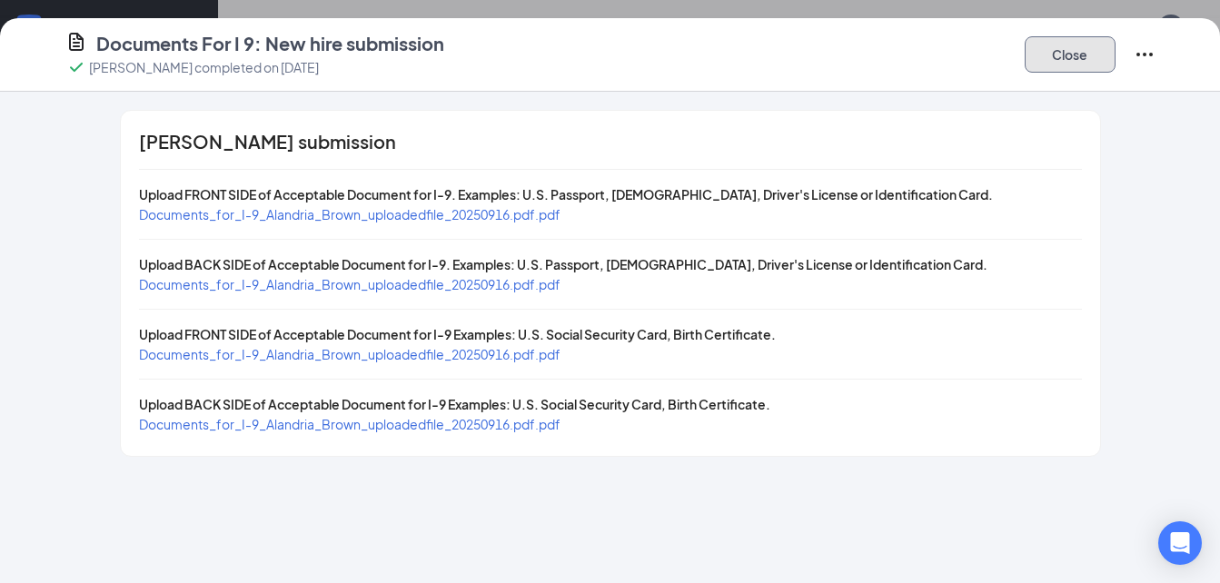
click at [1069, 42] on button "Close" at bounding box center [1069, 54] width 91 height 36
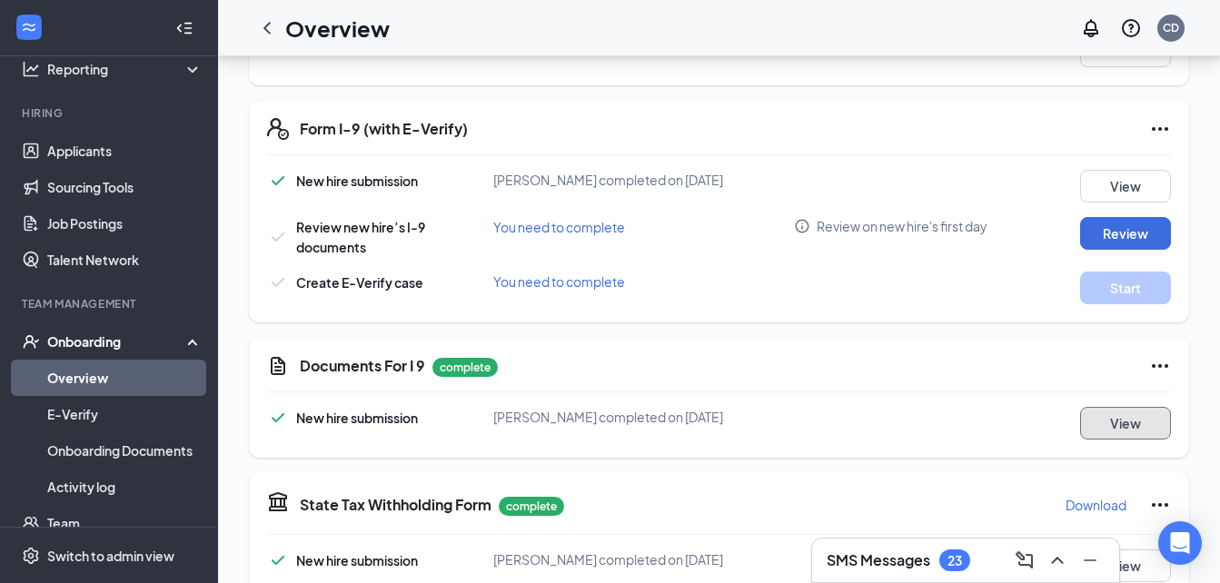
scroll to position [0, 0]
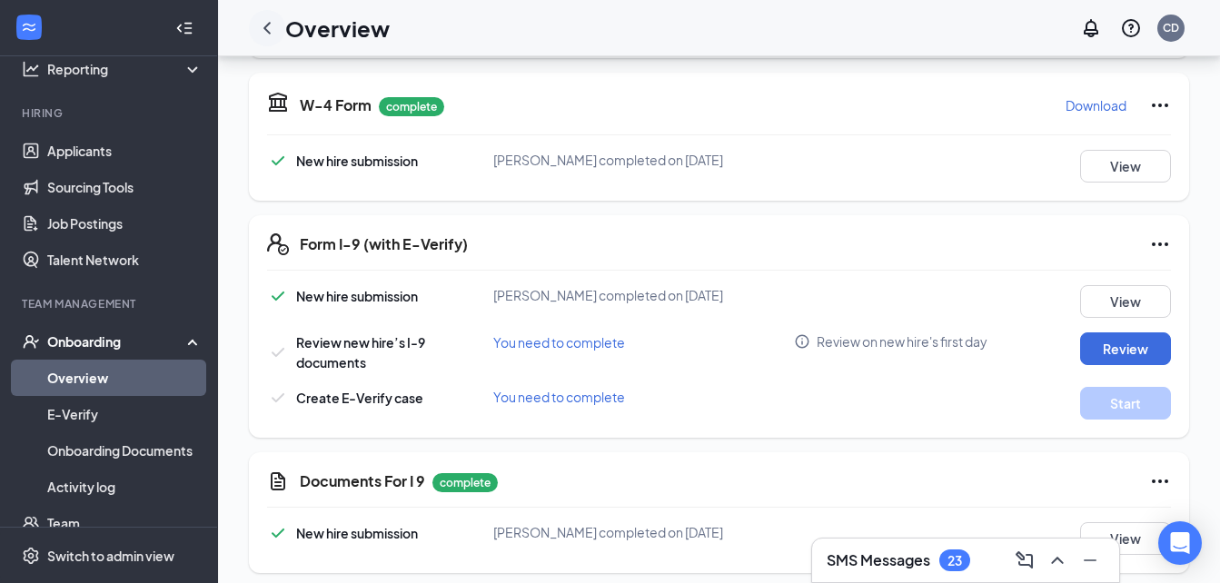
click at [280, 27] on div at bounding box center [267, 28] width 36 height 36
click at [262, 30] on icon "ChevronLeft" at bounding box center [267, 28] width 22 height 22
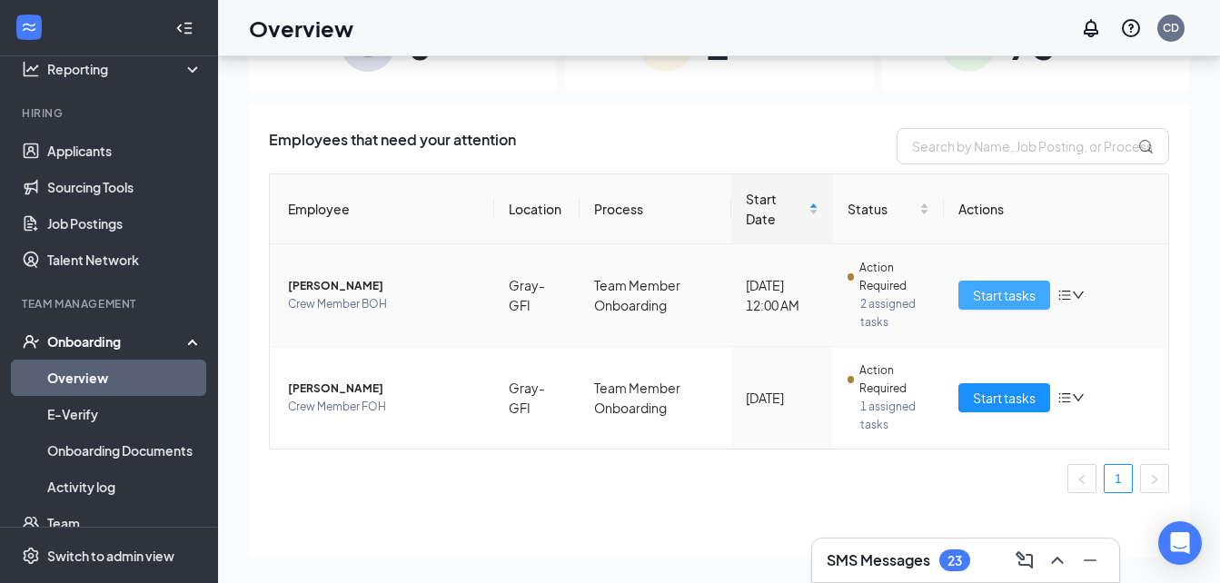
click at [1003, 300] on span "Start tasks" at bounding box center [1004, 295] width 63 height 20
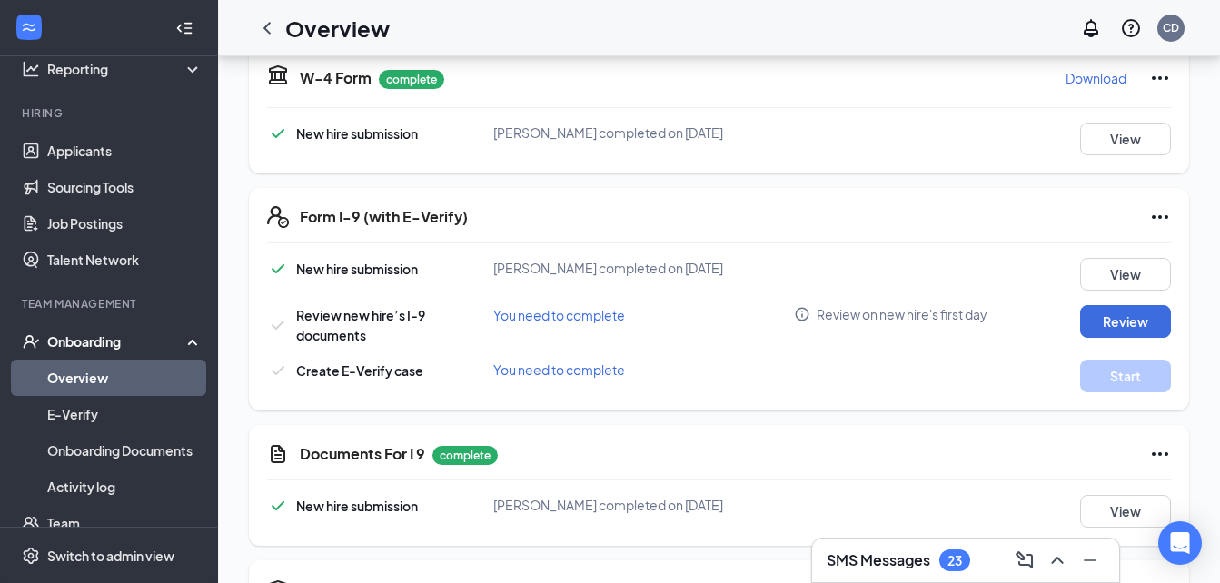
scroll to position [330, 0]
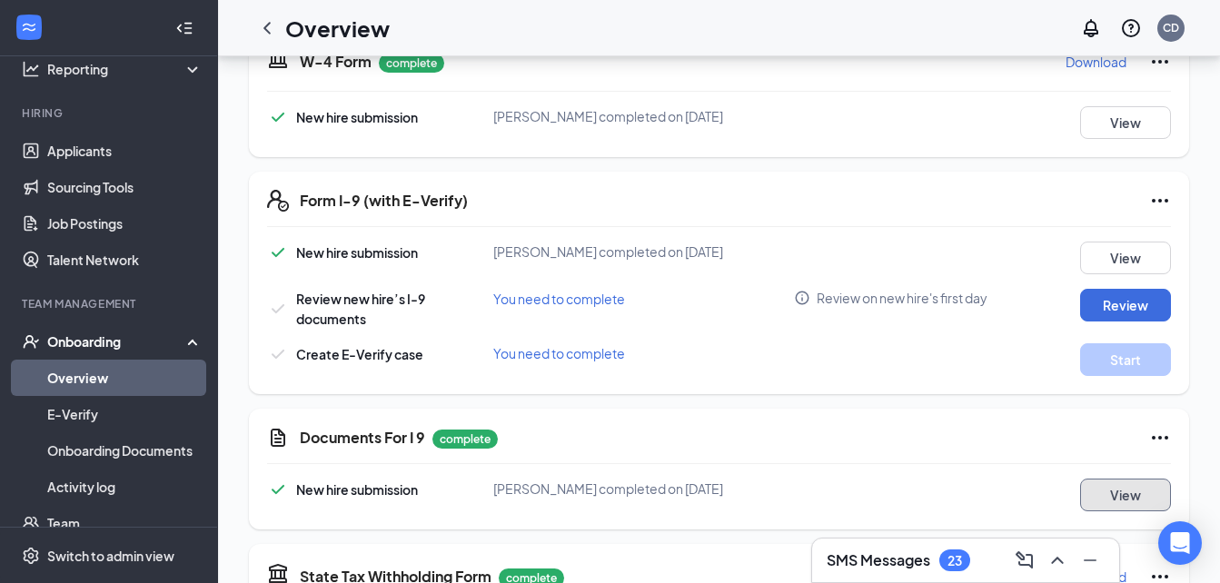
click at [1104, 500] on button "View" at bounding box center [1125, 495] width 91 height 33
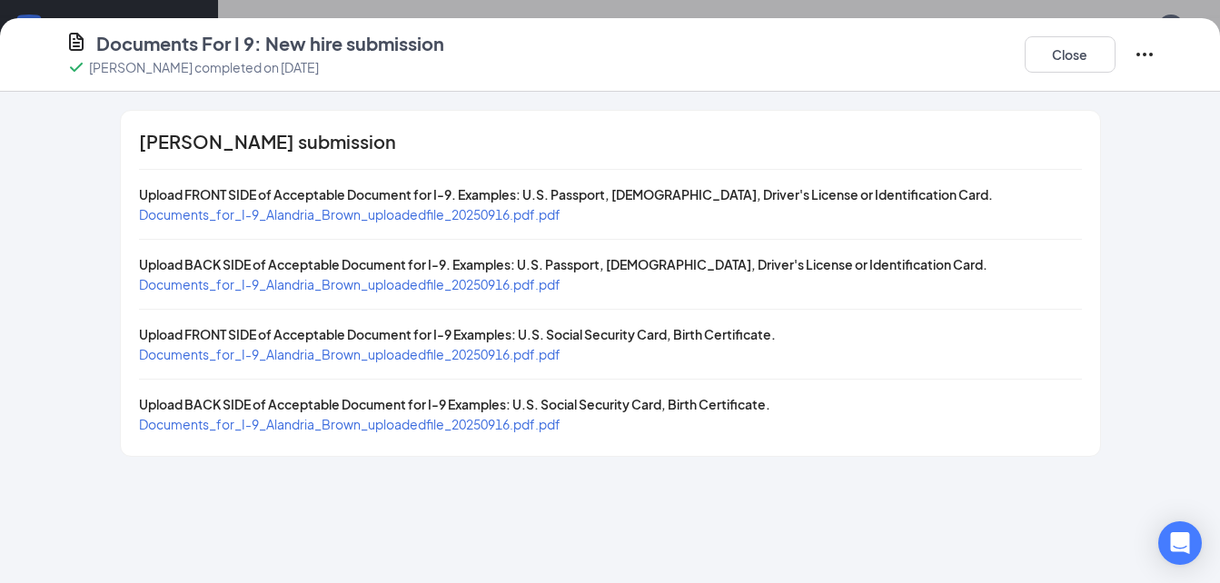
click at [518, 216] on span "Documents_for_I-9_Alandria_Brown_uploadedfile_20250916.pdf.pdf" at bounding box center [349, 214] width 421 height 16
click at [508, 285] on span "Documents_for_I-9_Alandria_Brown_uploadedfile_20250916.pdf.pdf" at bounding box center [349, 284] width 421 height 16
click at [346, 354] on span "Documents_for_I-9_Alandria_Brown_uploadedfile_20250916.pdf.pdf" at bounding box center [349, 354] width 421 height 16
click at [347, 426] on span "Documents_for_I-9_Alandria_Brown_uploadedfile_20250916.pdf.pdf" at bounding box center [349, 424] width 421 height 16
click at [1055, 50] on button "Close" at bounding box center [1069, 54] width 91 height 36
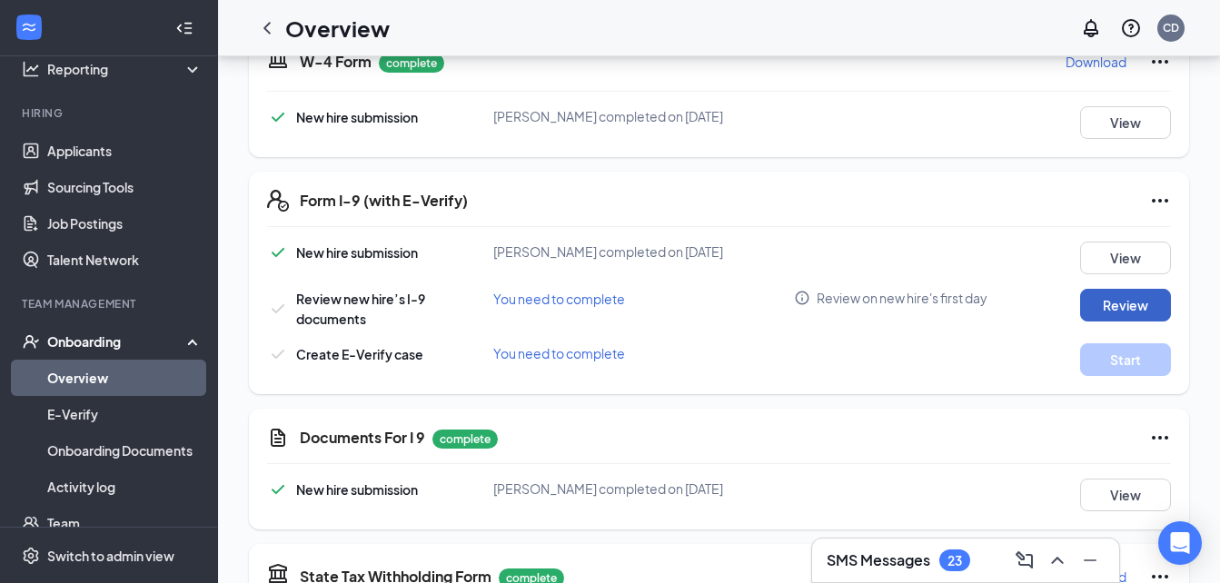
click at [1080, 304] on button "Review" at bounding box center [1125, 305] width 91 height 33
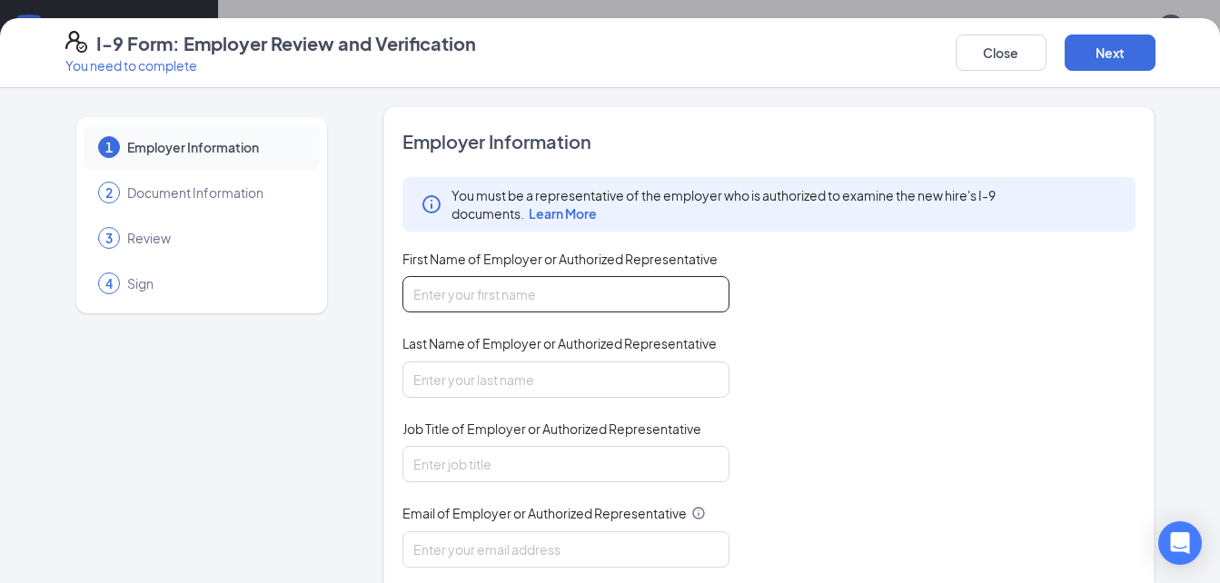
click at [603, 300] on input "First Name of Employer or Authorized Representative" at bounding box center [565, 294] width 327 height 36
type input "Cari"
type input "Dothard"
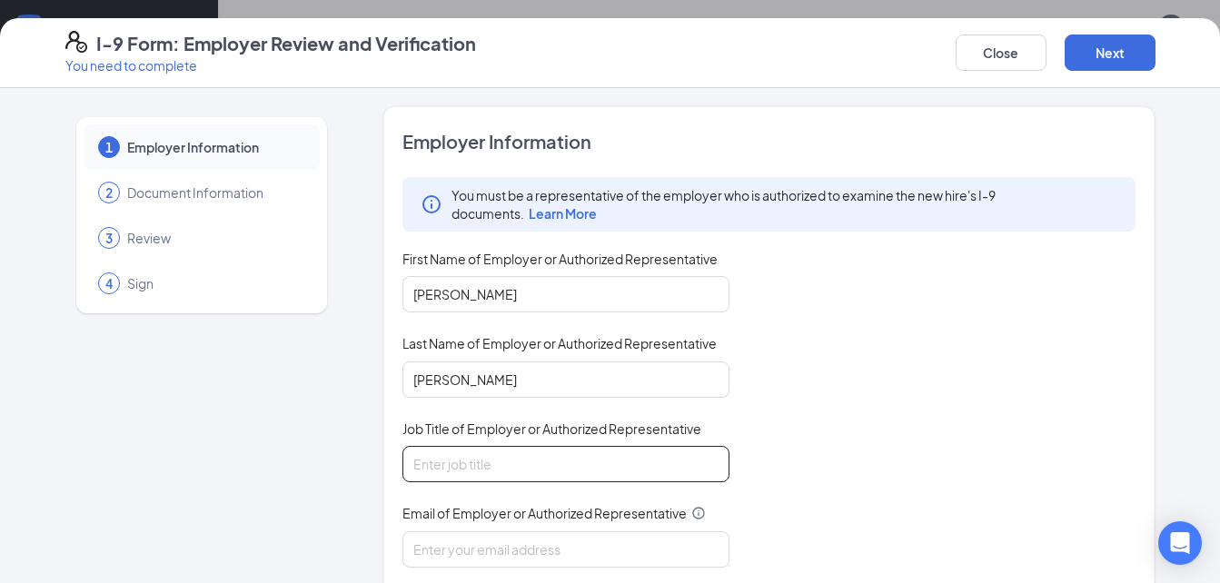
click at [536, 455] on input "Job Title of Employer or Authorized Representative" at bounding box center [565, 464] width 327 height 36
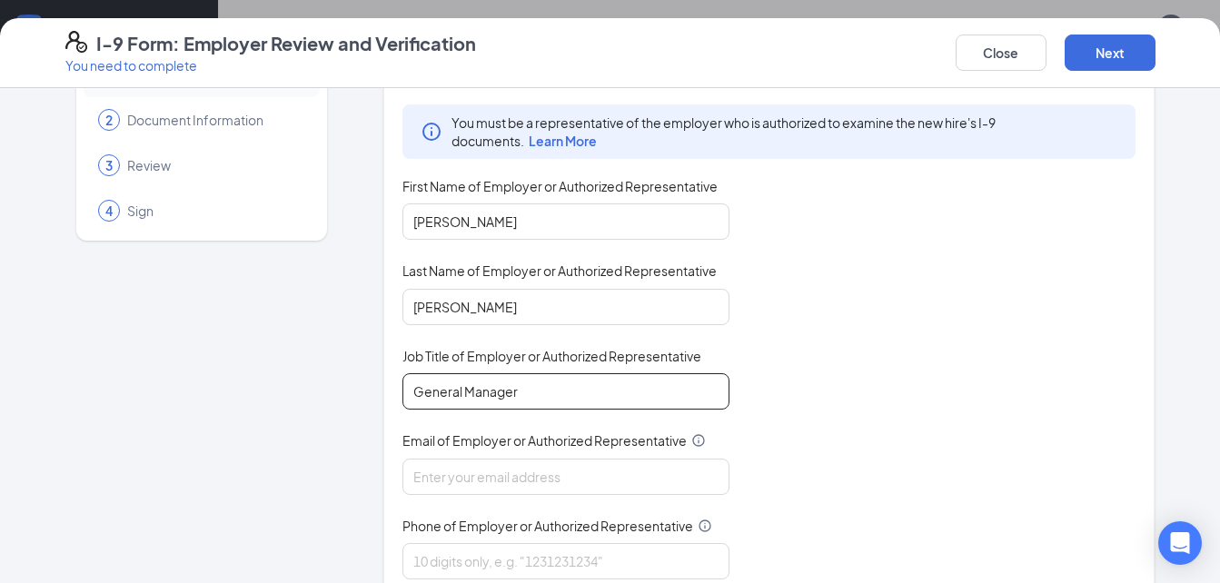
scroll to position [74, 0]
type input "General Manager"
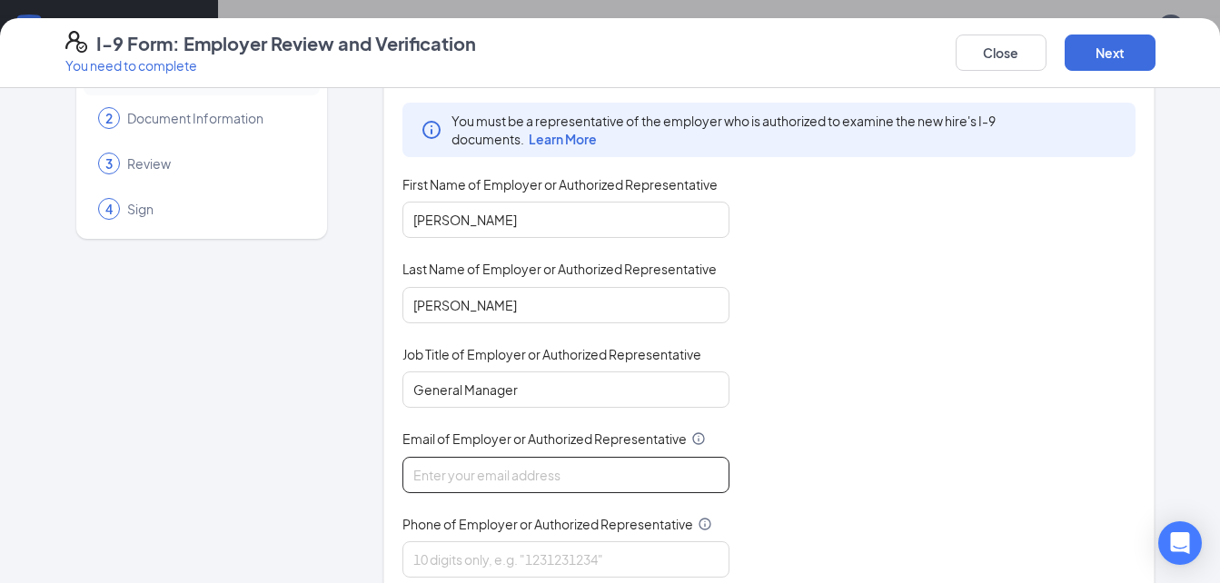
click at [533, 473] on input "Email of Employer or Authorized Representative" at bounding box center [565, 475] width 327 height 36
type input "gfi@avantsmgmt.com"
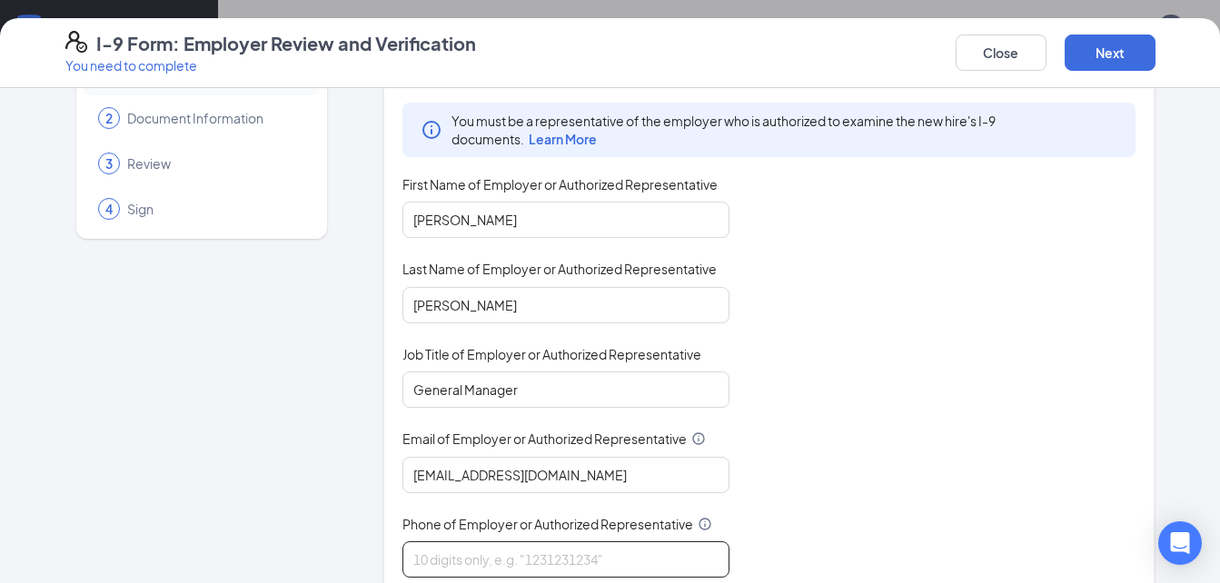
click at [527, 543] on input "Phone of Employer or Authorized Representative" at bounding box center [565, 559] width 327 height 36
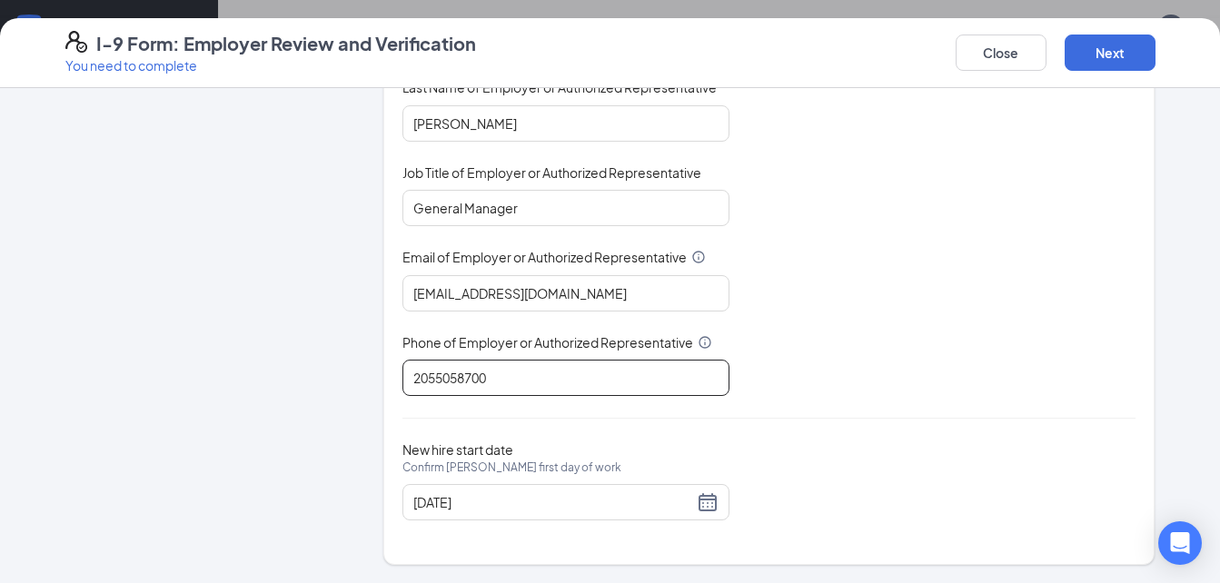
scroll to position [559, 0]
type input "2055058700"
click at [1109, 62] on button "Next" at bounding box center [1109, 53] width 91 height 36
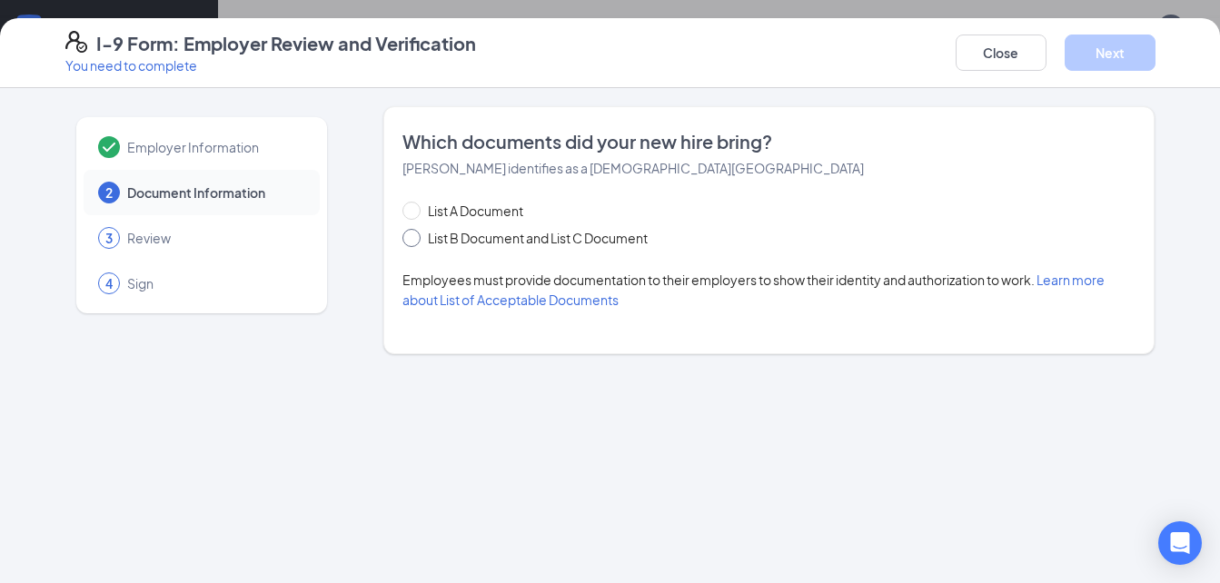
click at [593, 231] on span "List B Document and List C Document" at bounding box center [537, 238] width 234 height 20
click at [415, 231] on input "List B Document and List C Document" at bounding box center [408, 235] width 13 height 13
radio input "true"
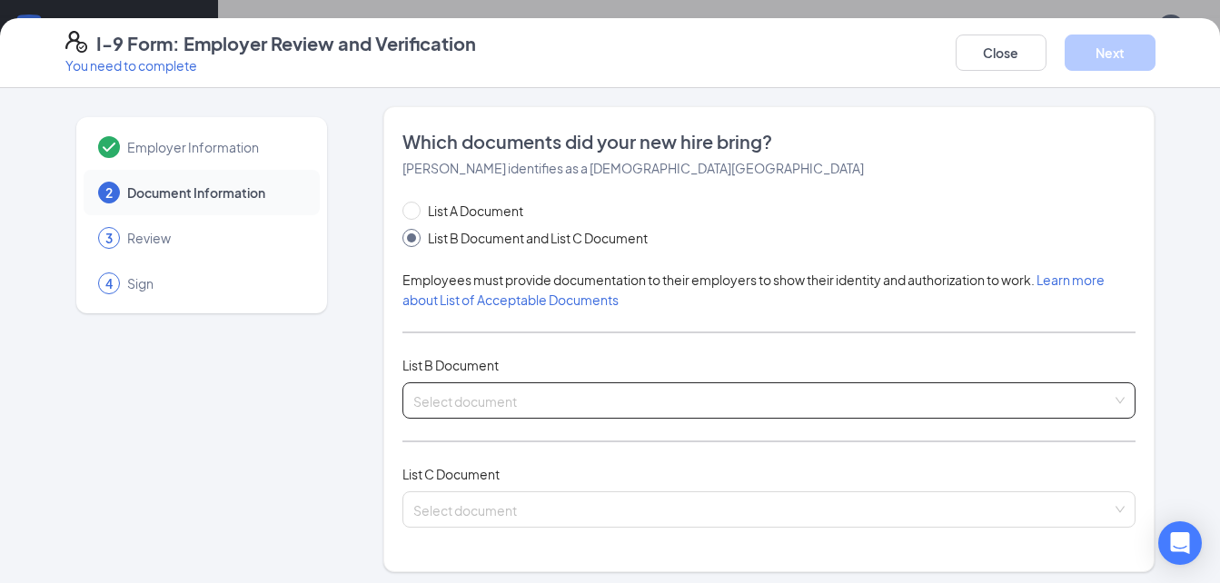
click at [480, 383] on input "search" at bounding box center [762, 396] width 699 height 27
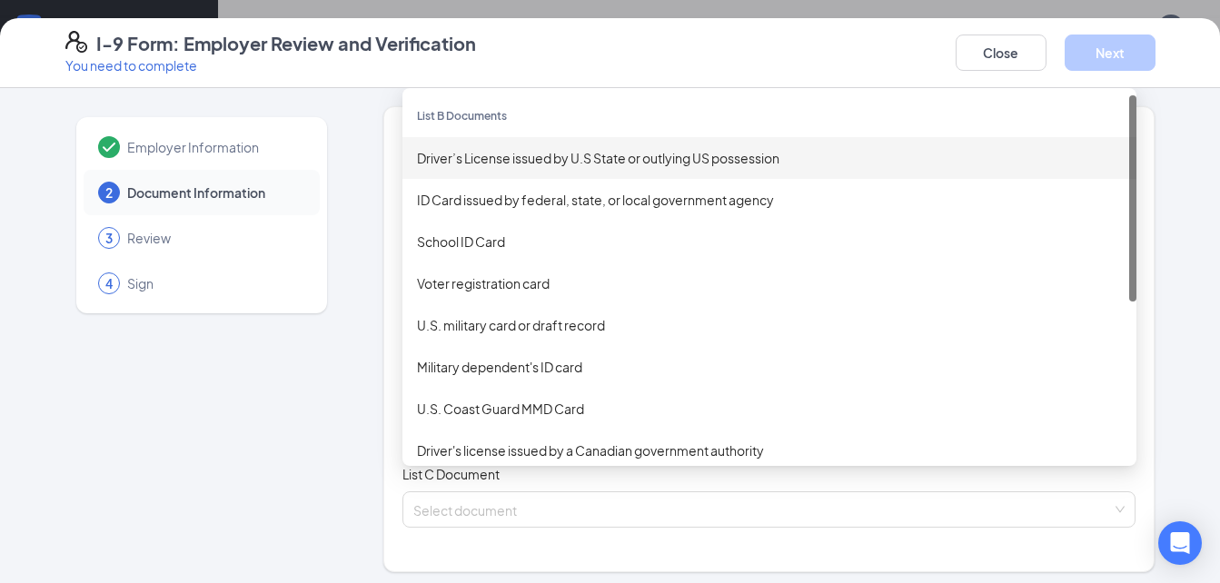
click at [539, 153] on div "Driver’s License issued by U.S State or outlying US possession" at bounding box center [769, 158] width 705 height 20
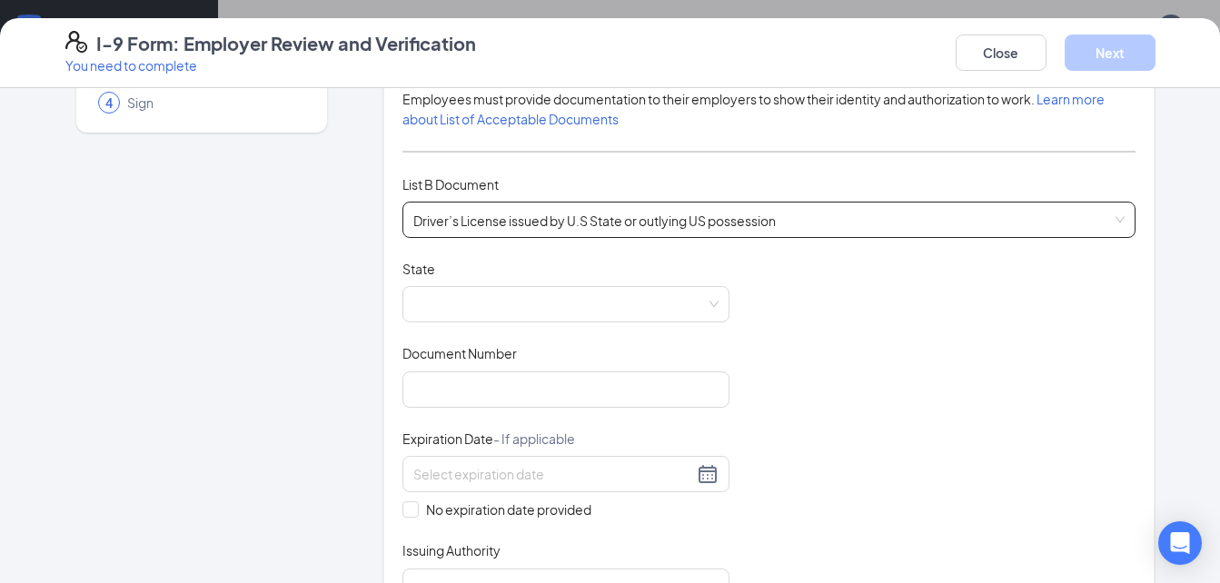
scroll to position [195, 0]
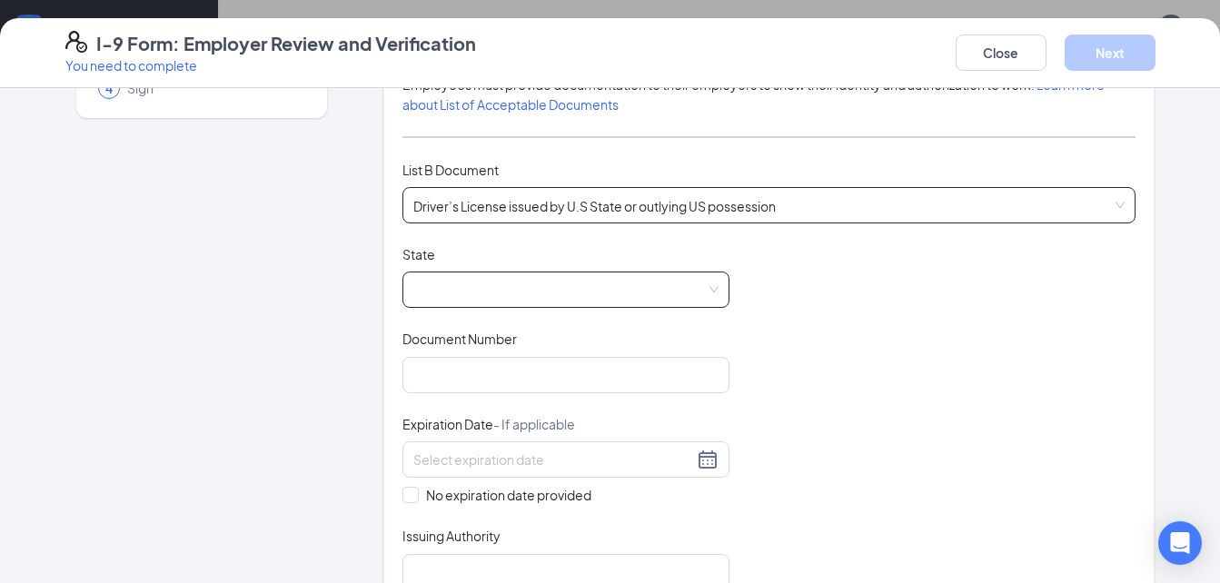
click at [514, 299] on span at bounding box center [565, 289] width 305 height 35
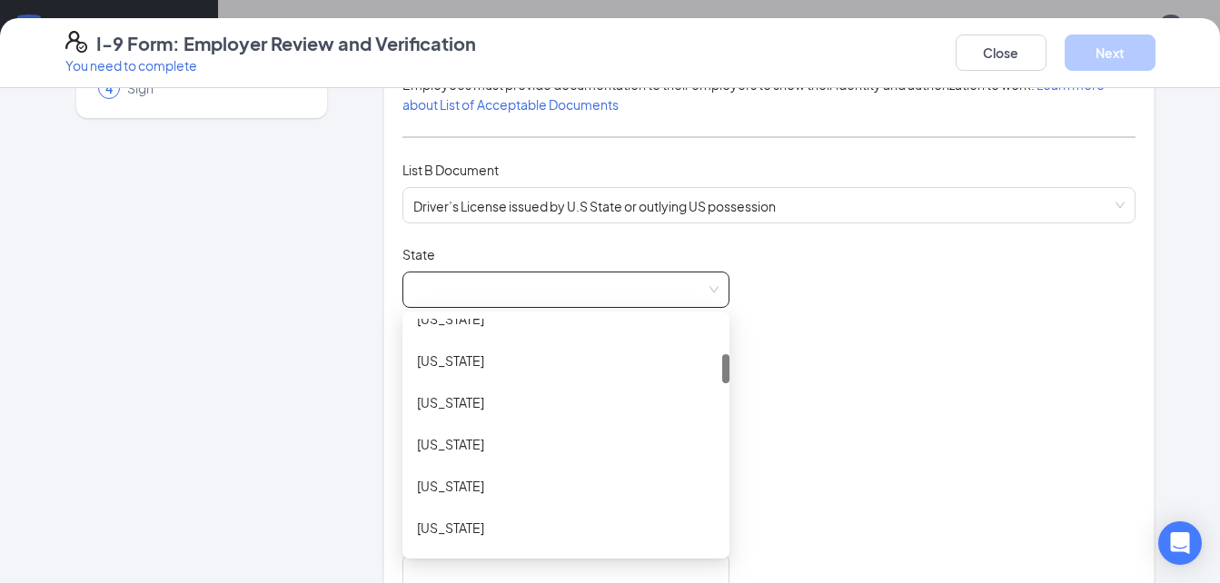
scroll to position [376, 0]
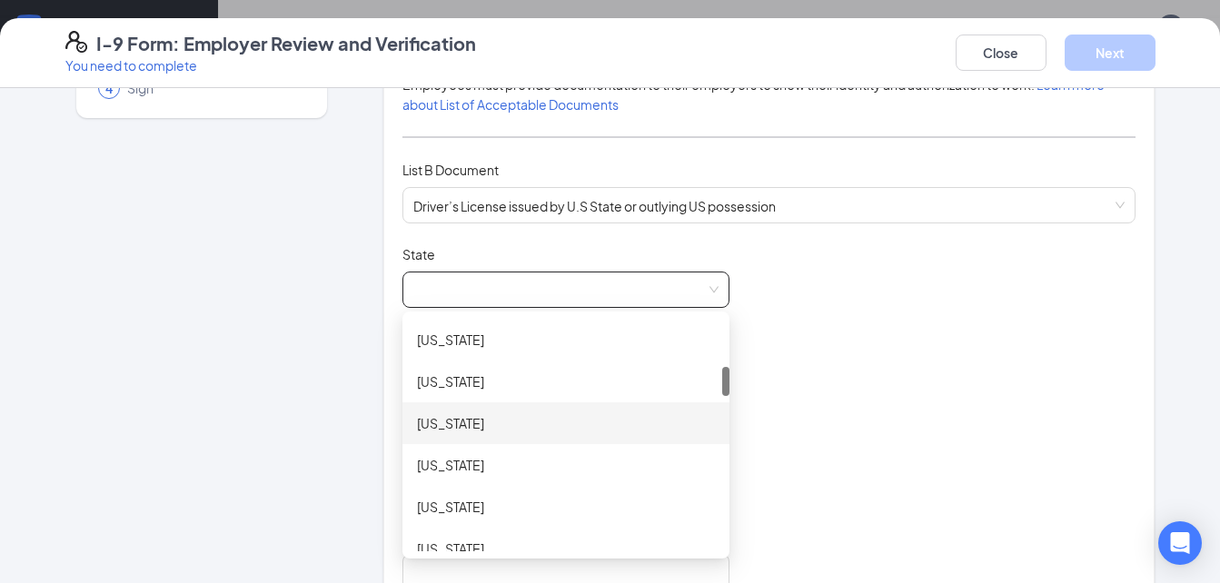
click at [474, 421] on div "Georgia" at bounding box center [566, 423] width 298 height 20
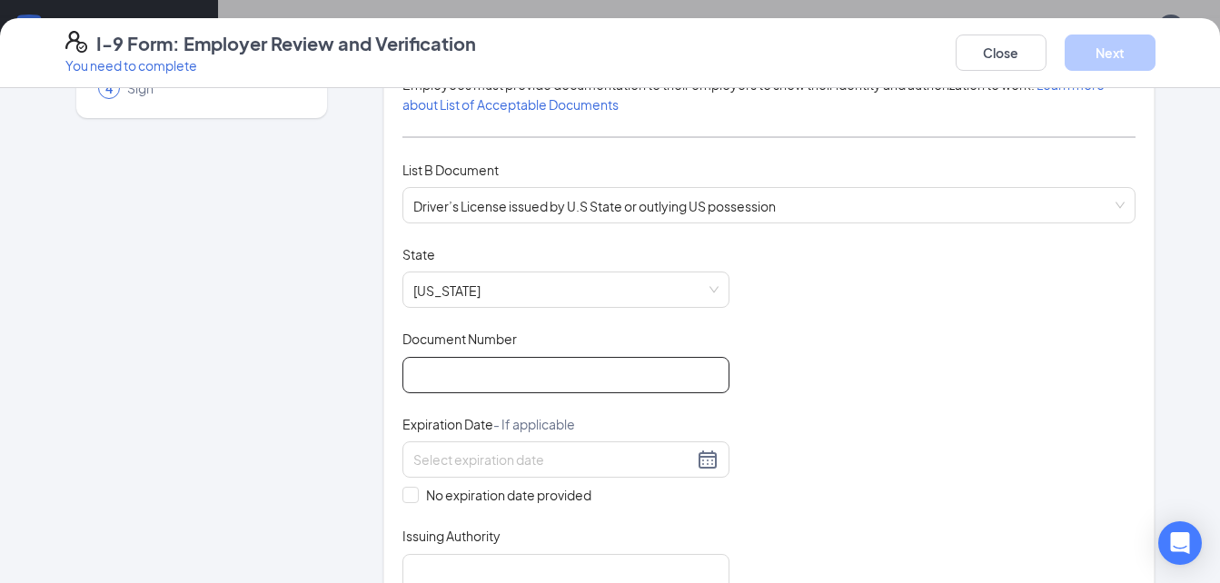
click at [494, 373] on input "Document Number" at bounding box center [565, 375] width 327 height 36
type input "060572381"
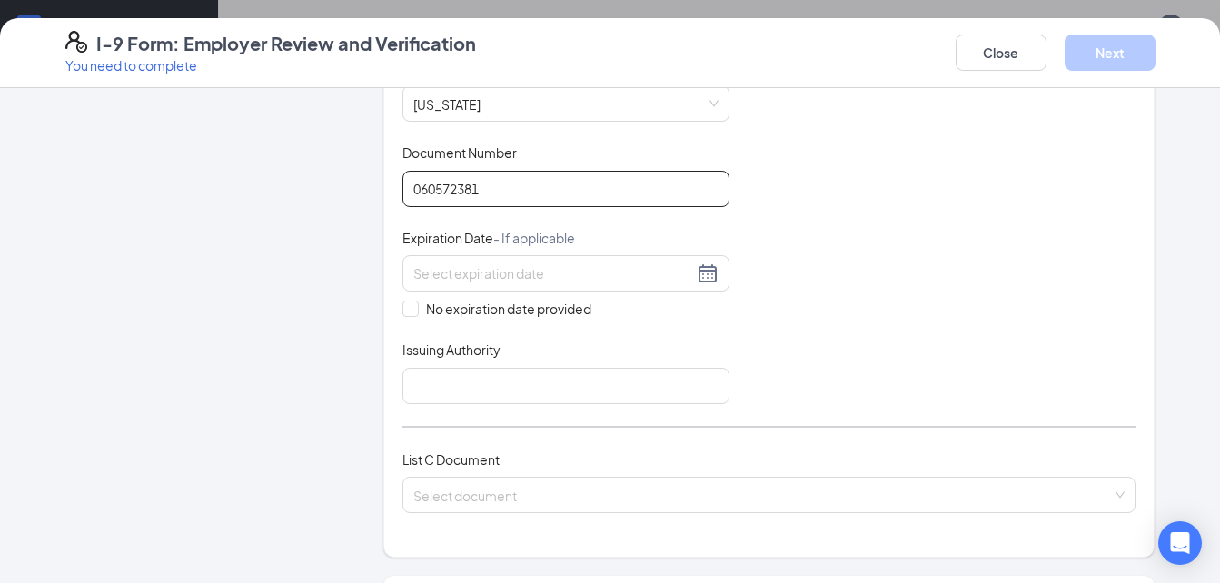
scroll to position [400, 0]
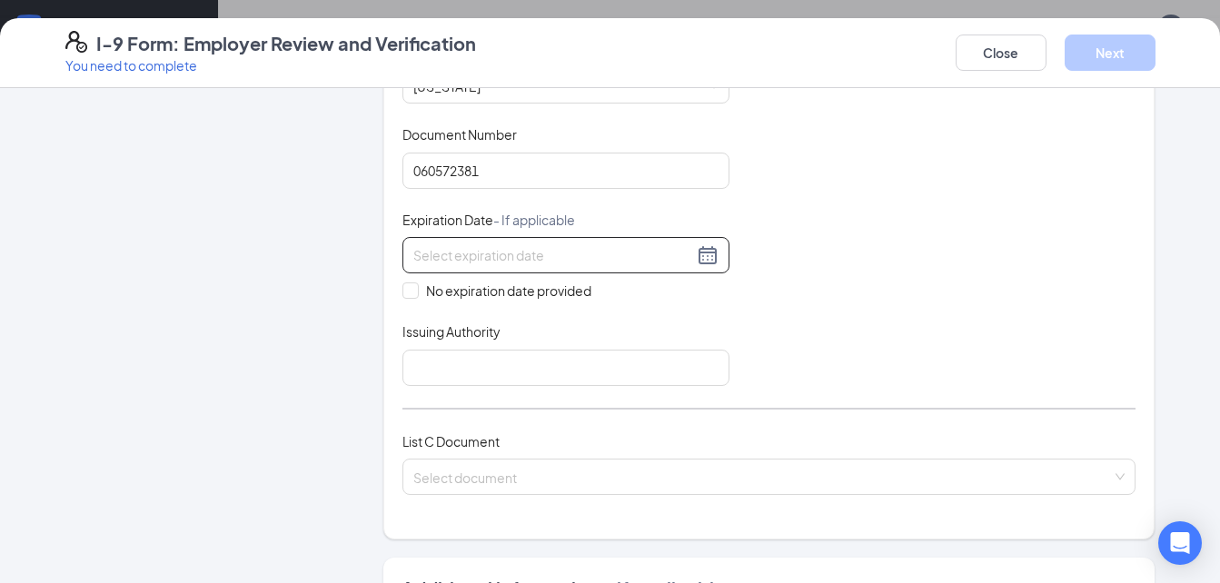
click at [704, 247] on div at bounding box center [565, 255] width 305 height 22
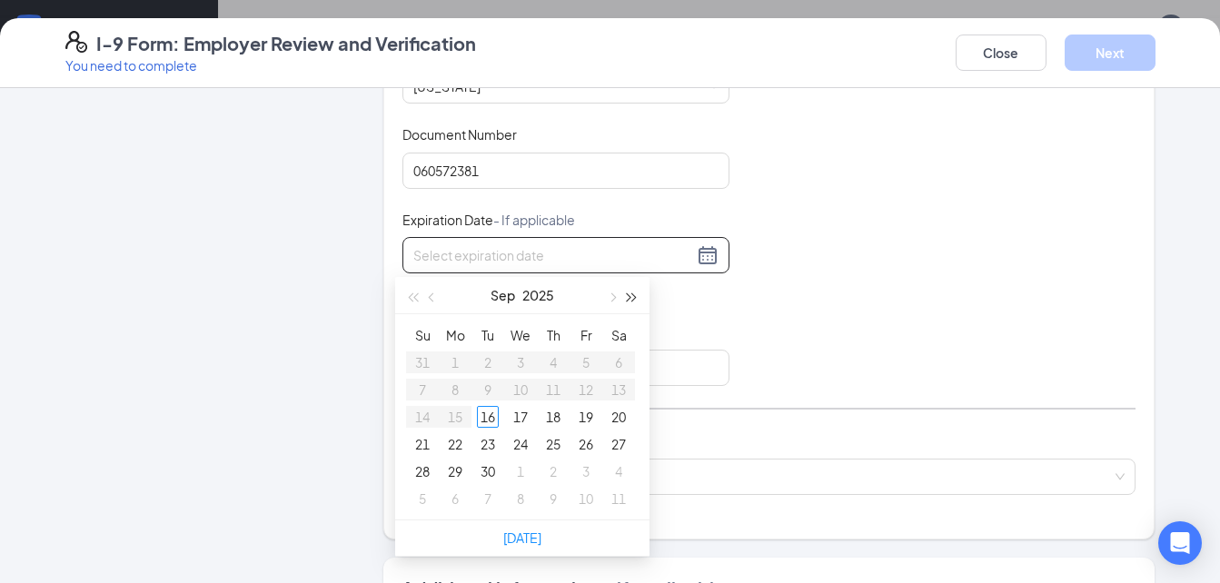
click at [627, 296] on span "button" at bounding box center [631, 297] width 9 height 9
click at [430, 297] on span "button" at bounding box center [433, 297] width 9 height 9
type input "07/10/2027"
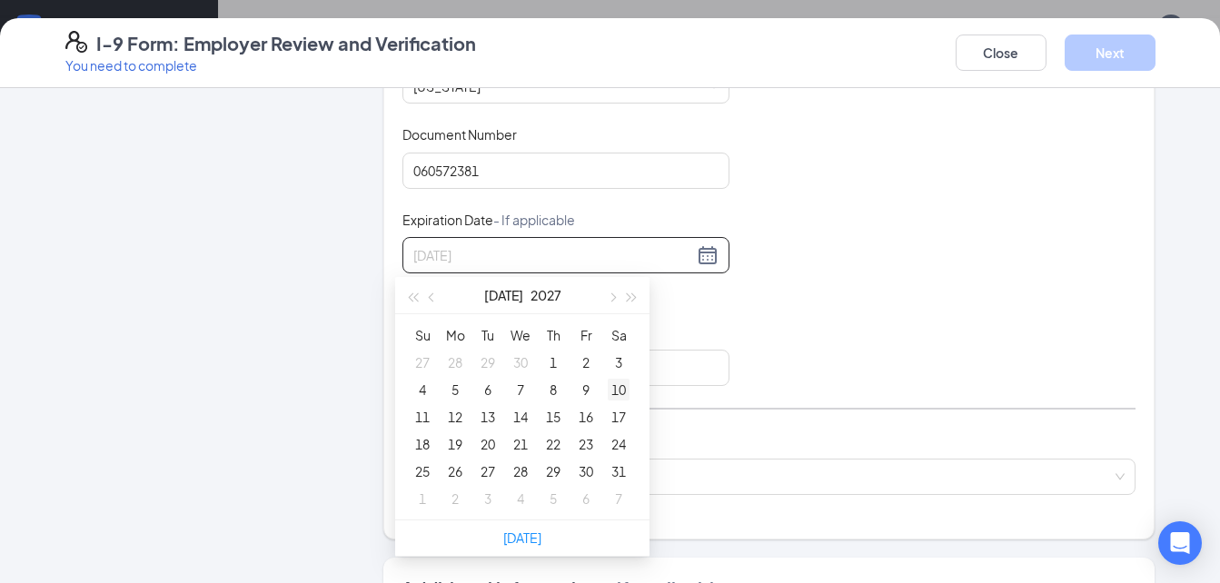
click at [615, 384] on div "10" at bounding box center [618, 390] width 22 height 22
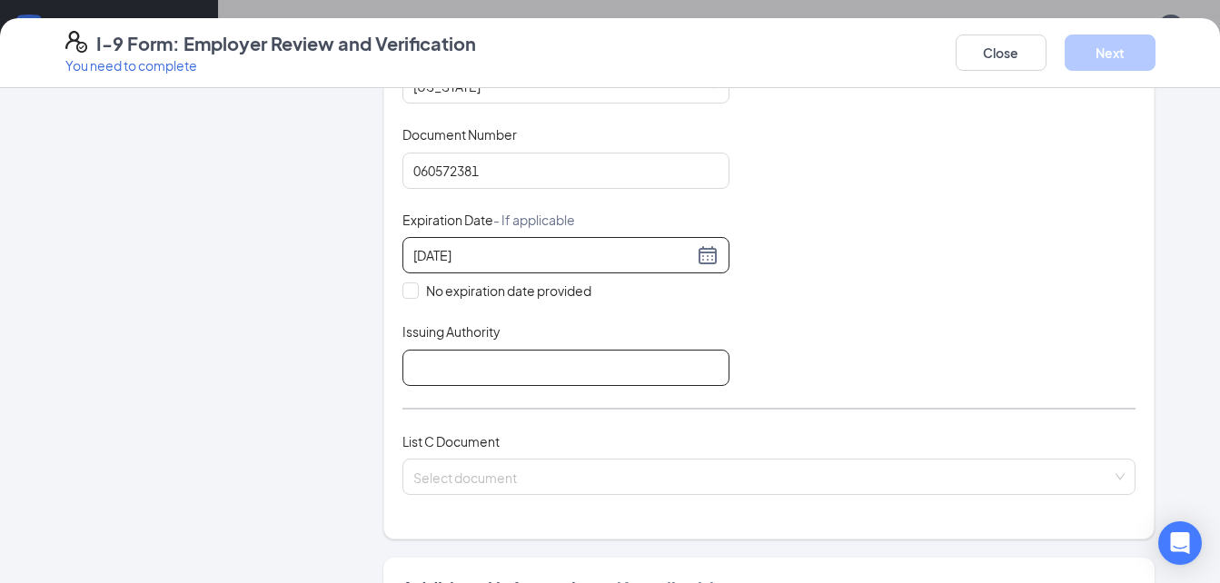
click at [470, 365] on input "Issuing Authority" at bounding box center [565, 368] width 327 height 36
type input "GA"
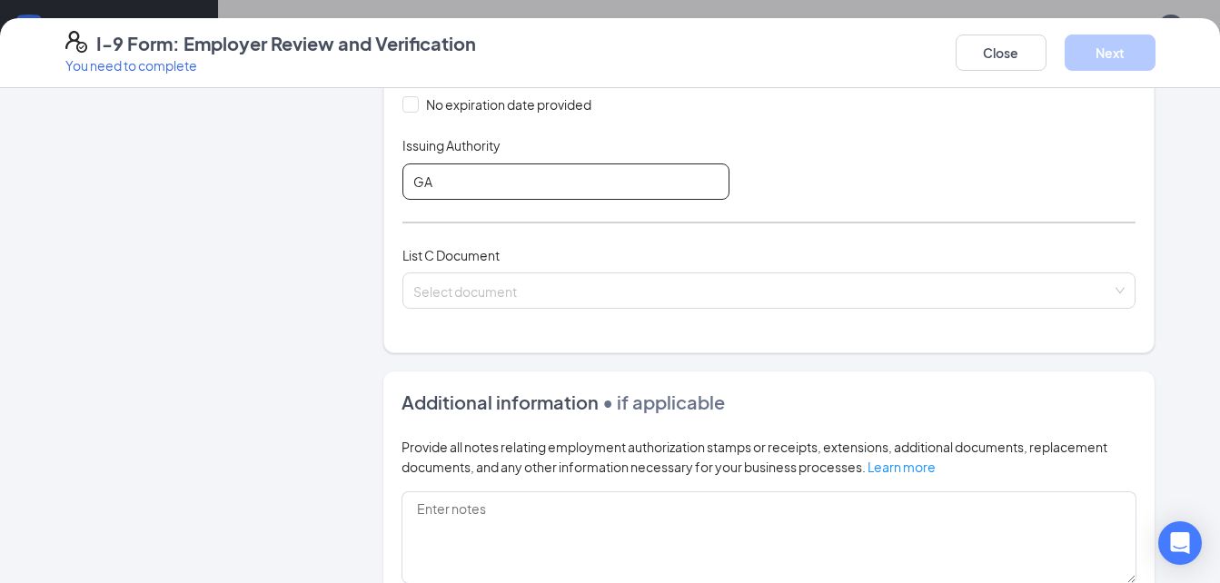
scroll to position [587, 0]
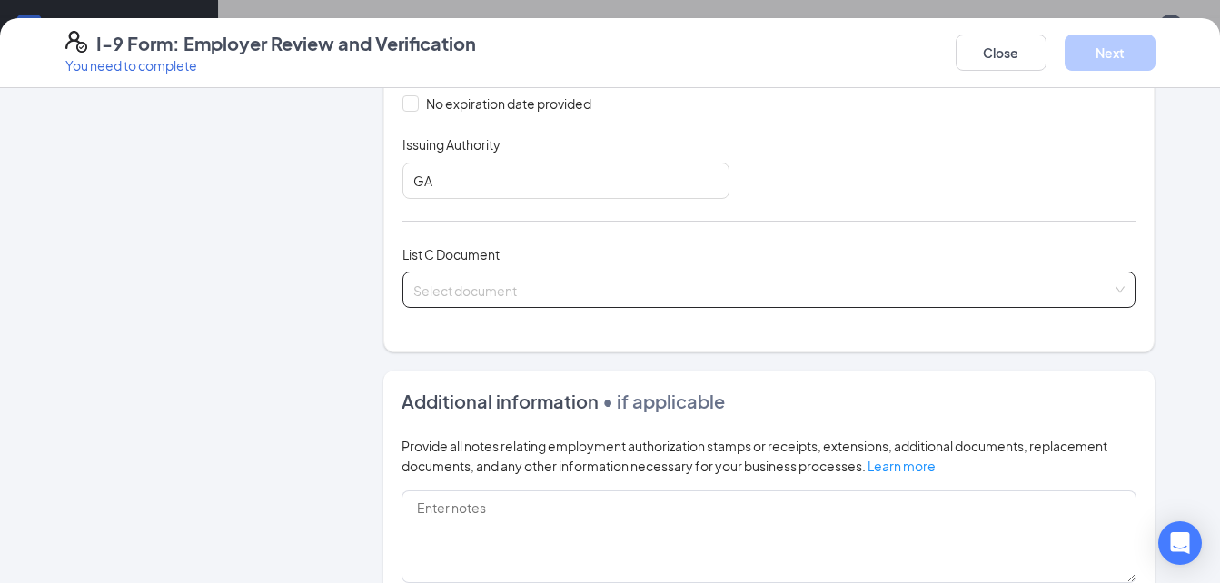
click at [461, 292] on input "search" at bounding box center [762, 285] width 699 height 27
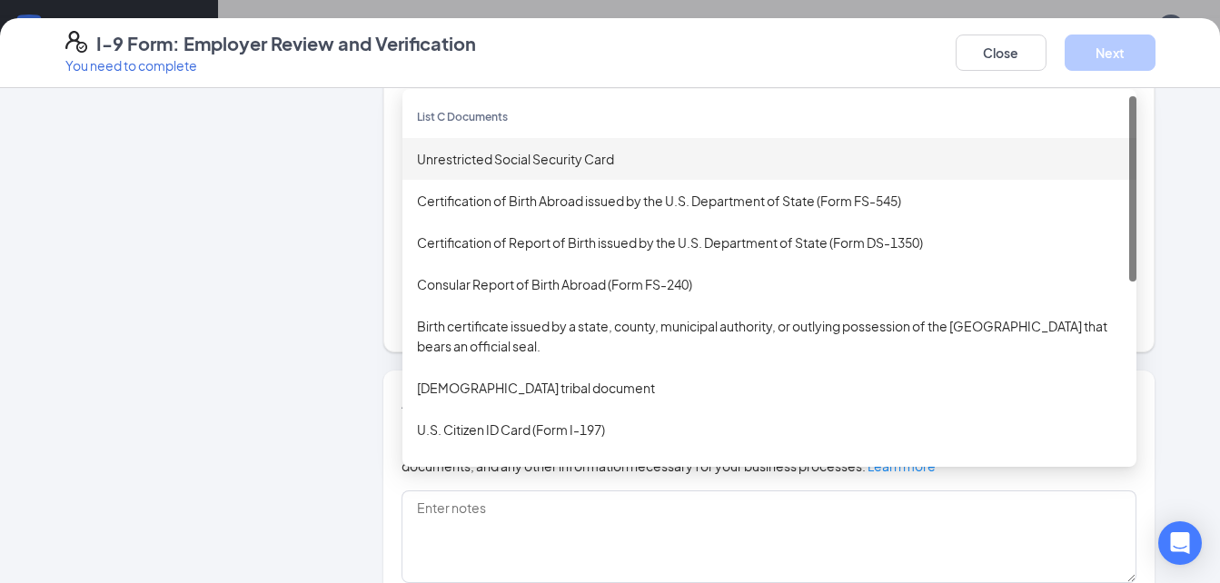
click at [488, 162] on div "Unrestricted Social Security Card" at bounding box center [769, 159] width 705 height 20
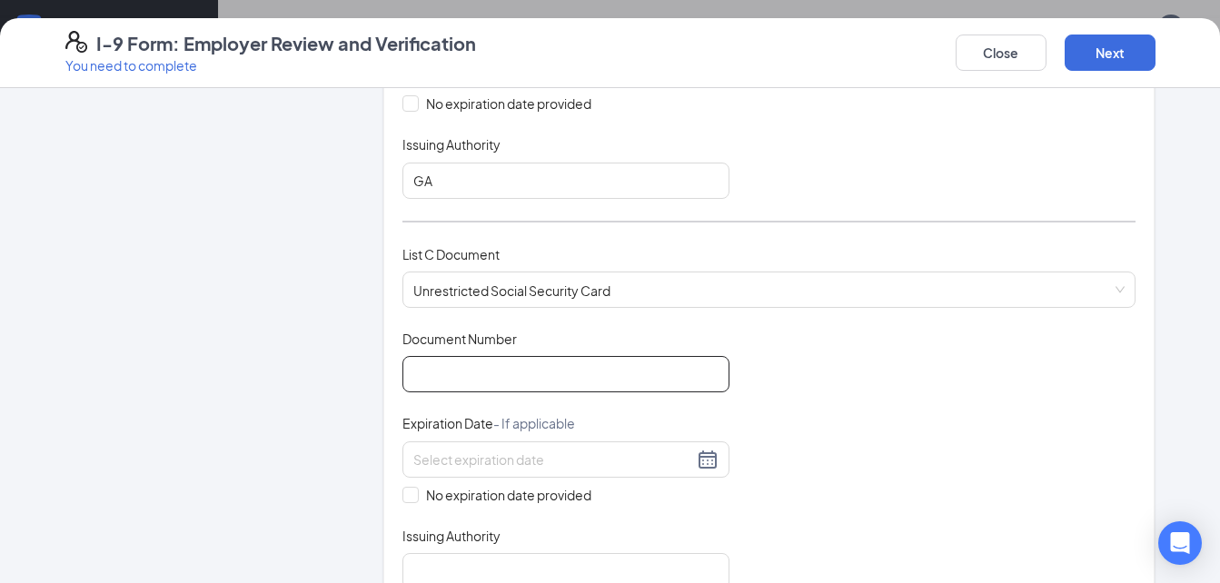
click at [534, 361] on input "Document Number" at bounding box center [565, 374] width 327 height 36
type input "673093068"
click at [409, 494] on span at bounding box center [410, 495] width 16 height 16
click at [409, 494] on input "No expiration date provided" at bounding box center [408, 493] width 13 height 13
checkbox input "true"
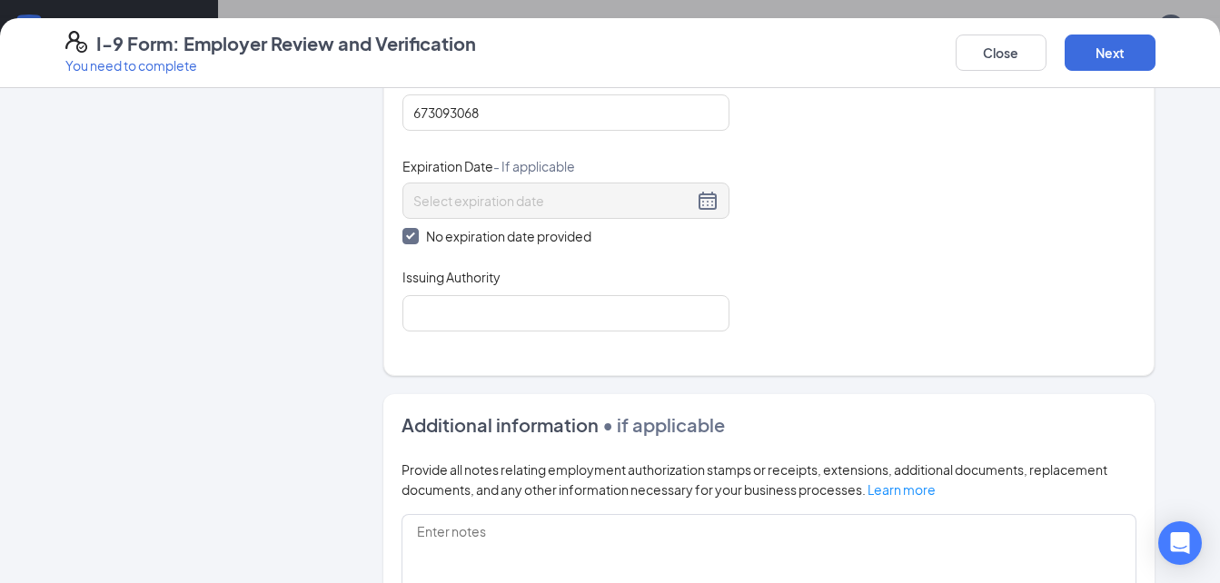
scroll to position [856, 0]
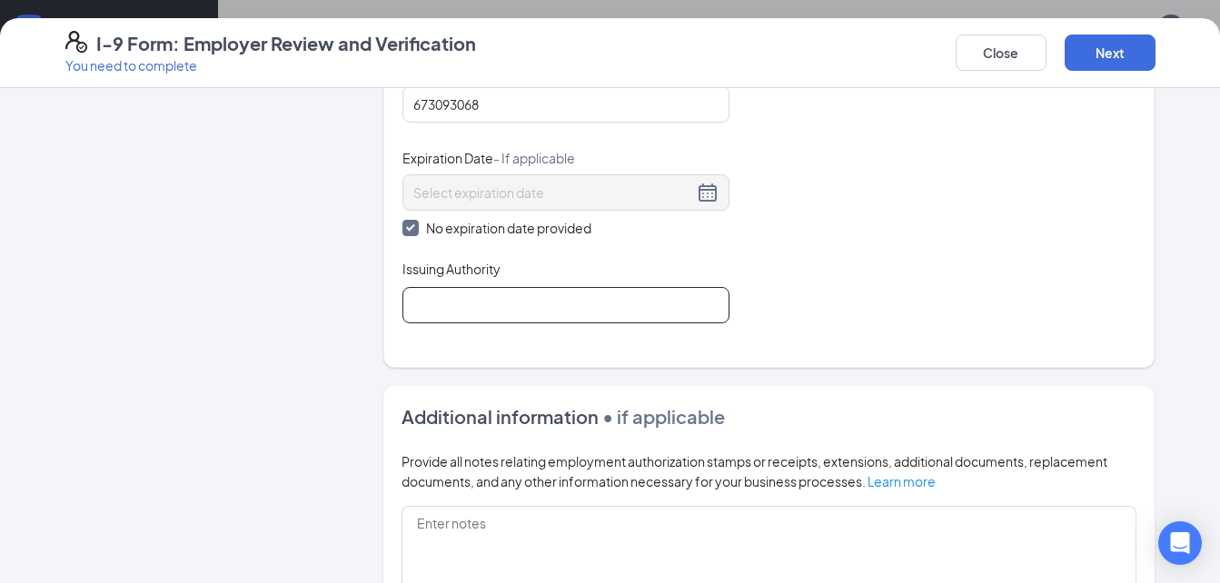
click at [424, 315] on input "Issuing Authority" at bounding box center [565, 305] width 327 height 36
type input "United States"
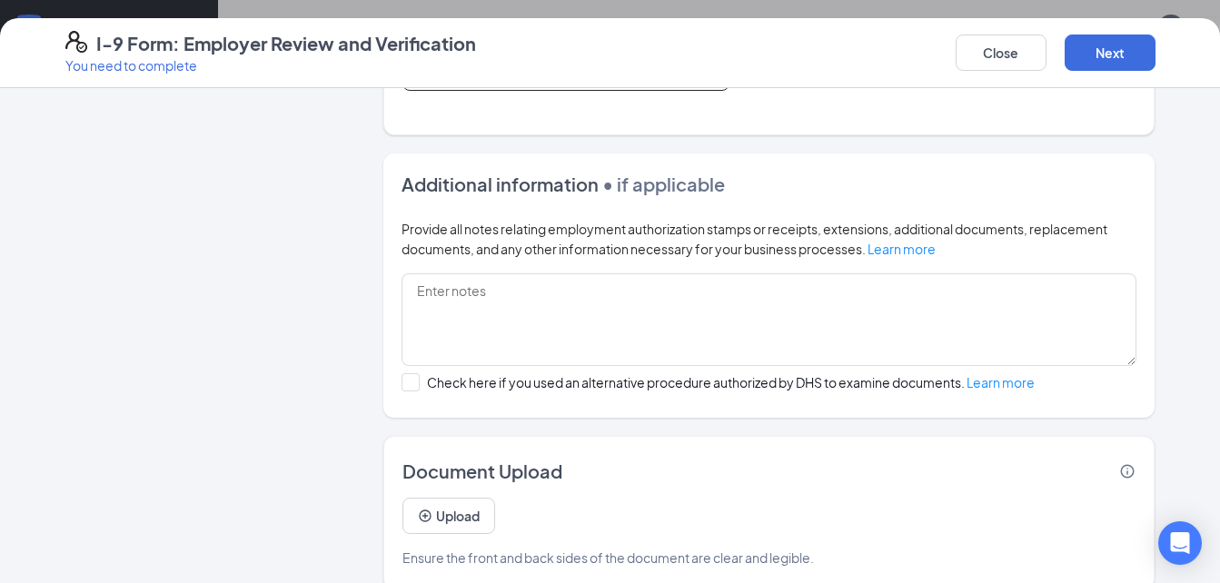
scroll to position [1114, 0]
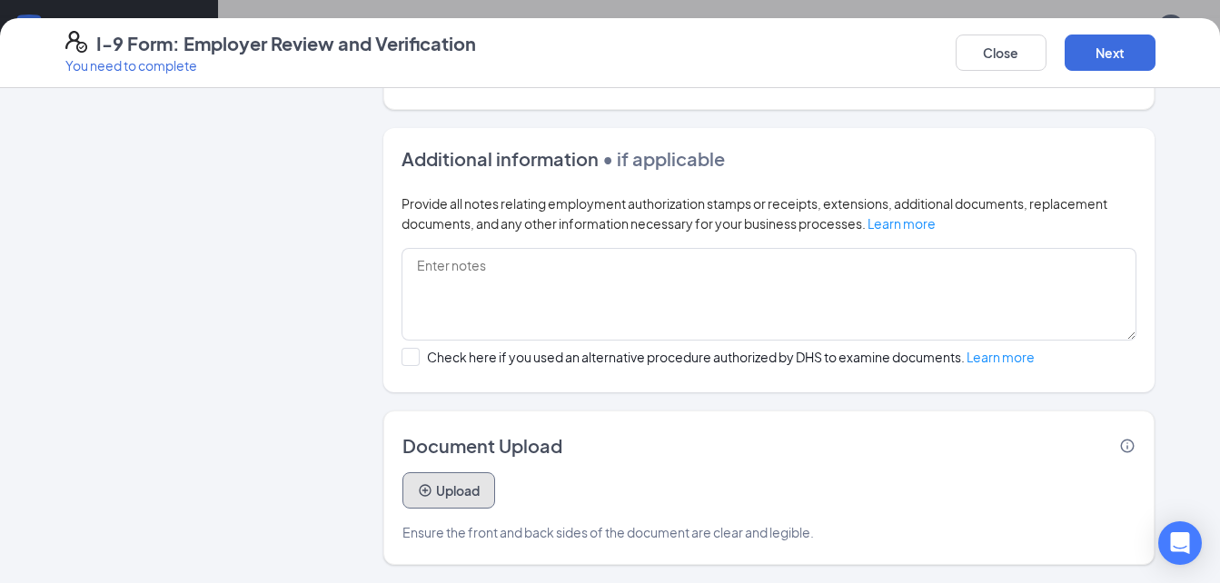
click at [448, 478] on button "Upload" at bounding box center [448, 490] width 93 height 36
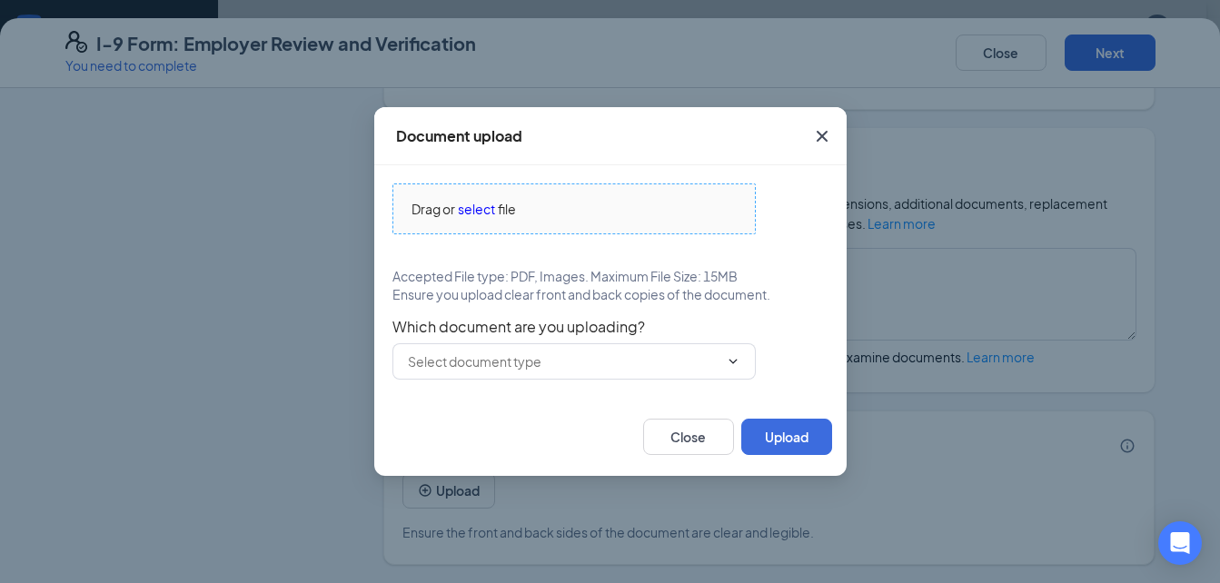
click at [487, 205] on span "select" at bounding box center [476, 209] width 37 height 20
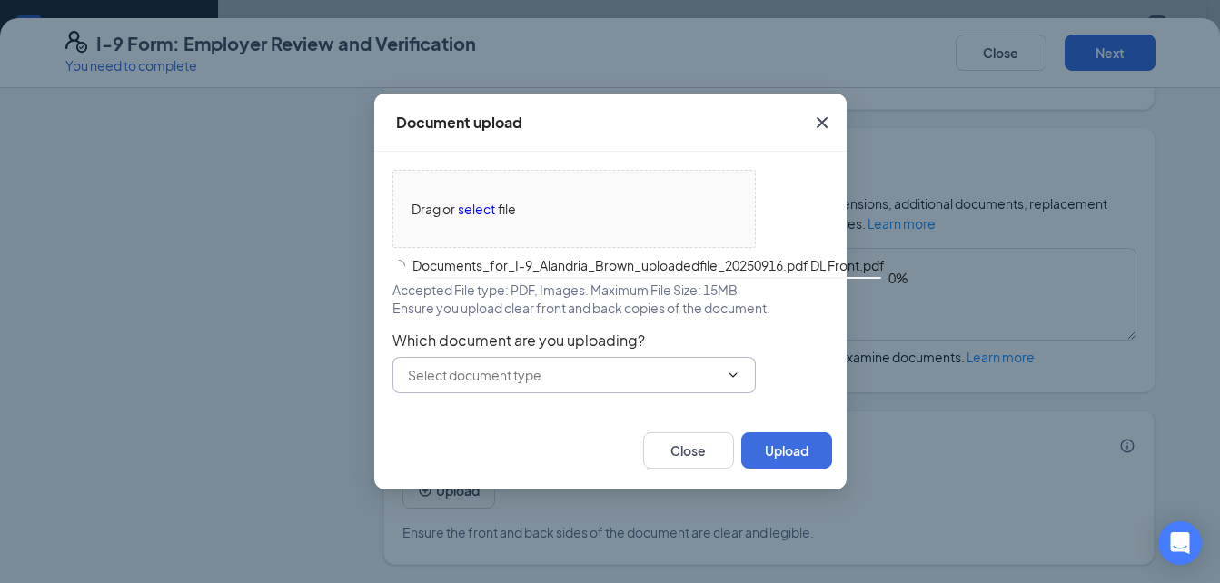
click at [643, 364] on span at bounding box center [573, 375] width 363 height 36
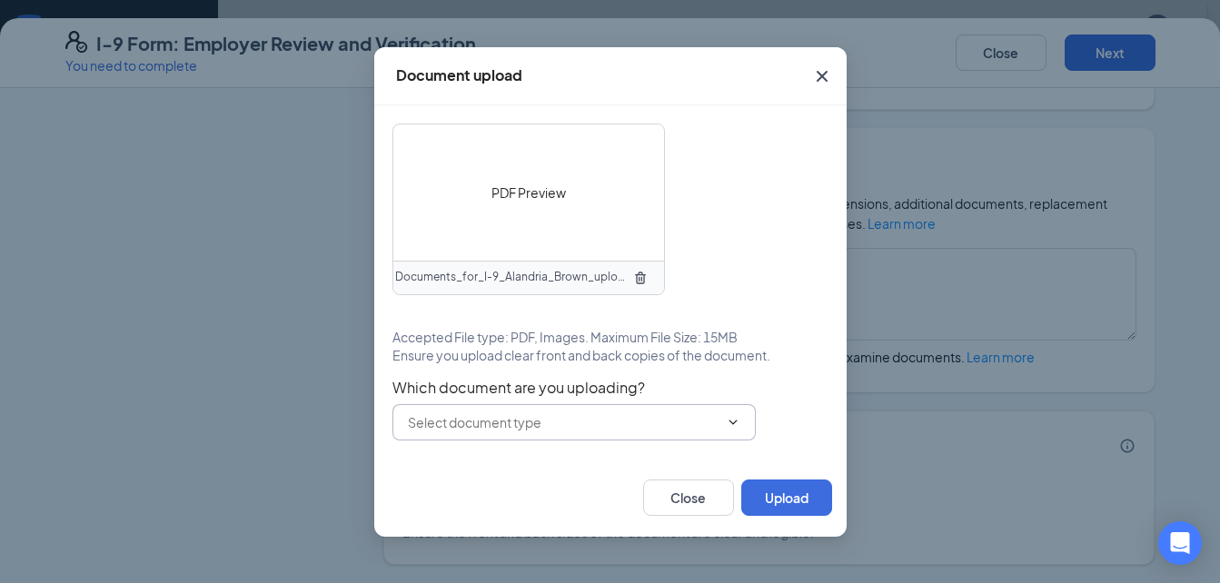
click at [561, 420] on input "text" at bounding box center [563, 422] width 311 height 20
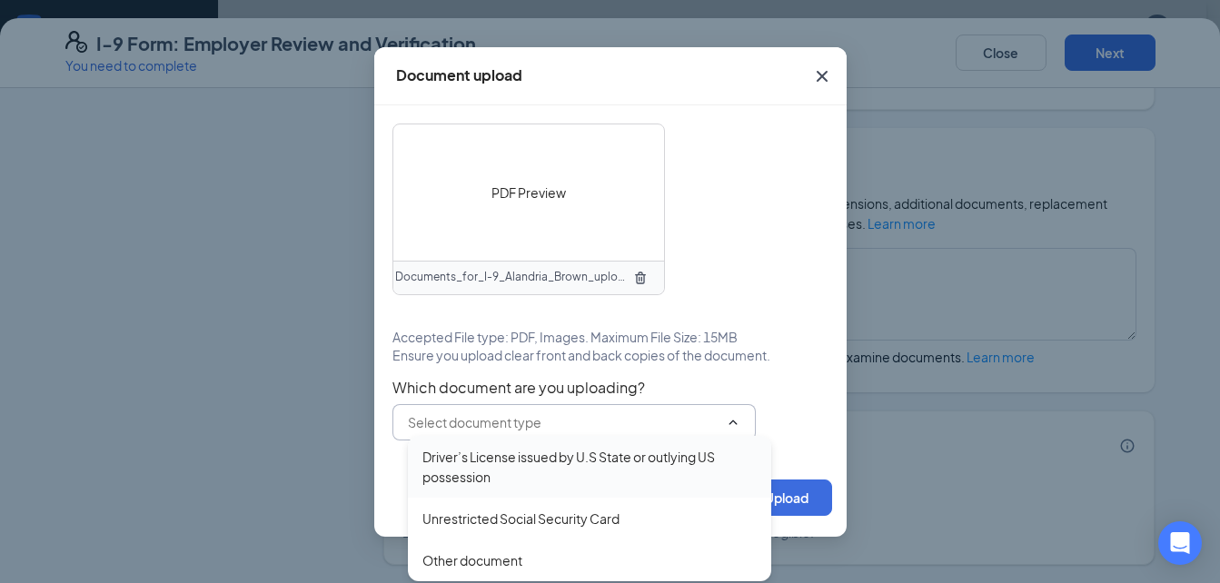
click at [546, 451] on div "Driver’s License issued by U.S State or outlying US possession" at bounding box center [589, 467] width 334 height 40
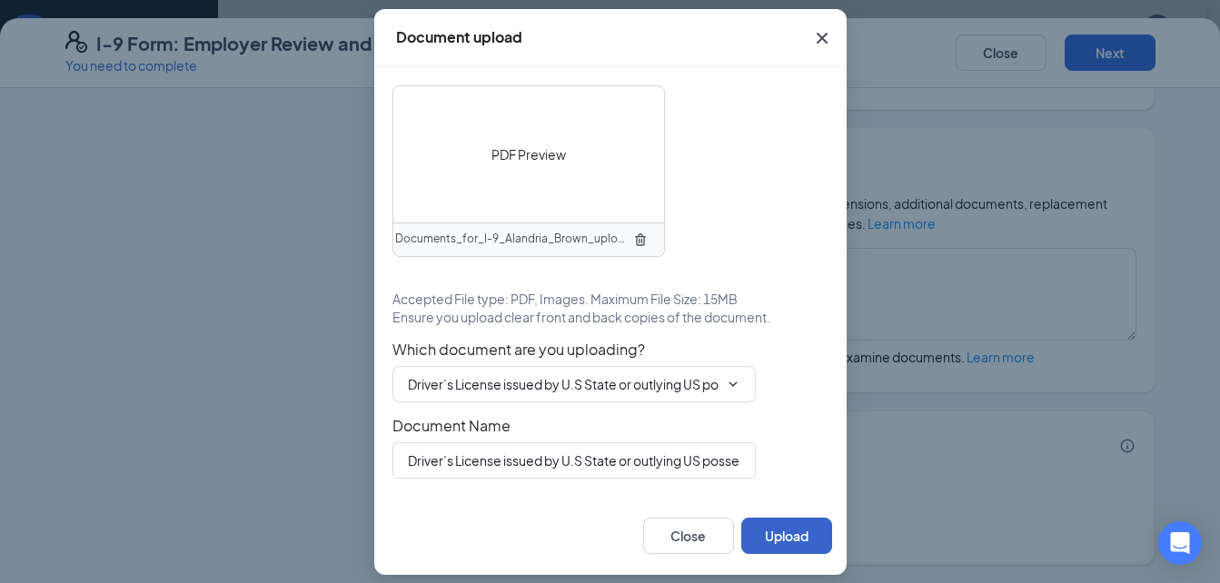
click at [785, 547] on button "Upload" at bounding box center [786, 536] width 91 height 36
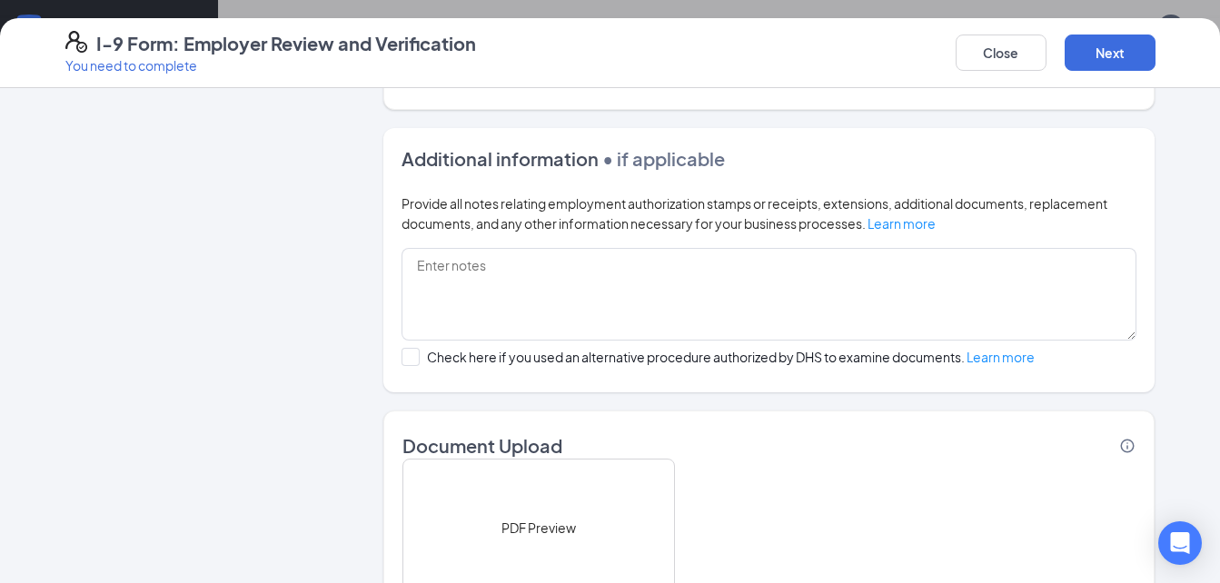
scroll to position [1286, 0]
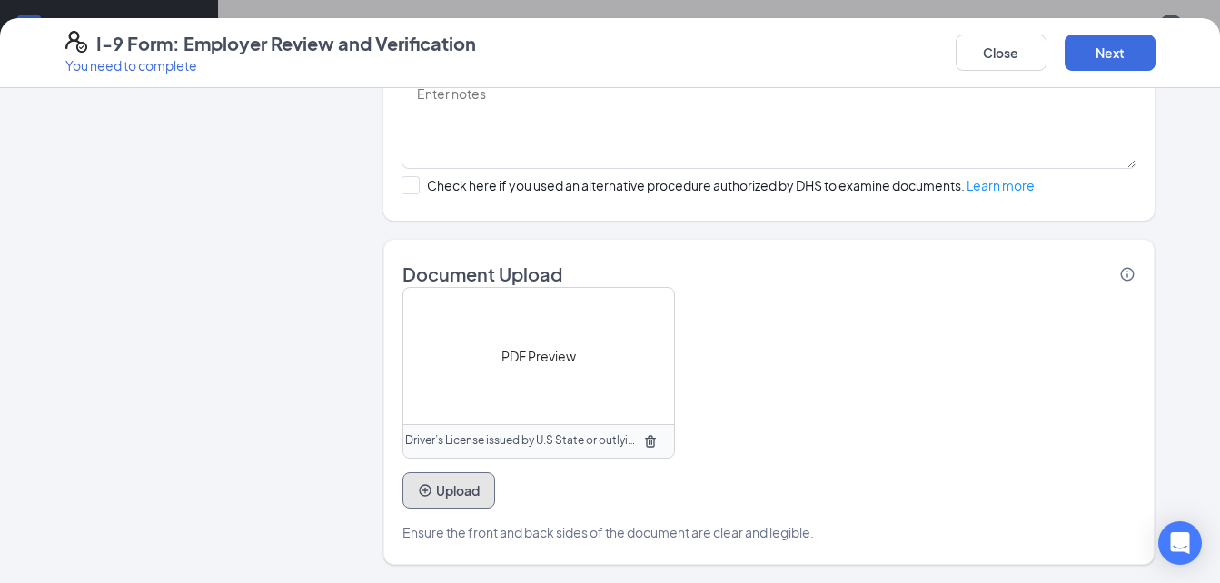
click at [449, 487] on button "Upload" at bounding box center [448, 490] width 93 height 36
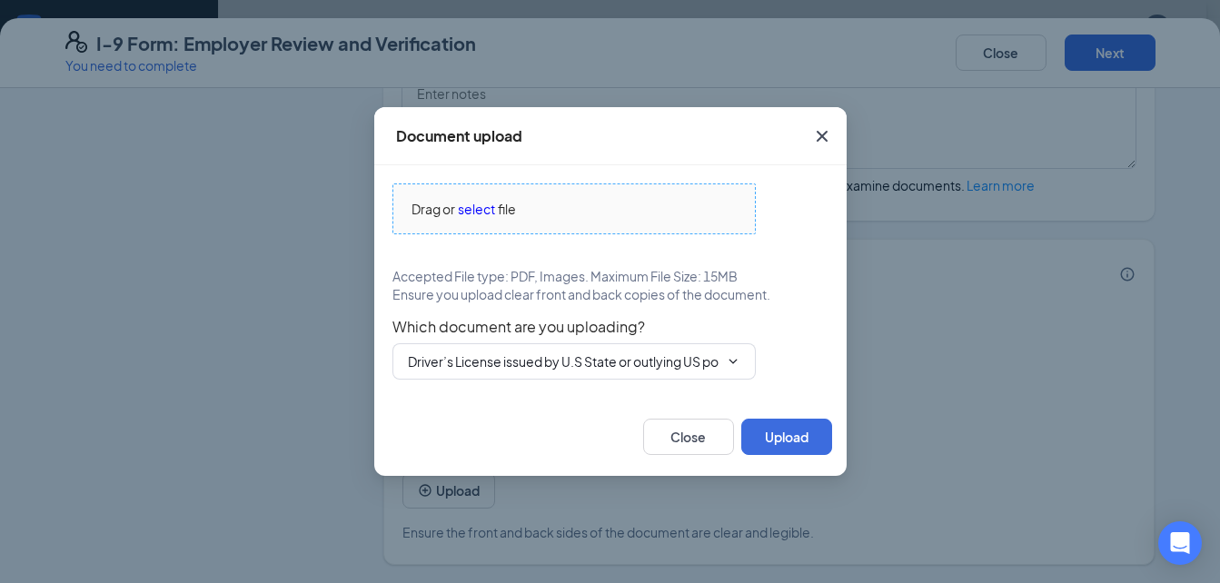
click at [471, 200] on span "select" at bounding box center [476, 209] width 37 height 20
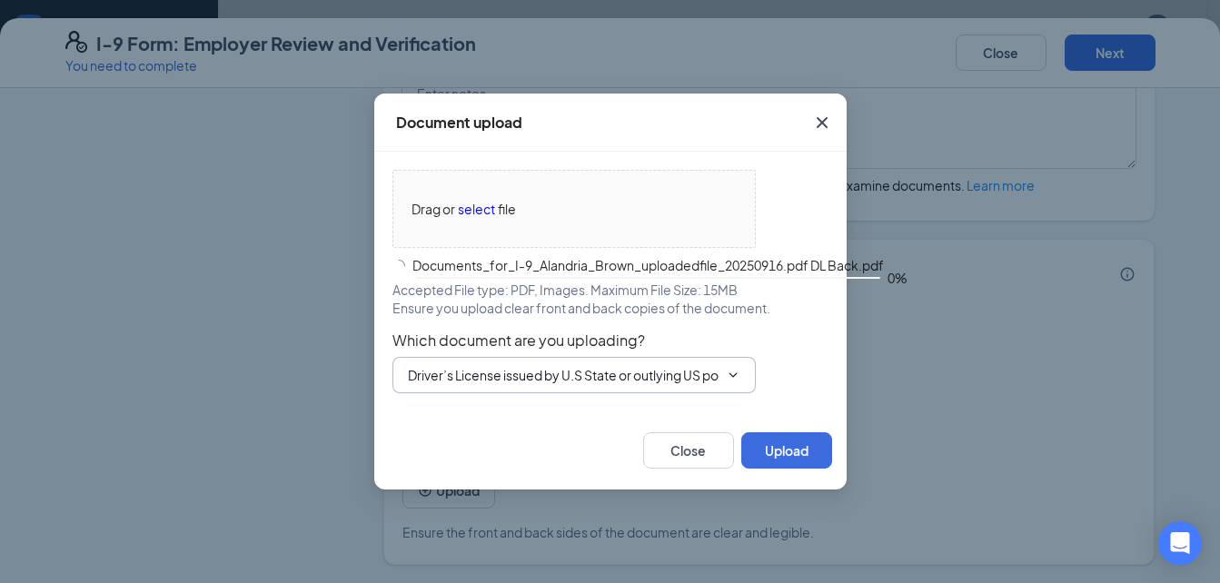
click at [682, 379] on input "Driver’s License issued by U.S State or outlying US possession" at bounding box center [563, 375] width 311 height 20
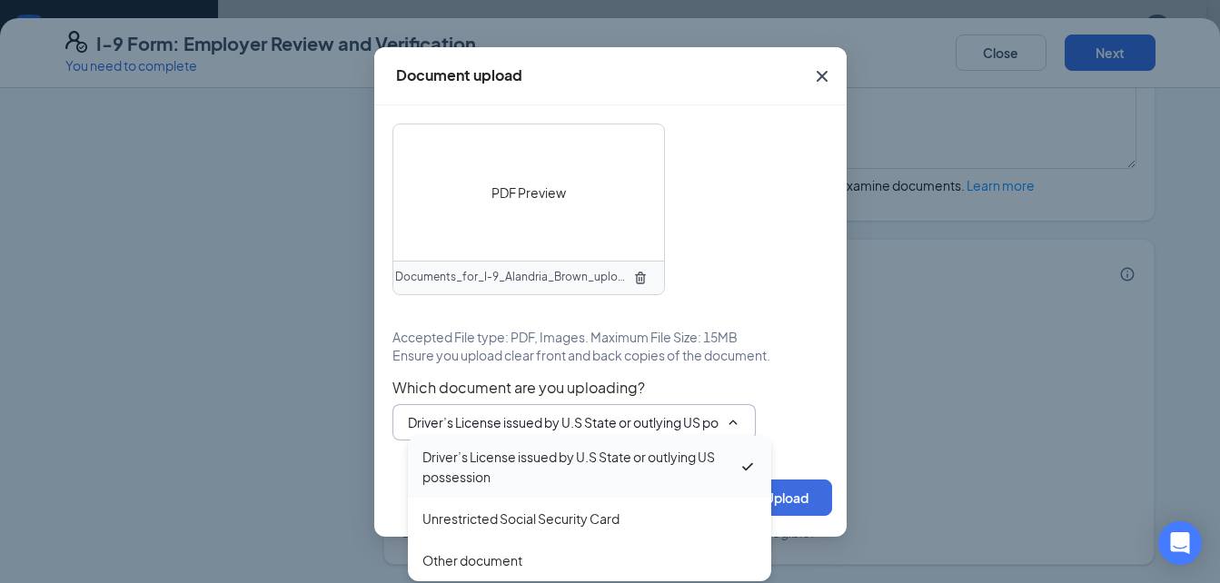
click at [576, 459] on div "Driver’s License issued by U.S State or outlying US possession" at bounding box center [580, 467] width 316 height 40
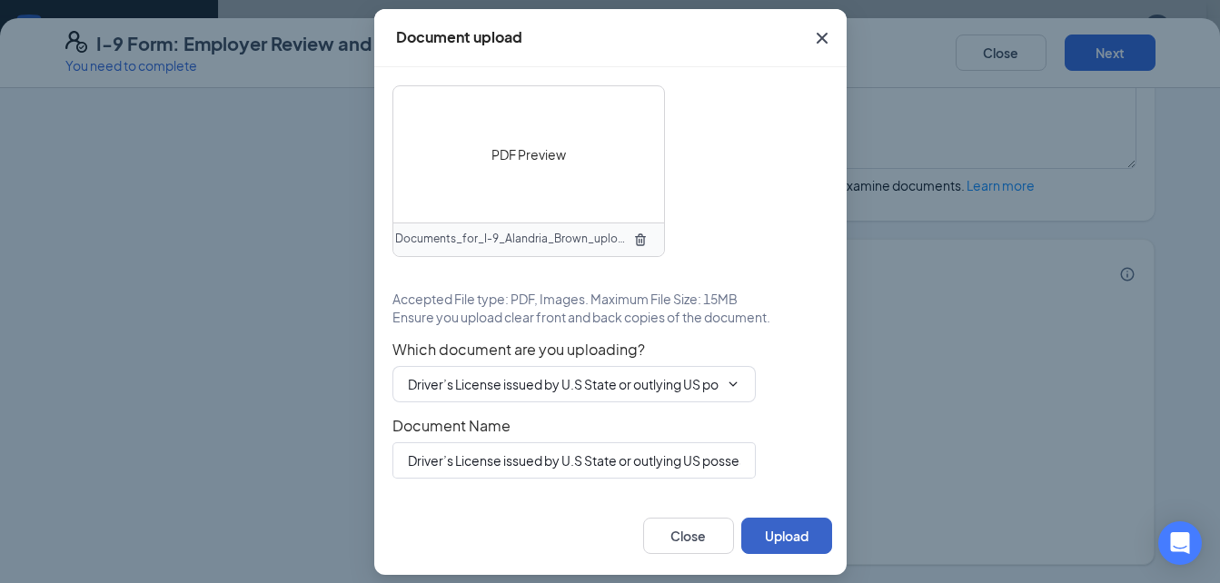
click at [782, 542] on button "Upload" at bounding box center [786, 536] width 91 height 36
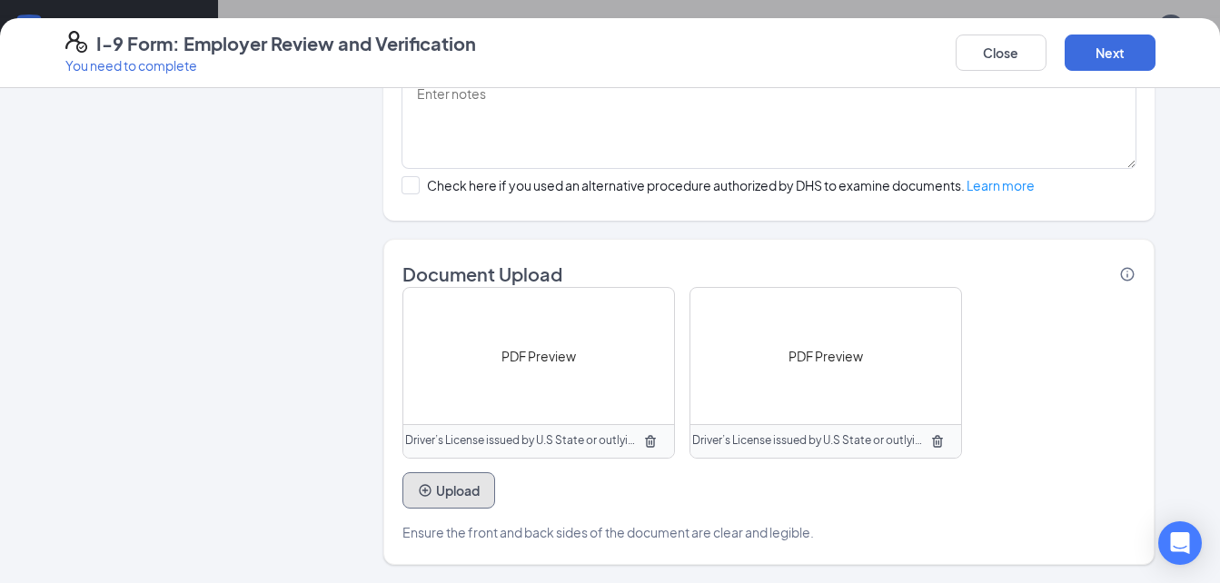
click at [441, 477] on button "Upload" at bounding box center [448, 490] width 93 height 36
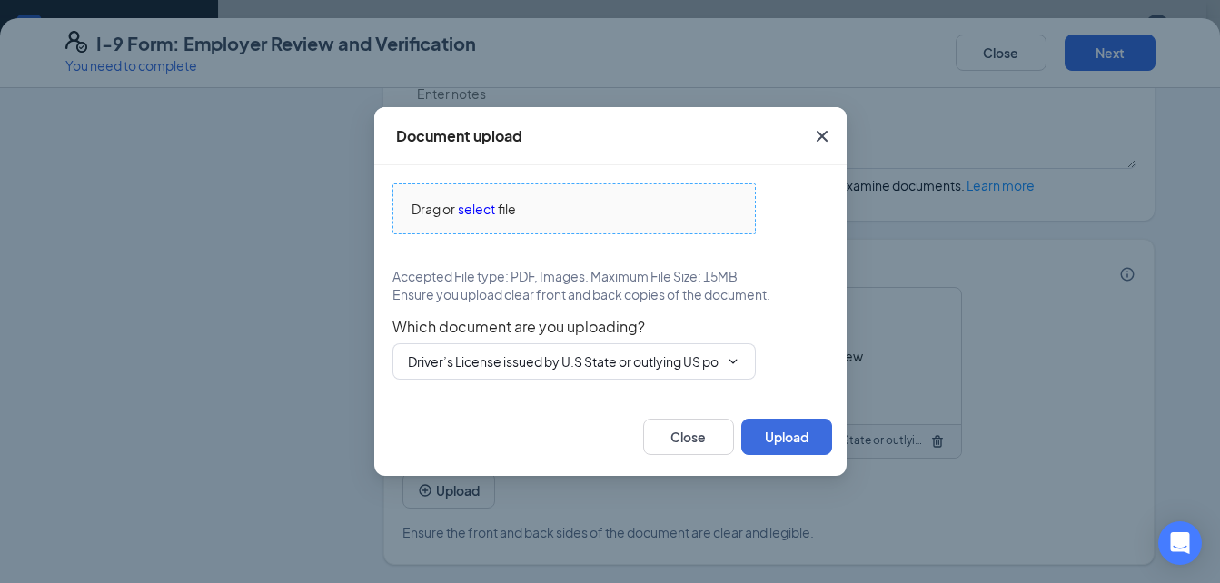
click at [475, 209] on span "select" at bounding box center [476, 209] width 37 height 20
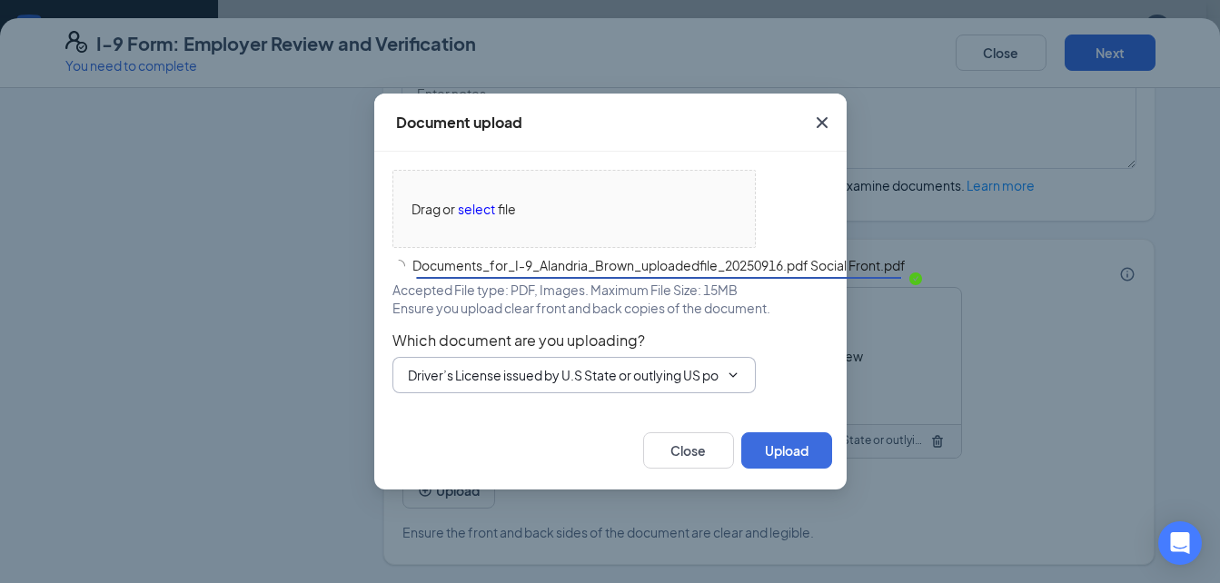
click at [657, 382] on input "Driver’s License issued by U.S State or outlying US possession" at bounding box center [563, 375] width 311 height 20
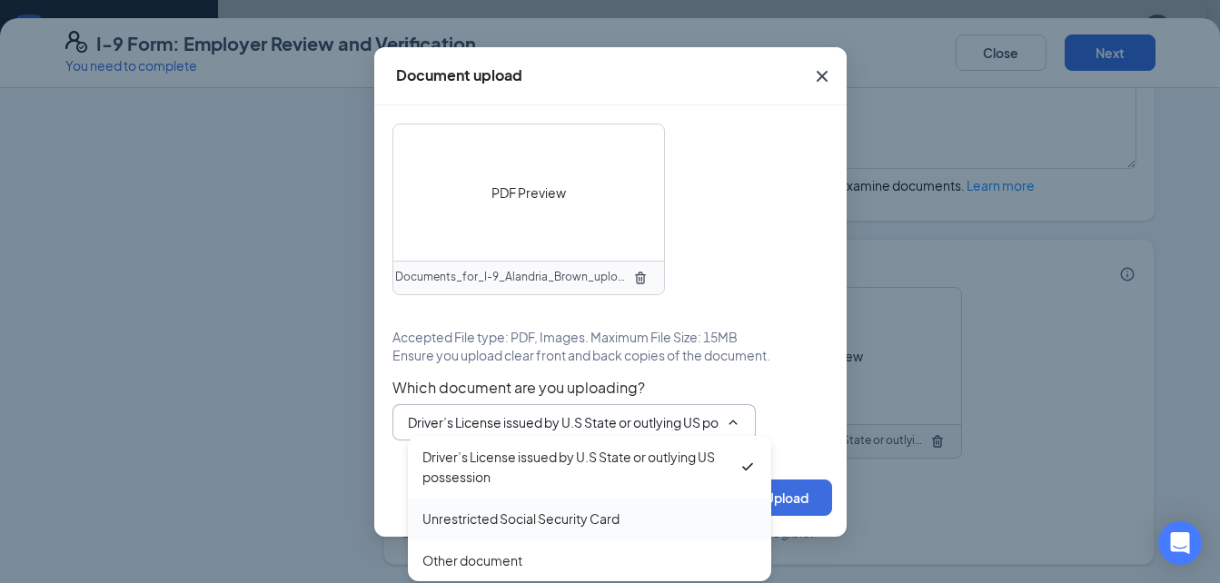
click at [535, 516] on div "Unrestricted Social Security Card" at bounding box center [520, 519] width 197 height 20
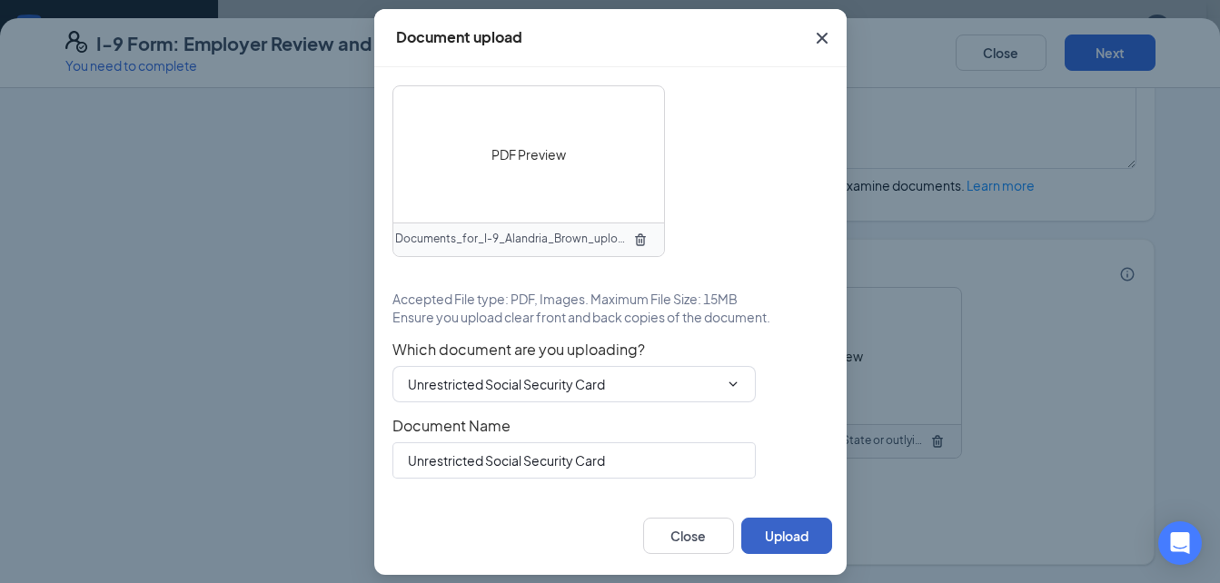
click at [773, 536] on button "Upload" at bounding box center [786, 536] width 91 height 36
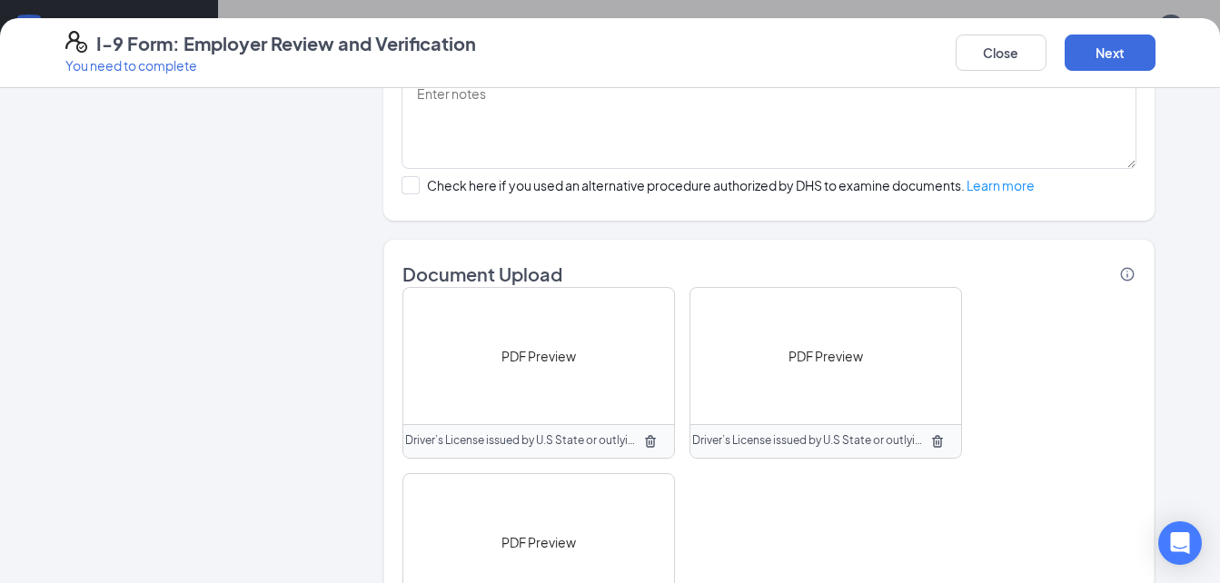
scroll to position [1472, 0]
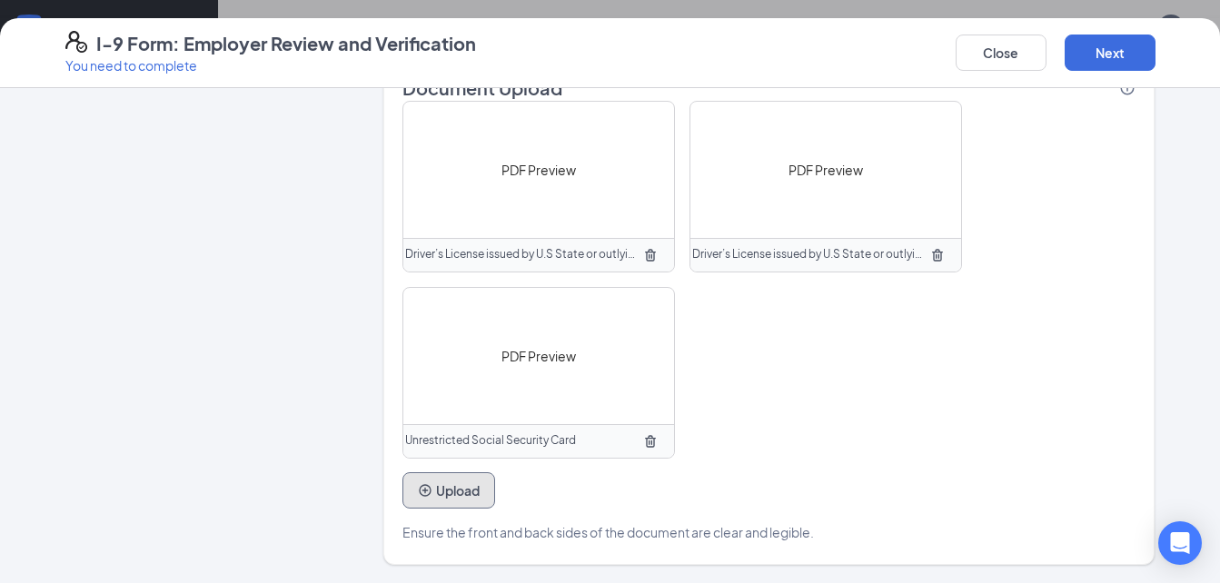
click at [460, 488] on button "Upload" at bounding box center [448, 490] width 93 height 36
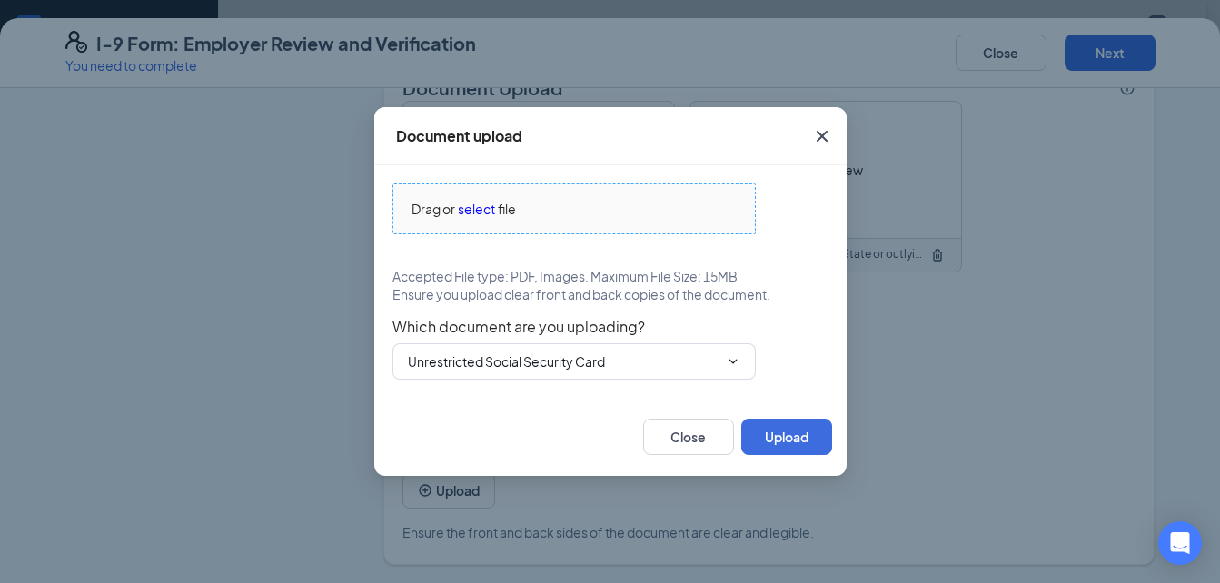
click at [479, 211] on span "select" at bounding box center [476, 209] width 37 height 20
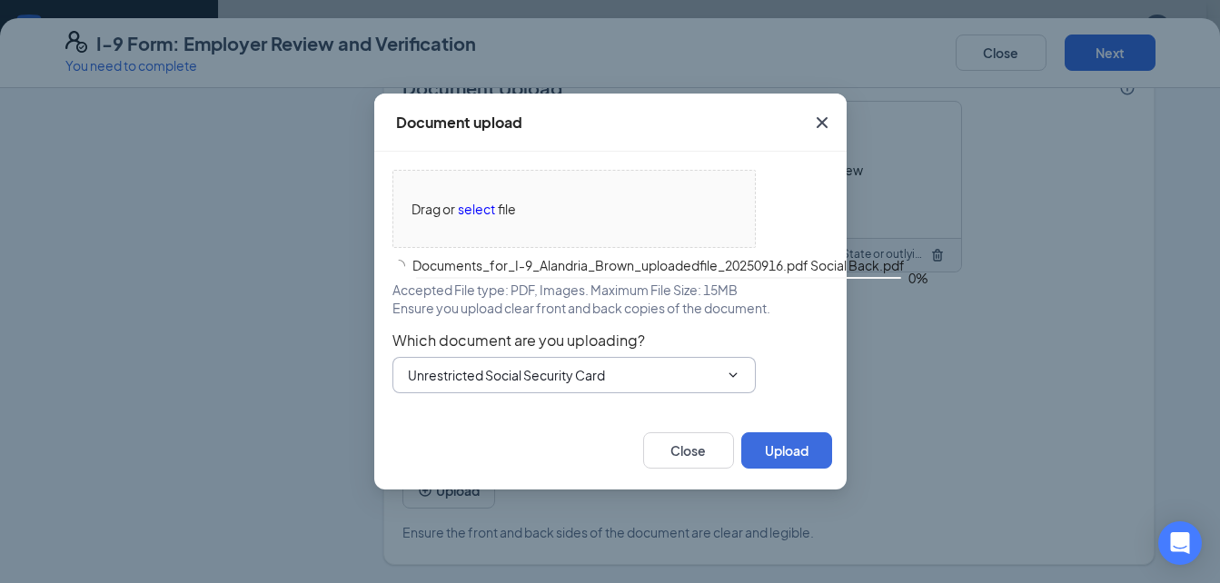
click at [655, 379] on input "Unrestricted Social Security Card" at bounding box center [563, 375] width 311 height 20
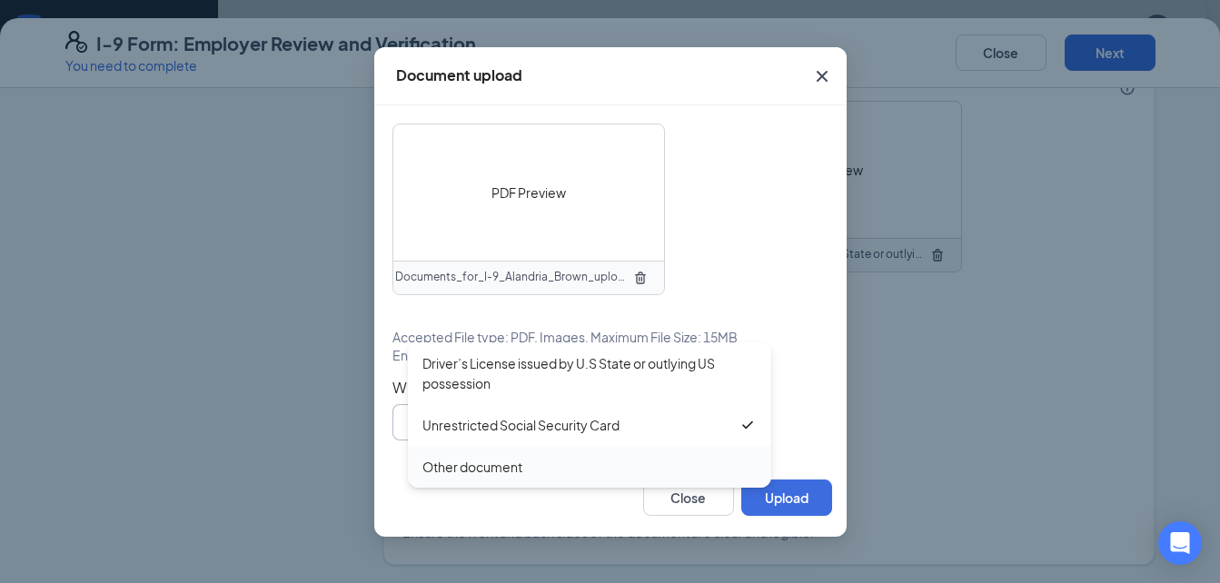
click at [577, 470] on div "Other document" at bounding box center [589, 467] width 334 height 20
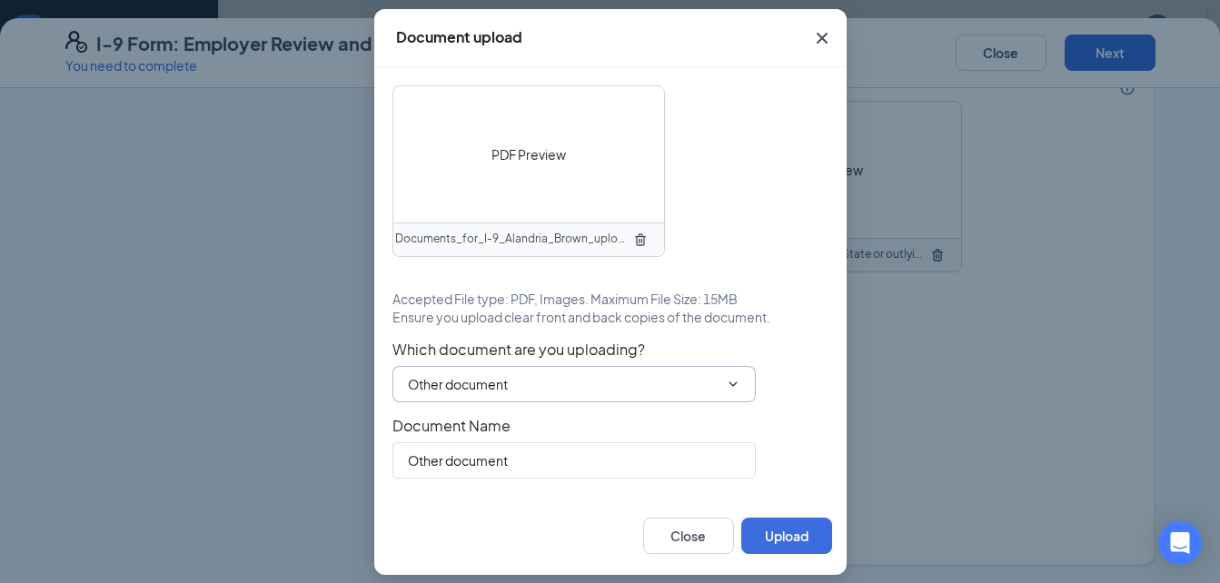
click at [607, 368] on span "Other document Driver’s License issued by U.S State or outlying US possession U…" at bounding box center [573, 384] width 363 height 36
click at [607, 378] on input "Other document" at bounding box center [563, 384] width 311 height 20
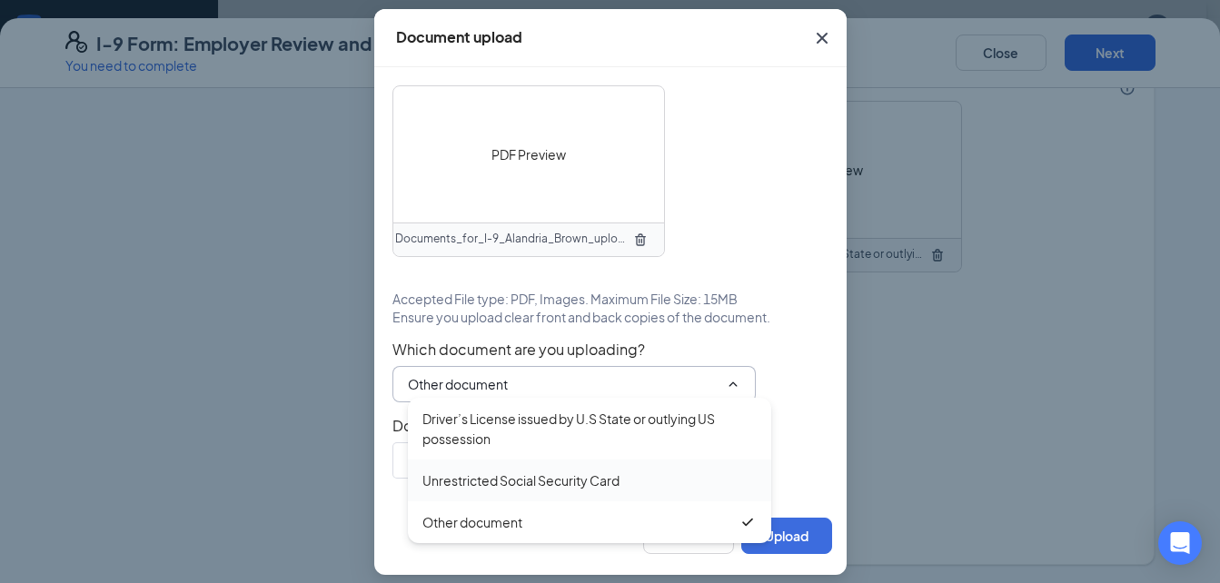
click at [557, 484] on div "Unrestricted Social Security Card" at bounding box center [520, 480] width 197 height 20
type input "Unrestricted Social Security Card"
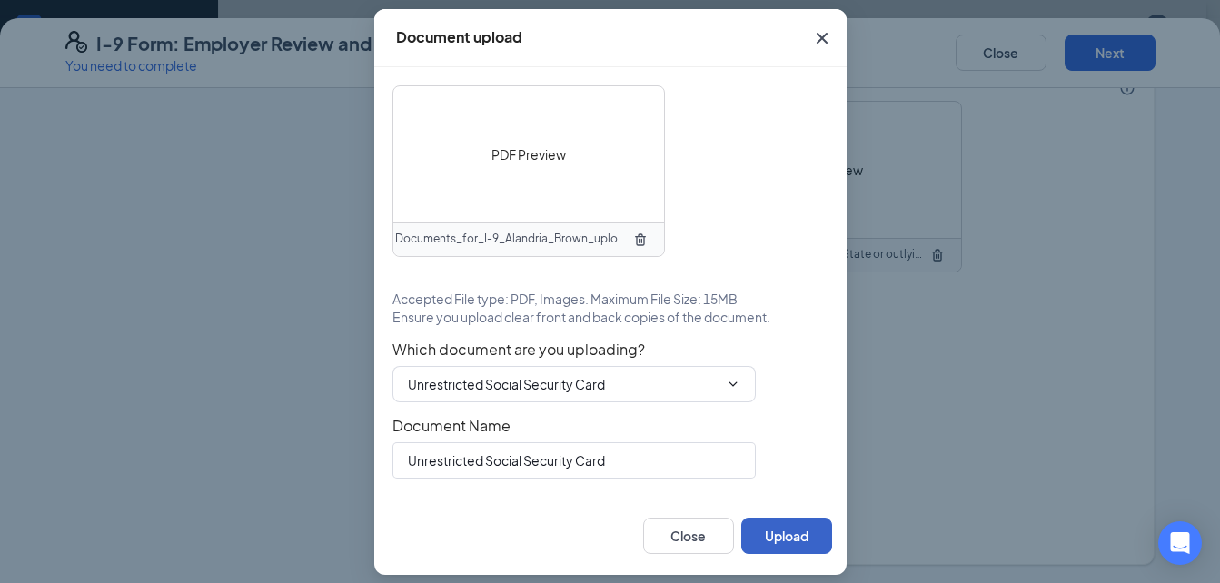
click at [775, 534] on button "Upload" at bounding box center [786, 536] width 91 height 36
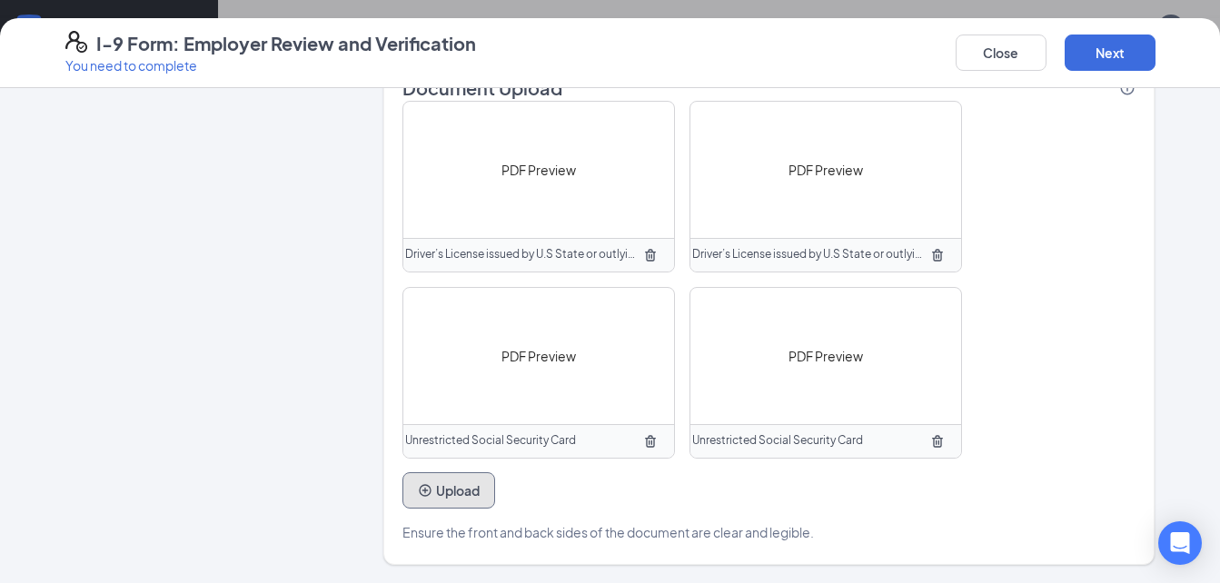
scroll to position [775, 0]
click at [1099, 46] on button "Next" at bounding box center [1109, 53] width 91 height 36
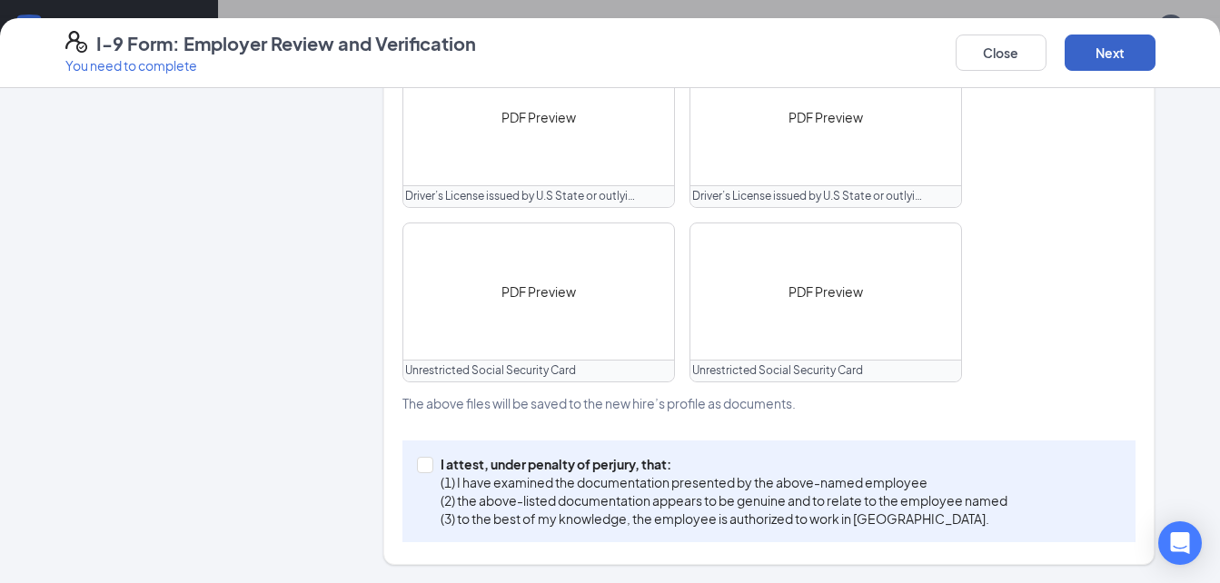
scroll to position [914, 0]
click at [417, 466] on input "I attest, under penalty of perjury, that: (1) I have examined the documentation…" at bounding box center [423, 463] width 13 height 13
checkbox input "true"
click at [1130, 58] on button "Next" at bounding box center [1109, 53] width 91 height 36
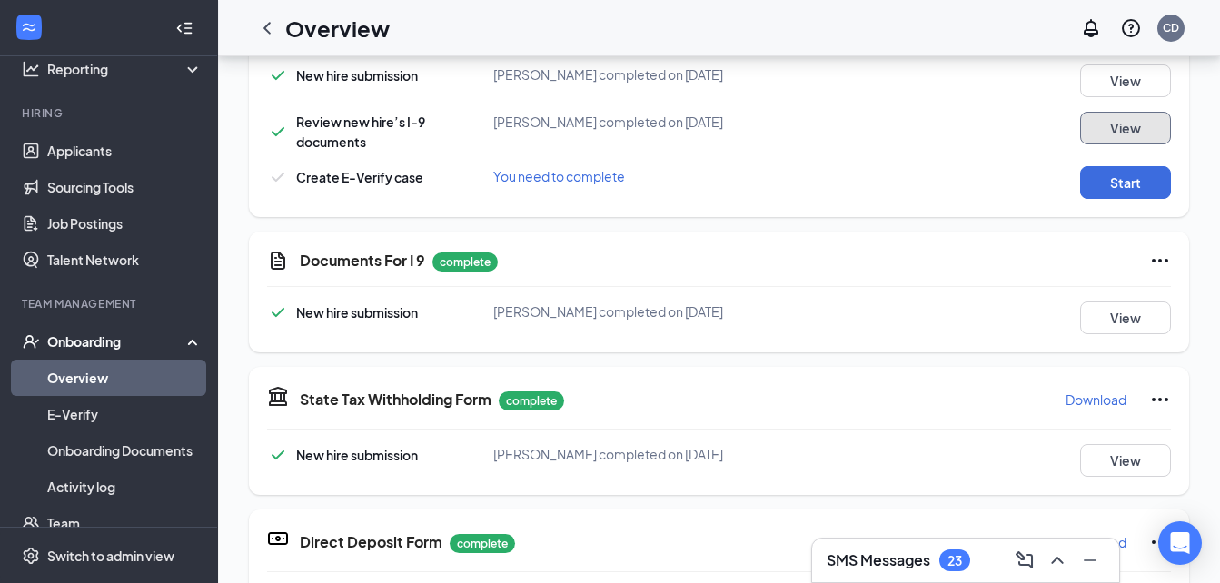
scroll to position [517, 0]
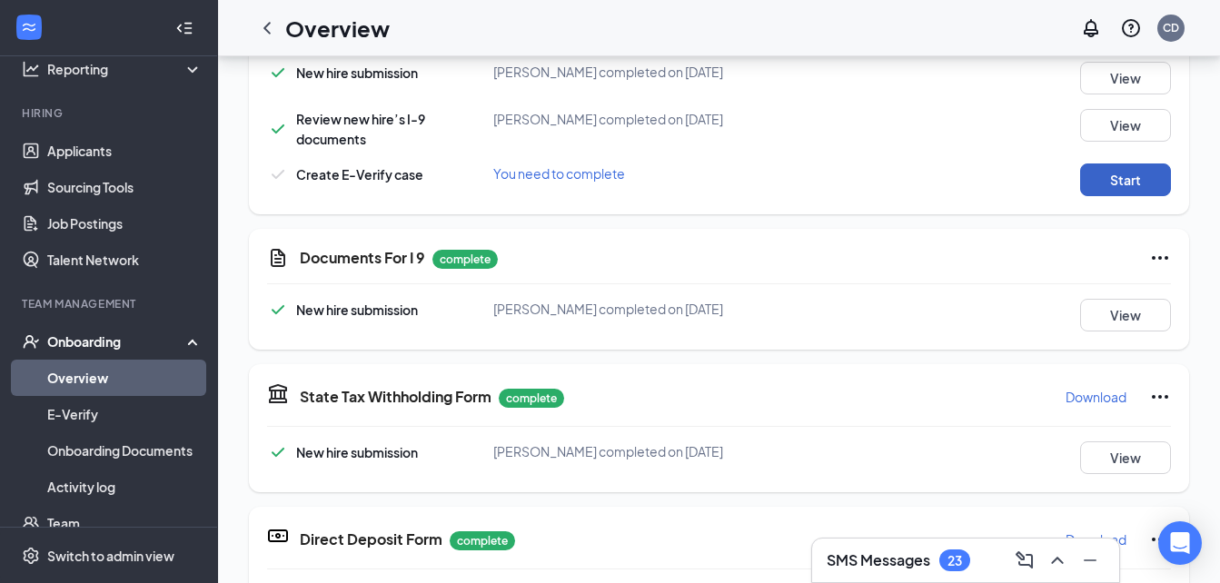
click at [1103, 180] on button "Start" at bounding box center [1125, 179] width 91 height 33
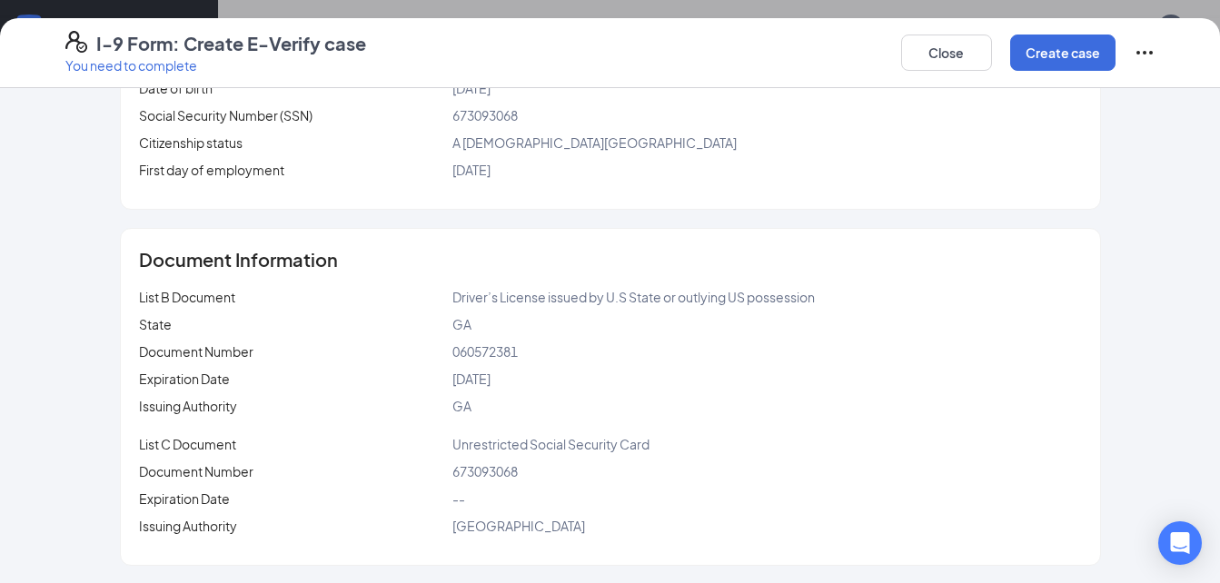
scroll to position [315, 0]
click at [1067, 53] on button "Create case" at bounding box center [1062, 53] width 105 height 36
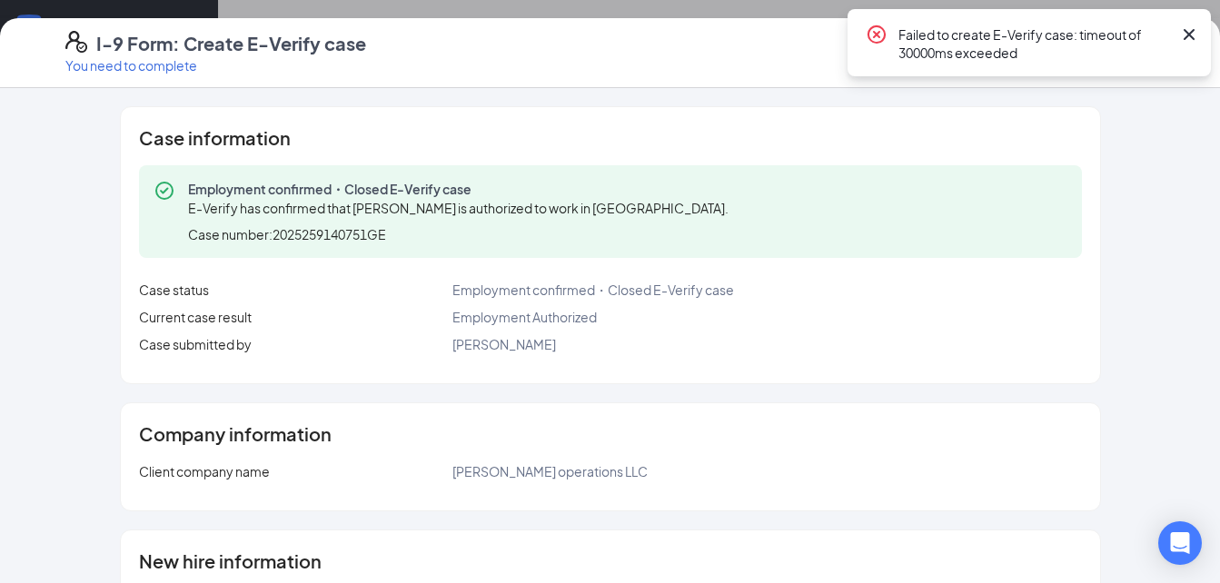
click at [1190, 32] on icon "Cross" at bounding box center [1188, 34] width 11 height 11
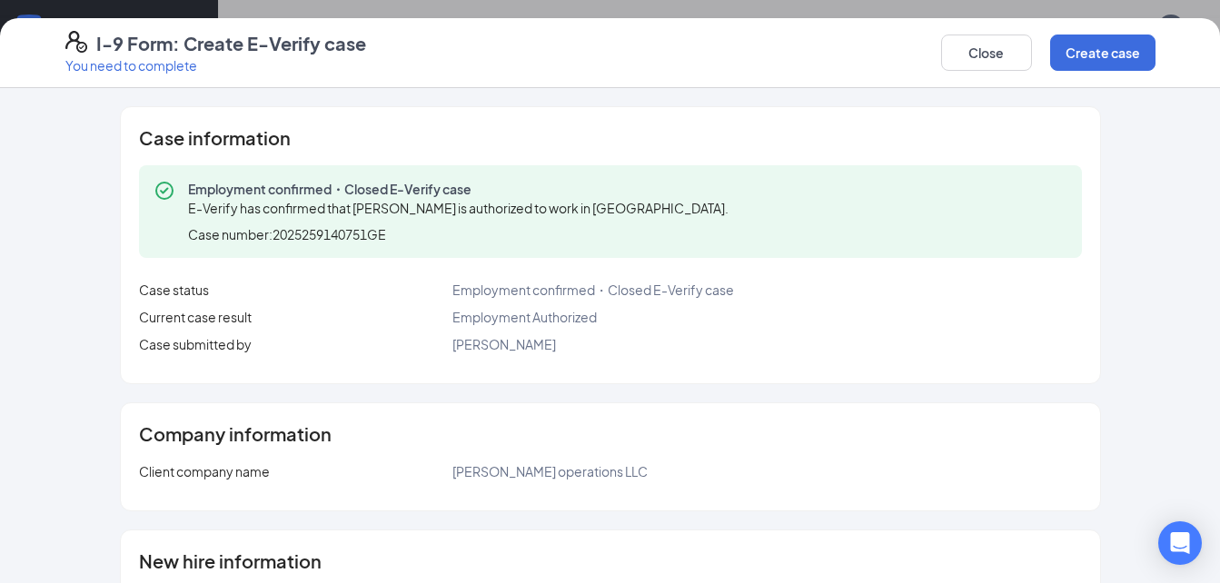
click at [831, 10] on div "I-9 Form: Create E-Verify case You need to complete Close Create case Case info…" at bounding box center [610, 291] width 1220 height 583
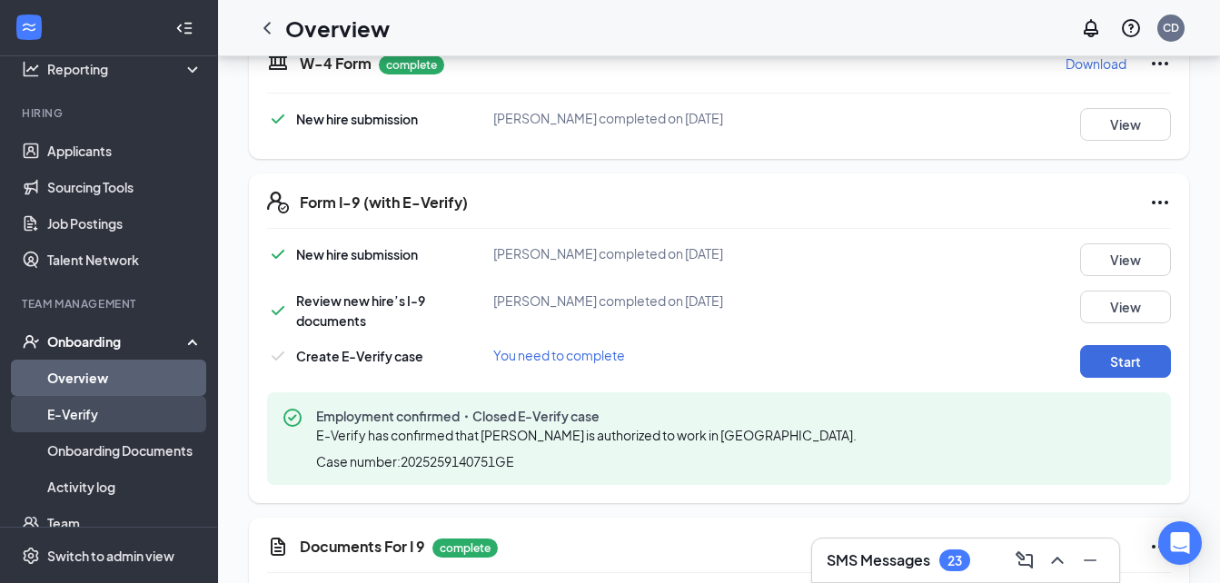
click at [96, 420] on link "E-Verify" at bounding box center [124, 414] width 155 height 36
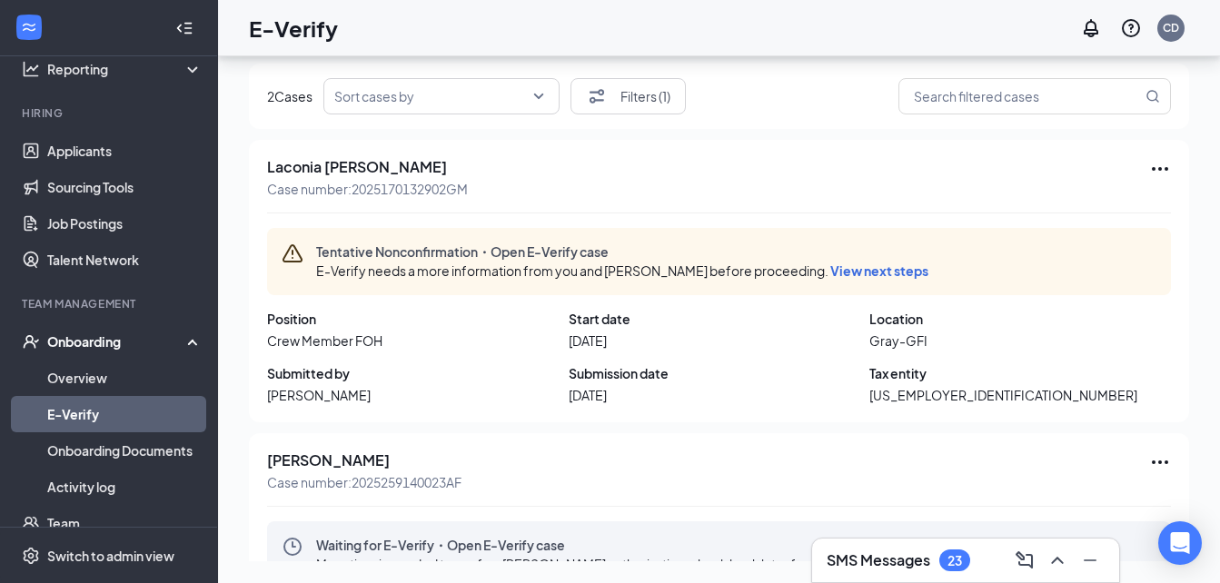
scroll to position [184, 0]
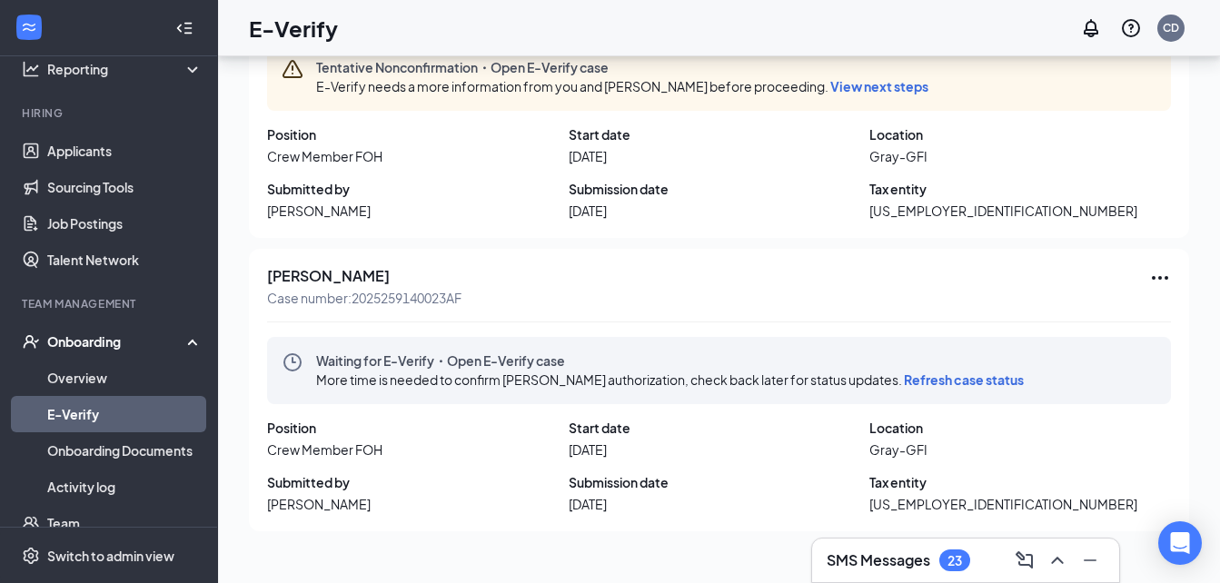
click at [1151, 272] on icon "Ellipses" at bounding box center [1160, 278] width 22 height 22
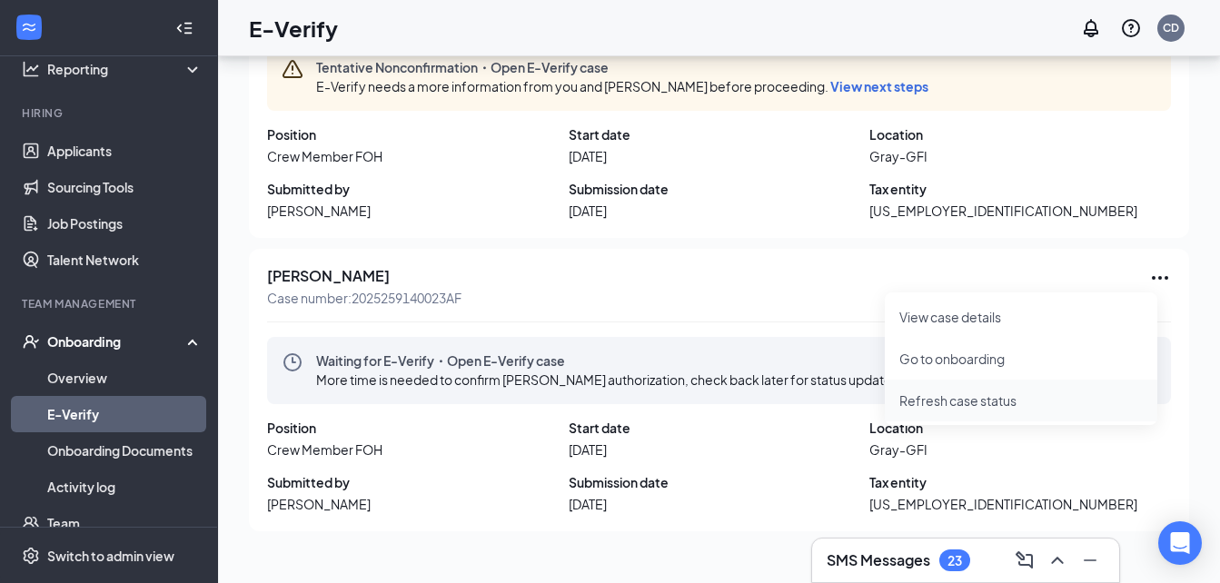
click at [978, 400] on span "Refresh case status" at bounding box center [1020, 400] width 243 height 20
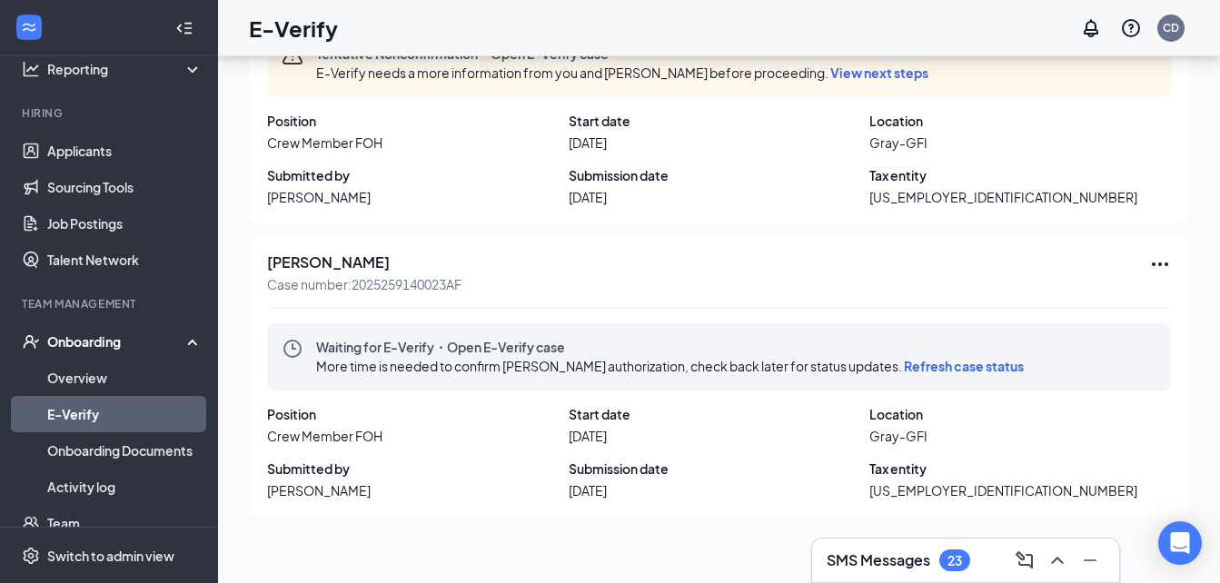
scroll to position [0, 0]
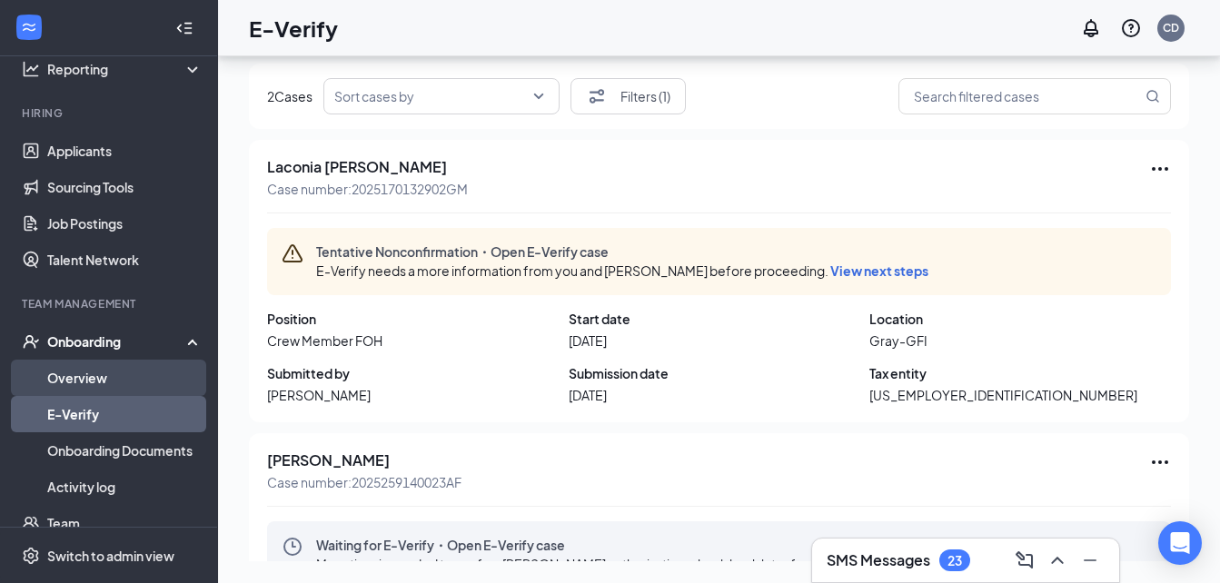
click at [130, 377] on link "Overview" at bounding box center [124, 378] width 155 height 36
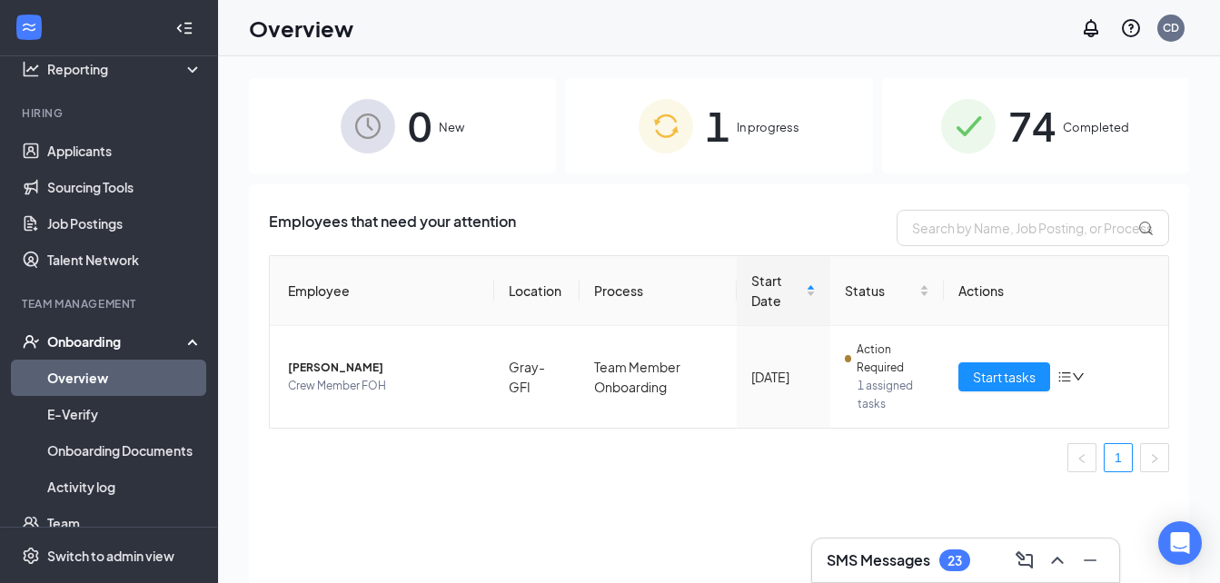
click at [1058, 138] on div "74 Completed" at bounding box center [1035, 125] width 307 height 95
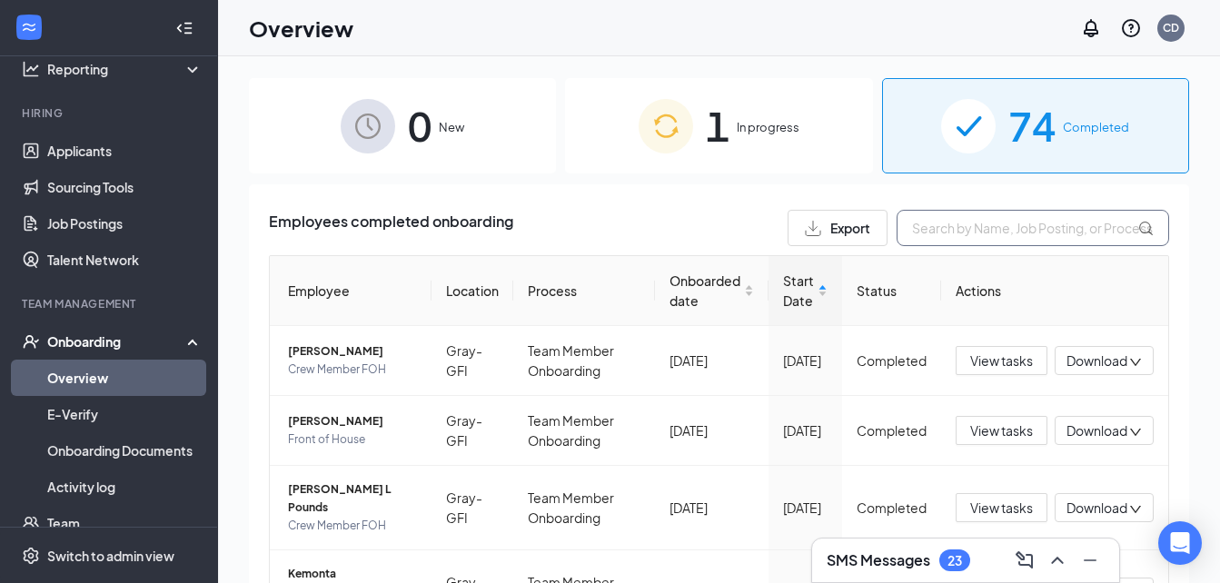
click at [1004, 227] on input "text" at bounding box center [1032, 228] width 272 height 36
type input "alandria"
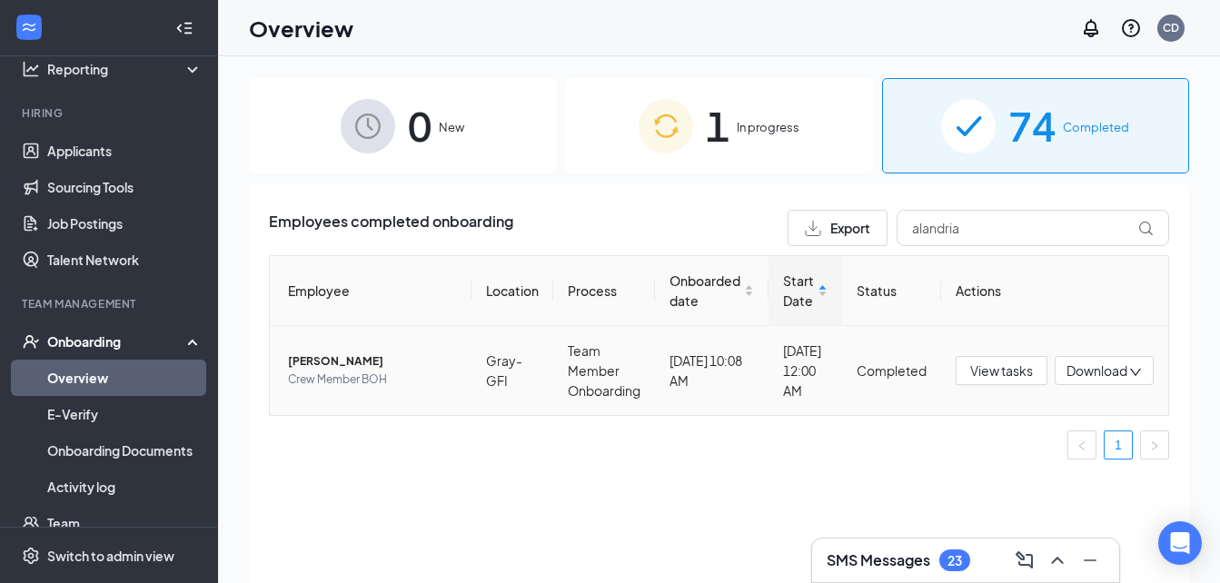
click at [348, 365] on span "[PERSON_NAME]" at bounding box center [372, 361] width 169 height 18
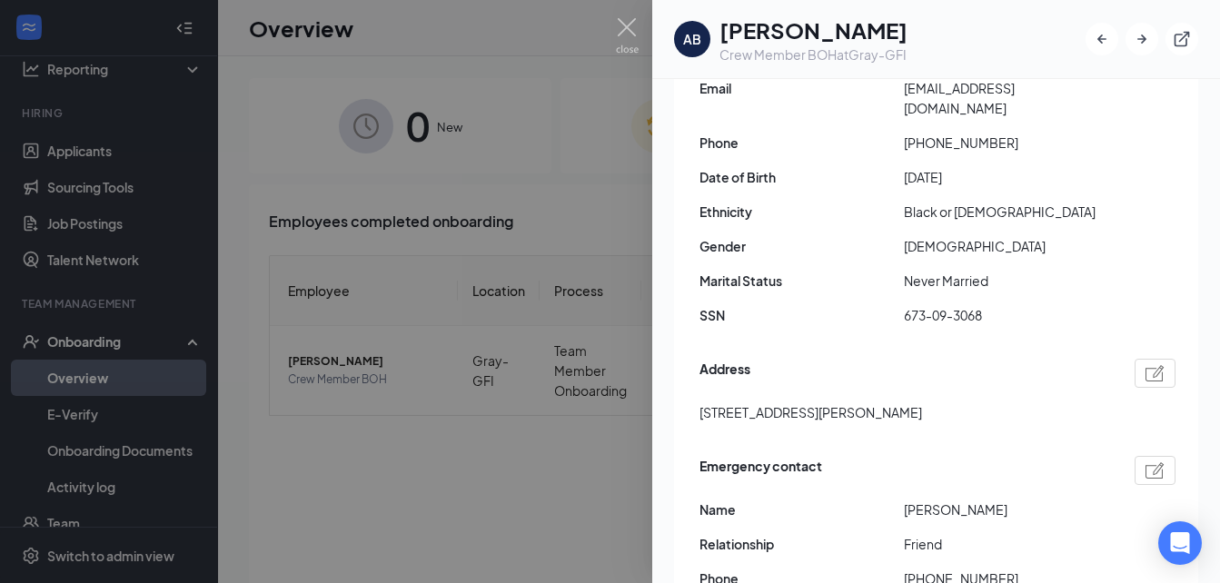
scroll to position [355, 0]
drag, startPoint x: 781, startPoint y: 399, endPoint x: 699, endPoint y: 403, distance: 81.9
click at [699, 404] on span "1745 Foster Pl Macon GA US 31211" at bounding box center [810, 414] width 222 height 20
copy span "1745 Foster P"
click at [623, 26] on img at bounding box center [627, 35] width 23 height 35
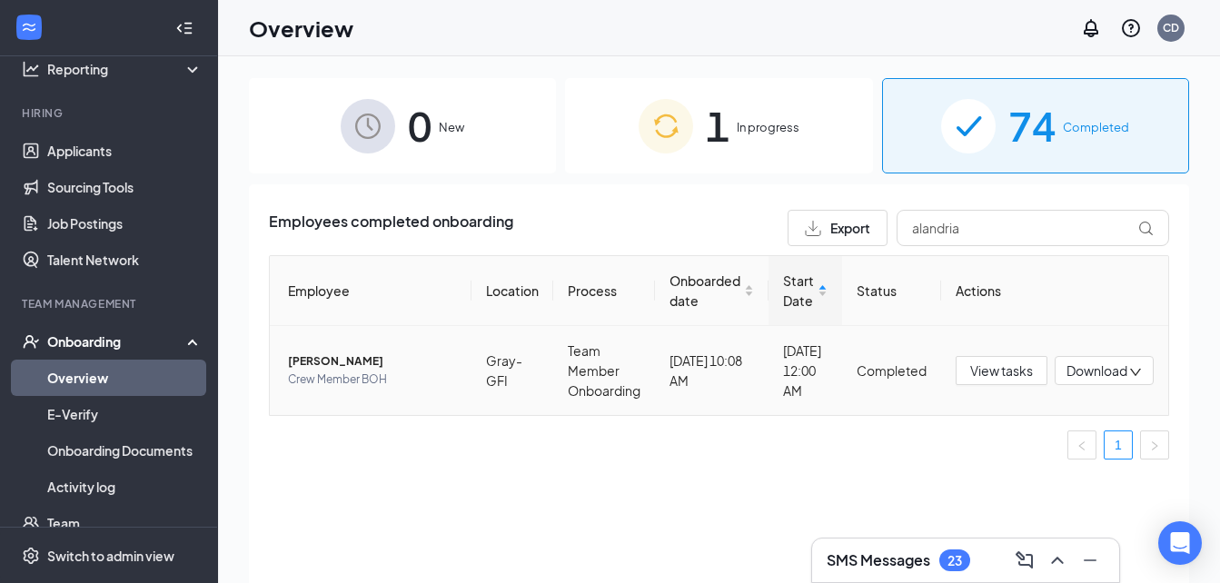
click at [393, 364] on span "[PERSON_NAME]" at bounding box center [372, 361] width 169 height 18
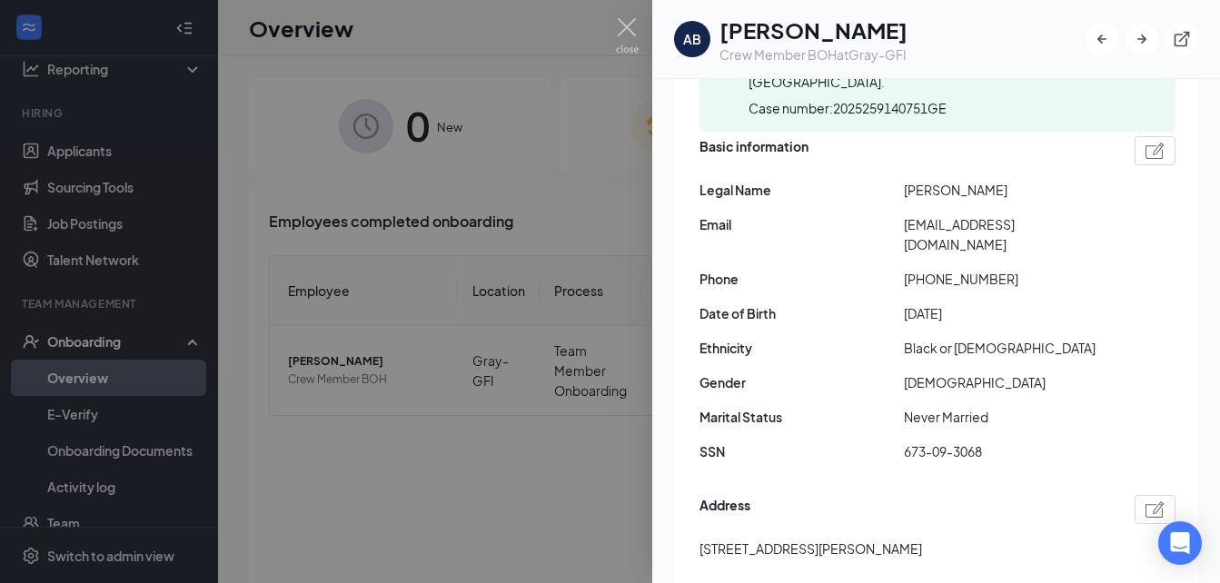
scroll to position [235, 0]
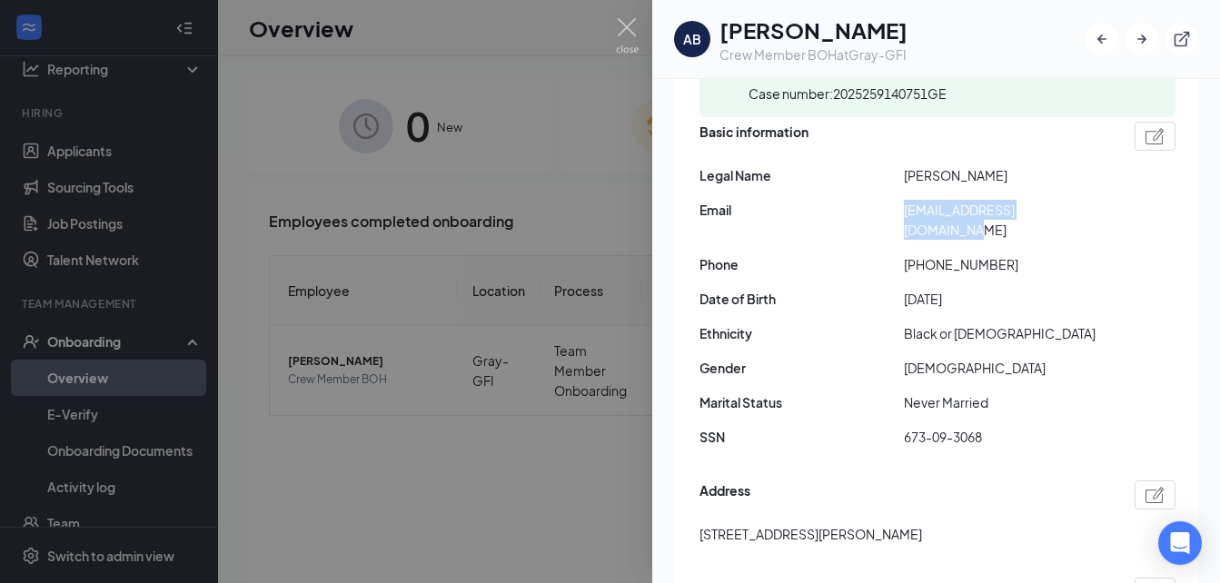
drag, startPoint x: 1082, startPoint y: 213, endPoint x: 905, endPoint y: 220, distance: 176.3
click at [905, 220] on span "[EMAIL_ADDRESS][DOMAIN_NAME]" at bounding box center [1006, 220] width 204 height 40
copy span "[EMAIL_ADDRESS][DOMAIN_NAME]"
click at [617, 19] on img at bounding box center [627, 35] width 23 height 35
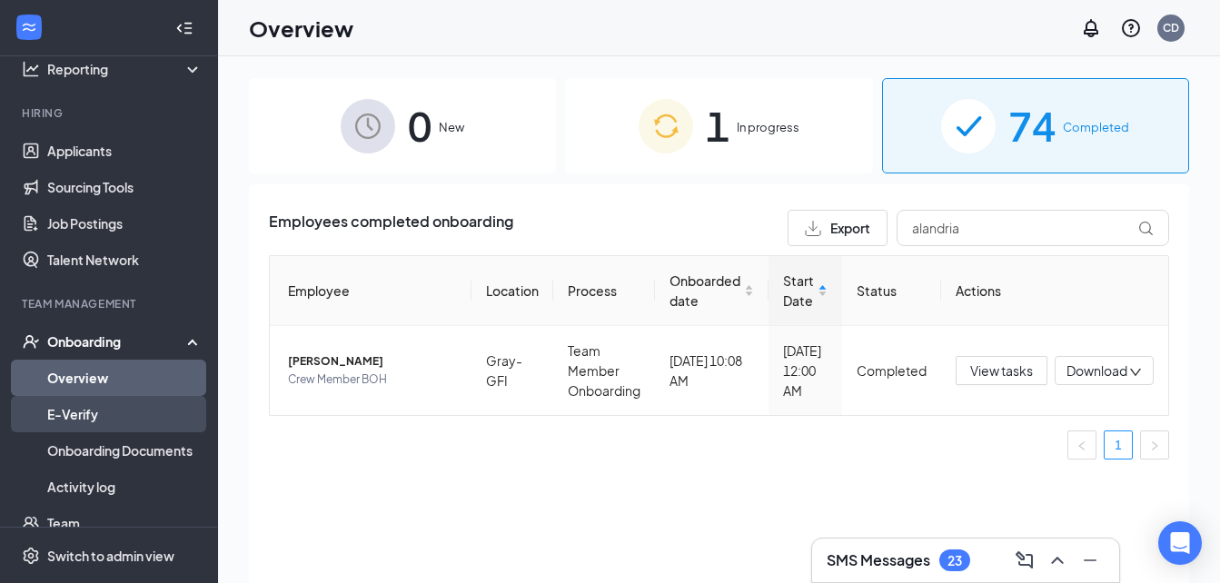
click at [122, 409] on link "E-Verify" at bounding box center [124, 414] width 155 height 36
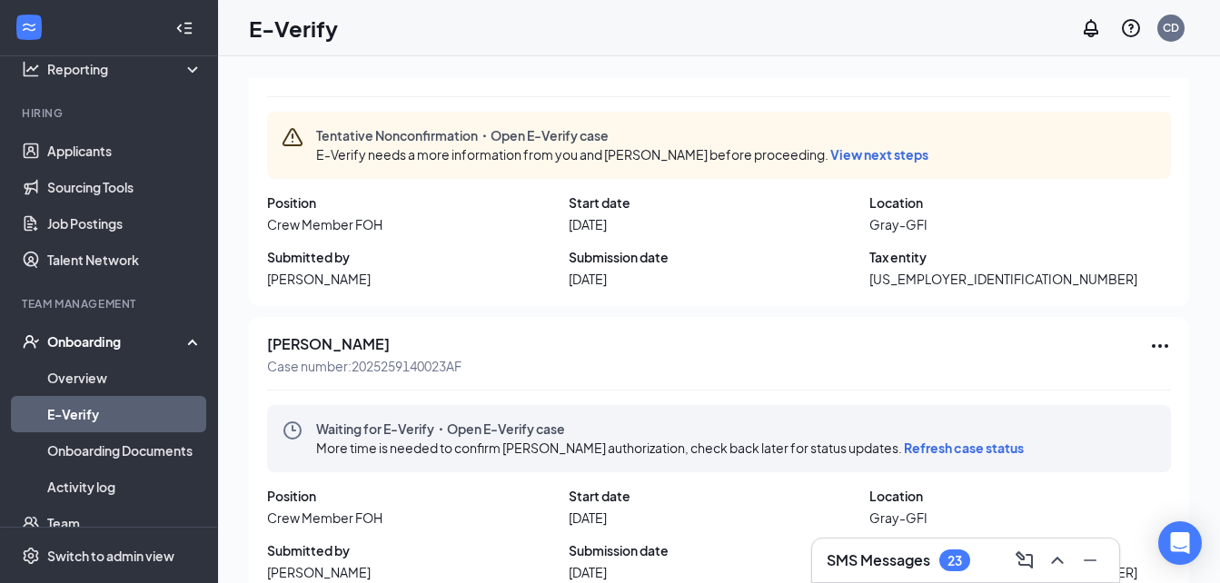
scroll to position [82, 0]
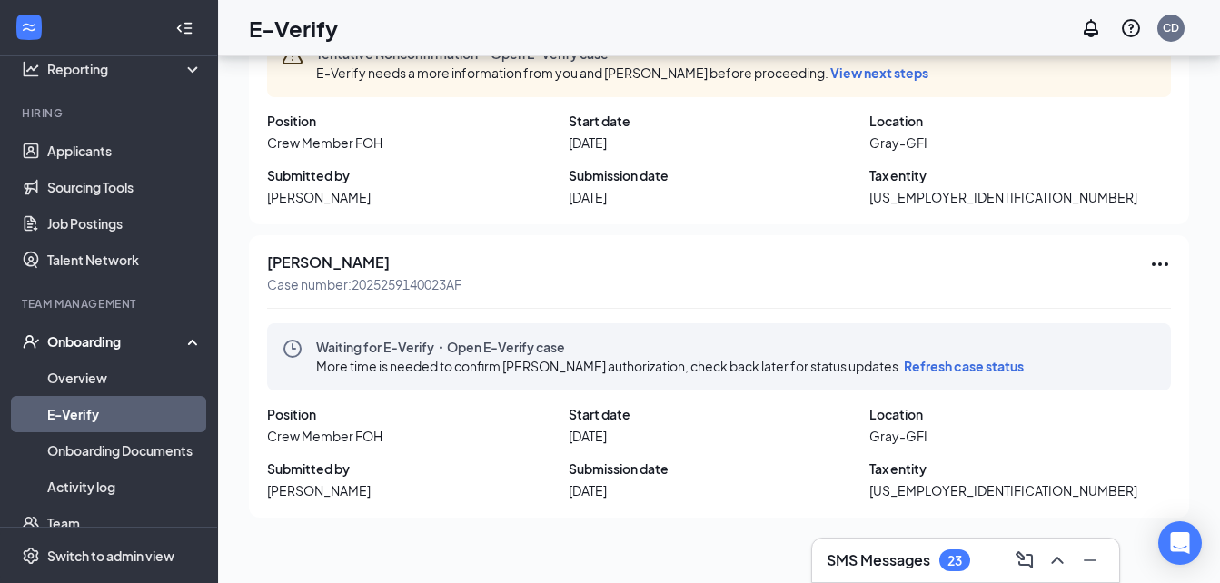
click at [1151, 264] on icon "Ellipses" at bounding box center [1159, 264] width 16 height 4
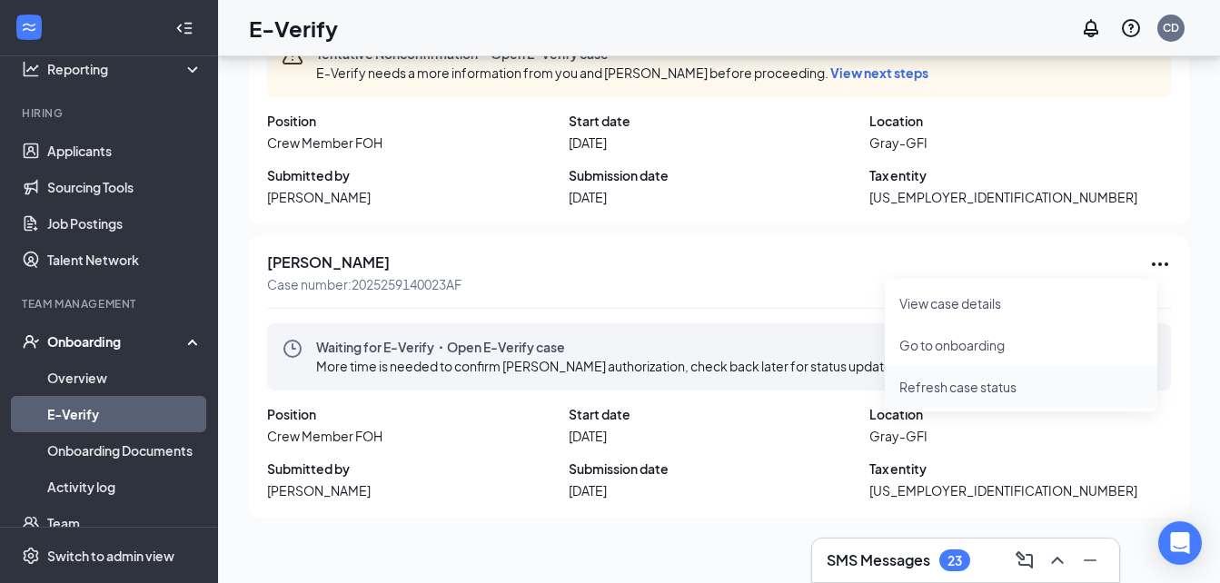
click at [956, 374] on li "Refresh case status" at bounding box center [1020, 387] width 272 height 42
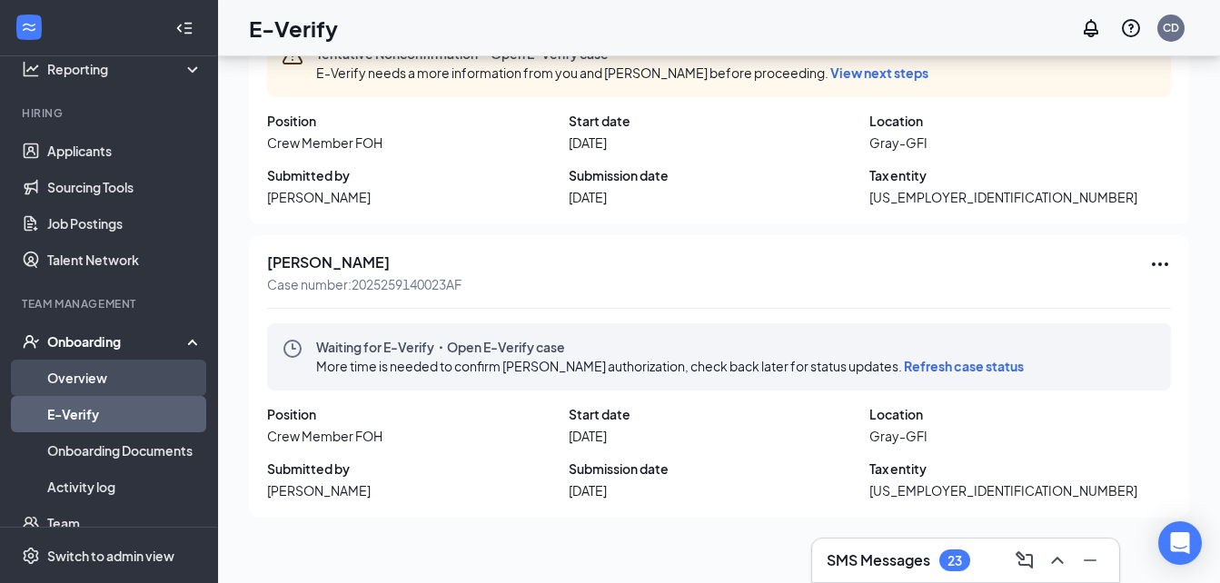
click at [95, 364] on link "Overview" at bounding box center [124, 378] width 155 height 36
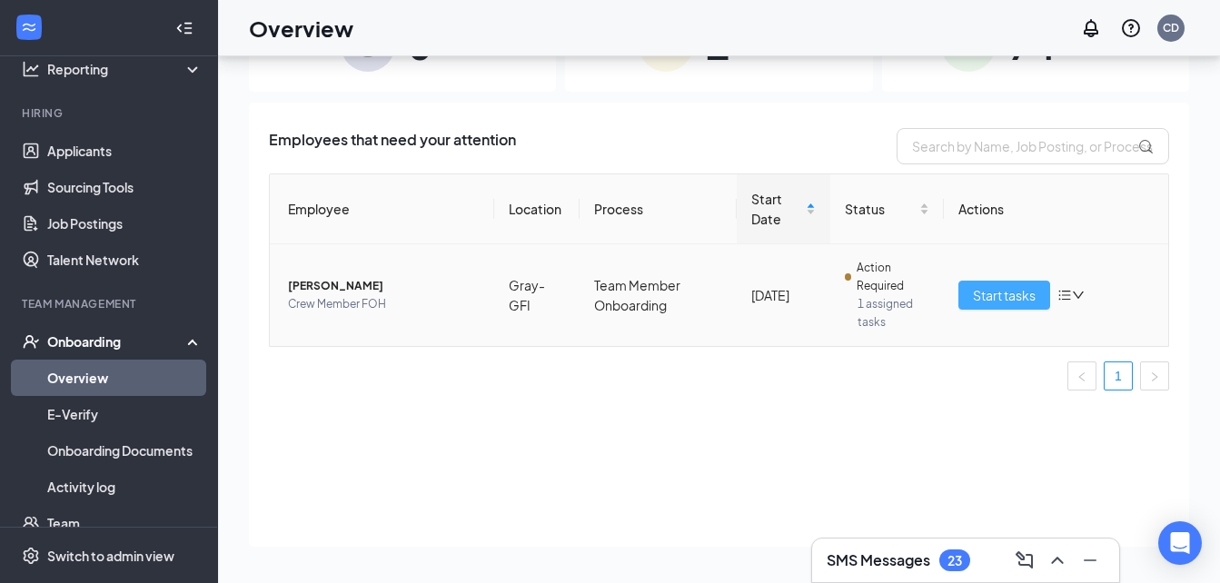
click at [990, 287] on span "Start tasks" at bounding box center [1004, 295] width 63 height 20
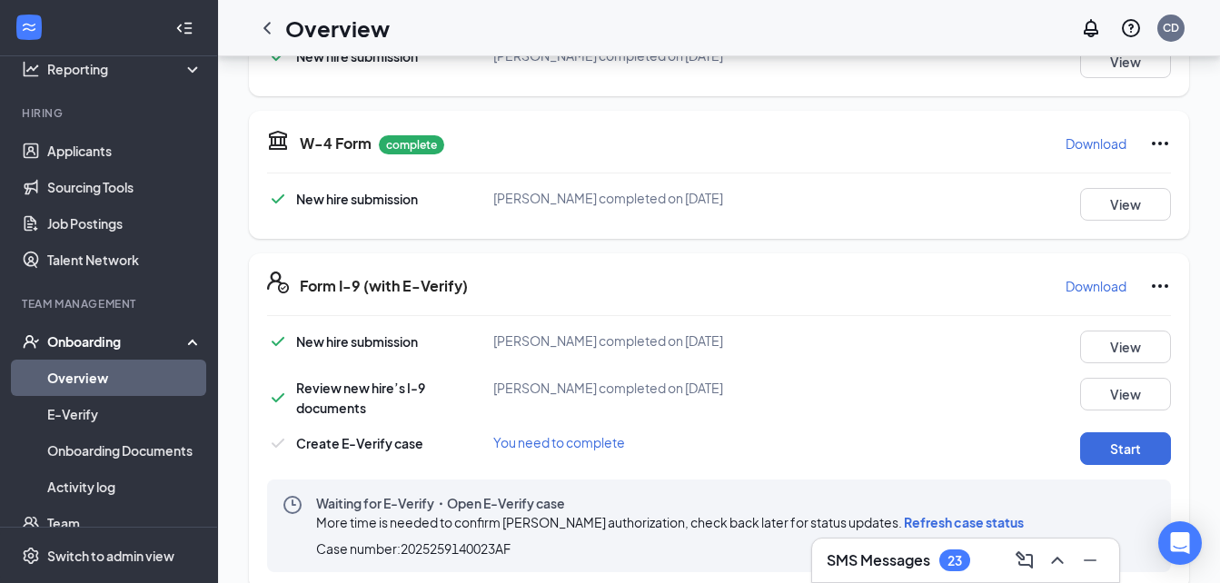
scroll to position [326, 0]
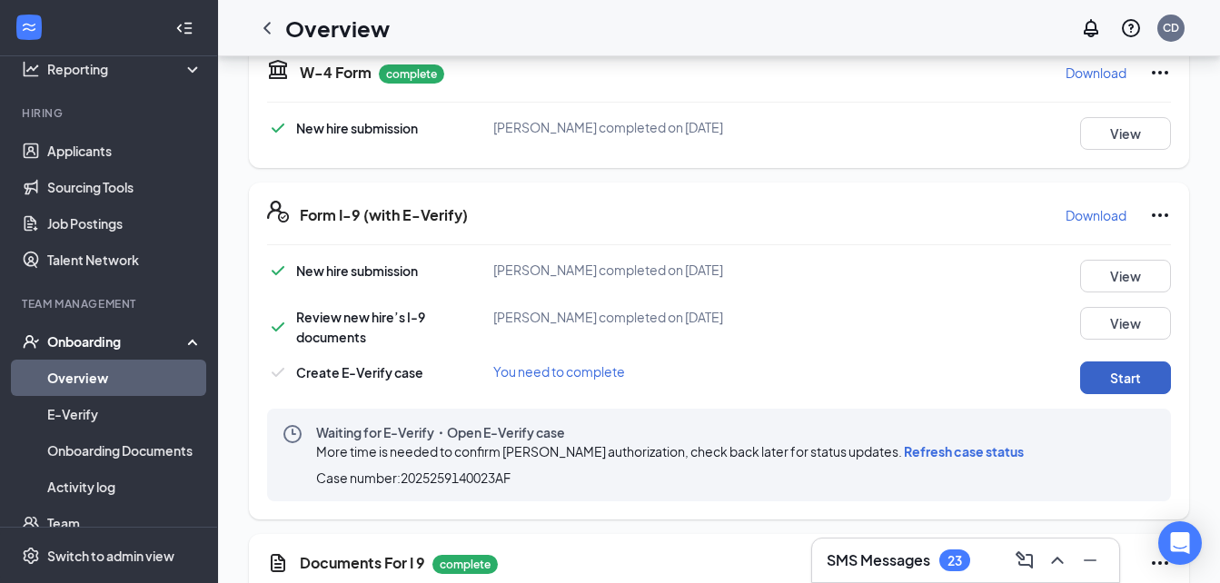
click at [1085, 383] on button "Start" at bounding box center [1125, 377] width 91 height 33
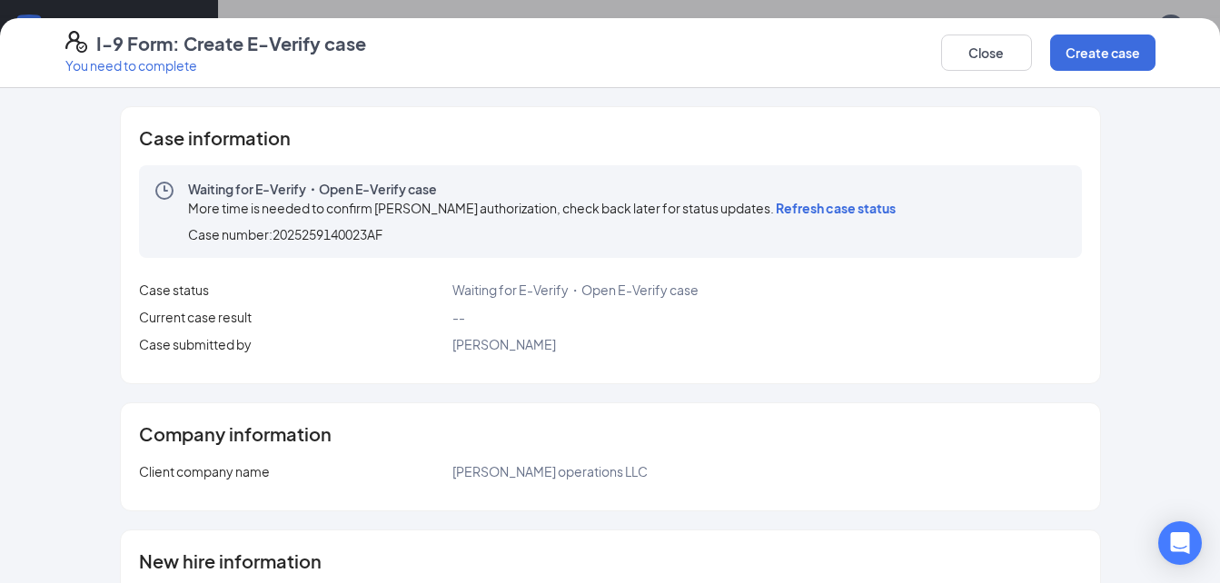
click at [852, 204] on span "Refresh case status" at bounding box center [835, 208] width 120 height 16
click at [1011, 54] on button "Close" at bounding box center [986, 53] width 91 height 36
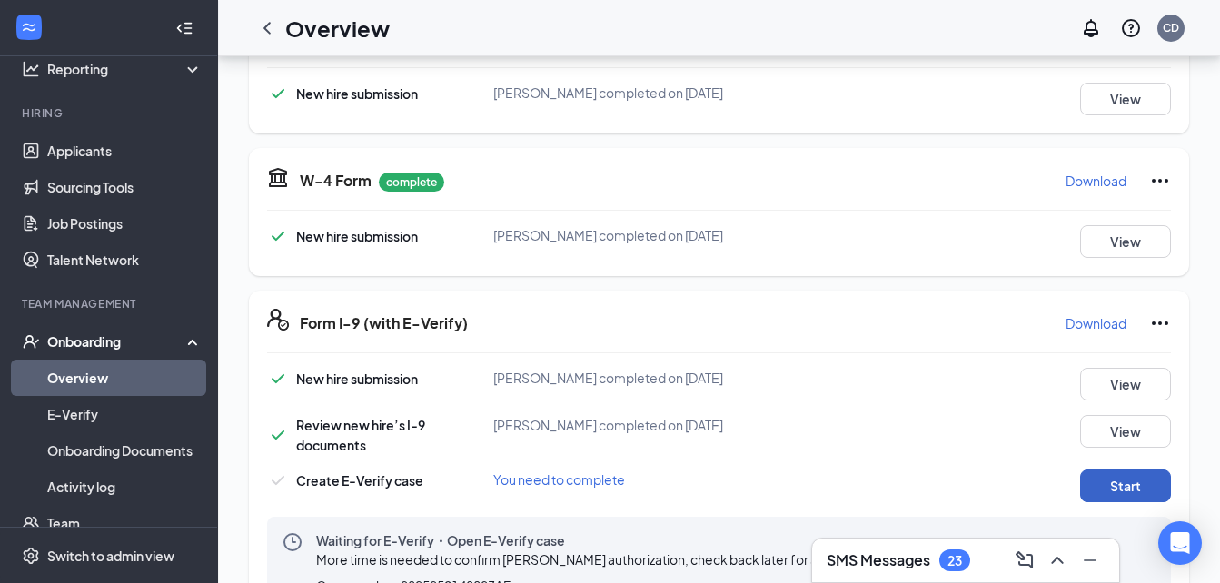
scroll to position [0, 0]
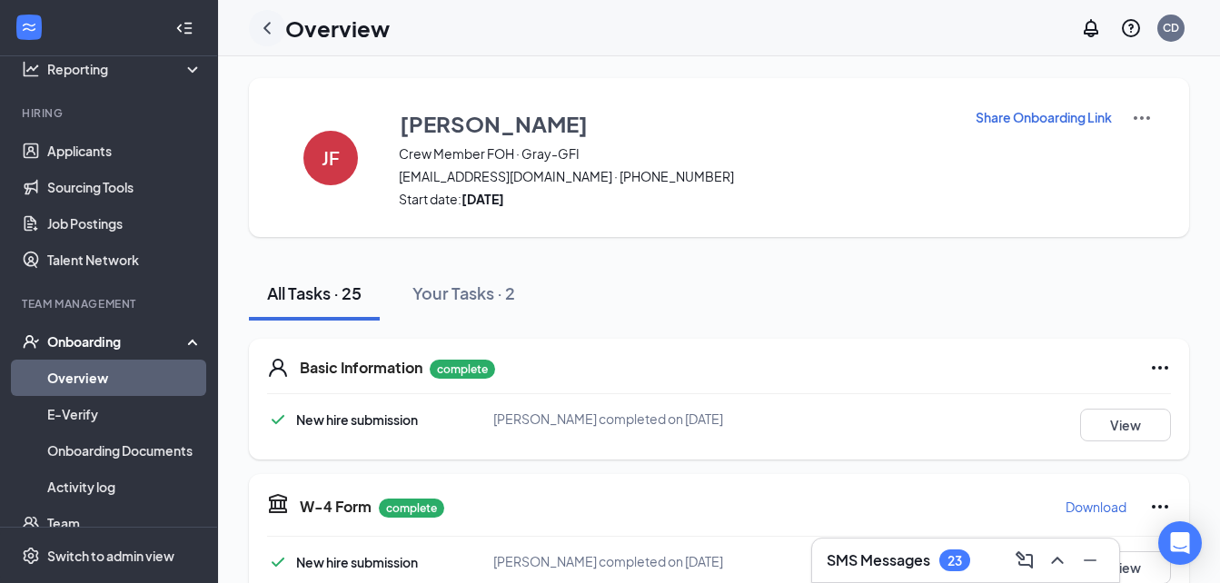
click at [265, 33] on icon "ChevronLeft" at bounding box center [267, 28] width 22 height 22
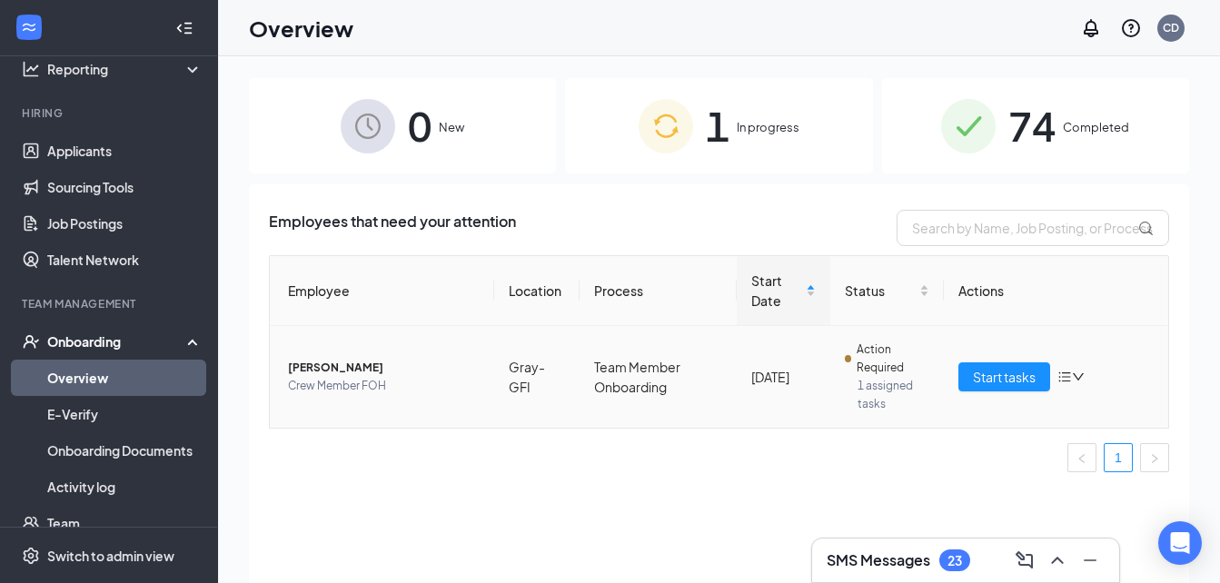
click at [338, 354] on td "Jaedyn L Freeman Crew Member FOH" at bounding box center [382, 377] width 224 height 102
click at [338, 366] on span "[PERSON_NAME]" at bounding box center [384, 368] width 192 height 18
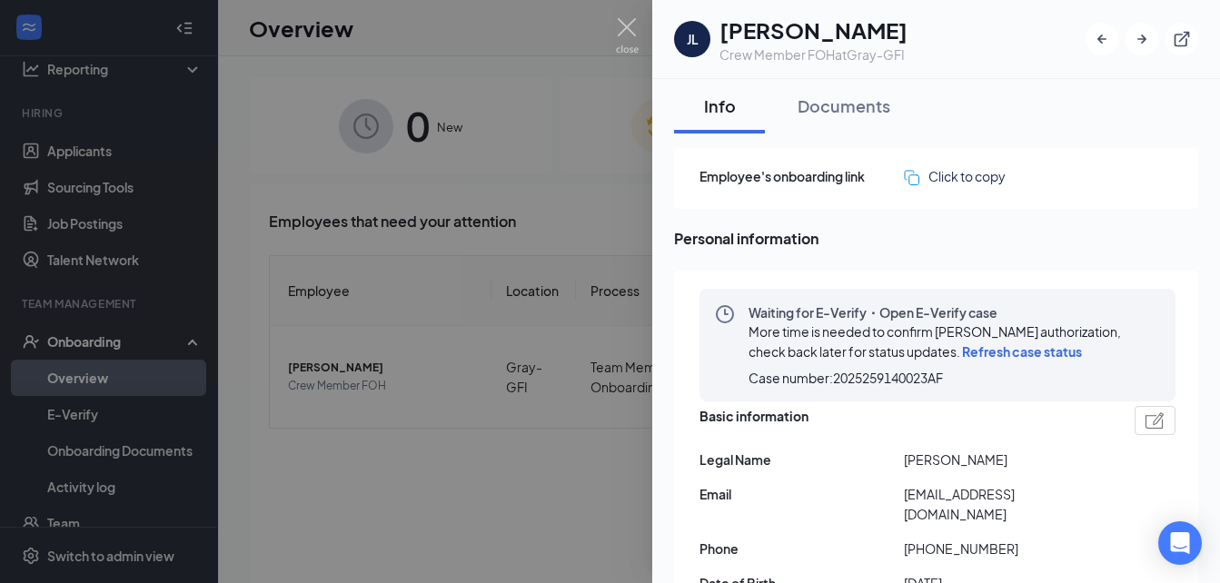
click at [978, 347] on span "Refresh case status" at bounding box center [1022, 351] width 120 height 16
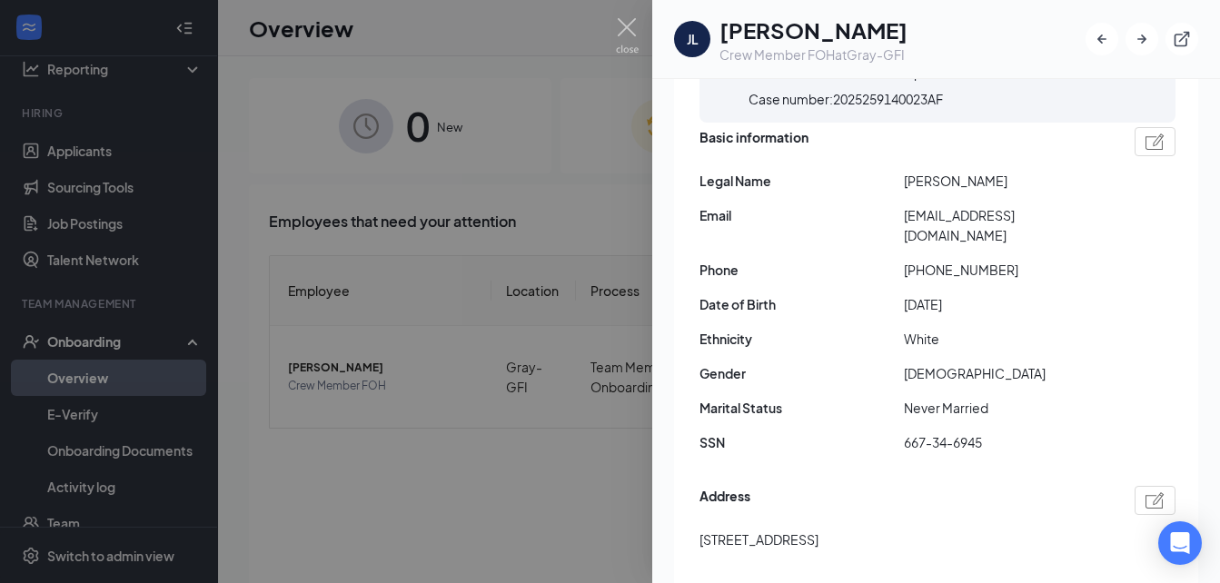
scroll to position [265, 0]
